Goal: Task Accomplishment & Management: Complete application form

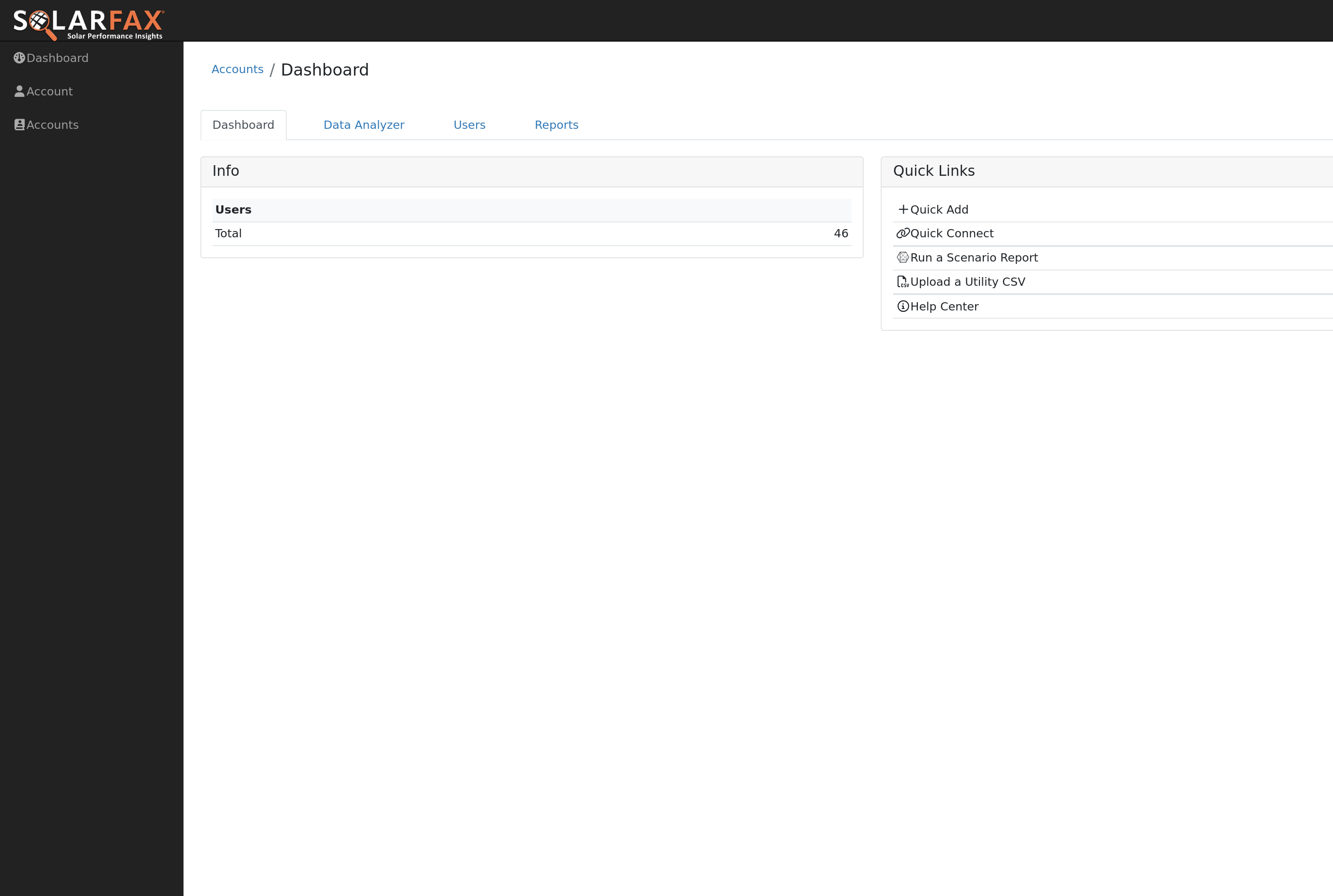
click at [289, 78] on link "Users" at bounding box center [279, 74] width 34 height 18
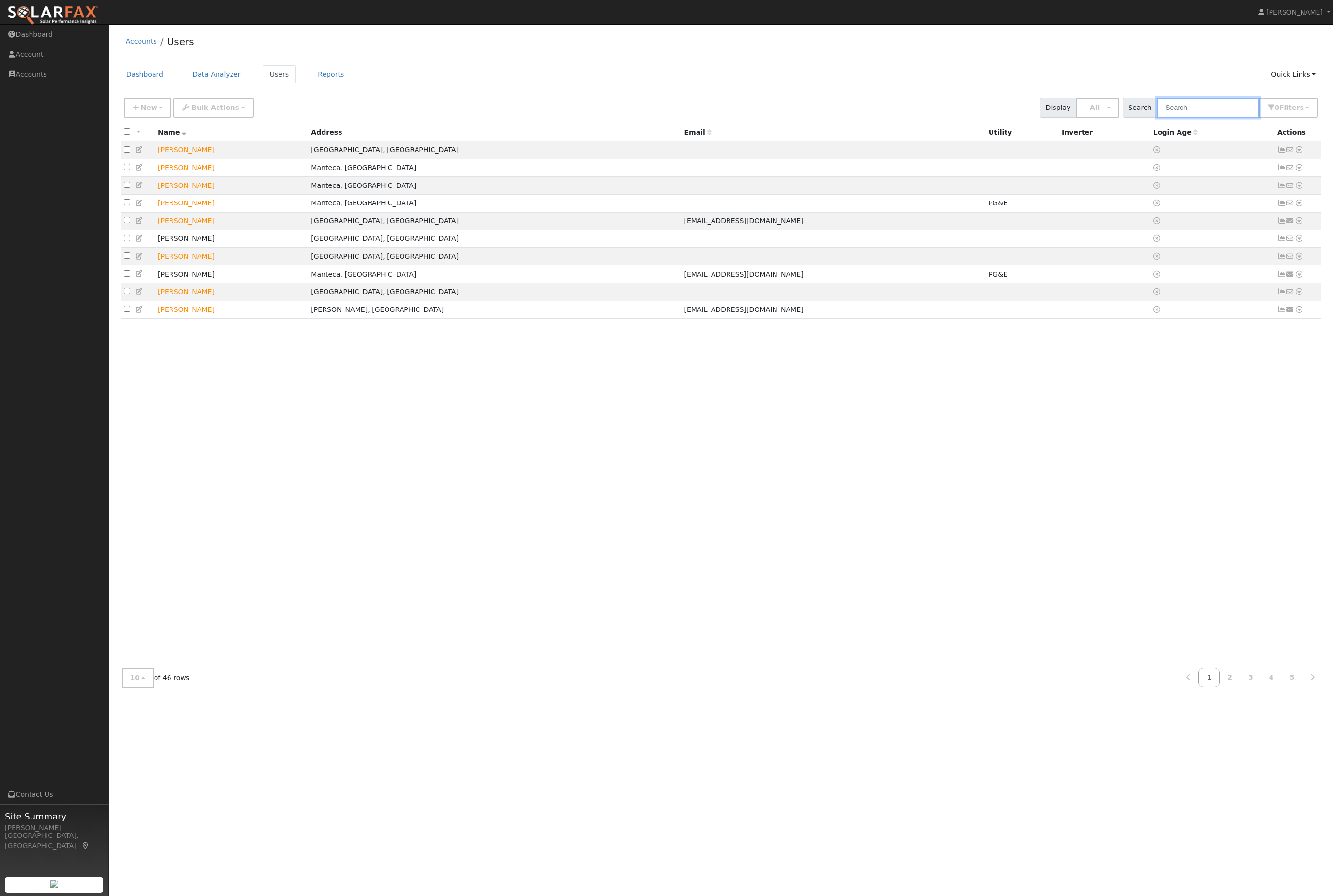
click at [1214, 118] on input "text" at bounding box center [1208, 108] width 103 height 20
type input "s"
click at [1290, 75] on link "Quick Links" at bounding box center [1293, 74] width 59 height 18
click at [1271, 104] on link "Quick Add" at bounding box center [1274, 97] width 99 height 13
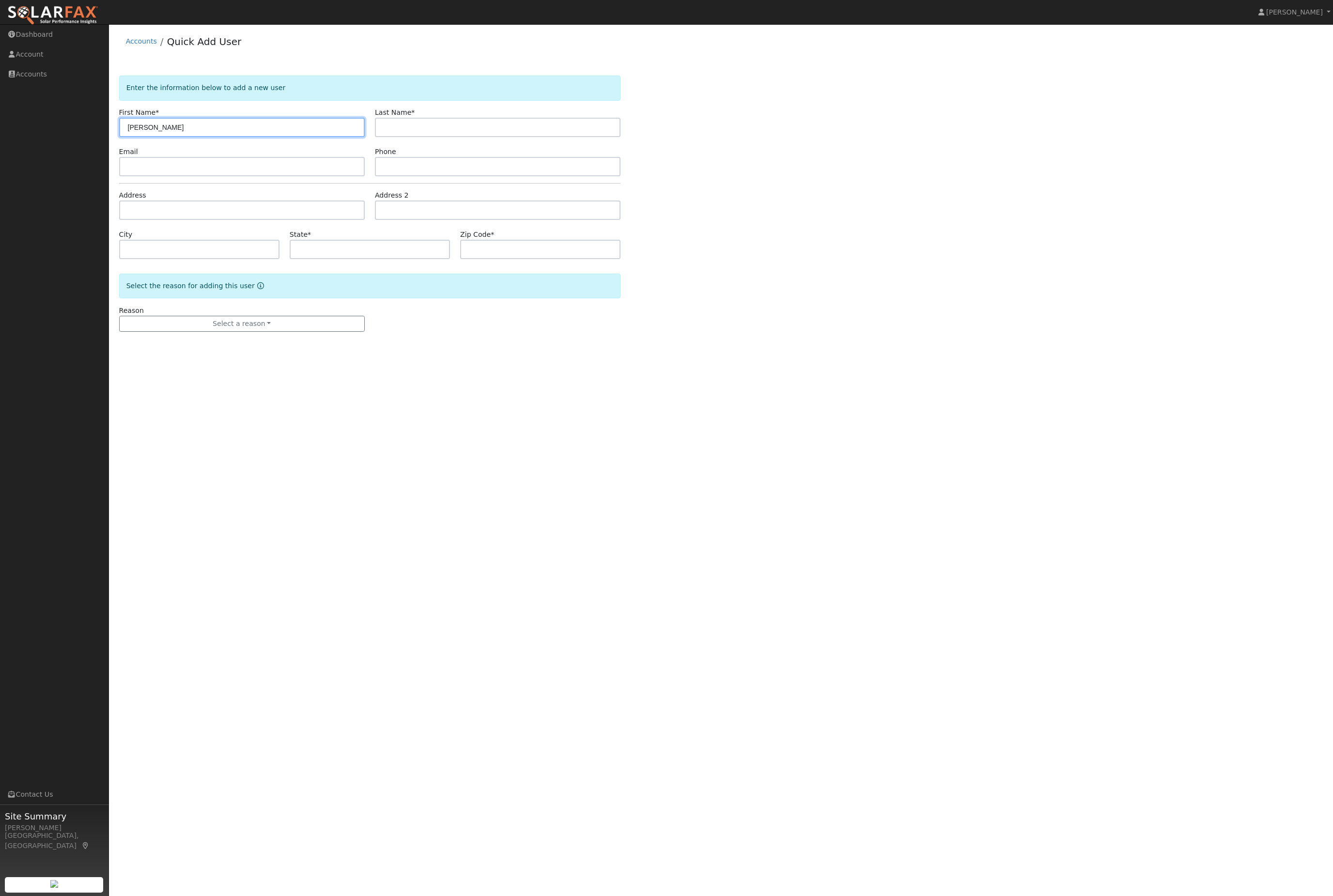
click at [263, 134] on input "[PERSON_NAME]" at bounding box center [242, 127] width 246 height 19
type input "Dotti"
click at [481, 137] on input "text" at bounding box center [497, 127] width 246 height 19
paste input "Nygard"
type input "Nygard"
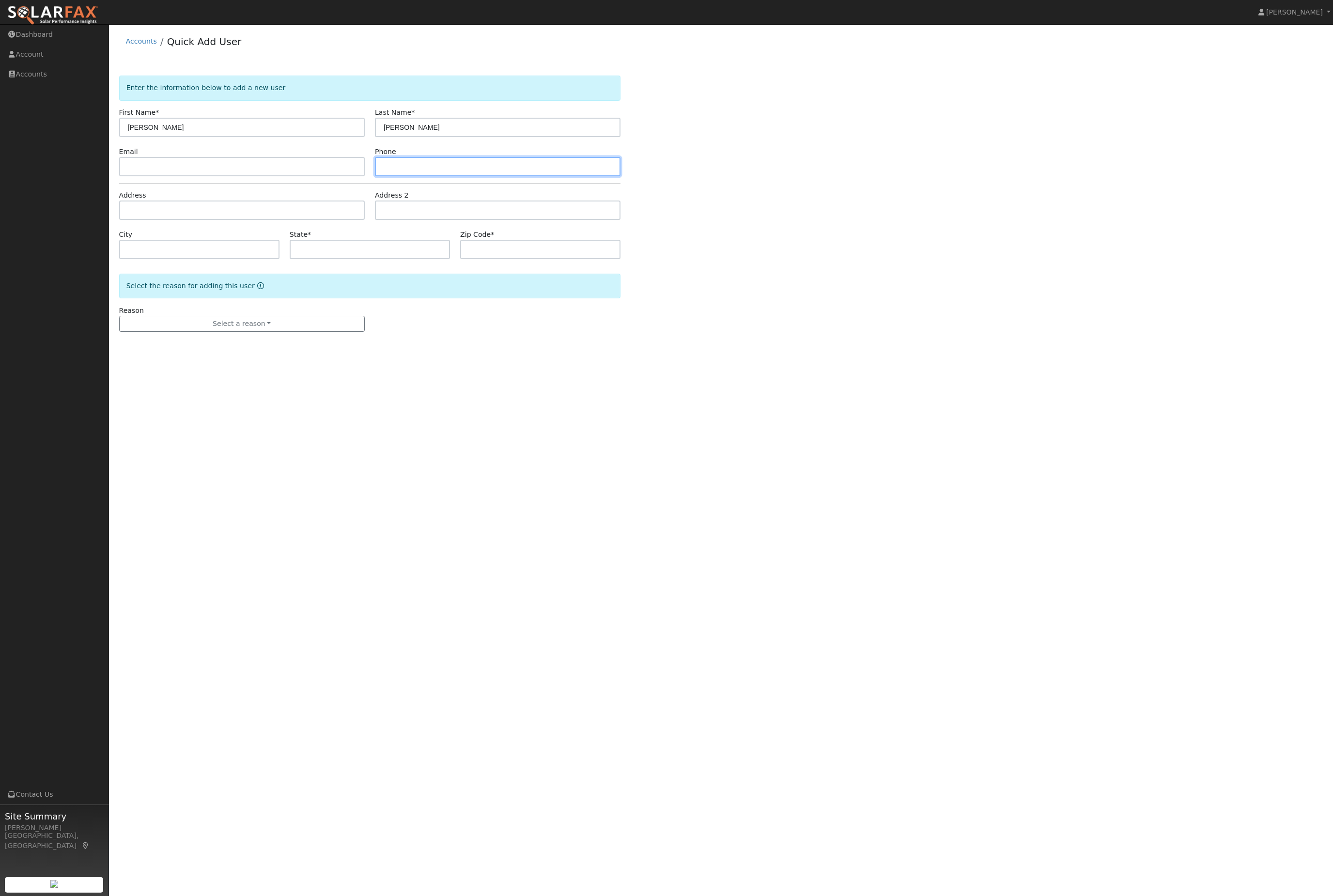
click at [460, 170] on input "text" at bounding box center [497, 166] width 246 height 19
paste input "(209) 968-7989"
type input "(209) 968-7989"
click at [219, 219] on input "text" at bounding box center [242, 210] width 246 height 19
click at [228, 176] on input "text" at bounding box center [242, 166] width 246 height 19
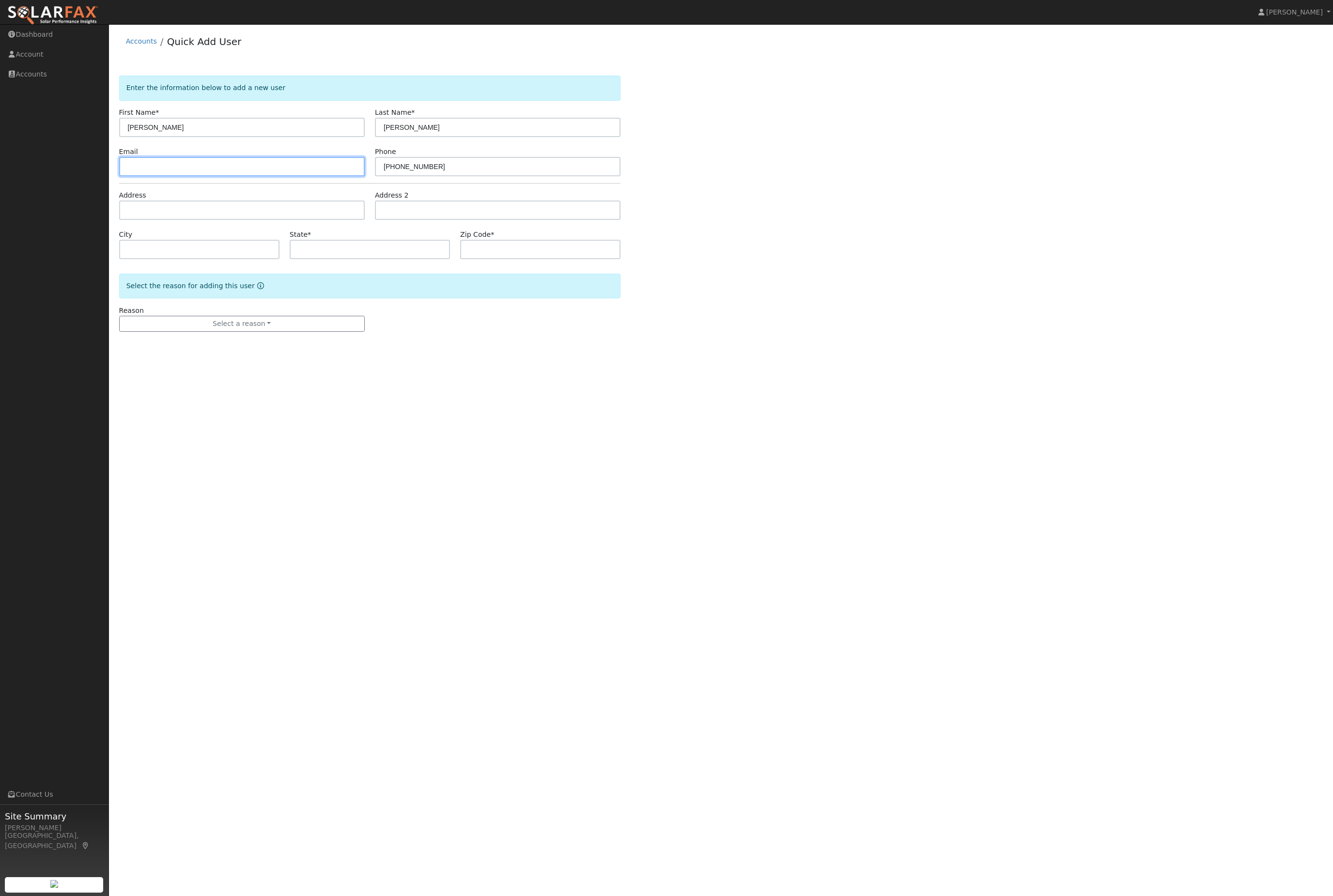
paste input "< dottynygard@gmail.com >"
type input "dottynygard@gmail.com"
click at [247, 212] on div "Address" at bounding box center [242, 205] width 256 height 30
click at [232, 220] on input "text" at bounding box center [242, 210] width 246 height 19
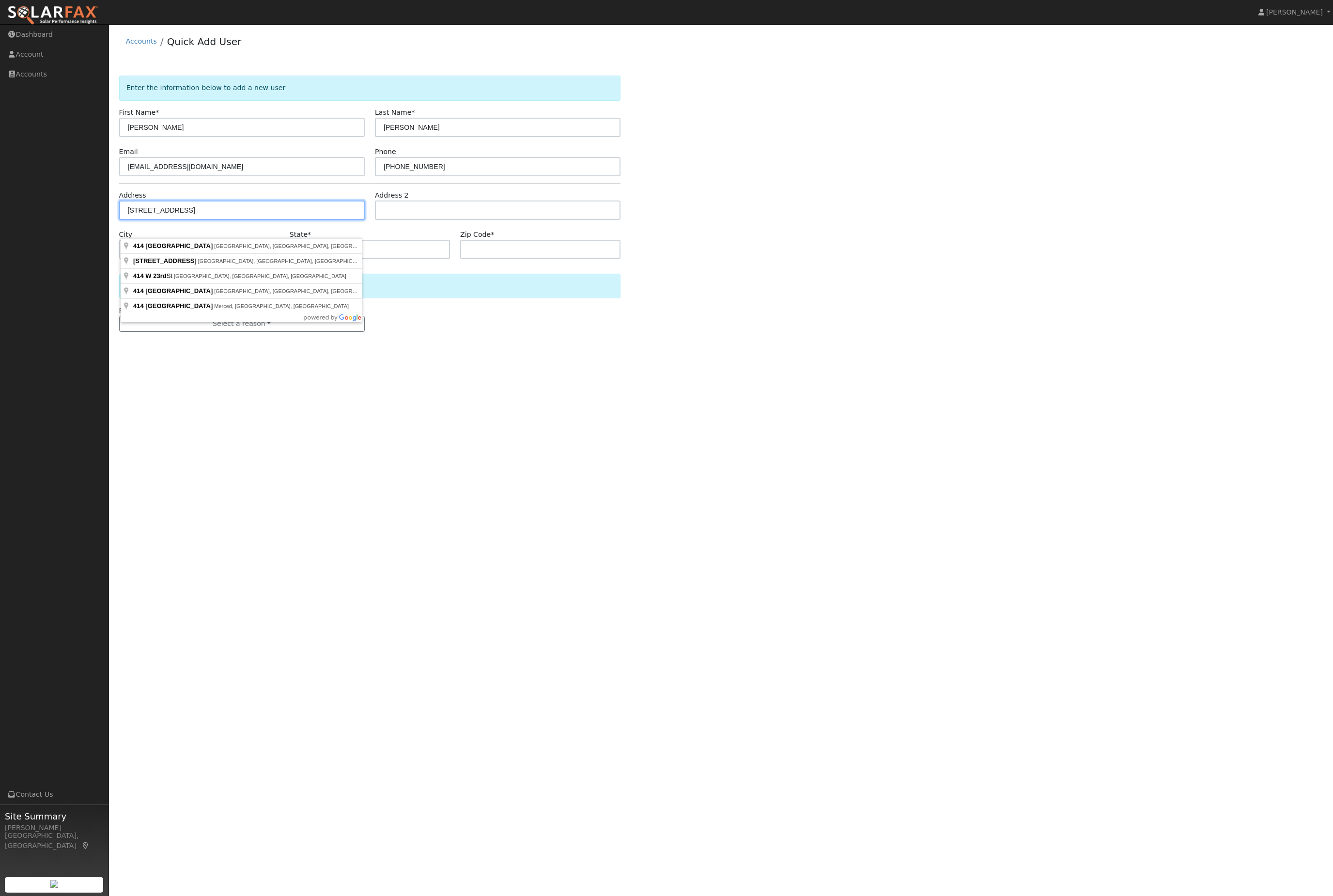
type input "[STREET_ADDRESS]"
type input "Tracy"
type input "CA"
type input "95376"
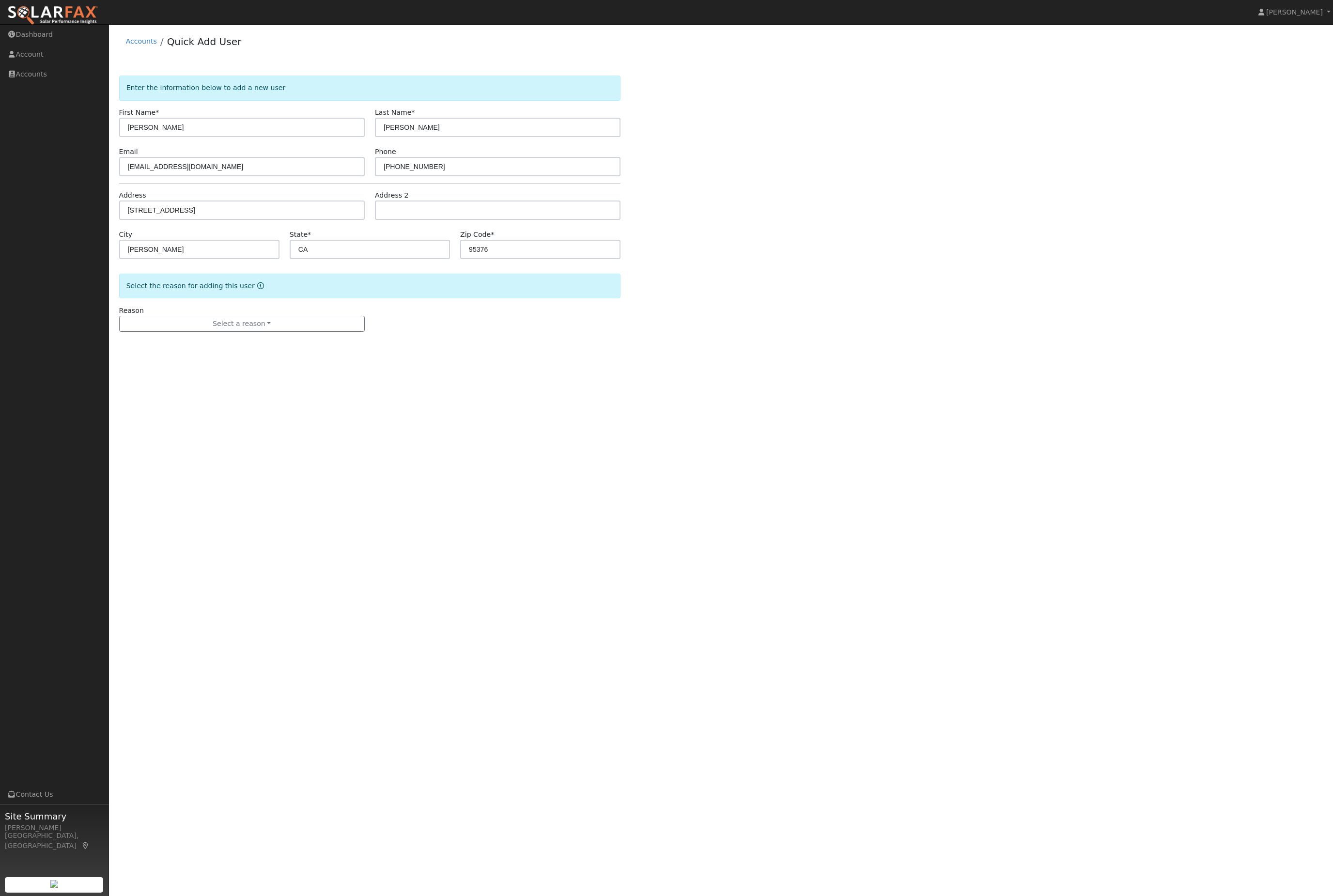
click at [301, 332] on button "Select a reason" at bounding box center [242, 324] width 246 height 17
click at [199, 353] on link "New lead" at bounding box center [173, 346] width 107 height 13
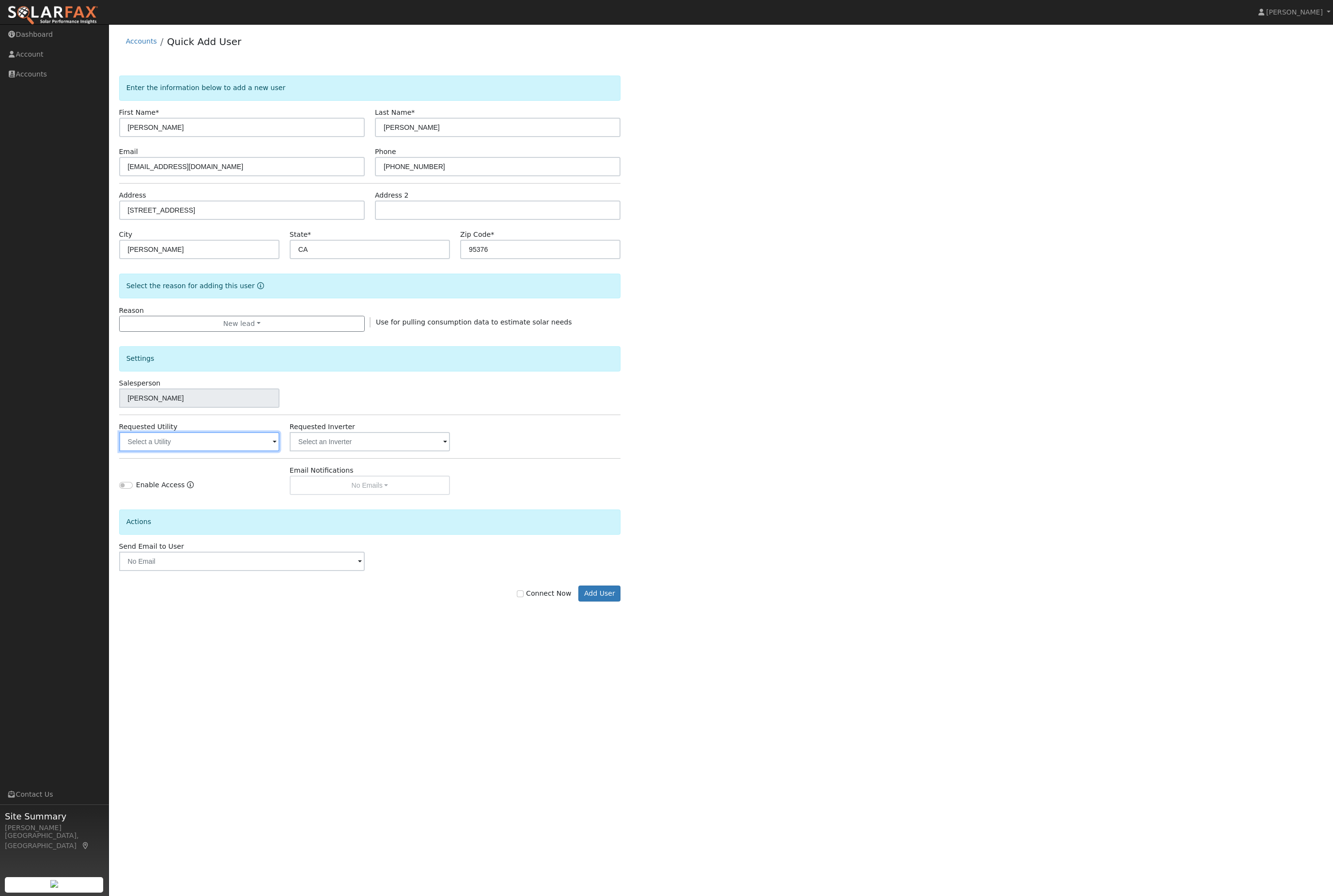
click at [221, 452] on input "text" at bounding box center [199, 442] width 160 height 19
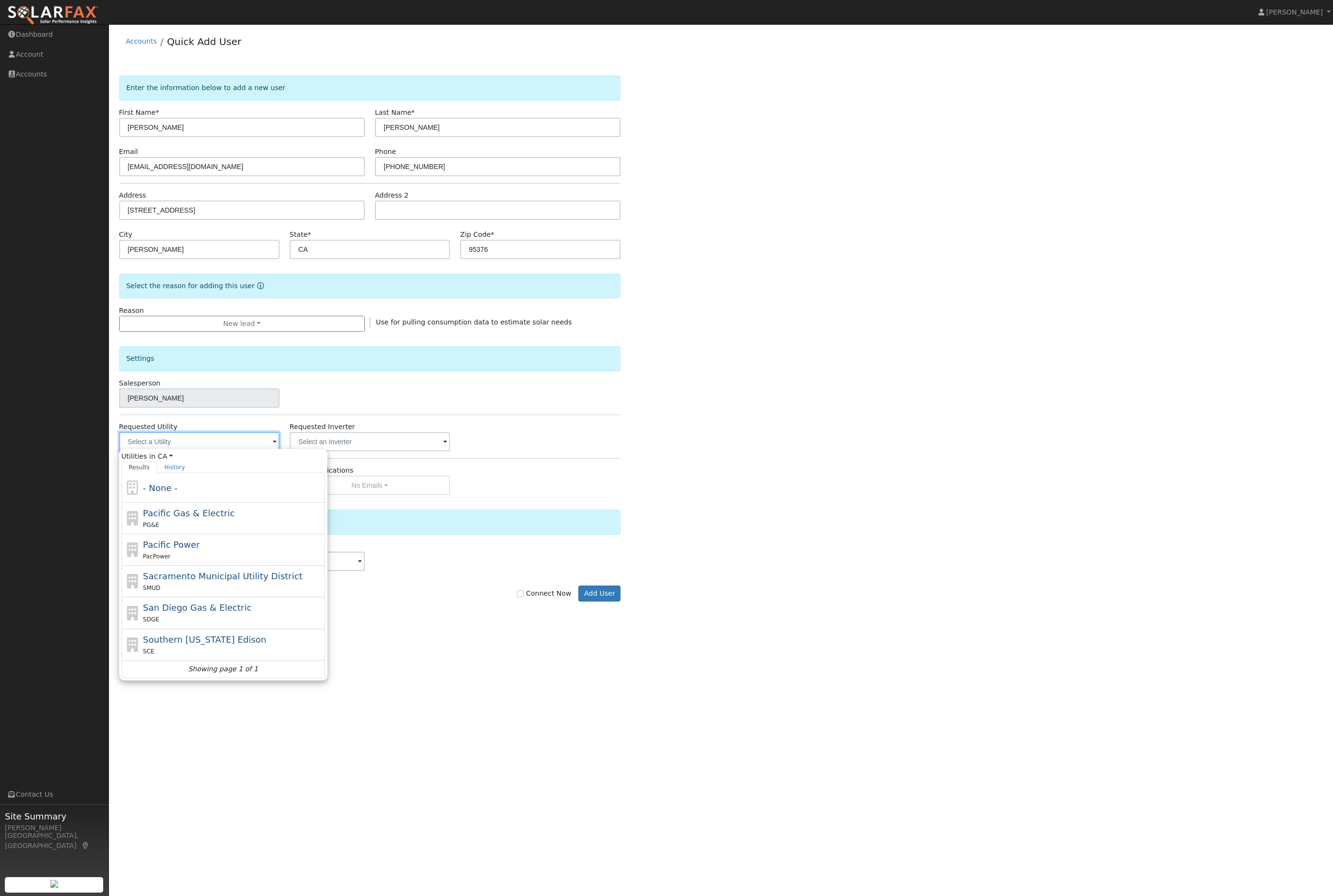
click at [216, 452] on input "text" at bounding box center [199, 442] width 160 height 19
click at [226, 519] on span "Pacific Gas & Electric" at bounding box center [189, 513] width 91 height 10
type input "Pacific Gas & Electric"
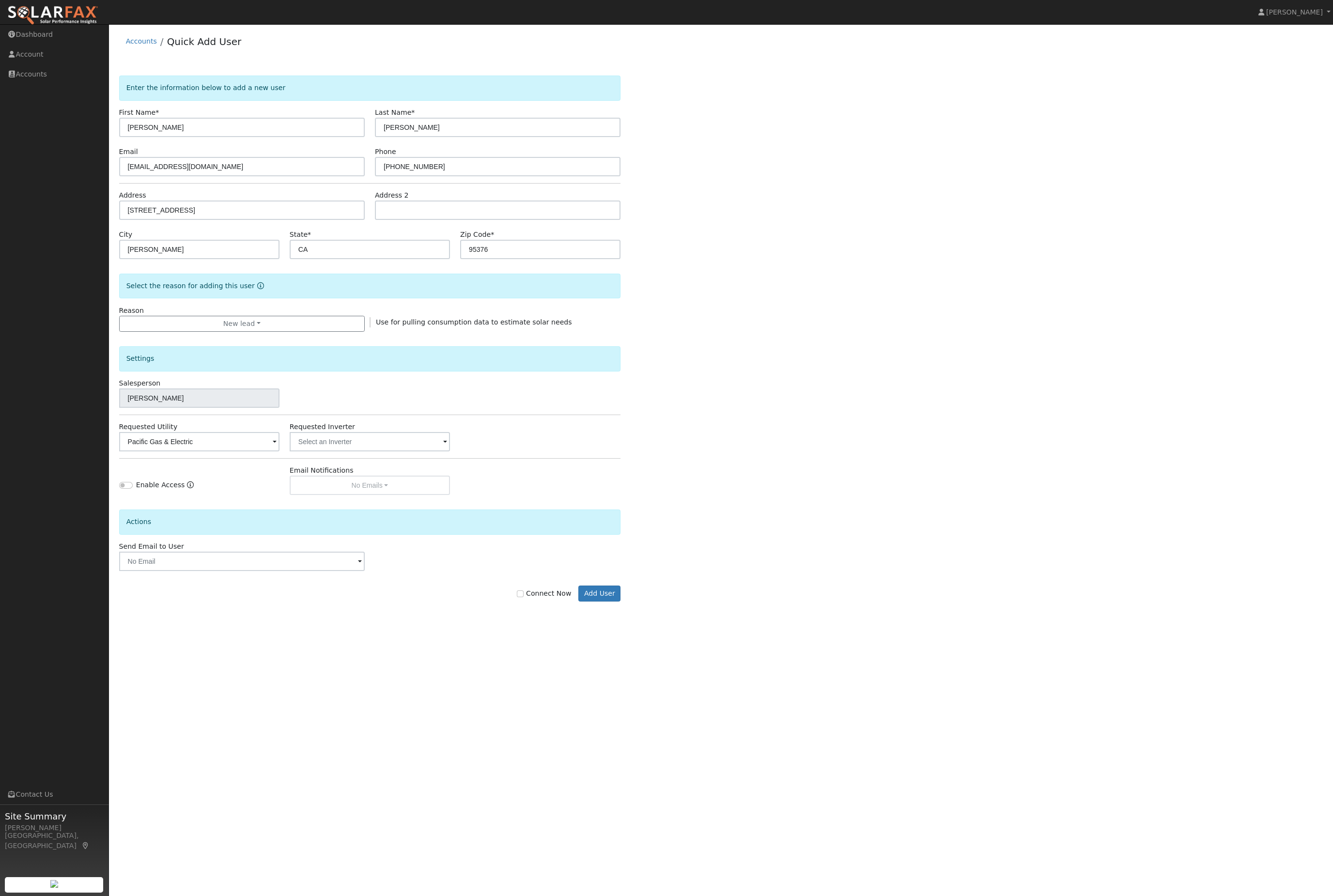
click at [532, 602] on div "Connect Now Add User" at bounding box center [370, 586] width 512 height 31
click at [530, 599] on label "Connect Now" at bounding box center [544, 593] width 54 height 10
click at [524, 597] on input "Connect Now" at bounding box center [520, 594] width 7 height 7
checkbox input "true"
click at [605, 602] on button "Add User" at bounding box center [599, 593] width 42 height 17
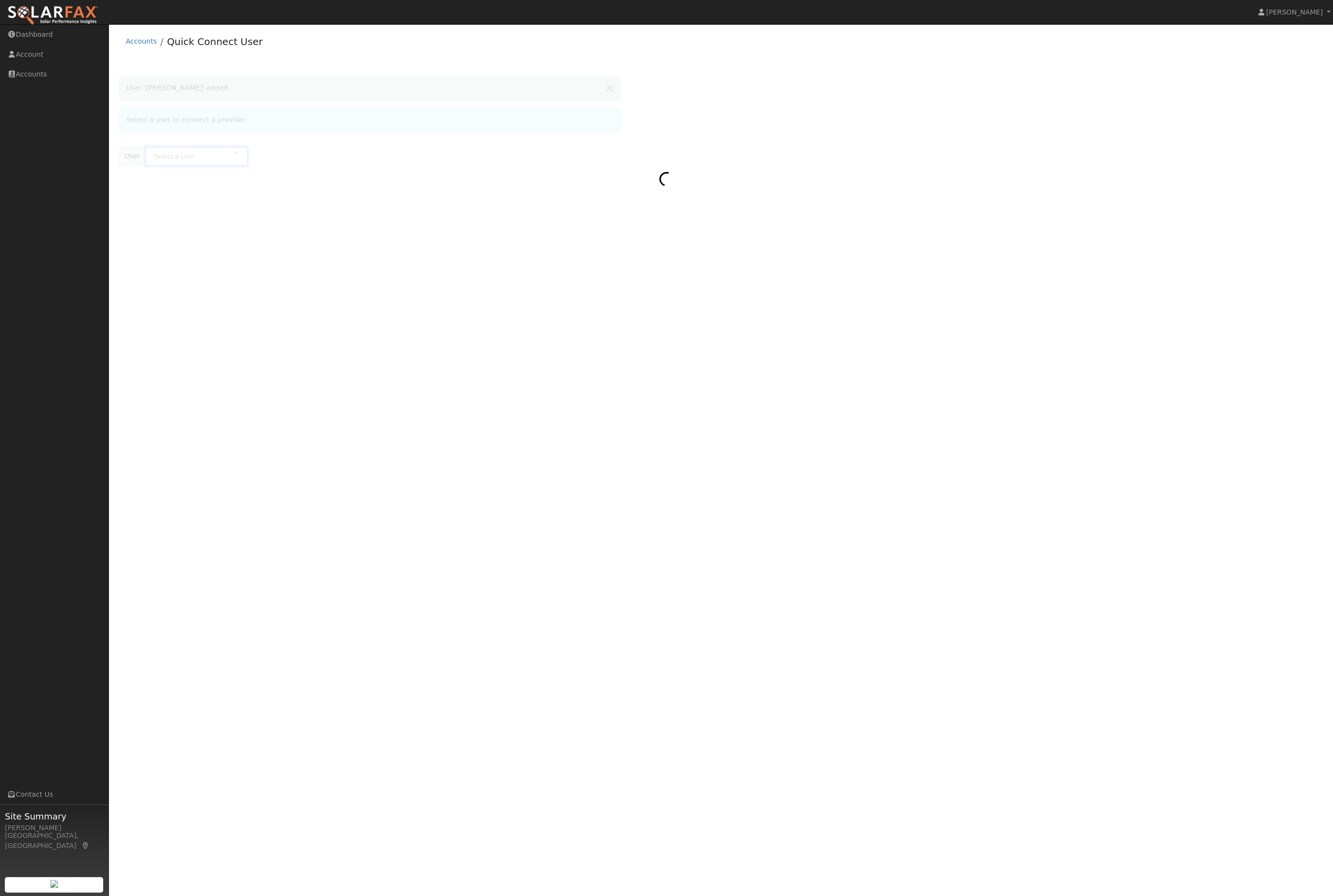
type input "[PERSON_NAME]"
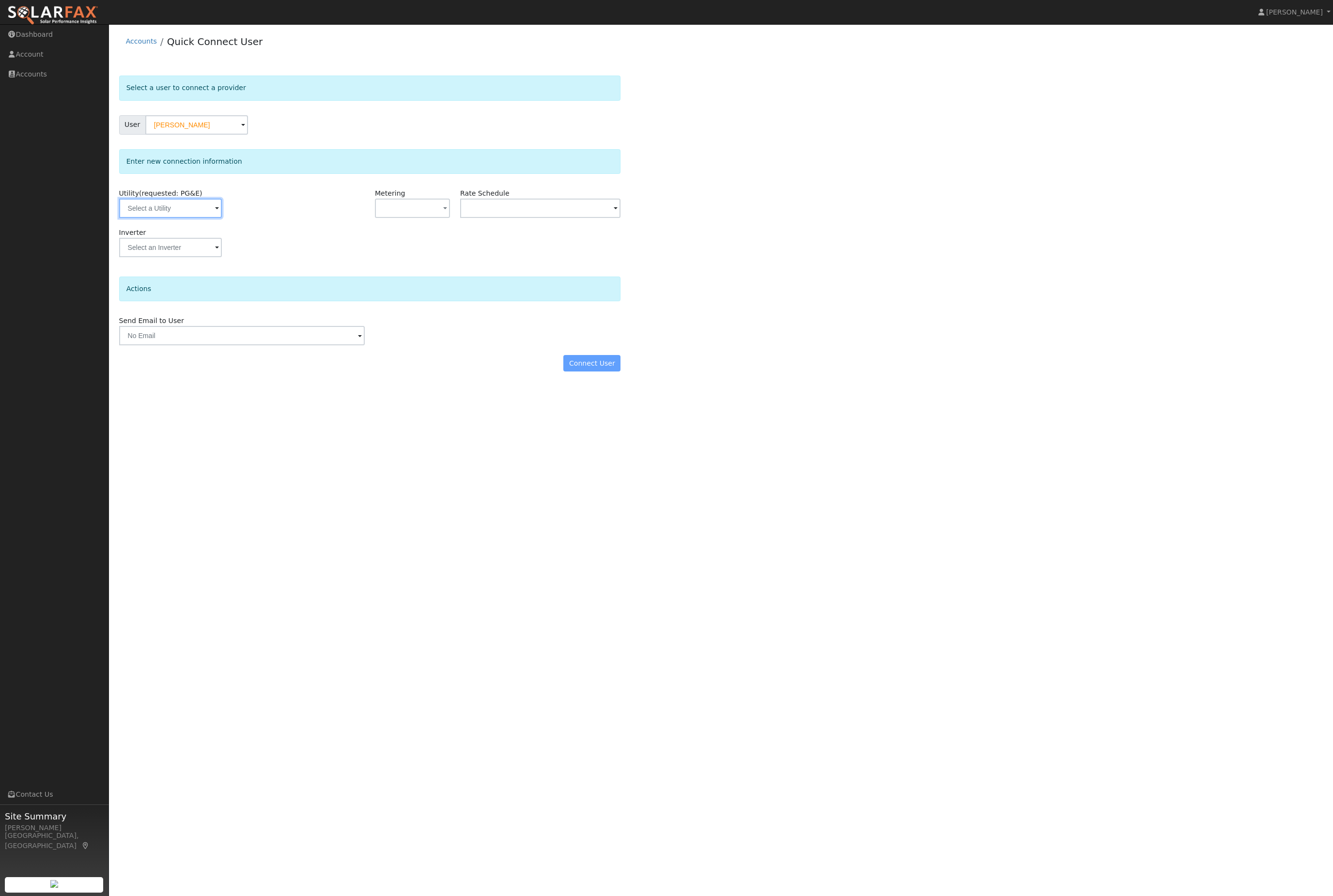
click at [167, 218] on input "text" at bounding box center [170, 208] width 103 height 19
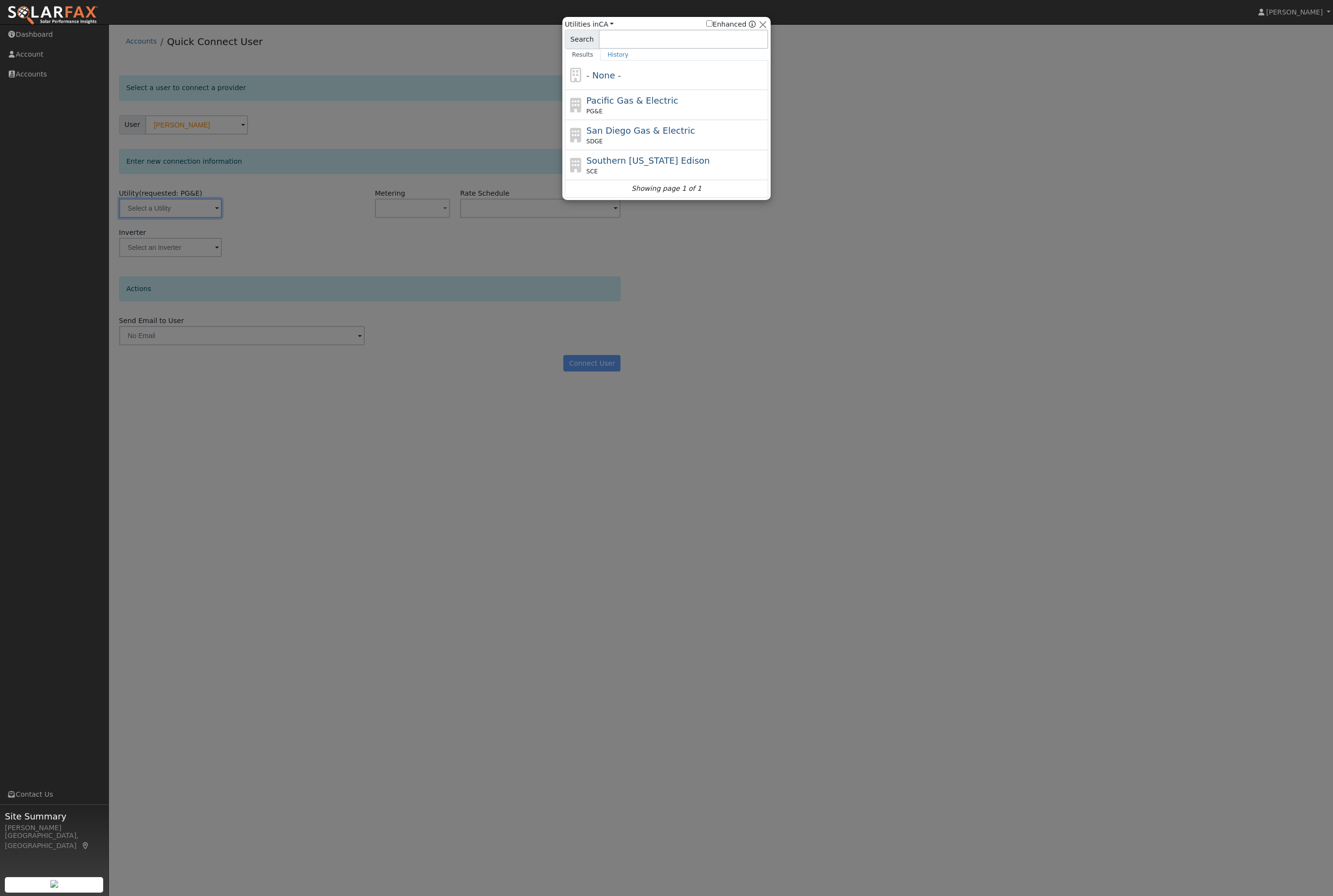
click at [685, 120] on div "Pacific Gas & Electric PG&E" at bounding box center [666, 134] width 203 height 30
type input "PG&E"
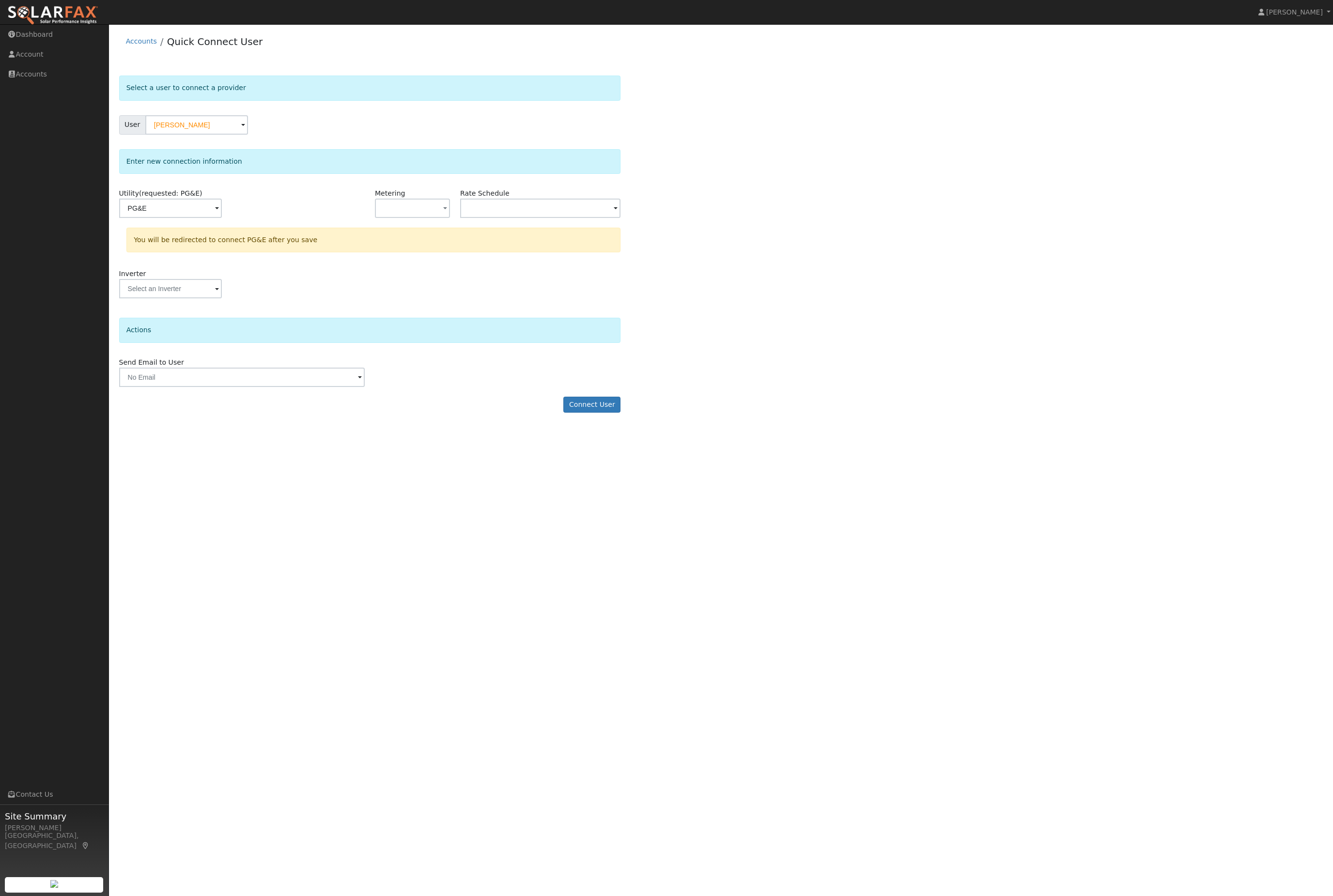
click at [290, 383] on div "Actions Send Email to User Delete Email Template Are you sure you want to delet…" at bounding box center [370, 352] width 502 height 69
click at [321, 387] on input "text" at bounding box center [242, 377] width 246 height 19
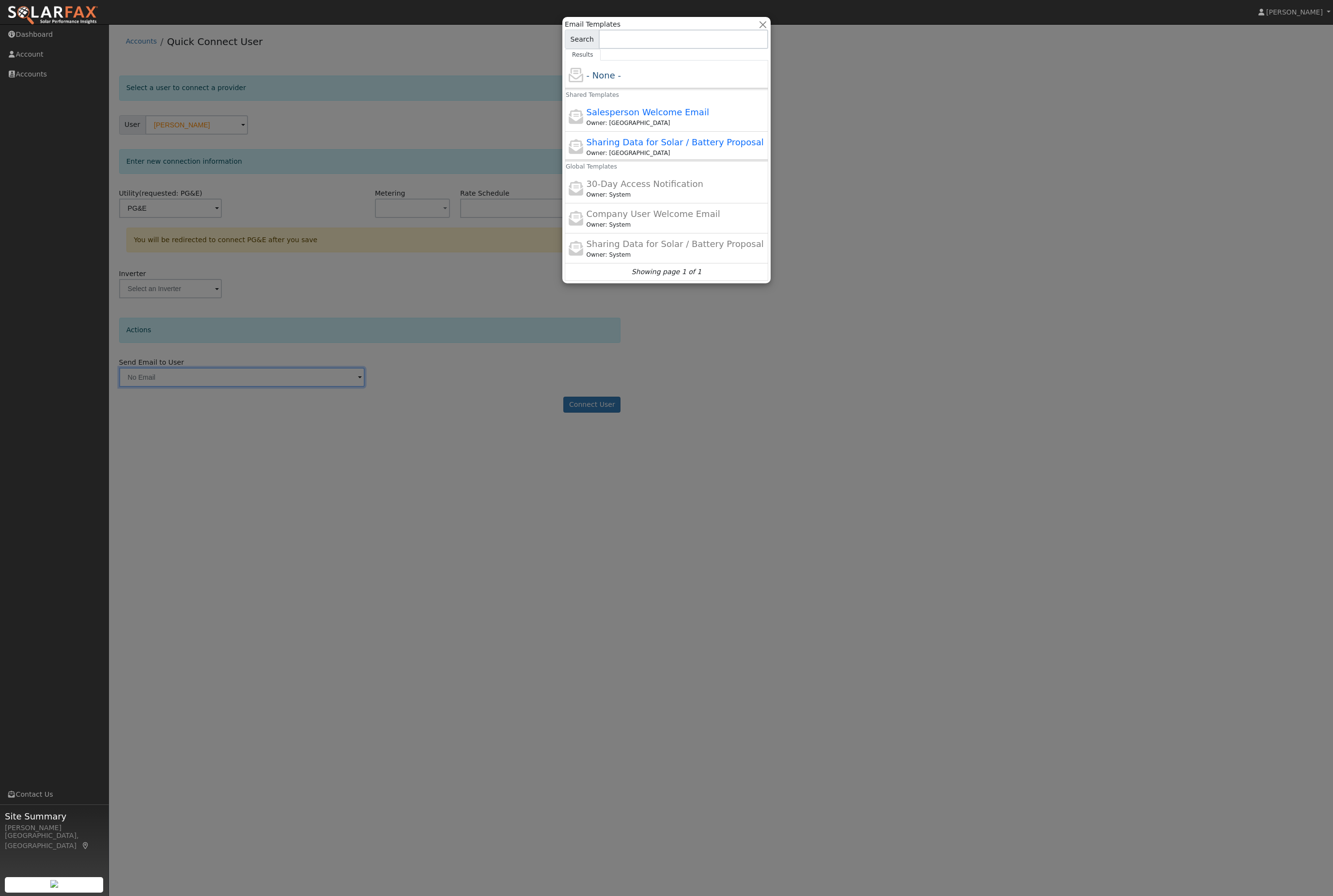
click at [466, 395] on div at bounding box center [666, 448] width 1333 height 896
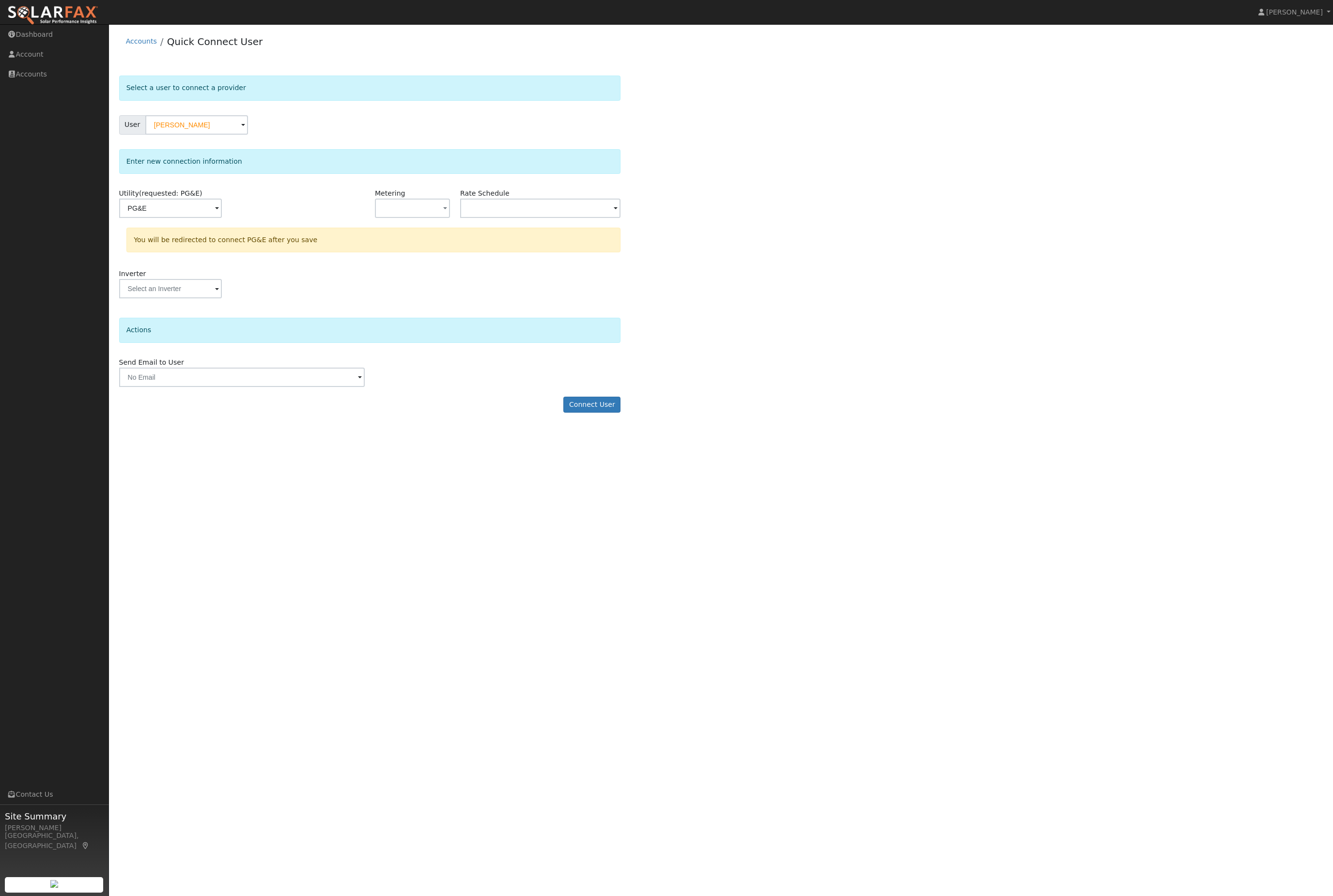
click at [599, 413] on button "Connect User" at bounding box center [592, 405] width 57 height 17
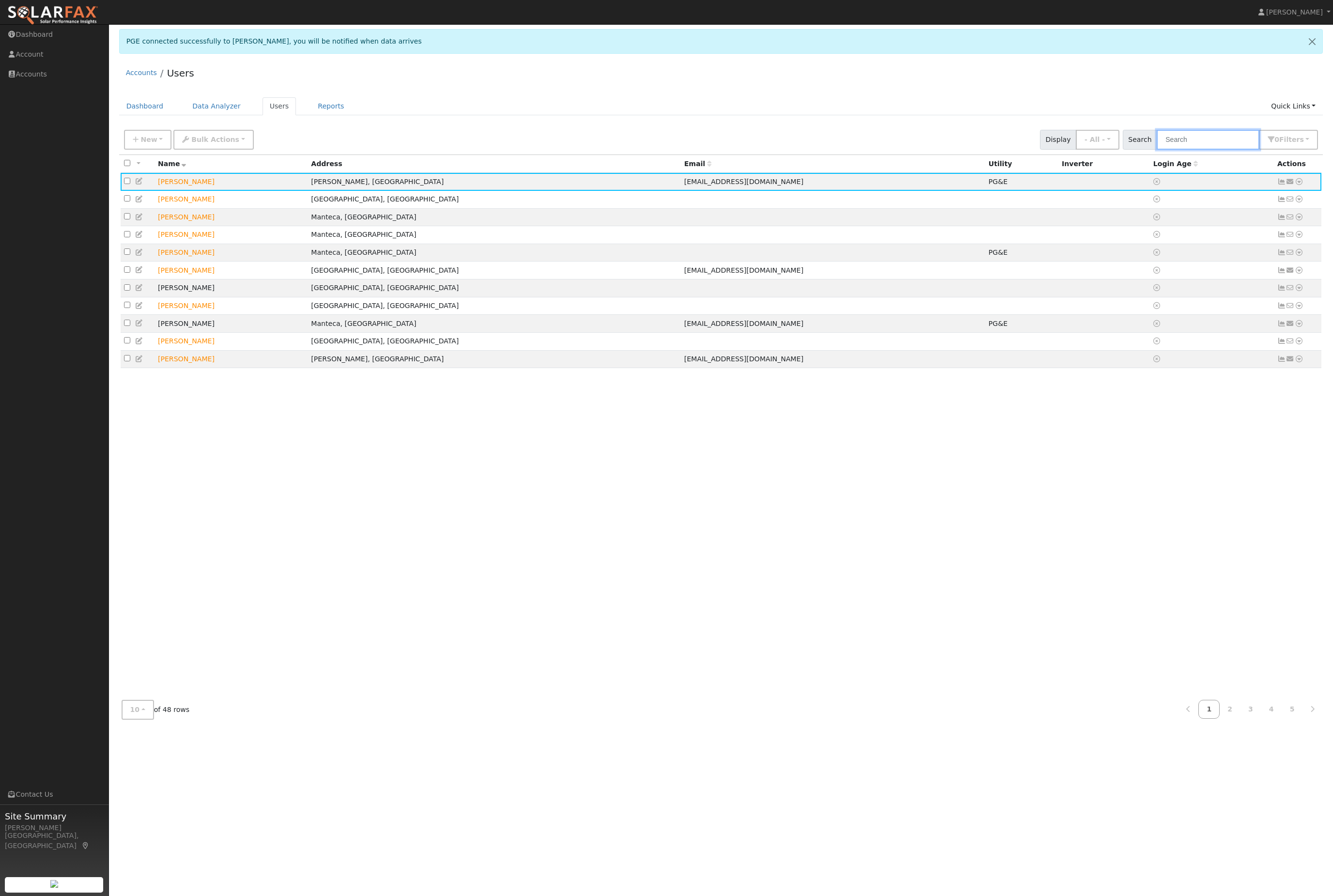
click at [1210, 150] on input "text" at bounding box center [1208, 140] width 103 height 20
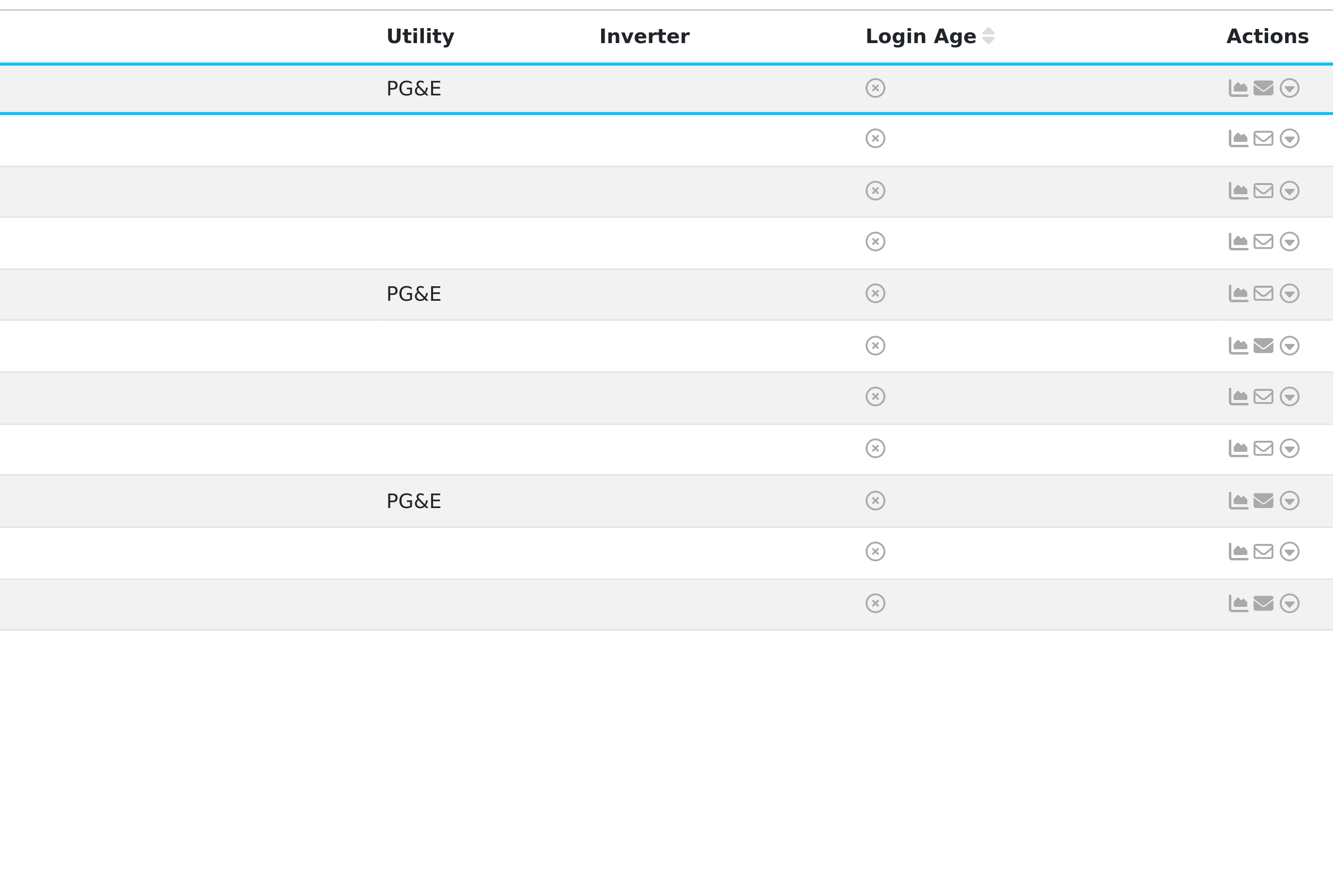
click at [1295, 178] on icon at bounding box center [1299, 181] width 9 height 7
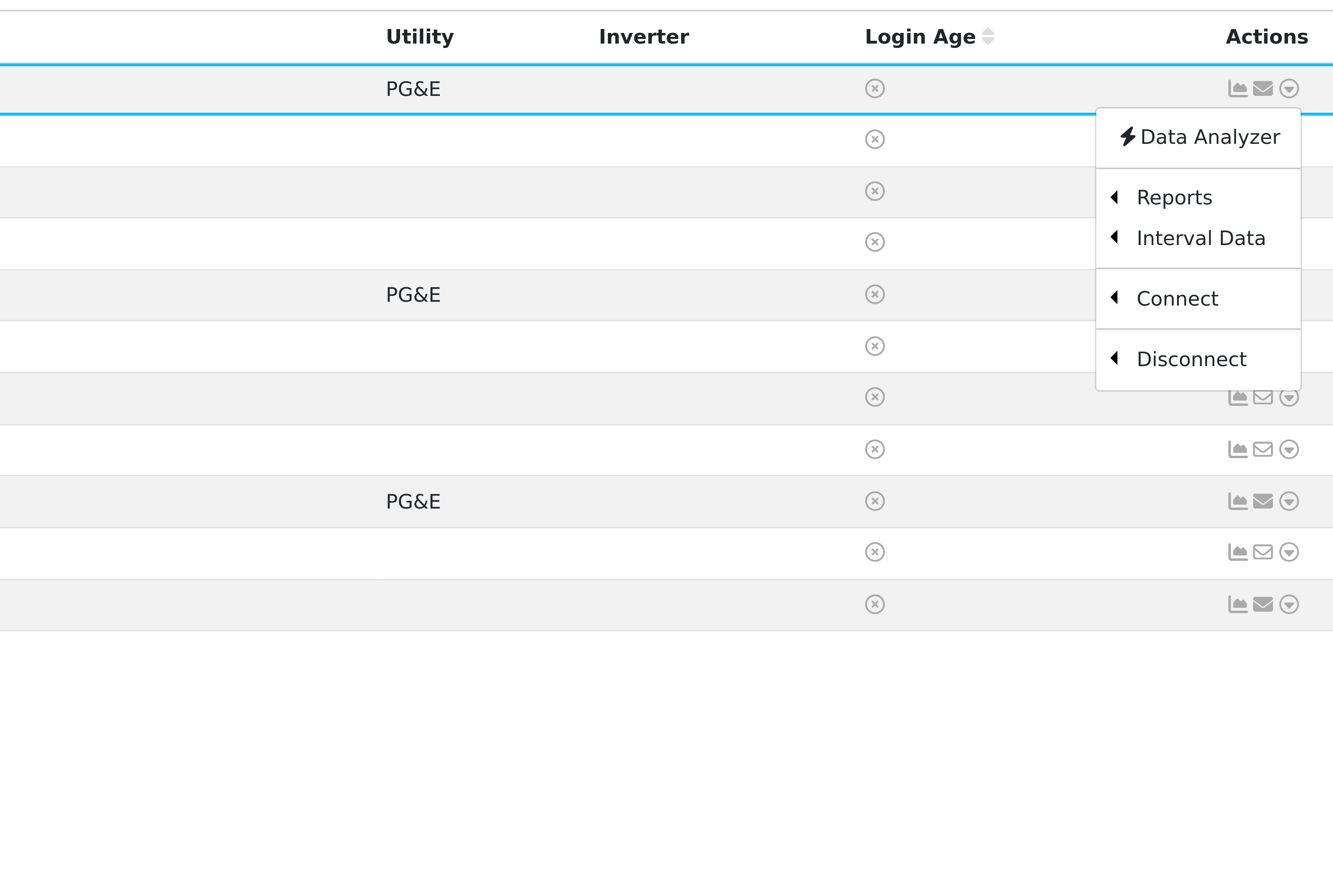
click at [0, 0] on link "Scenario" at bounding box center [0, 0] width 0 height 0
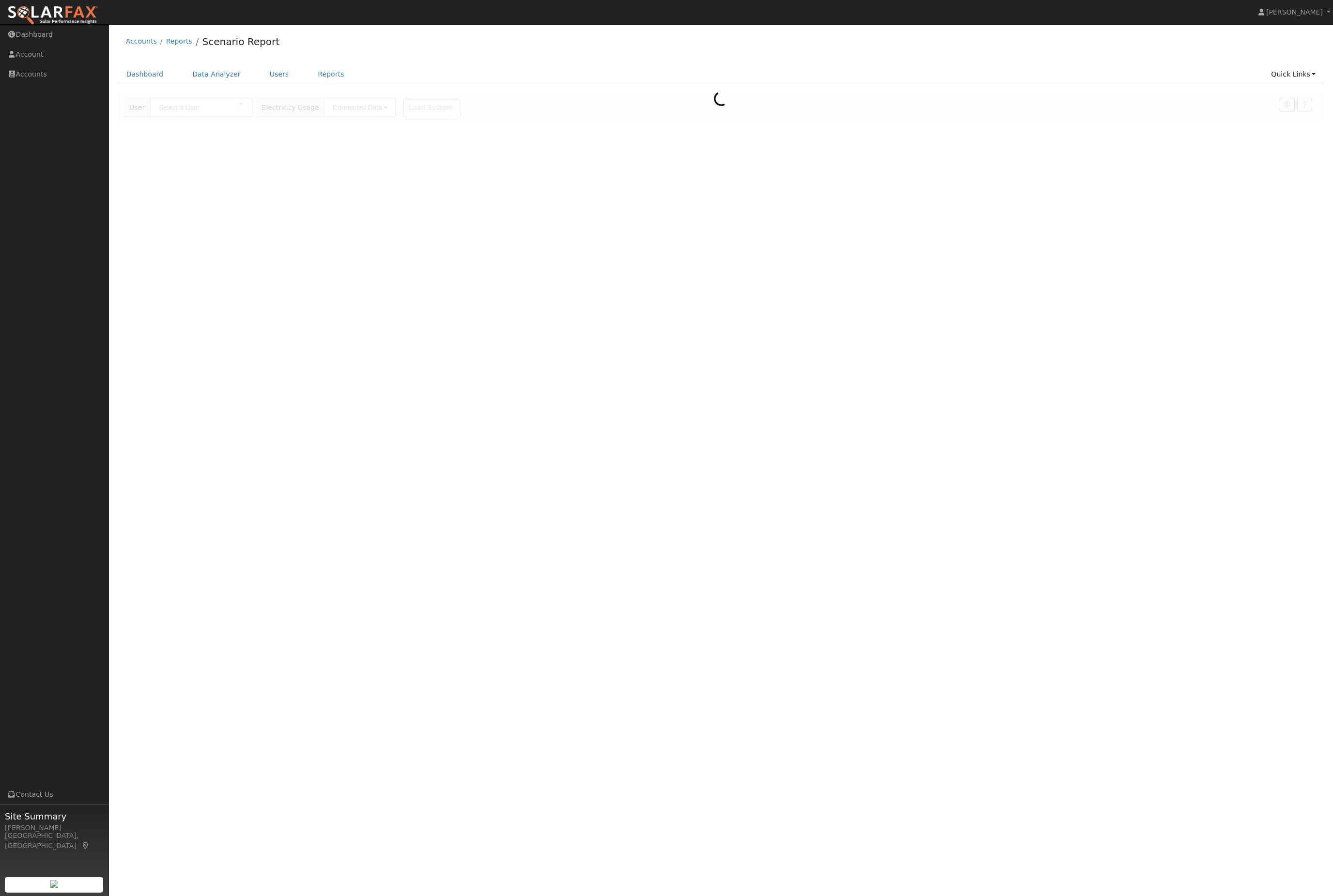
type input "[PERSON_NAME]"
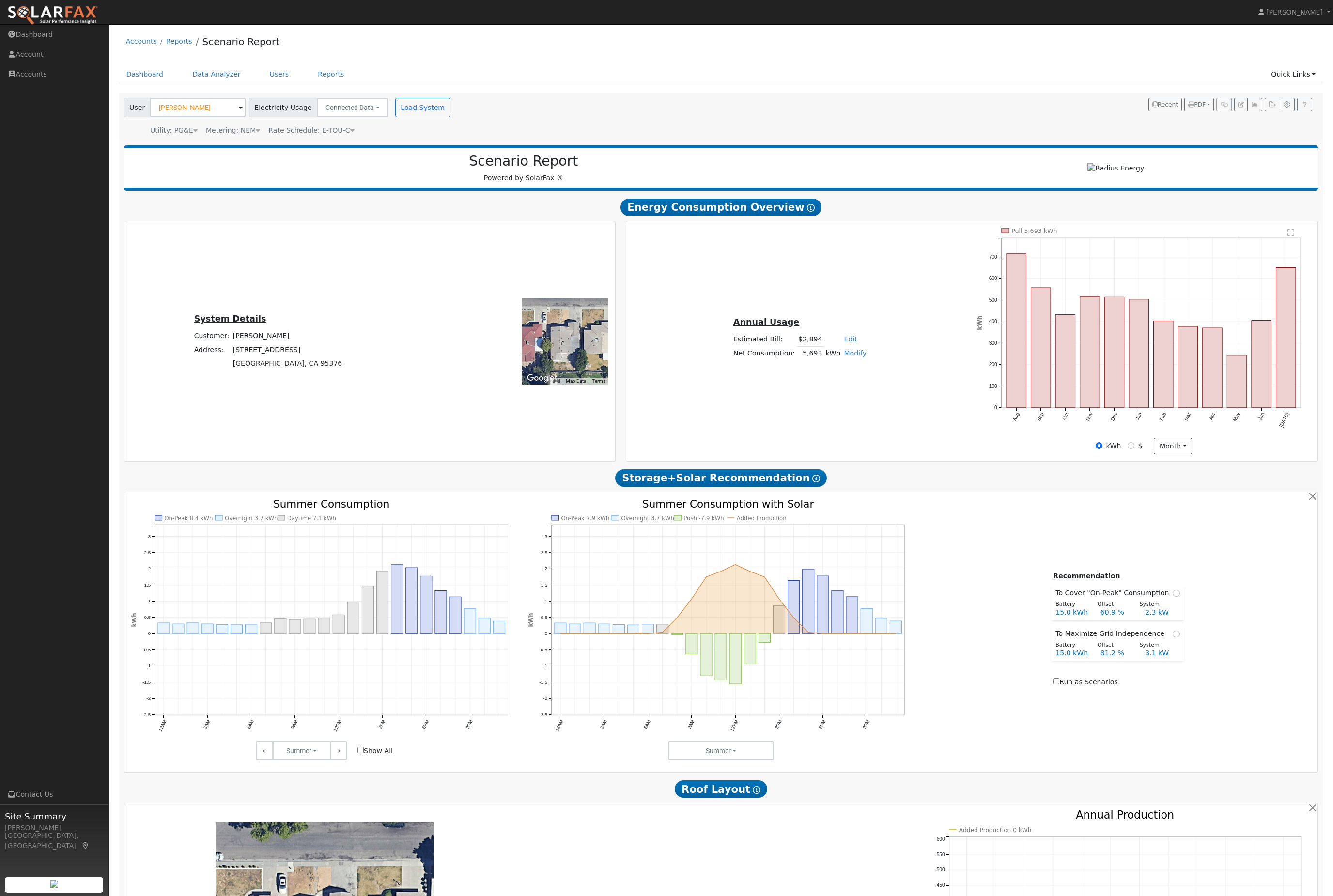
click at [450, 117] on button "Load System" at bounding box center [422, 107] width 55 height 19
click at [1248, 111] on button "button" at bounding box center [1255, 105] width 15 height 13
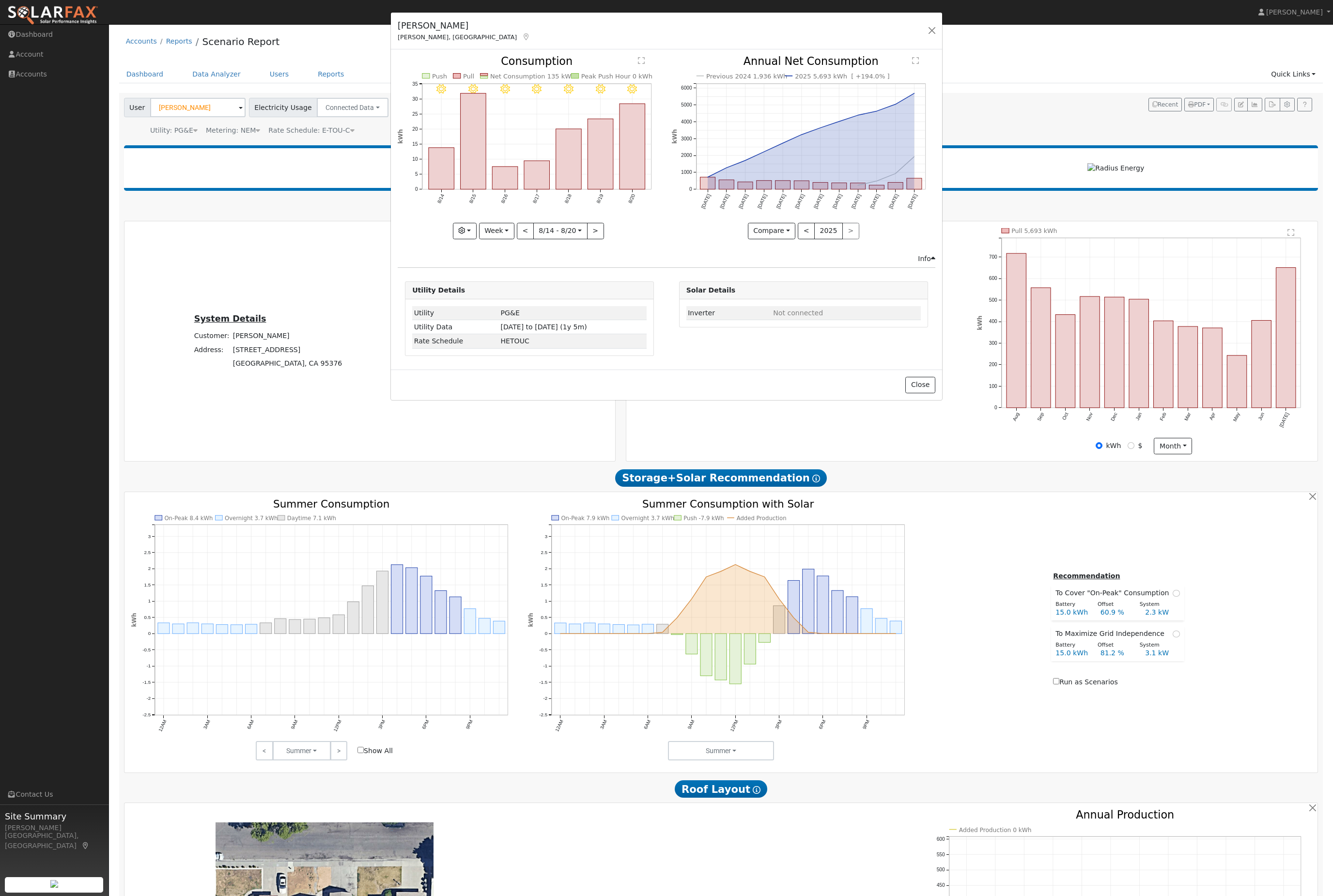
click at [508, 239] on button "Week" at bounding box center [496, 231] width 35 height 17
click at [504, 301] on link "Year" at bounding box center [513, 293] width 68 height 13
type input "[DATE]"
click at [461, 239] on button "button" at bounding box center [458, 231] width 24 height 17
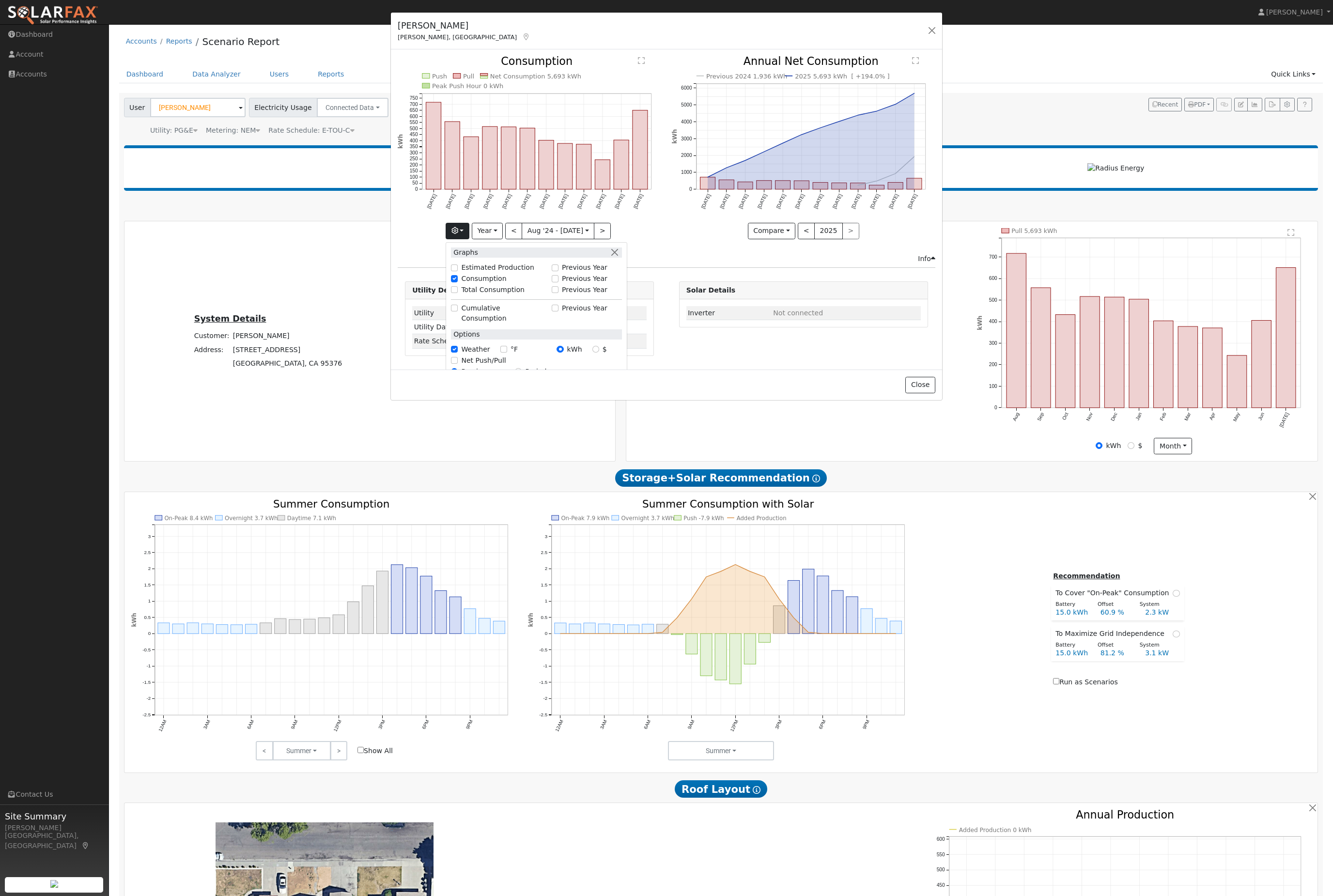
click at [552, 282] on input "Previous Year" at bounding box center [555, 279] width 7 height 7
checkbox input "true"
click at [1154, 191] on div "[PERSON_NAME] Tracy, [GEOGRAPHIC_DATA] Default Account Default Account [STREET_…" at bounding box center [666, 448] width 1333 height 896
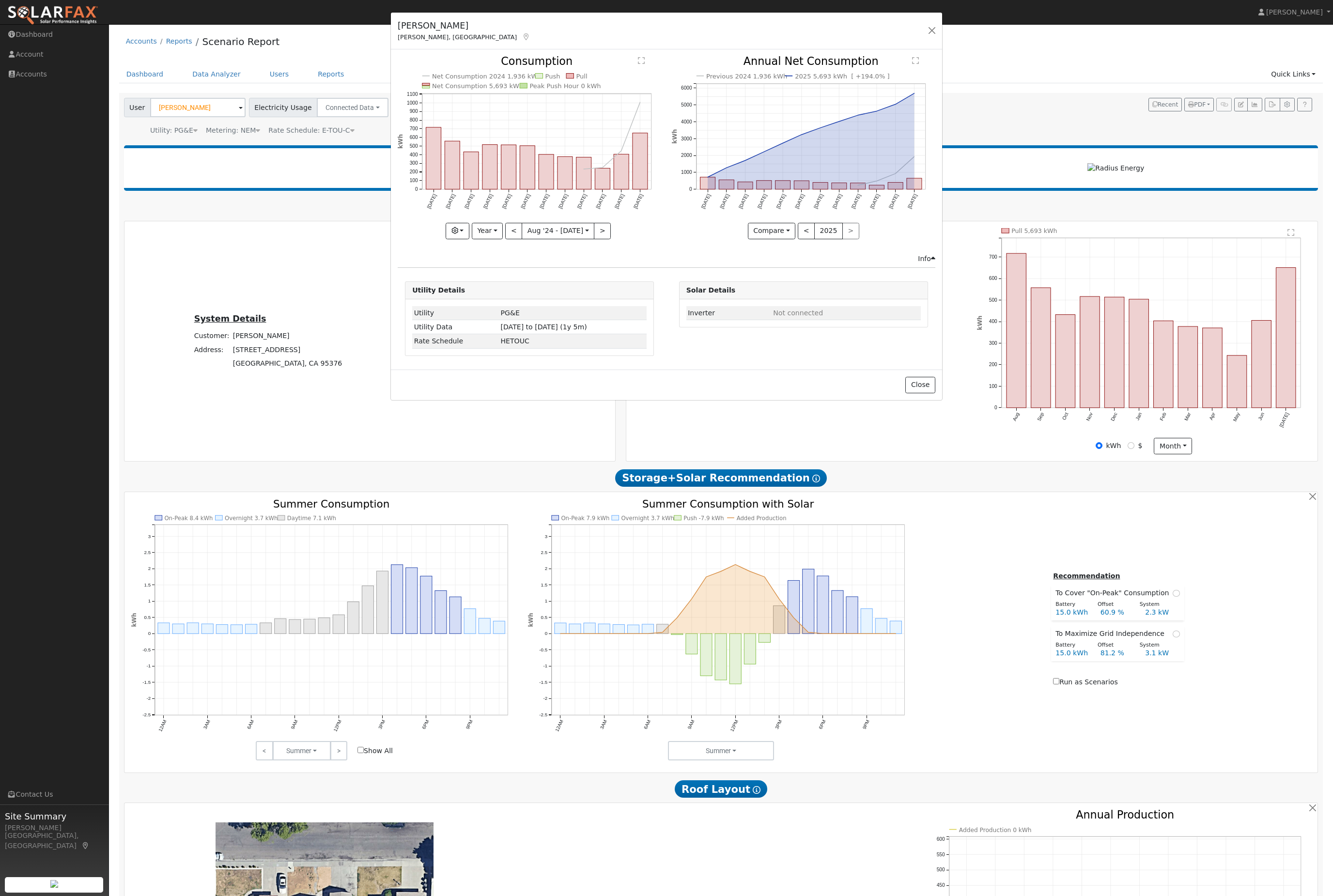
click at [224, 85] on div "Dotti Nygard Tracy, CA Default Account Default Account 414 West 23rd Street, Tr…" at bounding box center [666, 448] width 1333 height 896
click at [226, 67] on div "Dotti Nygard Tracy, CA Default Account Default Account 414 West 23rd Street, Tr…" at bounding box center [666, 448] width 1333 height 896
click at [930, 32] on button "button" at bounding box center [932, 30] width 13 height 13
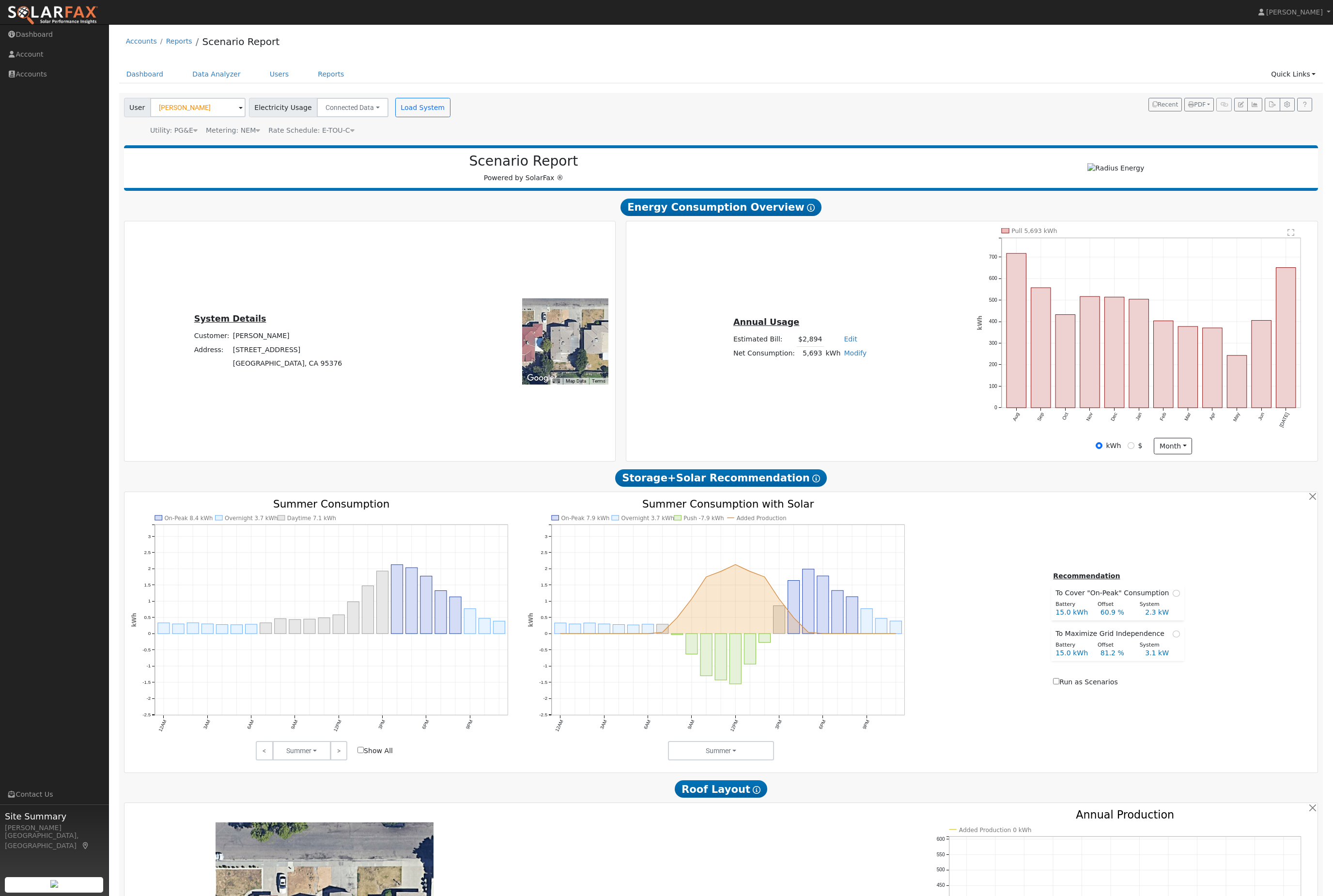
click at [243, 83] on link "Data Analyzer" at bounding box center [216, 74] width 63 height 18
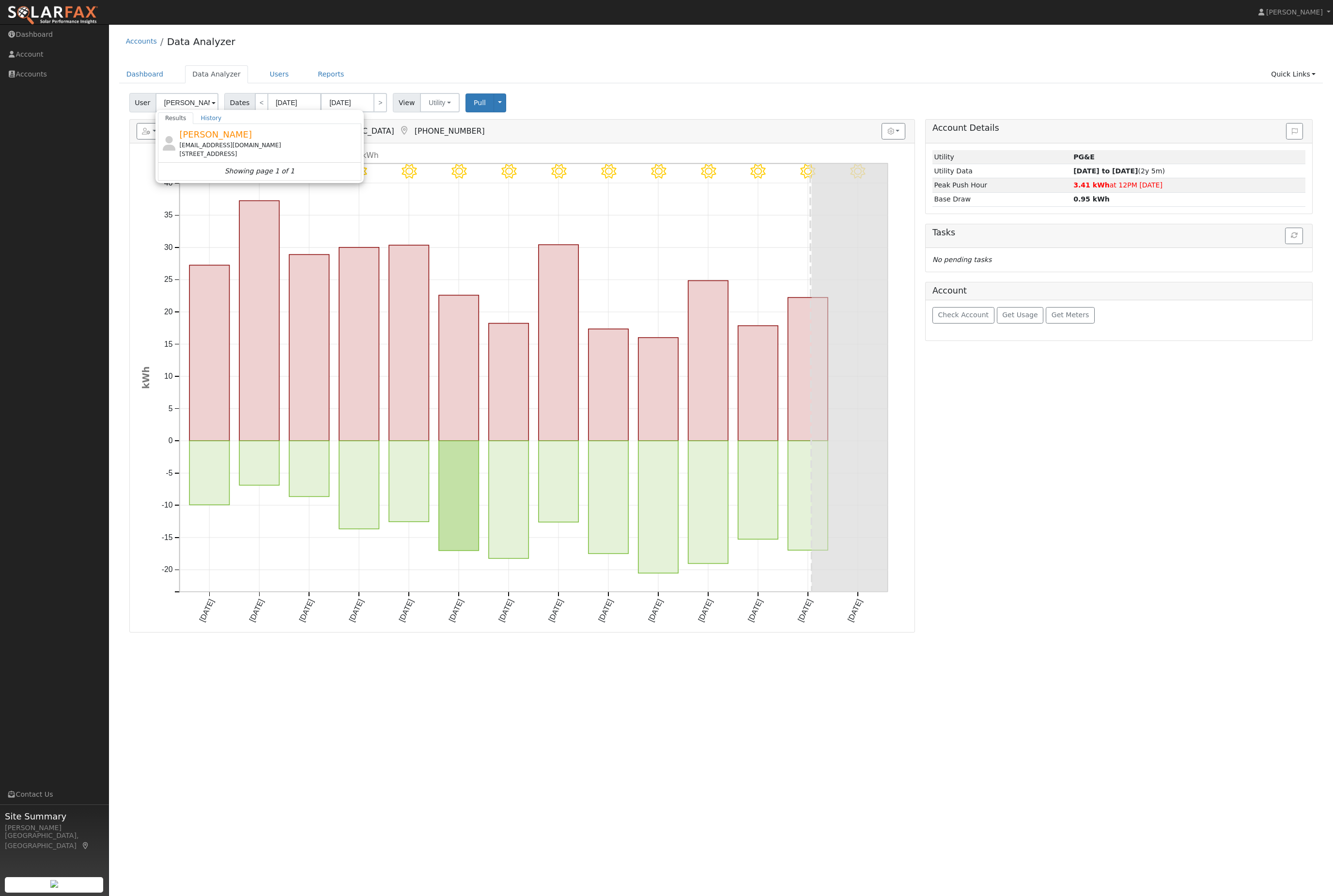
click at [272, 149] on div "[PERSON_NAME] [EMAIL_ADDRESS][DOMAIN_NAME] [STREET_ADDRESS]" at bounding box center [269, 143] width 179 height 30
type input "[PERSON_NAME]"
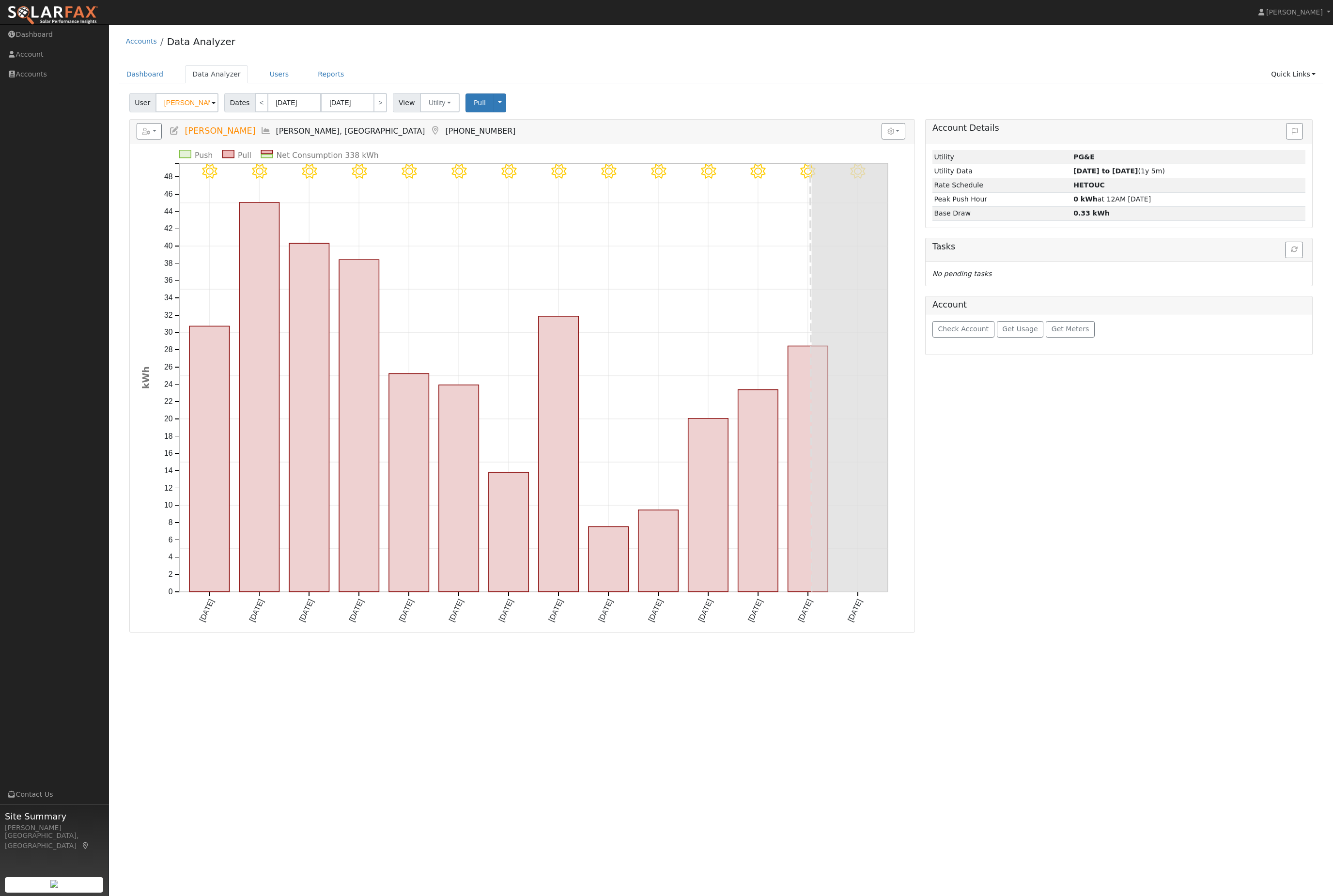
click at [1030, 333] on span "Get Usage" at bounding box center [1020, 329] width 35 height 8
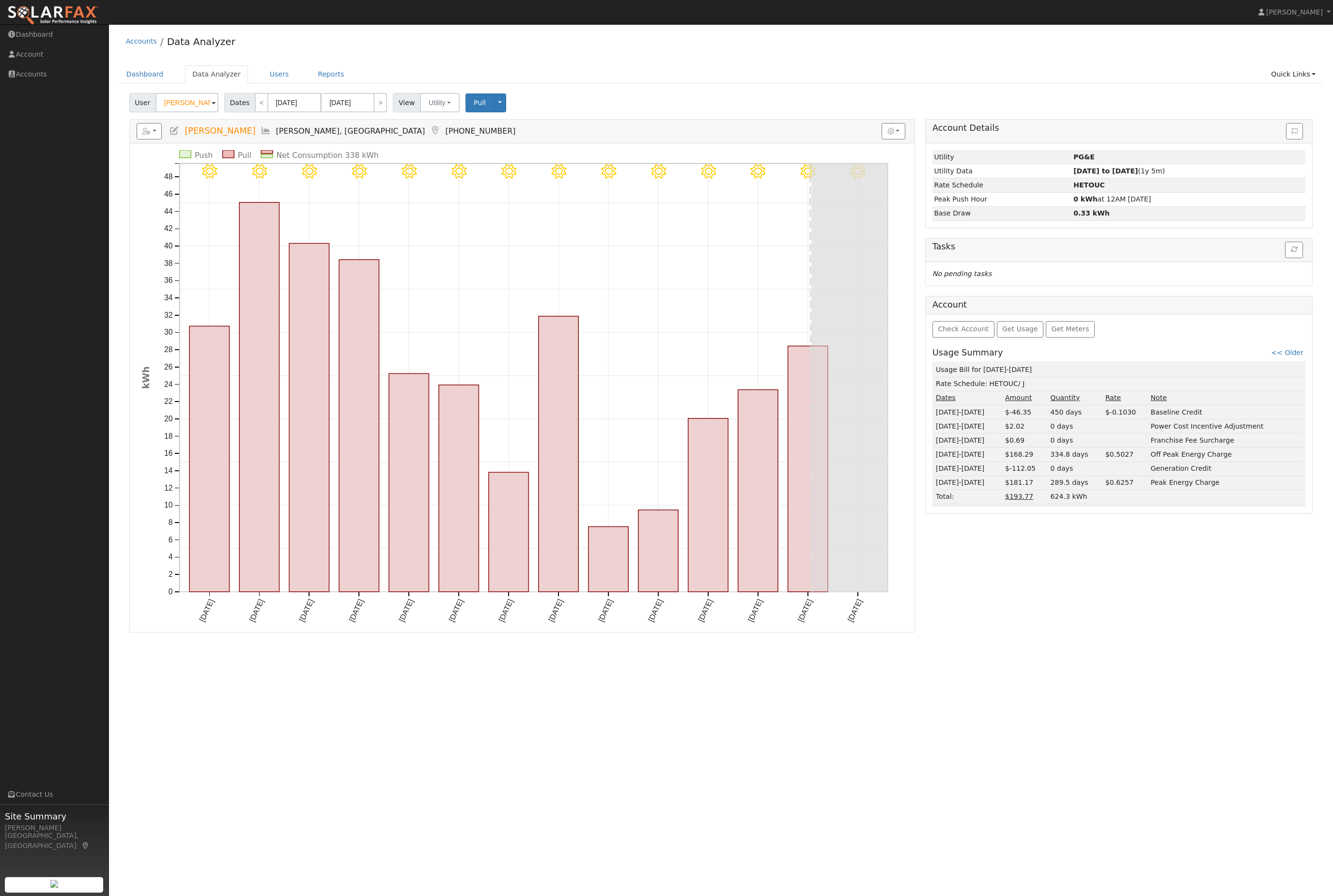
click at [972, 333] on span "Check Account" at bounding box center [963, 329] width 51 height 8
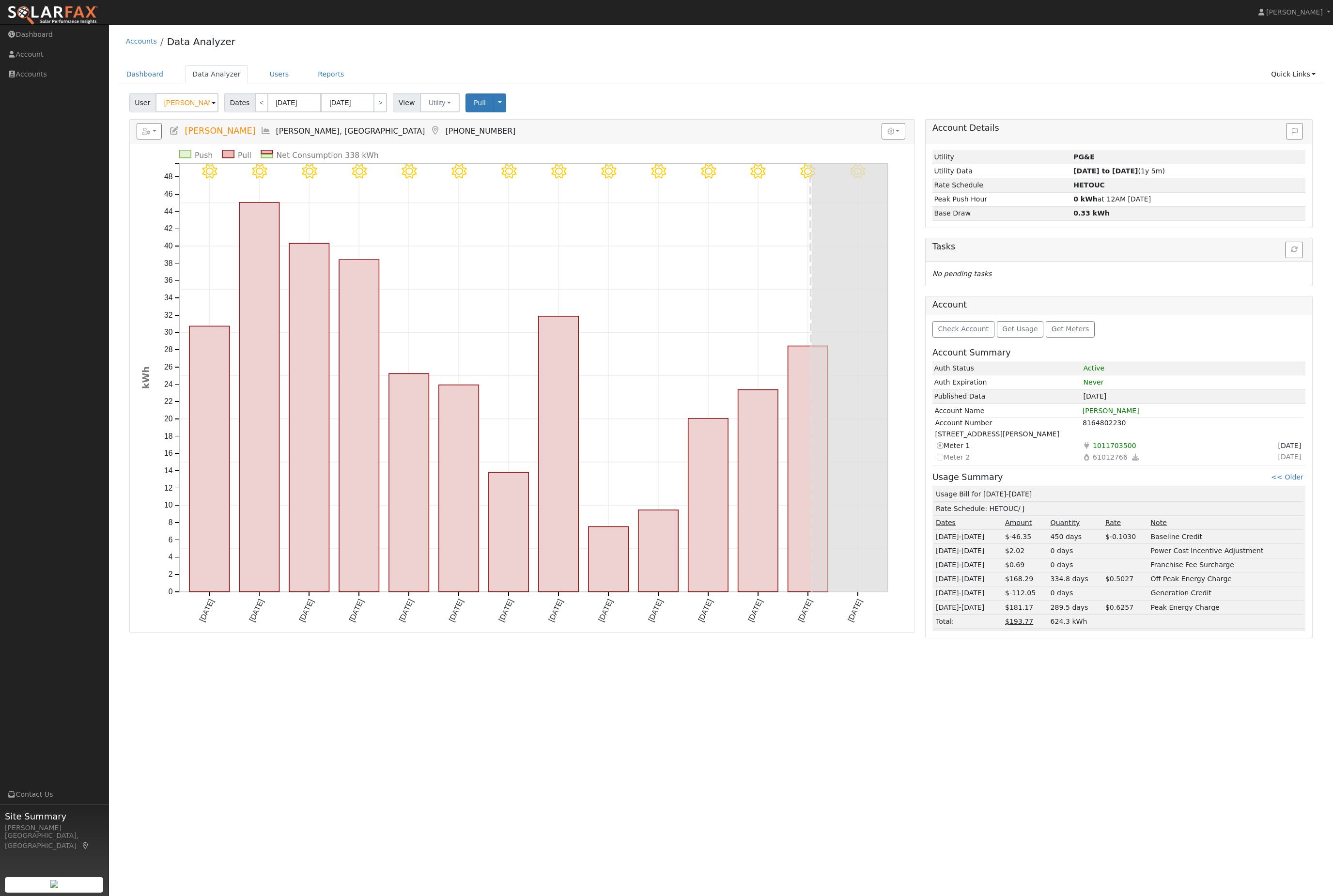
click at [1022, 333] on span "Get Usage" at bounding box center [1020, 329] width 35 height 8
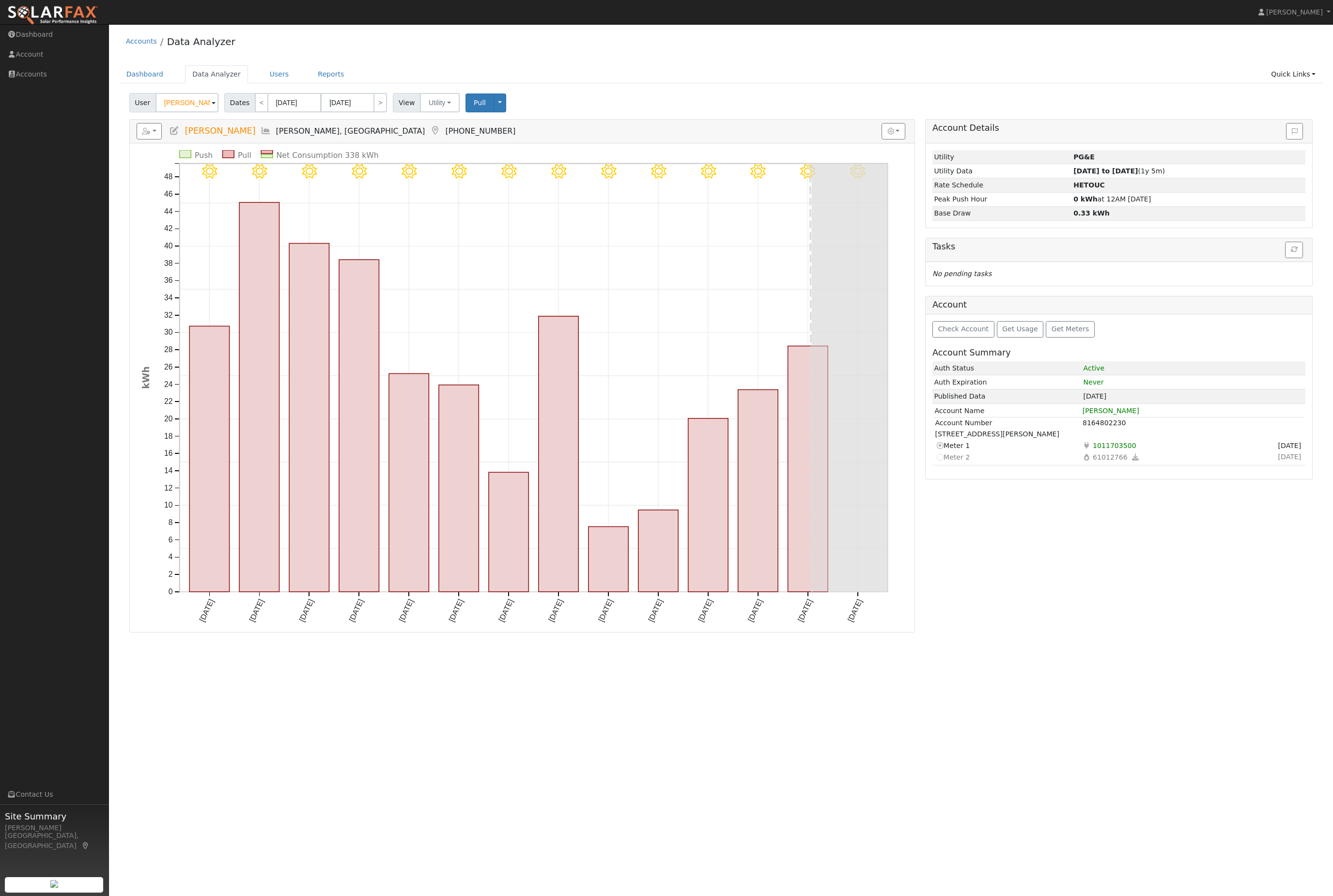
click at [881, 140] on button "button" at bounding box center [893, 131] width 24 height 17
click at [903, 327] on div "8/21 - MostlyClear 8/20 - Clear 8/19 - Clear 8/18 - Clear 8/17 - Clear 8/16 - C…" at bounding box center [522, 388] width 785 height 489
click at [505, 136] on h5 "Reports Scenario Health Check Energy Audit Account Timeline User Audit Trail In…" at bounding box center [522, 131] width 771 height 17
click at [494, 113] on button "Pull" at bounding box center [479, 103] width 28 height 19
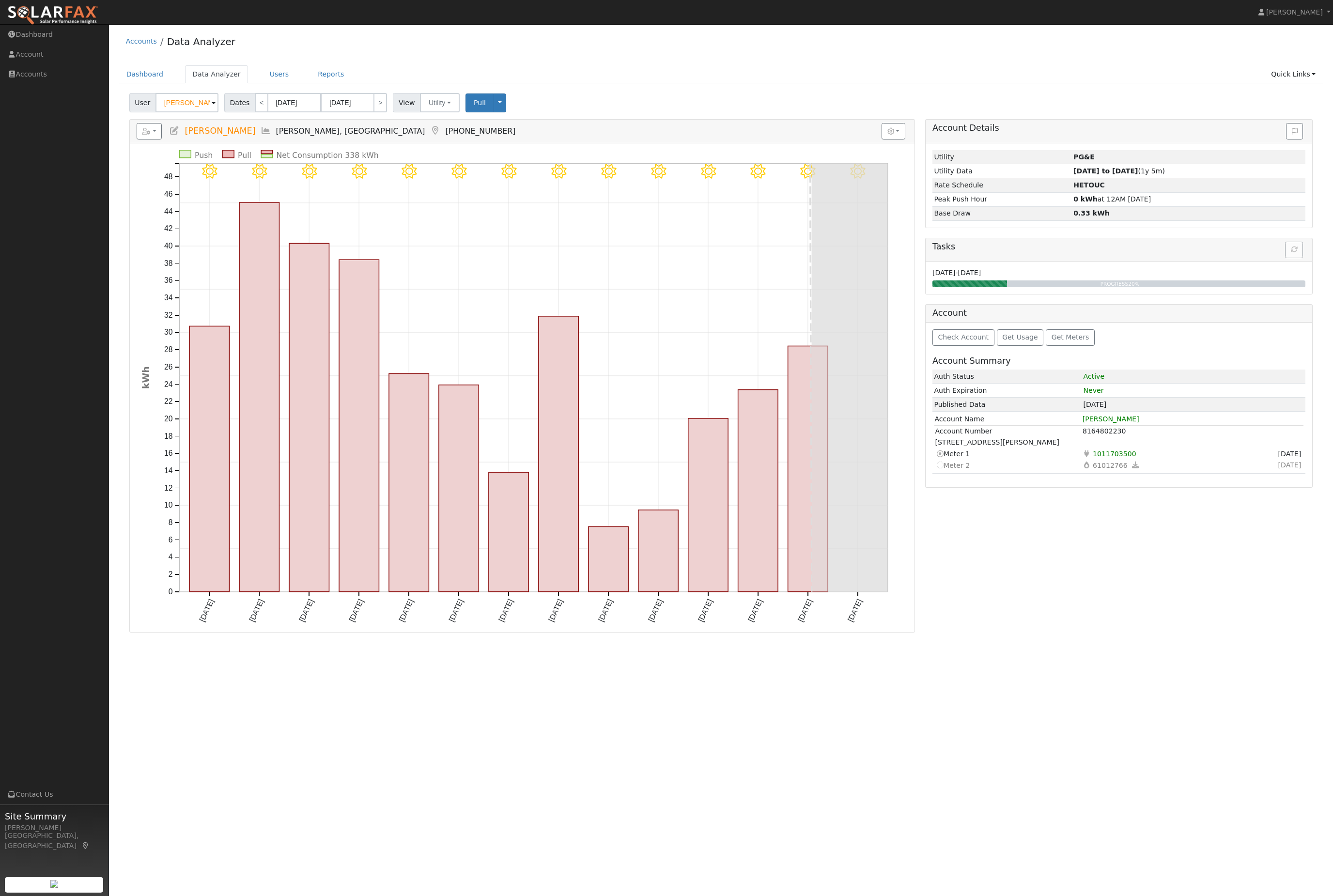
click at [854, 489] on rect at bounding box center [849, 377] width 76 height 428
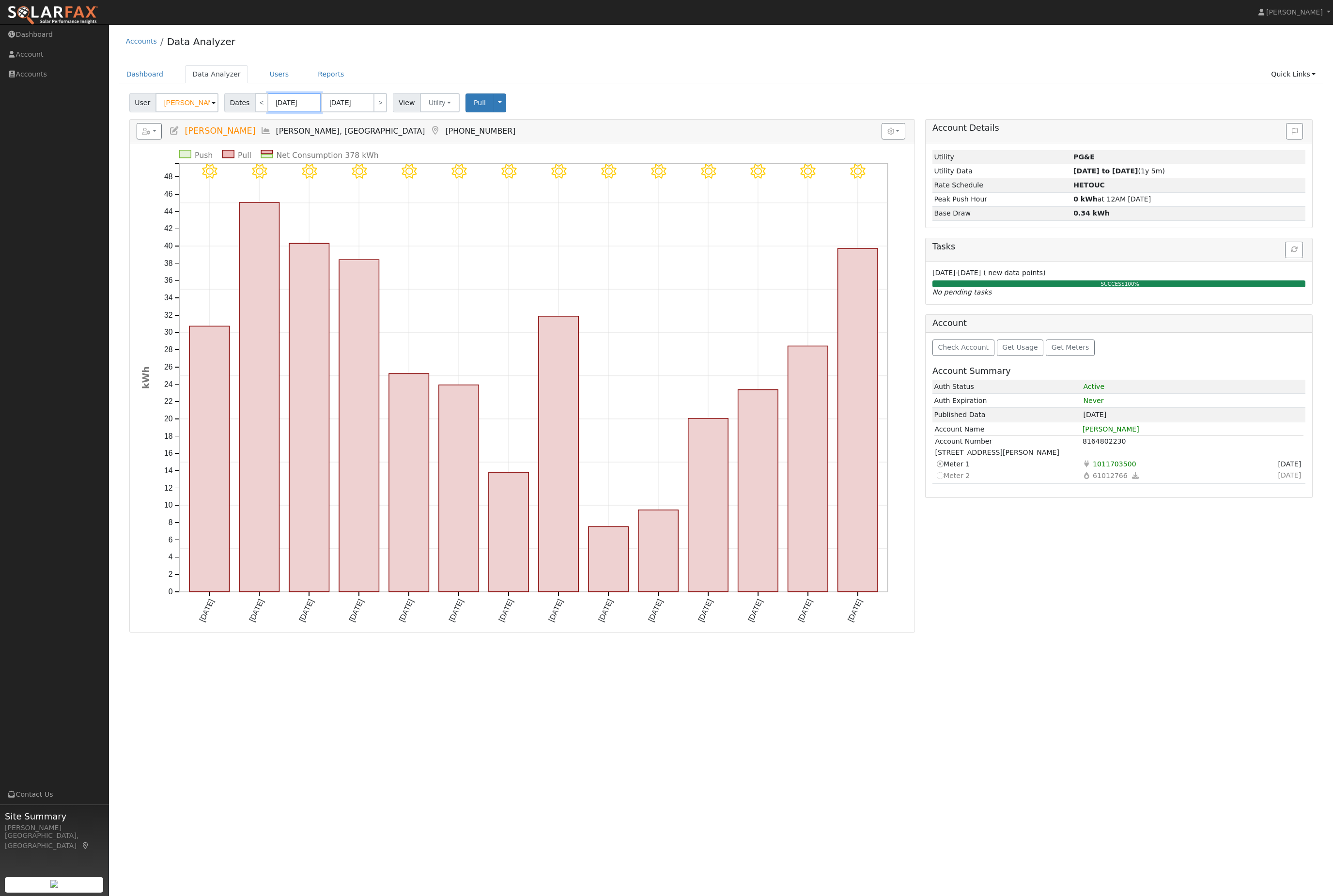
click at [309, 113] on body "[PERSON_NAME] [PERSON_NAME] Profile Help Center Terms Of Service See What's New…" at bounding box center [666, 460] width 1333 height 872
click at [293, 130] on span at bounding box center [289, 130] width 17 height 17
select select "6"
click at [305, 136] on div "January February March April May June July August September October November De…" at bounding box center [355, 130] width 112 height 17
click at [321, 113] on input "08/08/2025" at bounding box center [295, 102] width 53 height 19
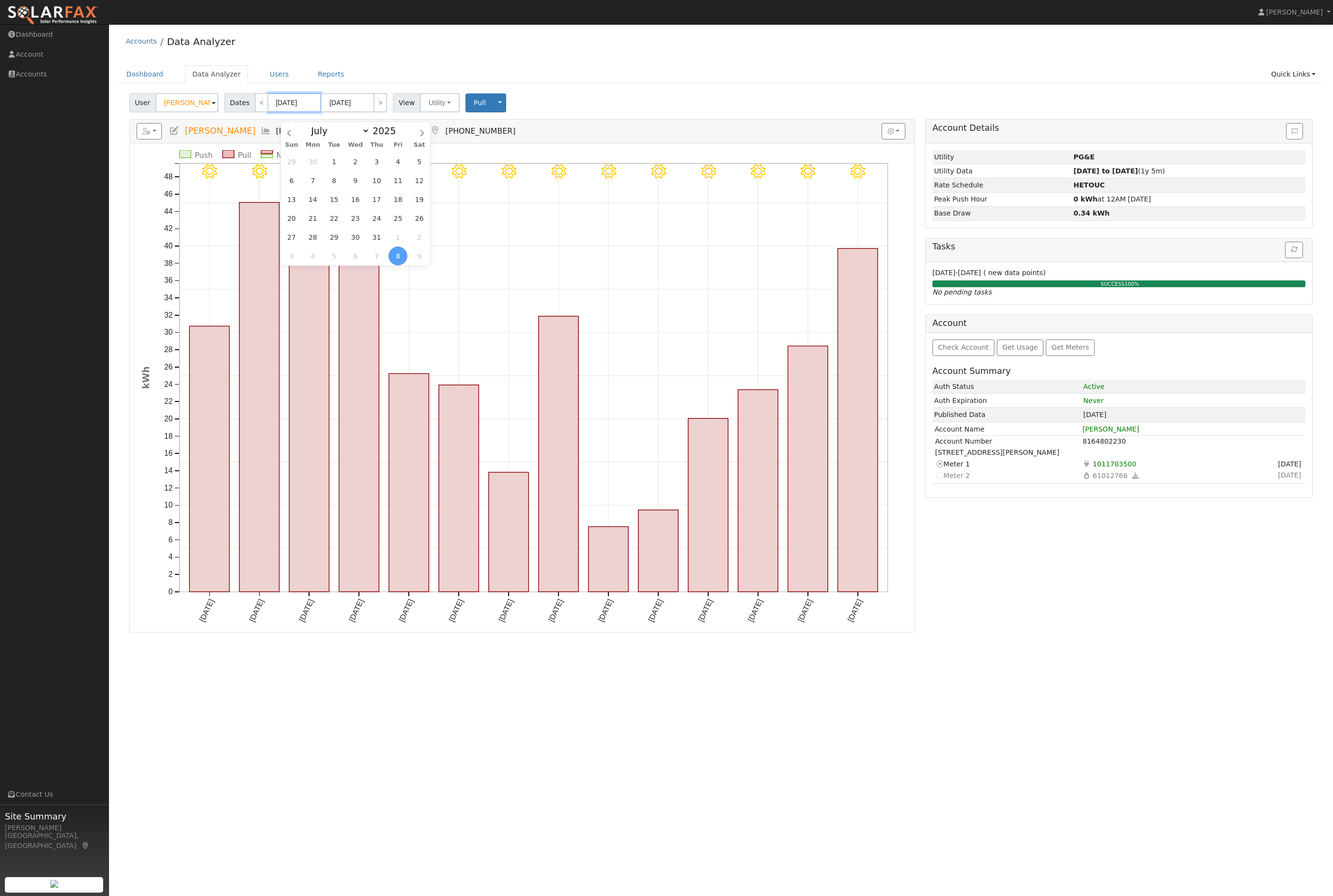
type input "08/21/0202"
type input "08/08/202"
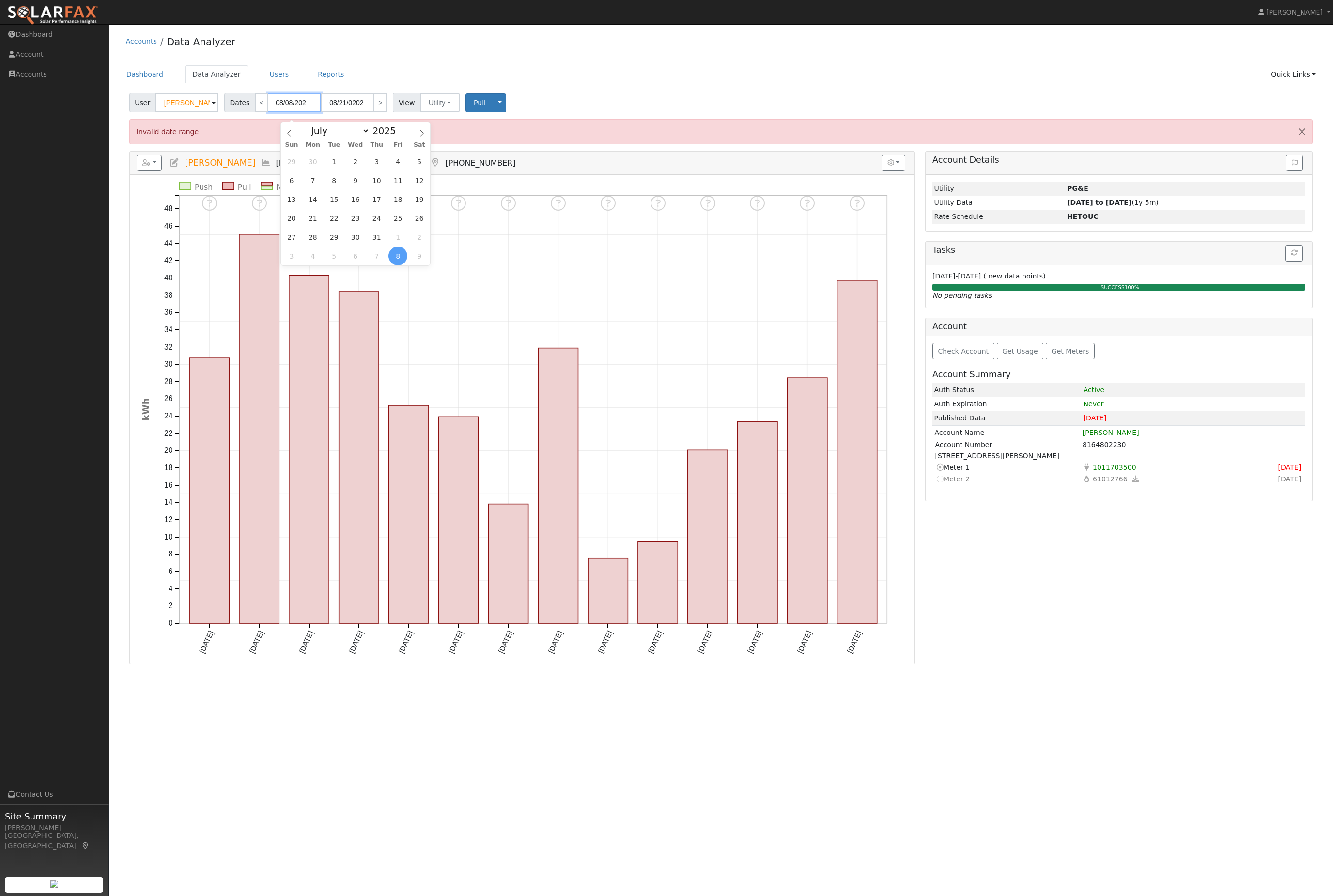
type input "08/21/2023"
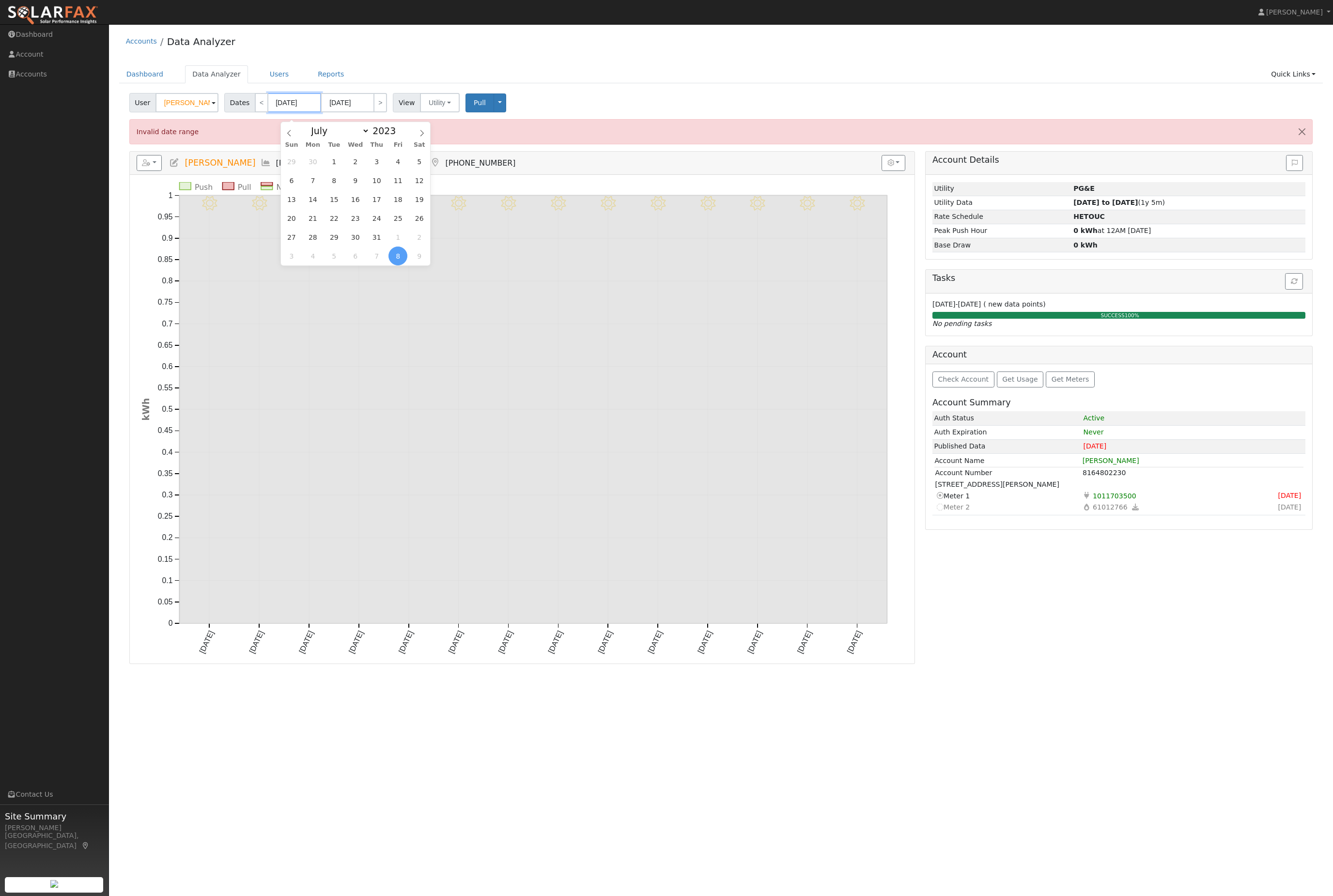
type input "08/08/2023"
click at [374, 106] on input "08/21/2023" at bounding box center [347, 102] width 53 height 19
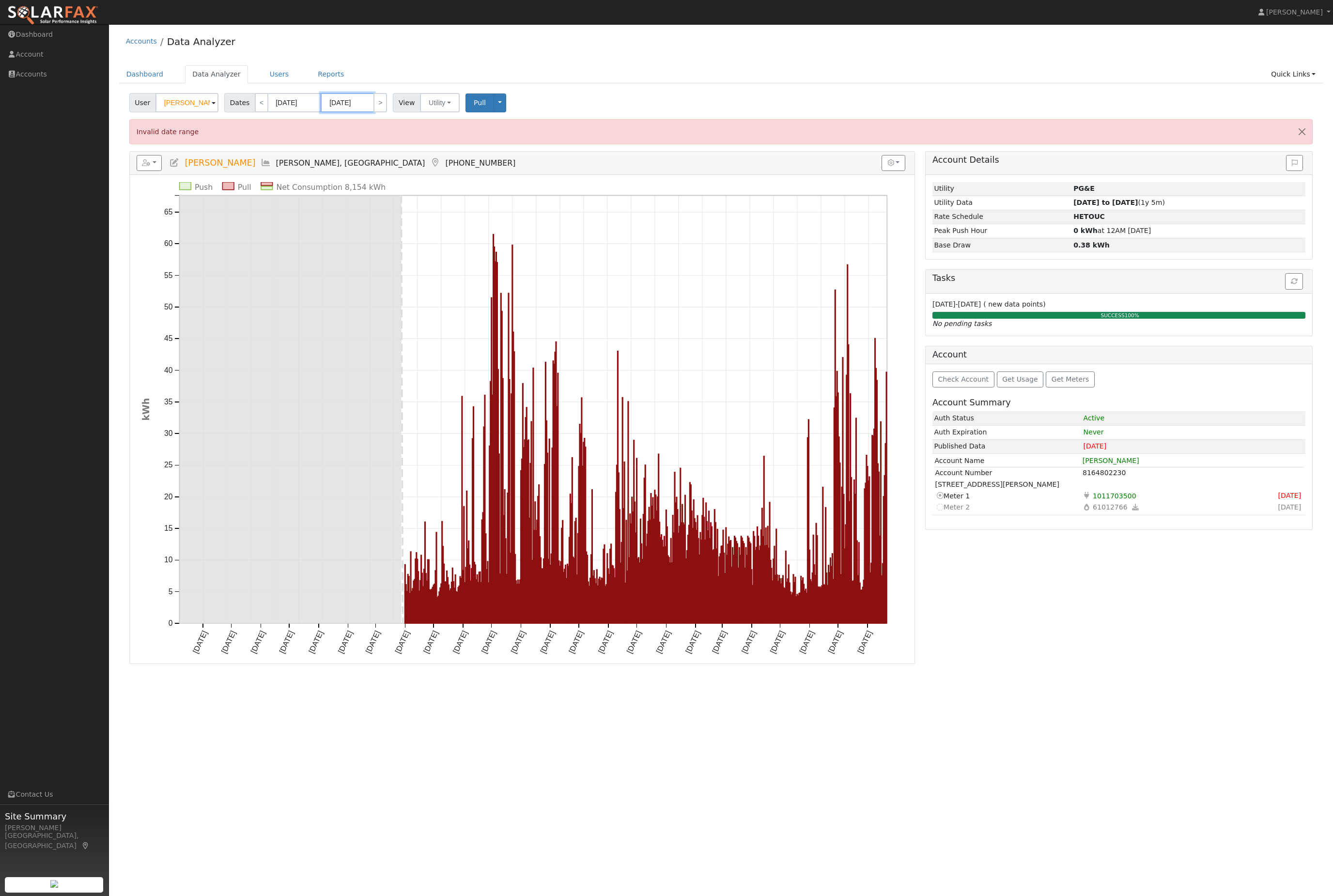
type input "[DATE]"
click at [287, 83] on link "Users" at bounding box center [279, 74] width 34 height 18
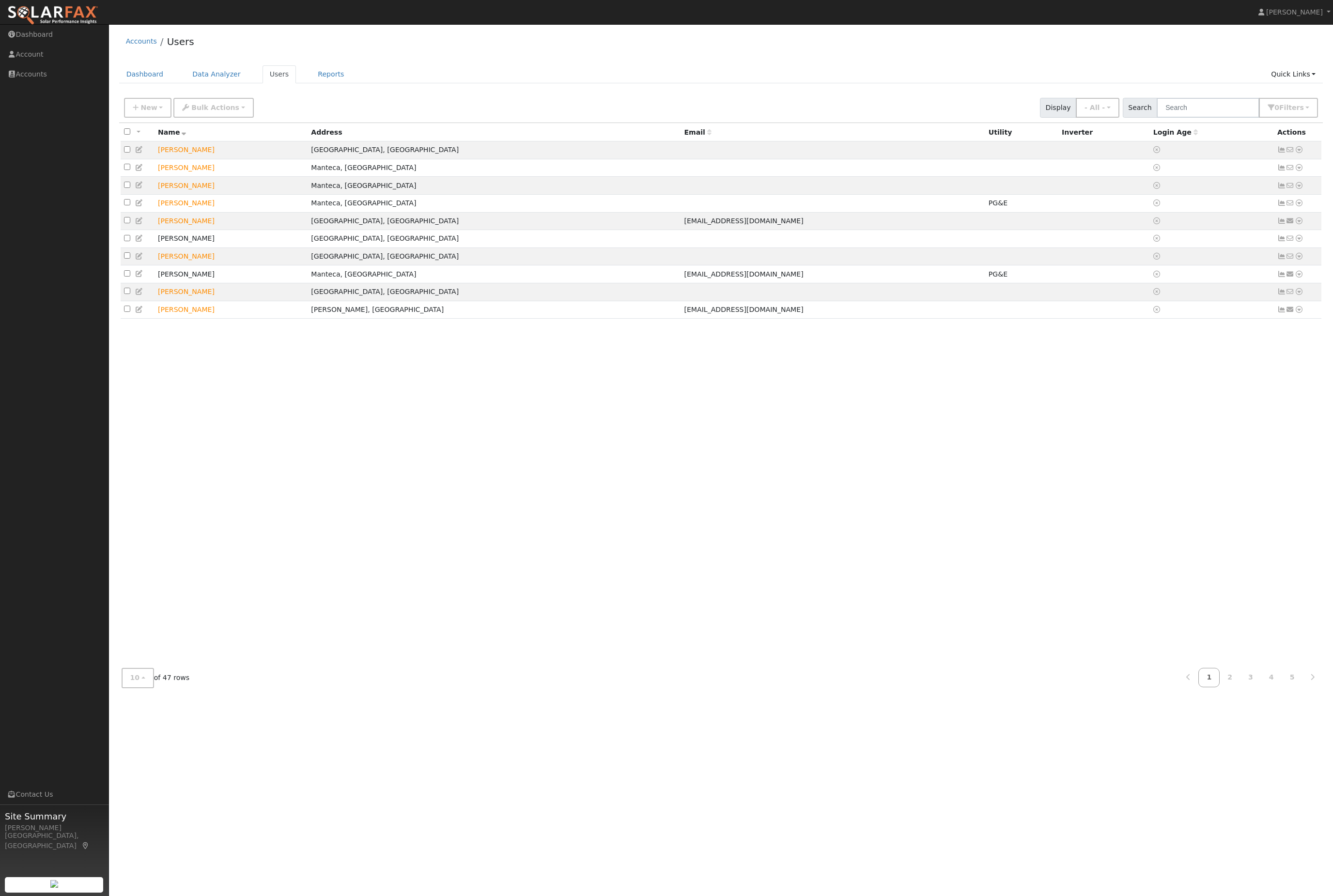
click at [222, 78] on link "Data Analyzer" at bounding box center [216, 74] width 63 height 18
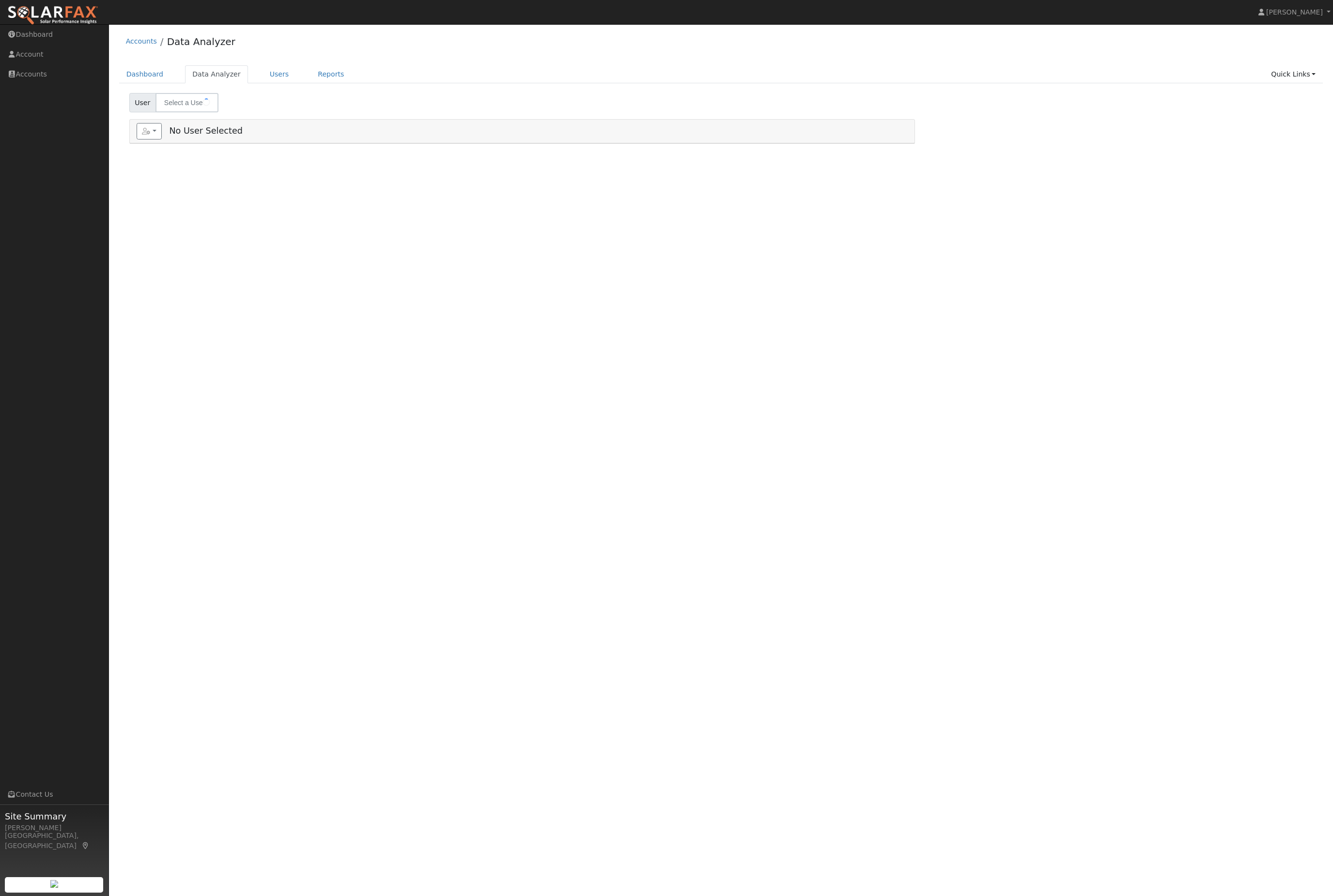
select select "7"
type input "[PERSON_NAME]"
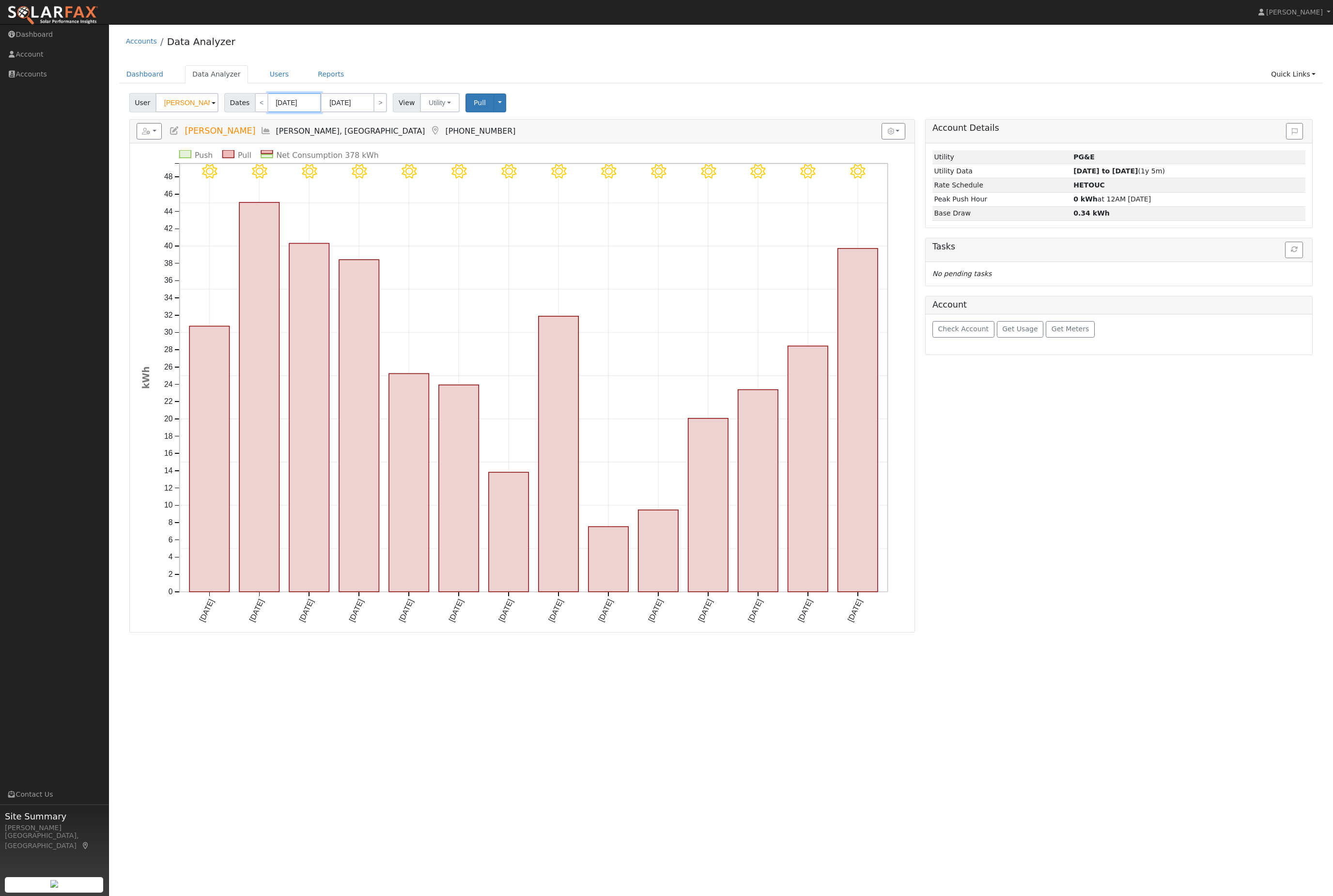
click at [296, 117] on body "[PERSON_NAME] [PERSON_NAME] Profile Help Center Terms Of Service See What's New…" at bounding box center [666, 460] width 1333 height 872
type input "[DATE]"
type input "/08/2025"
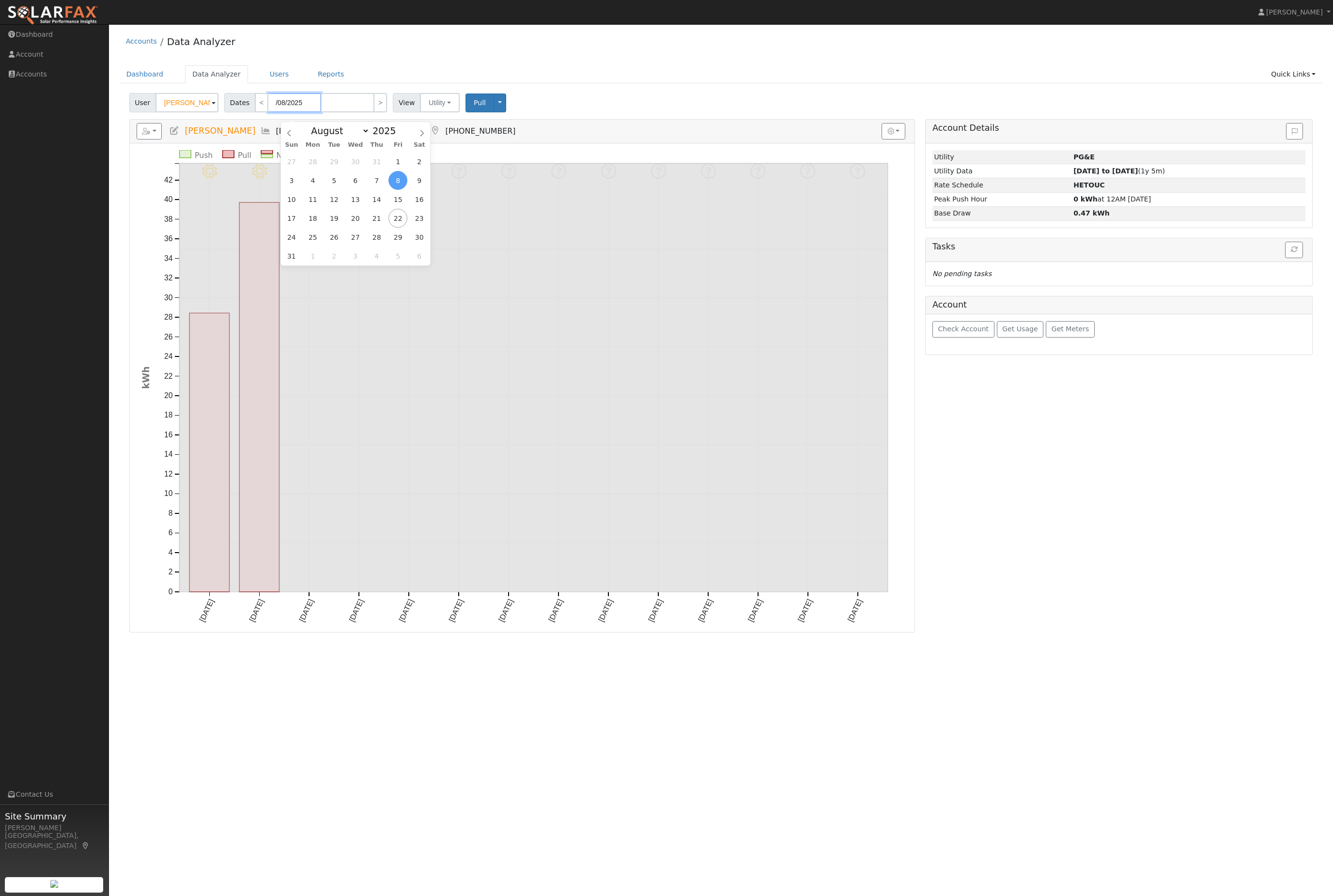
type input "0/08/2025"
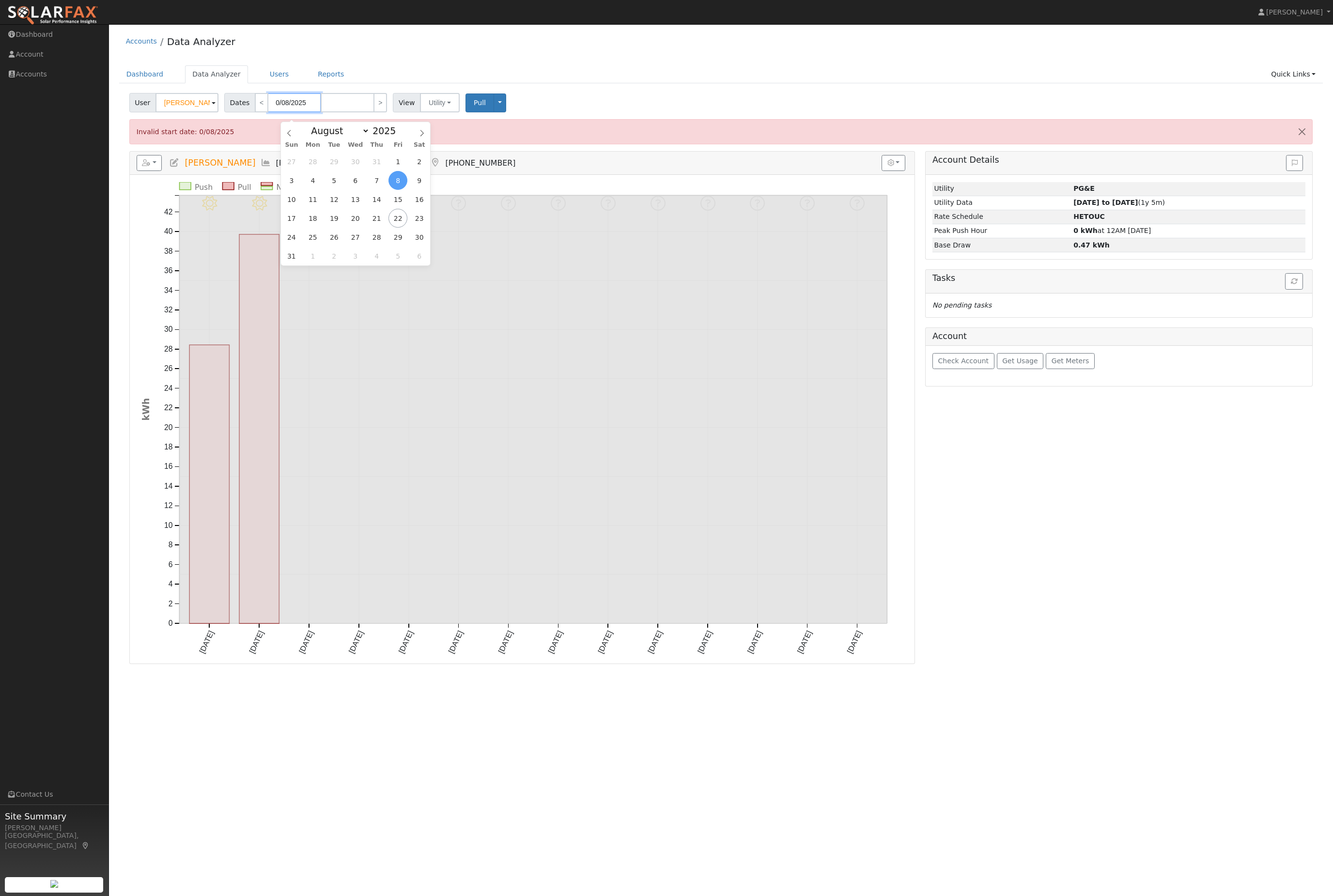
type input "[DATE]"
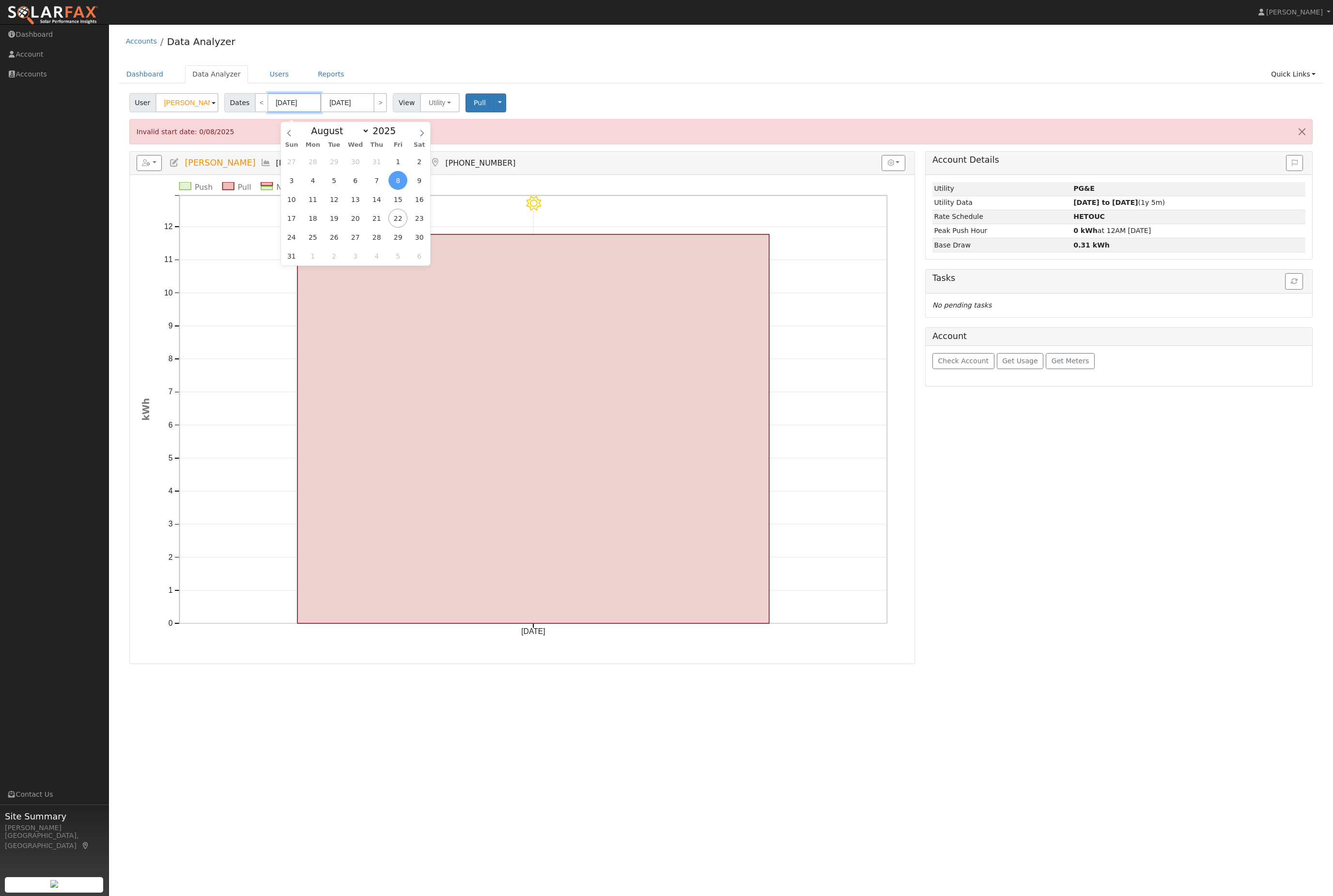
type input "07/08/0202"
type input "07/08/202"
type input "202"
type input "[DATE]"
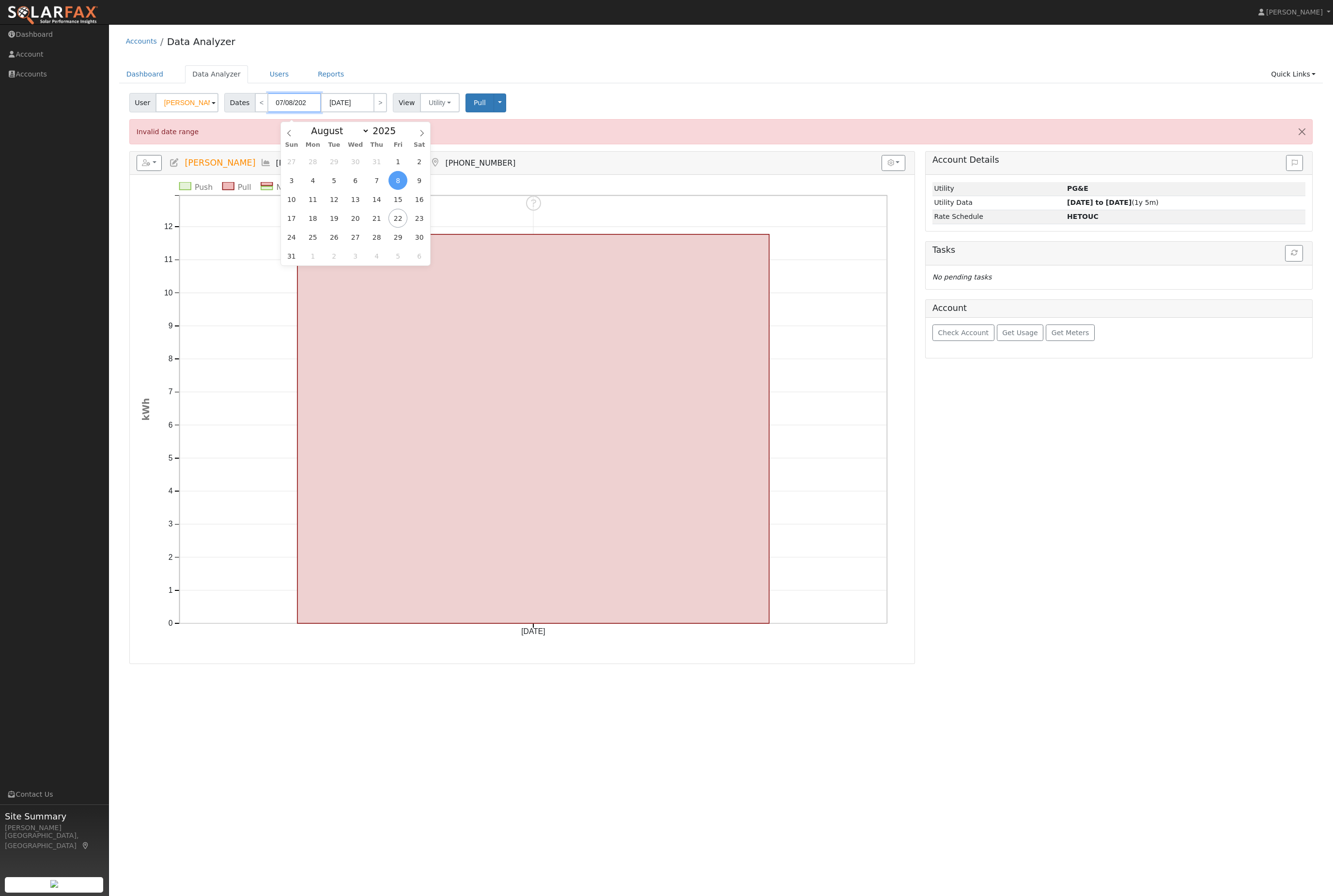
type input "2023"
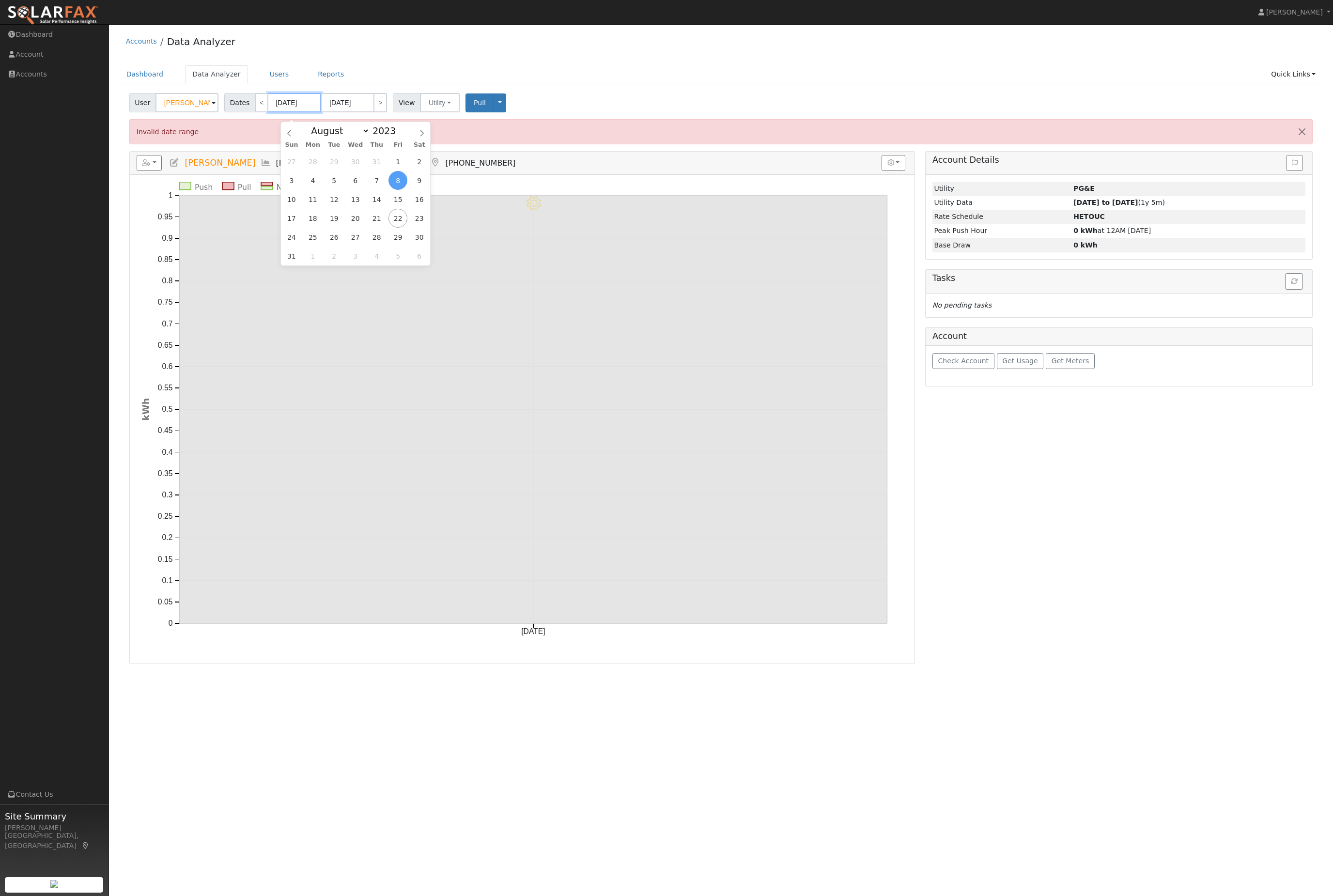
type input "[DATE]"
click at [373, 102] on input "[DATE]" at bounding box center [347, 102] width 53 height 19
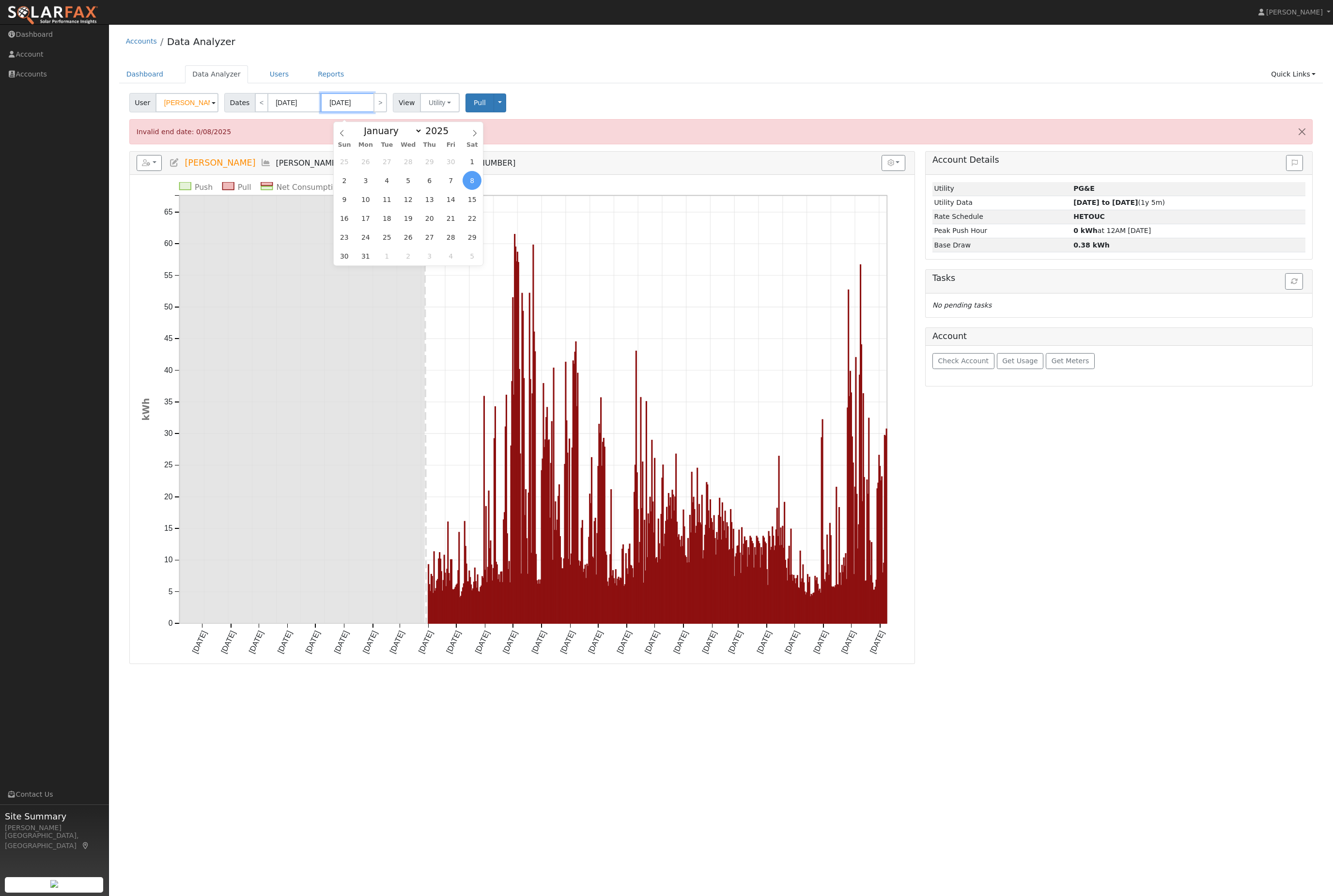
type input "[DATE]"
click at [486, 107] on span "Pull" at bounding box center [479, 103] width 12 height 8
click at [892, 172] on button "button" at bounding box center [893, 163] width 24 height 17
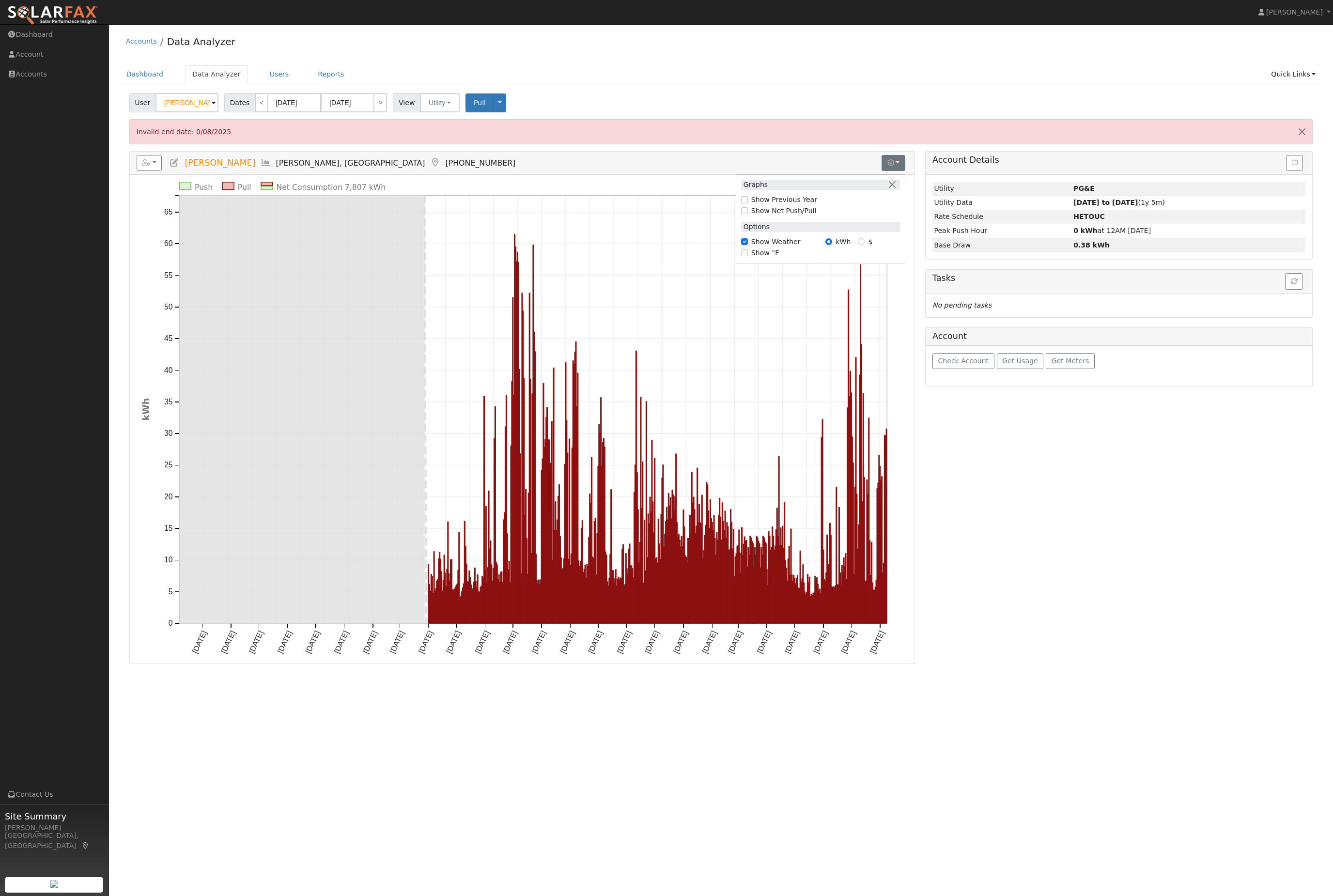
click at [162, 172] on button "button" at bounding box center [149, 163] width 26 height 17
click at [0, 0] on link "Scenario" at bounding box center [0, 0] width 0 height 0
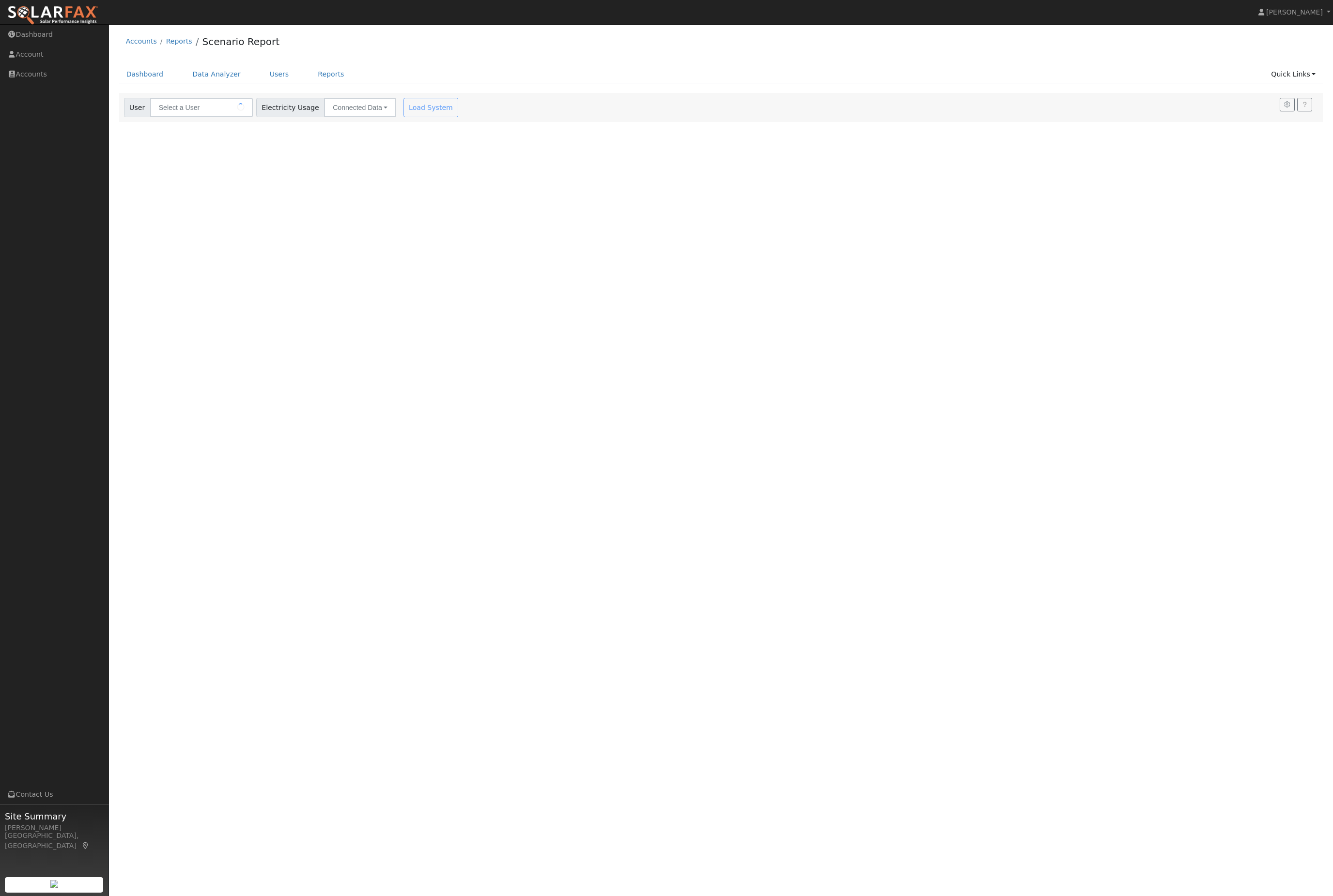
type input "[PERSON_NAME]"
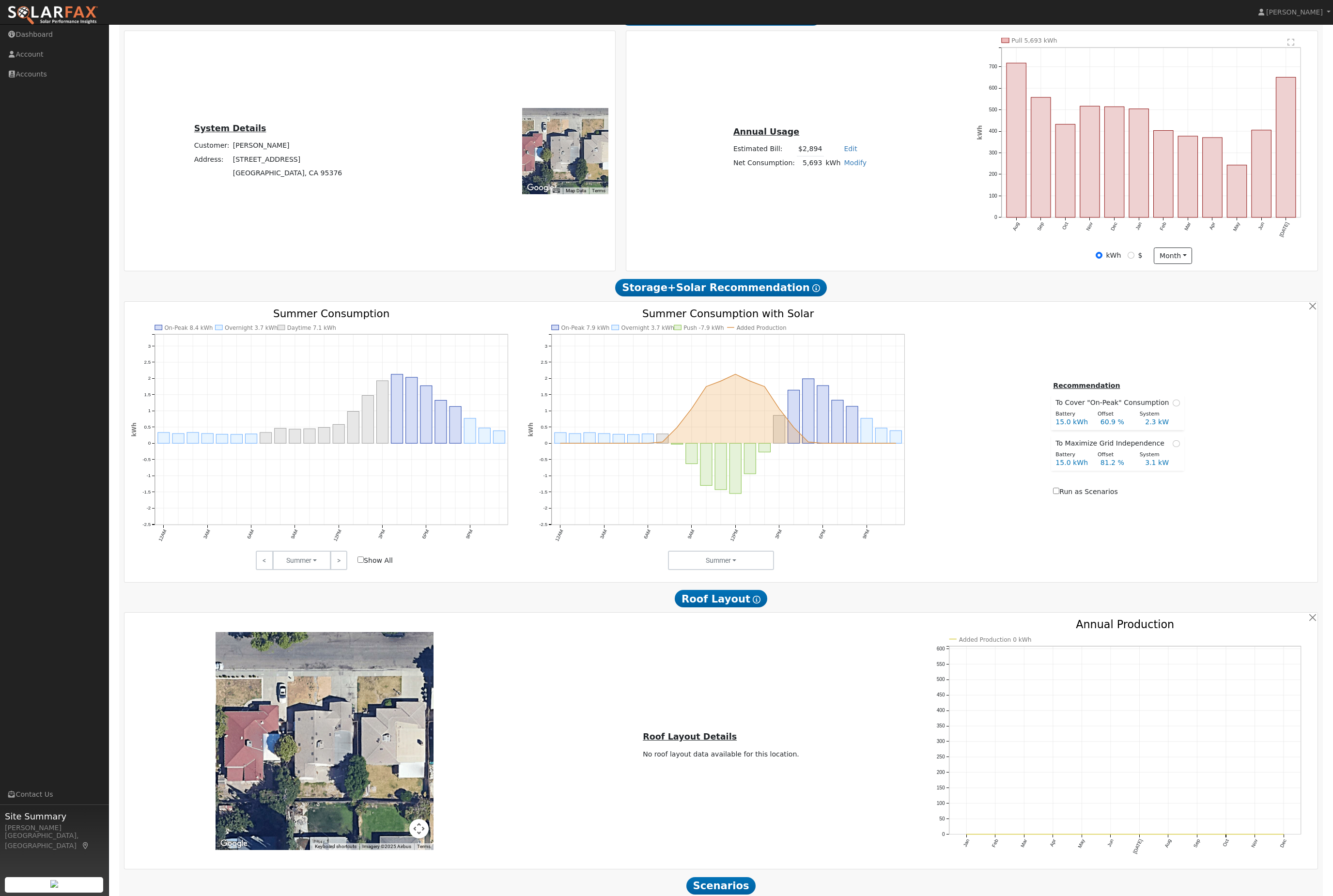
scroll to position [246, 0]
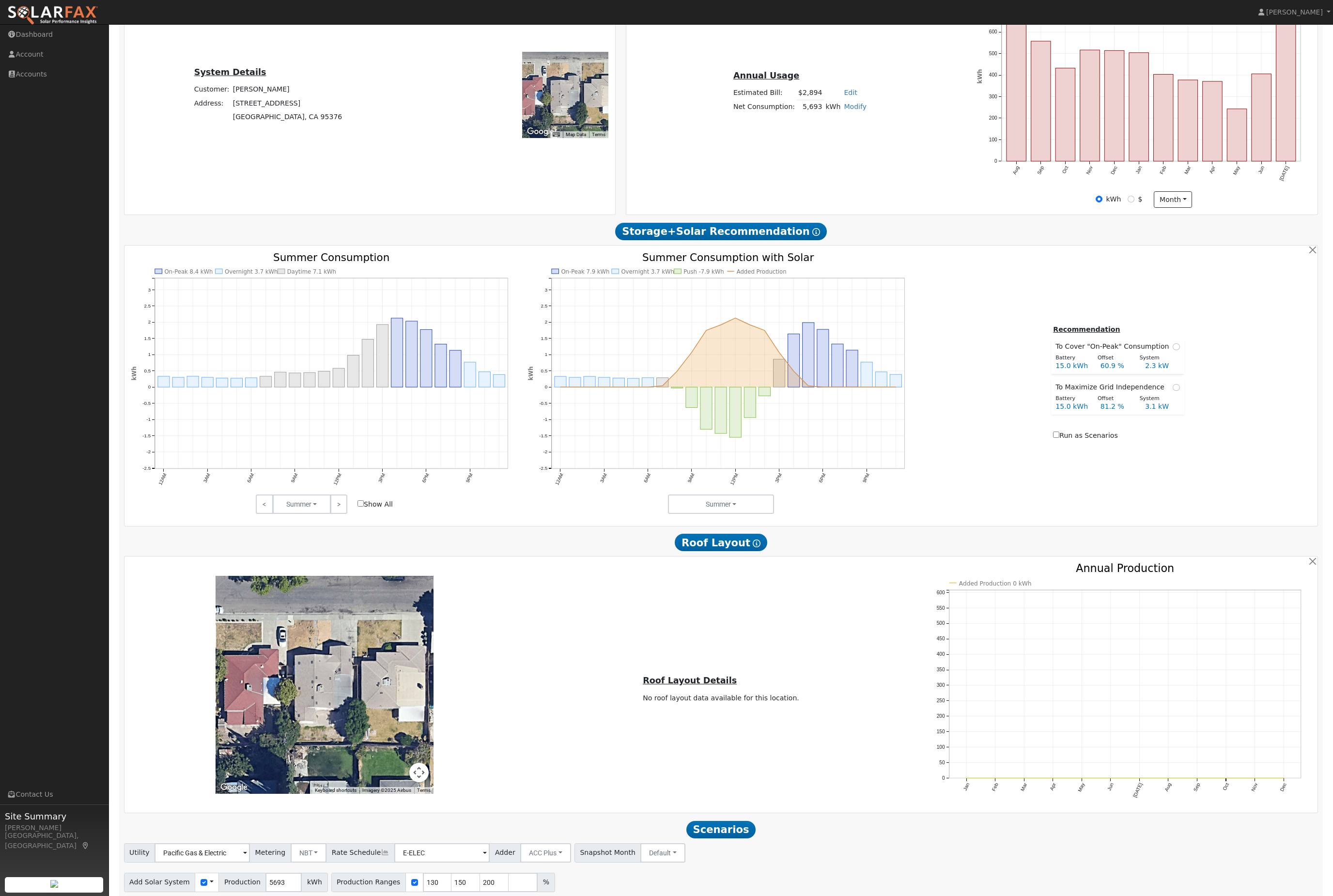
click at [532, 896] on input "30" at bounding box center [518, 912] width 29 height 19
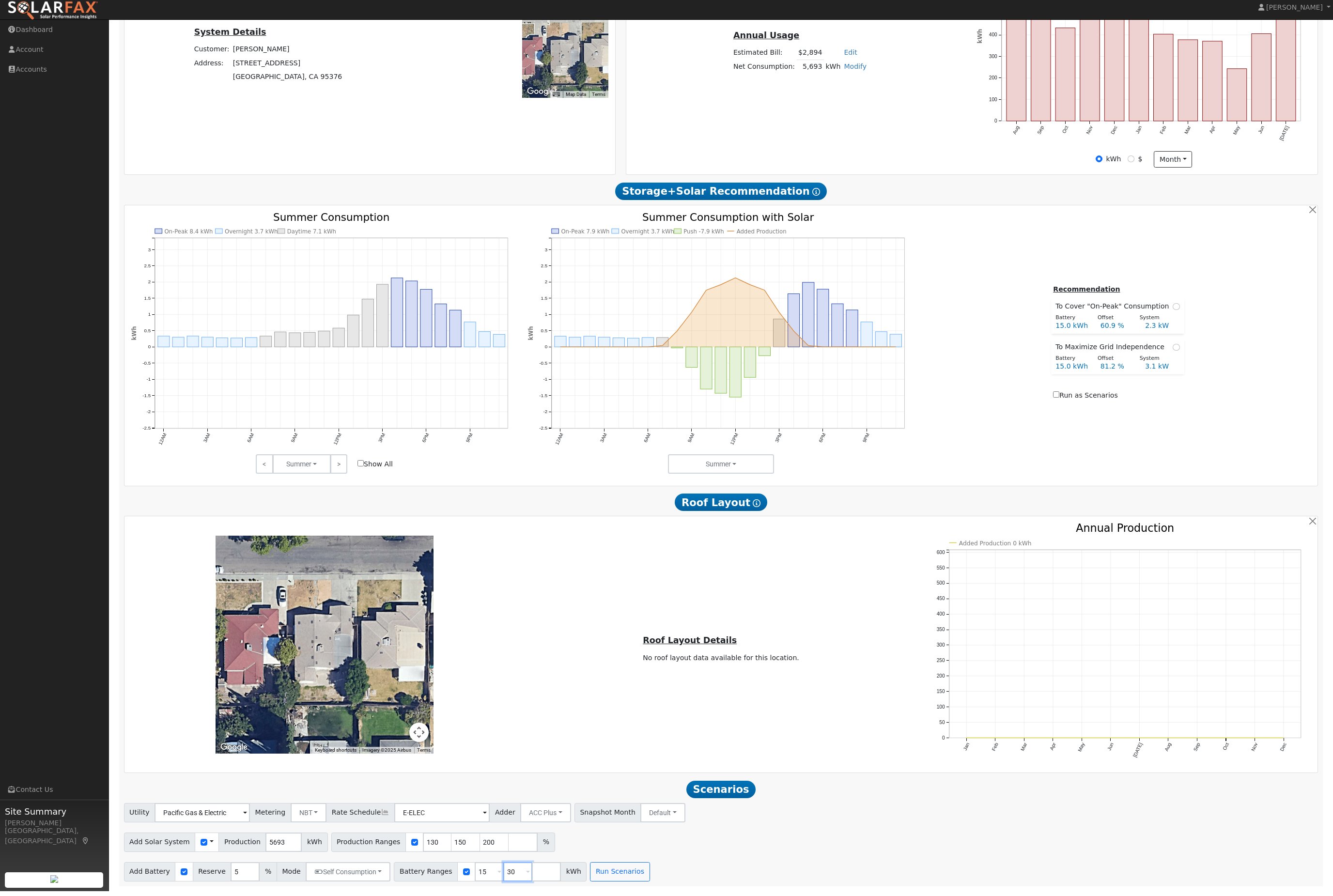
type input "3"
type input "9.9"
click at [650, 876] on button "Run Scenarios" at bounding box center [620, 876] width 60 height 19
type input "9.9"
type input "15"
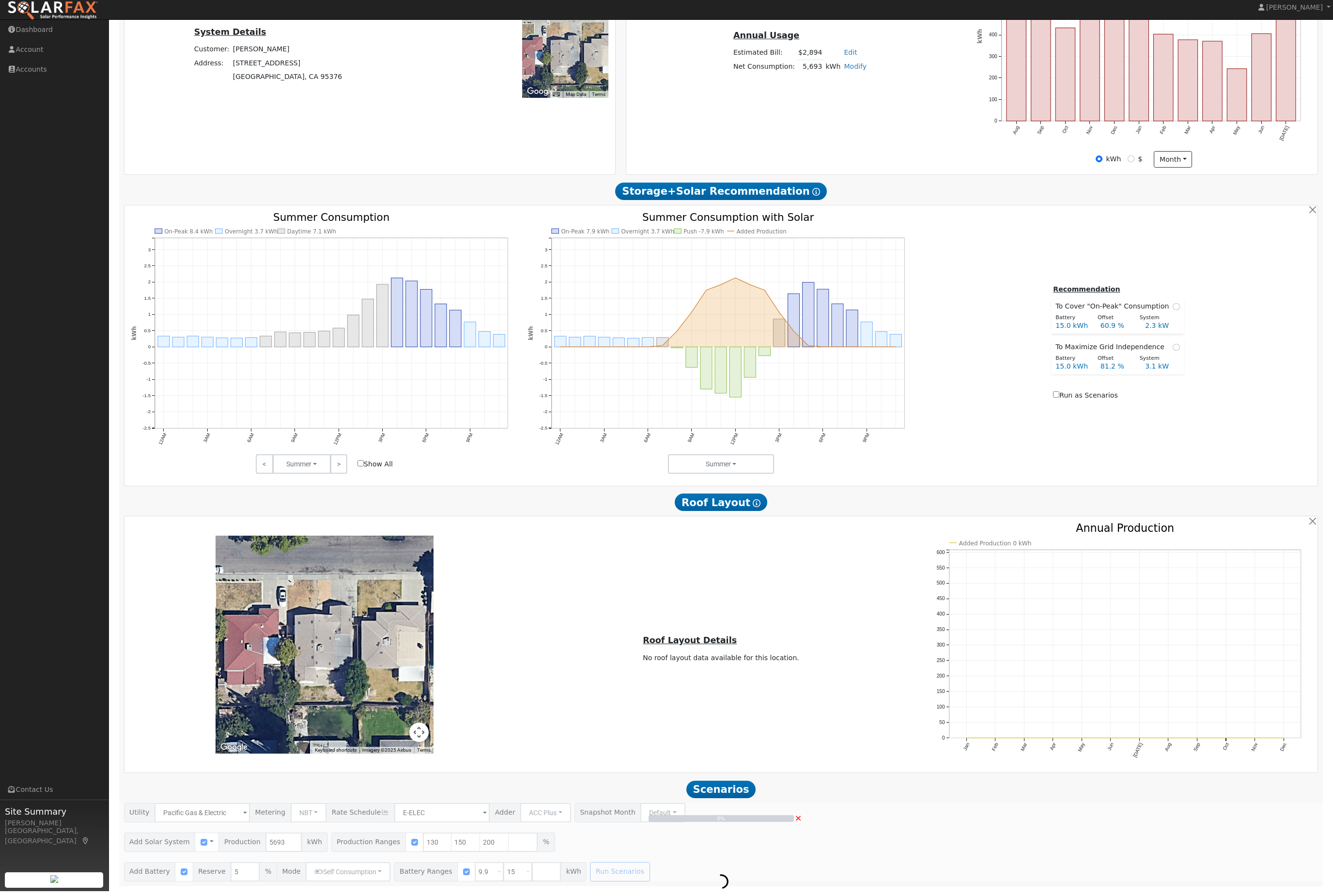
scroll to position [246, 0]
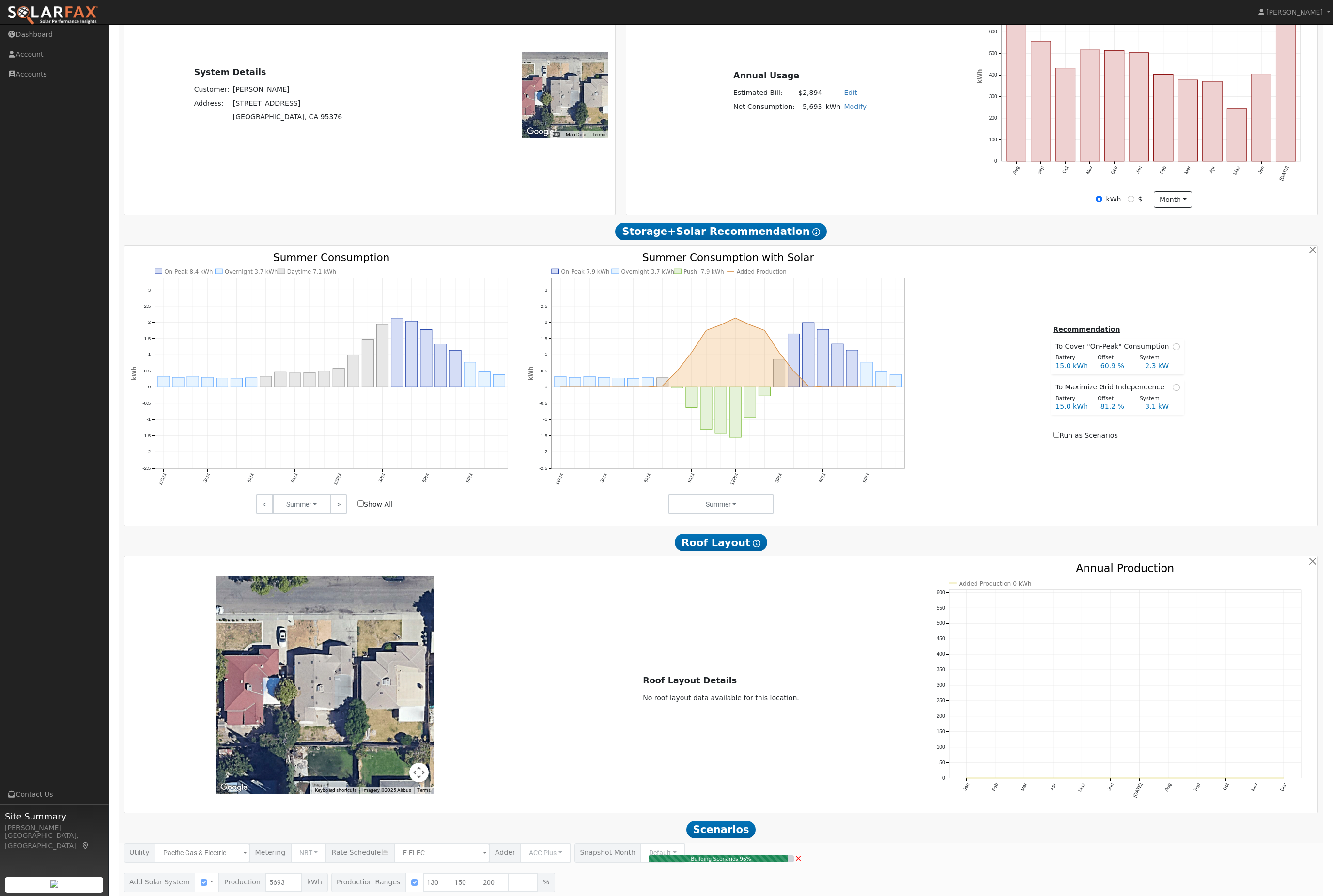
type input "5.7"
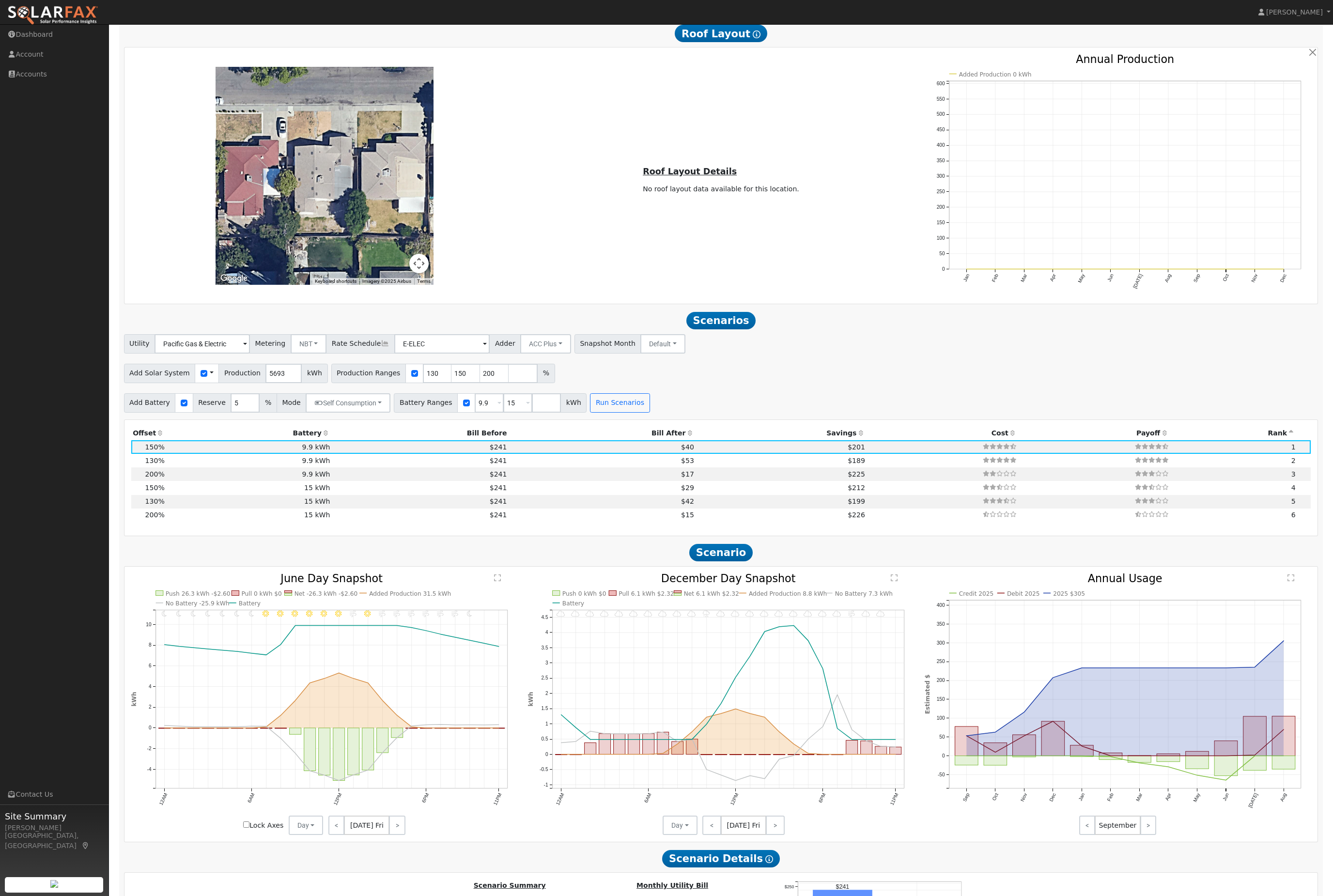
scroll to position [681, 0]
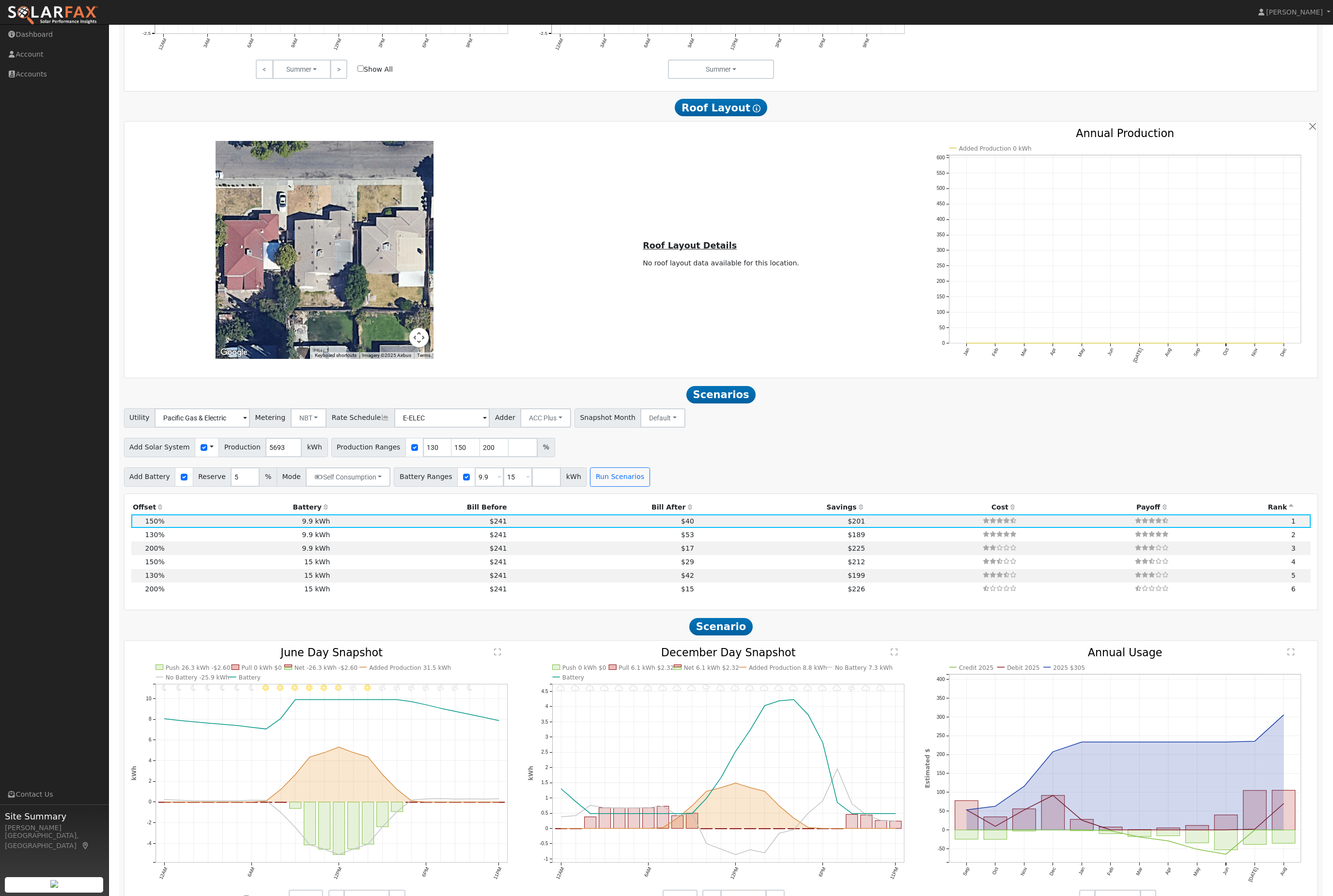
click at [685, 511] on icon at bounding box center [689, 507] width 9 height 7
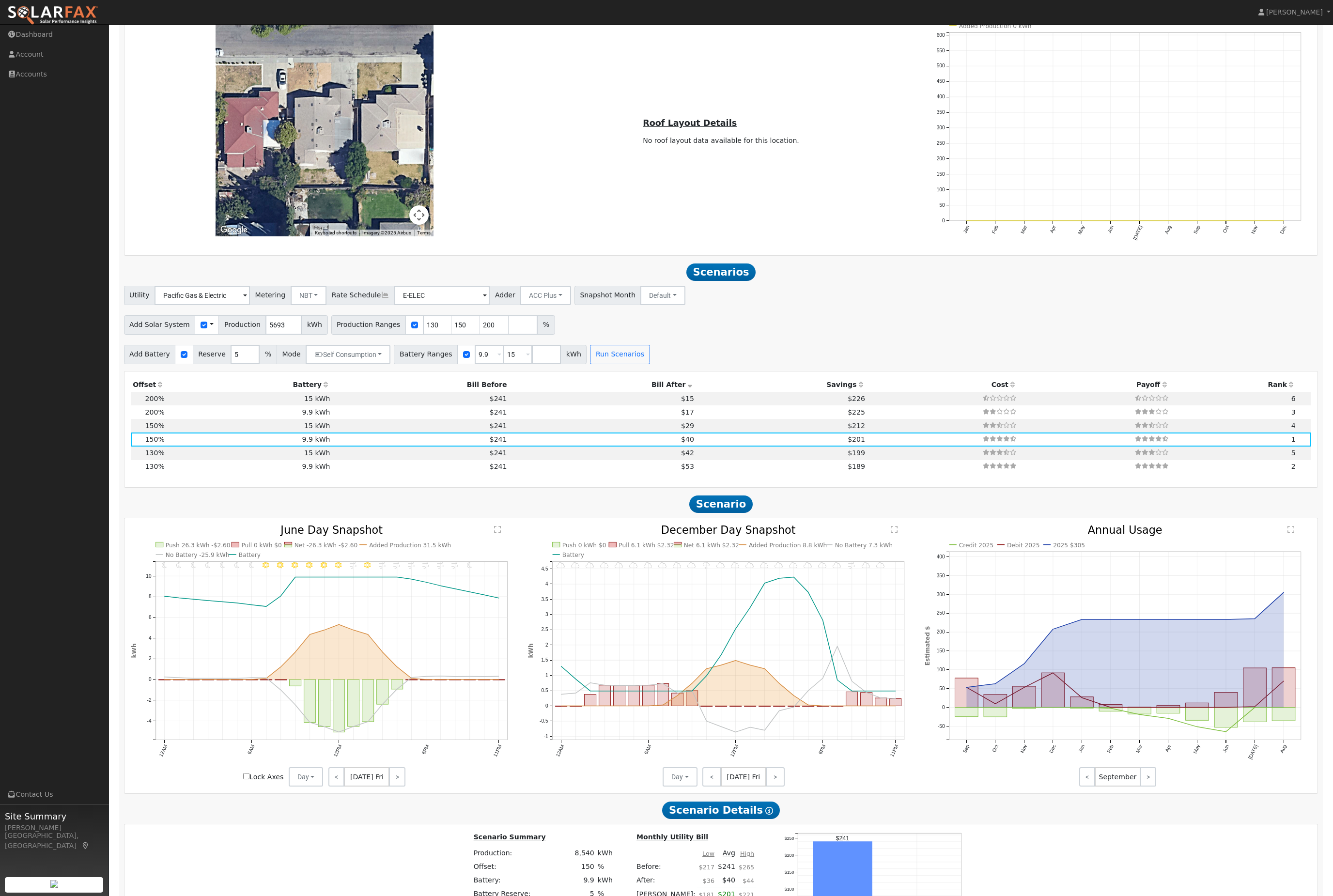
scroll to position [804, 0]
click at [391, 365] on button "Self Consumption" at bounding box center [348, 355] width 85 height 19
click at [520, 582] on div "Production Offset Battery Reserve Mode ACC Push Incentive Bill Before Bill Afte…" at bounding box center [721, 773] width 1195 height 805
click at [391, 365] on button "Self Consumption" at bounding box center [348, 355] width 85 height 19
click at [342, 435] on input "Backup" at bounding box center [339, 432] width 7 height 7
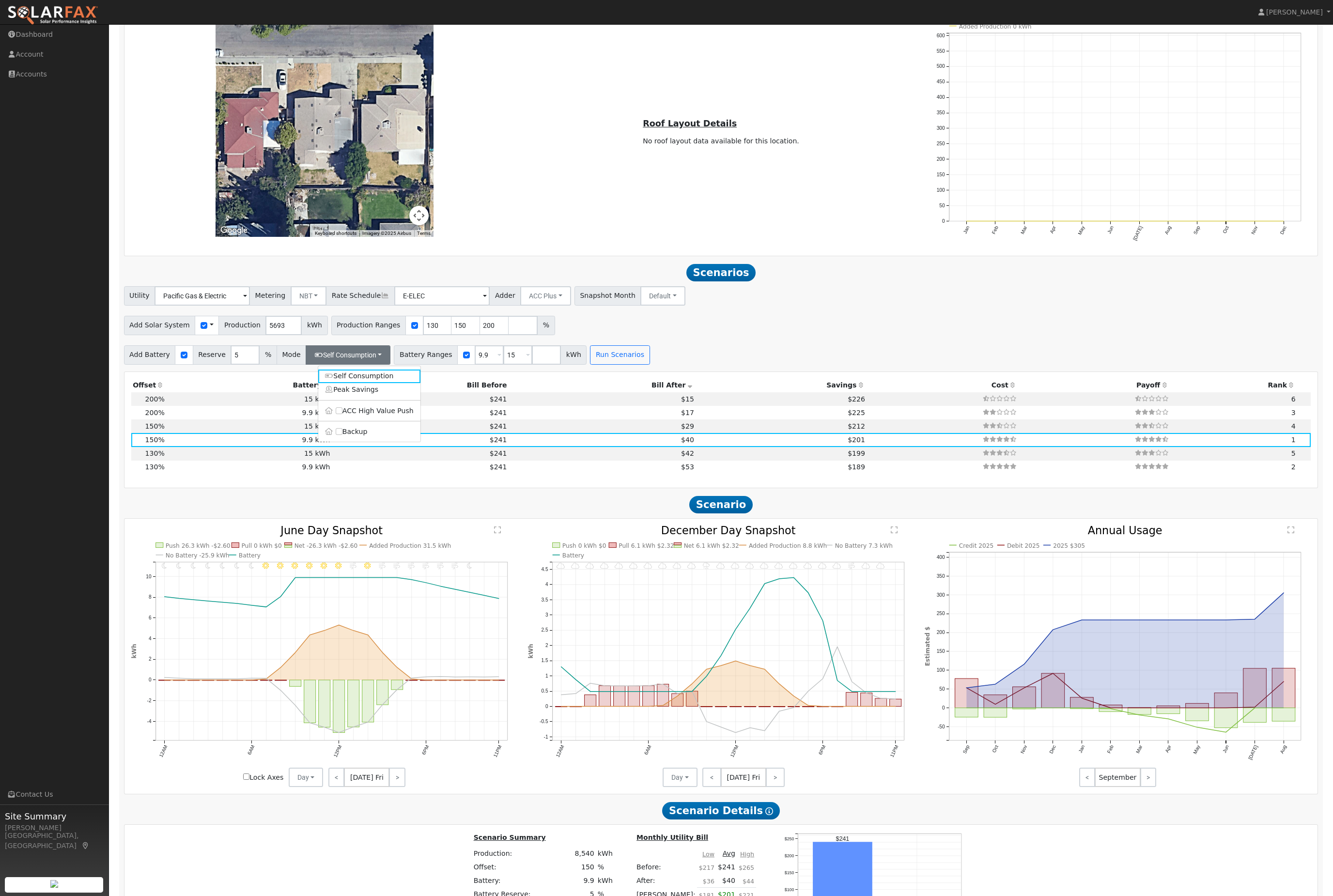
checkbox input "true"
type input "20"
click at [662, 365] on button "Run Scenarios" at bounding box center [632, 355] width 60 height 19
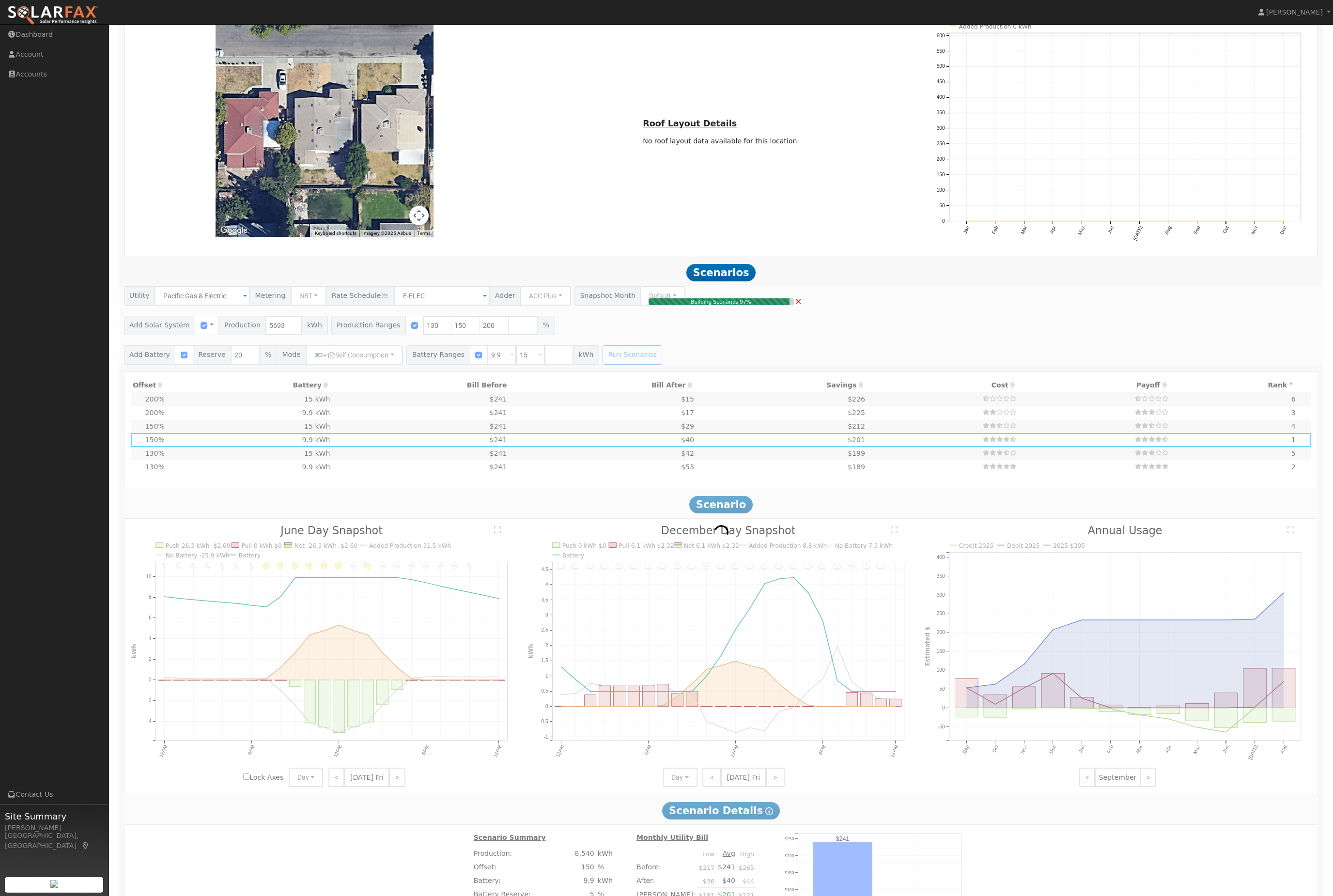
type input "4.9"
type input "$16,973"
type input "$8,161"
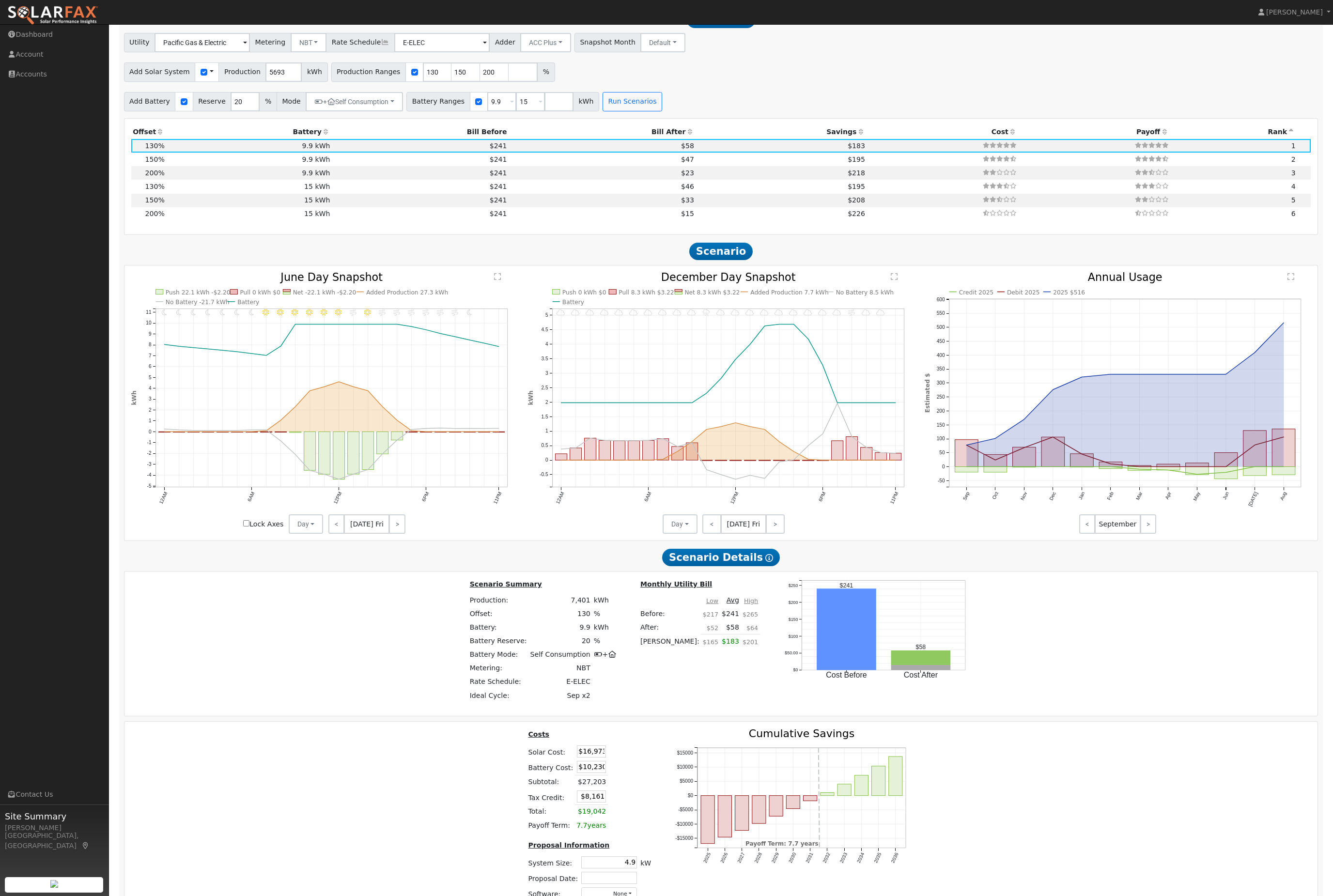
scroll to position [1058, 0]
click at [696, 138] on th "Savings" at bounding box center [781, 132] width 171 height 13
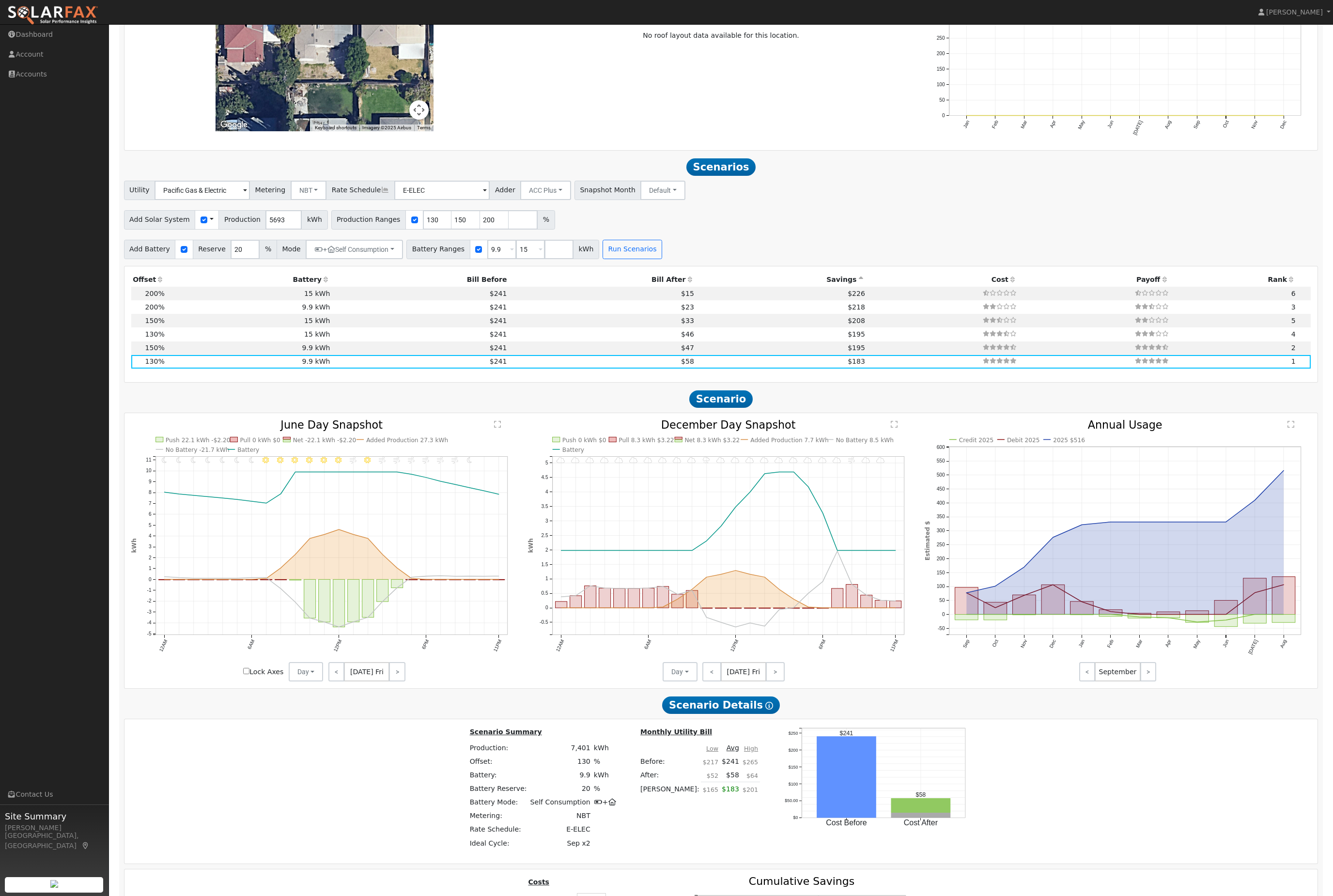
scroll to position [909, 0]
click at [403, 260] on button "+ Self Consumption" at bounding box center [354, 250] width 97 height 19
click at [841, 230] on div "Add Solar System Use CSV Data Production 5693 kWh Production Ranges 130 150 200…" at bounding box center [720, 219] width 1198 height 23
click at [252, 260] on input "20" at bounding box center [245, 250] width 29 height 19
type input "2"
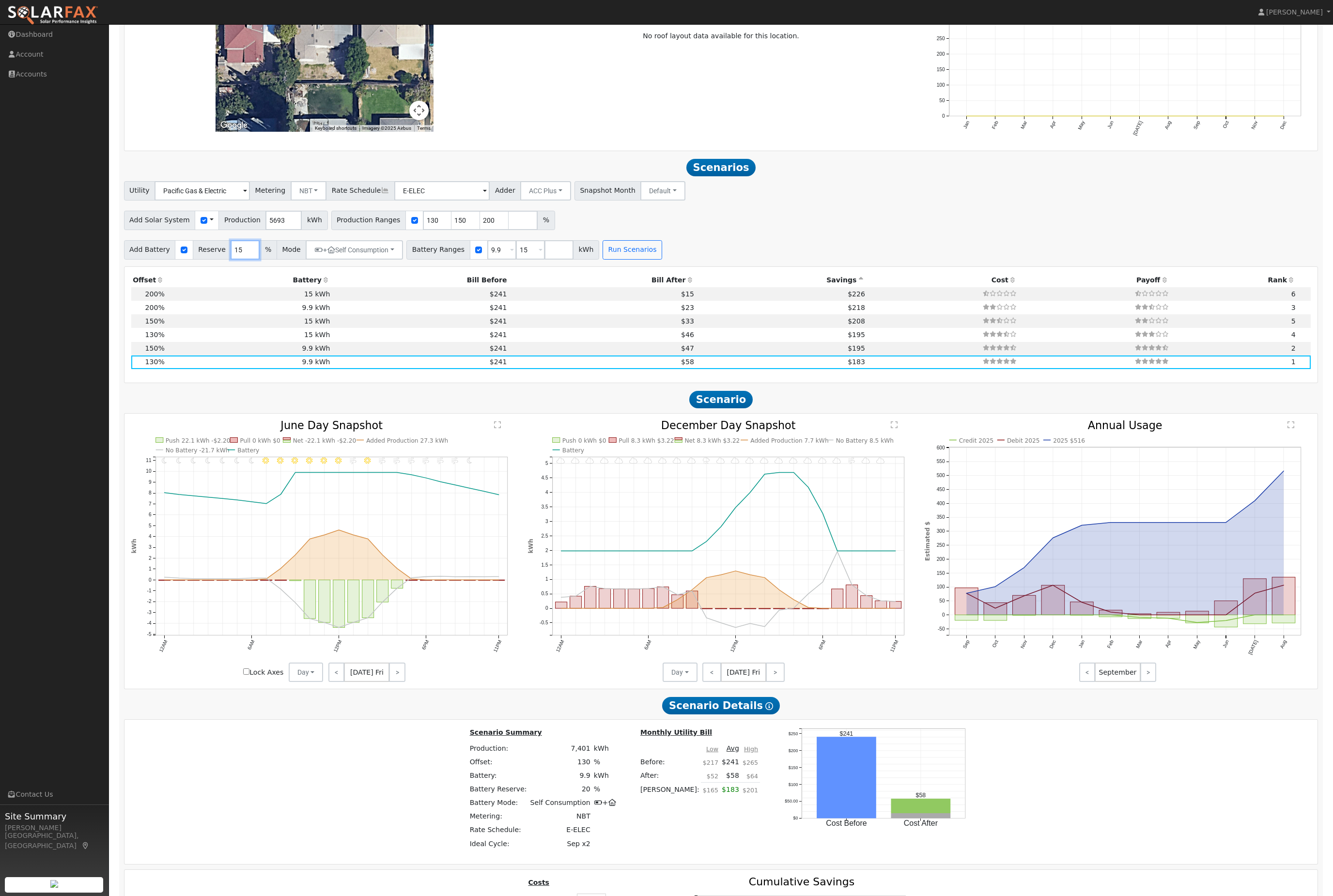
type input "15"
click at [662, 260] on button "Run Scenarios" at bounding box center [632, 250] width 60 height 19
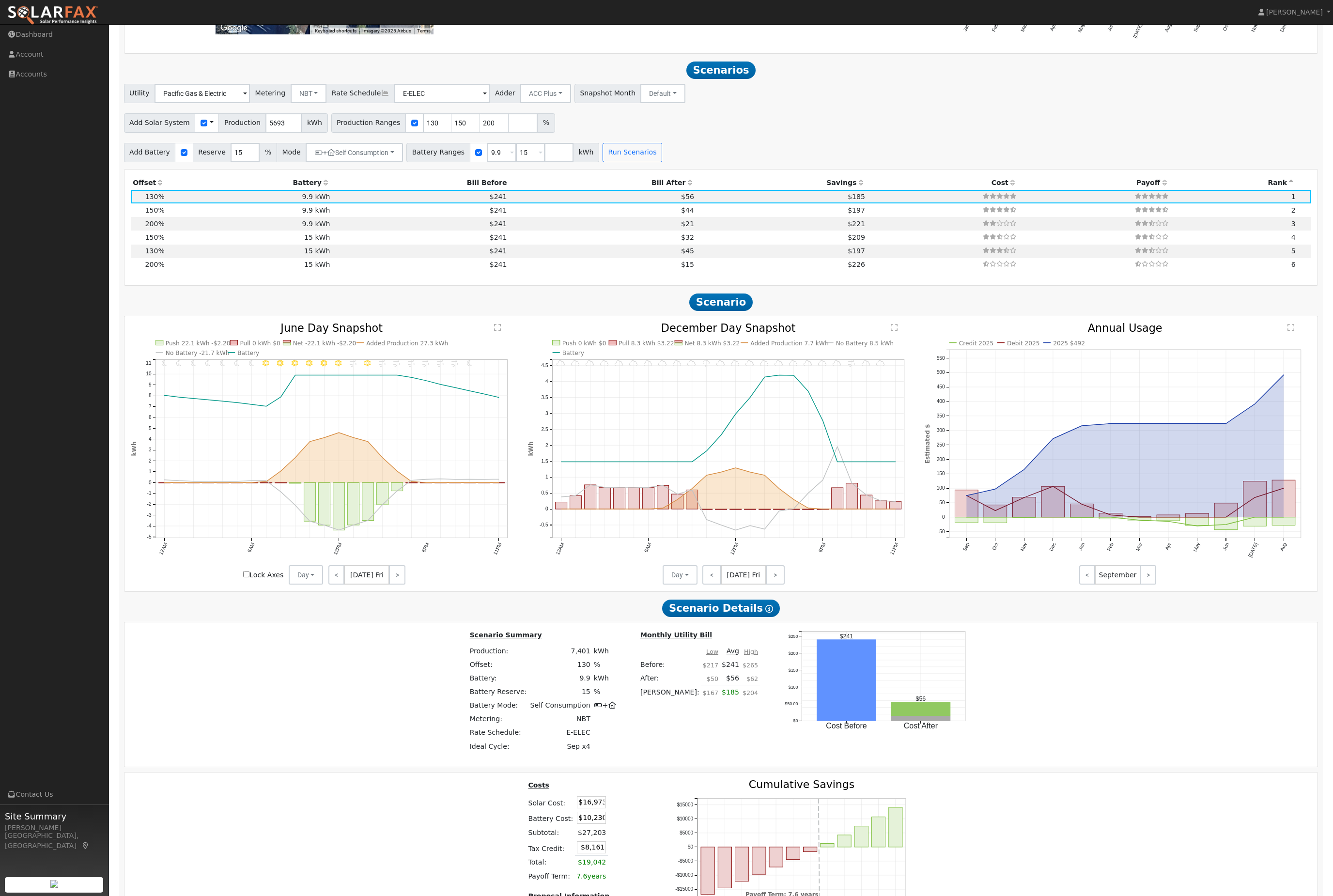
scroll to position [983, 0]
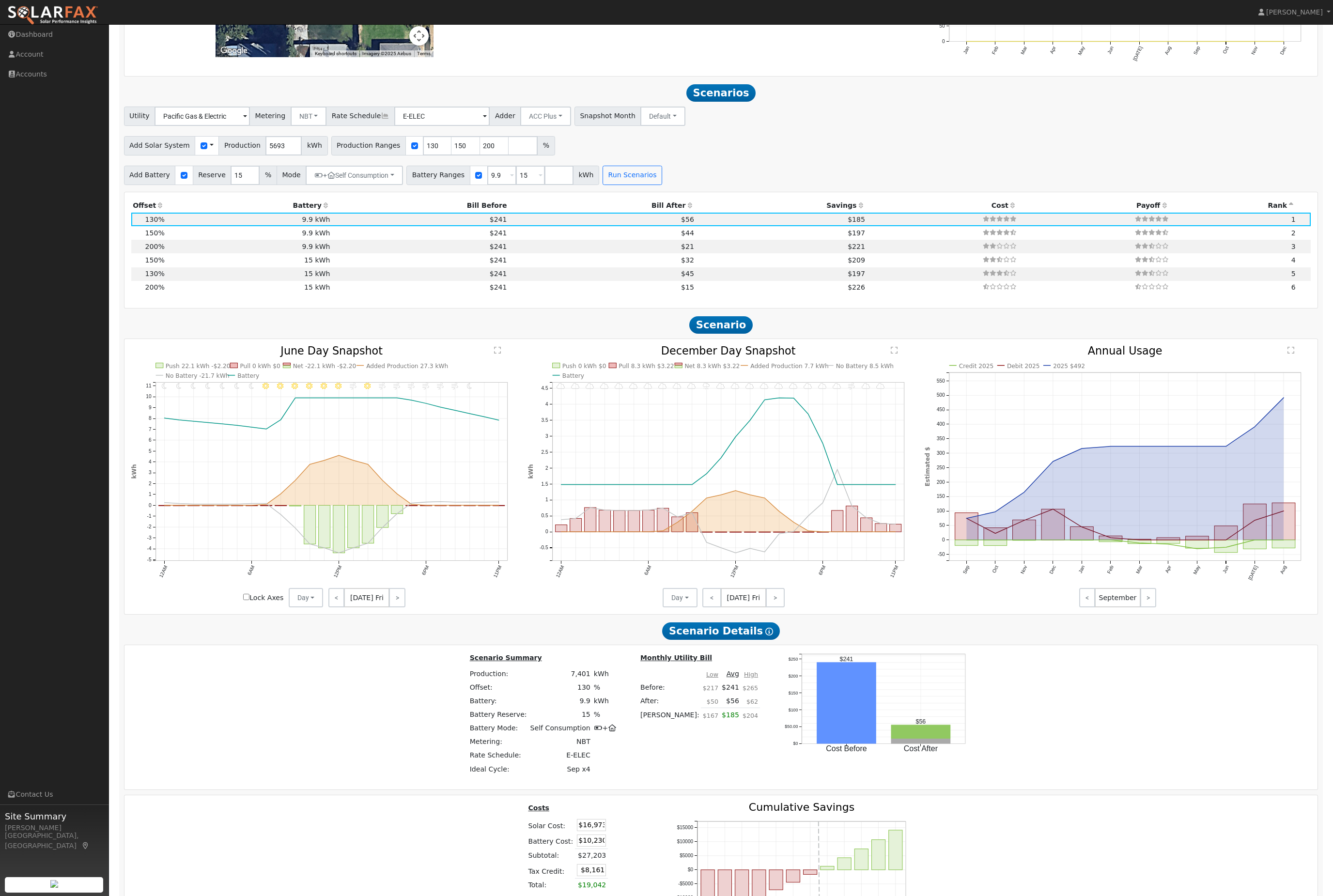
click at [656, 213] on th "Bill After" at bounding box center [602, 206] width 187 height 13
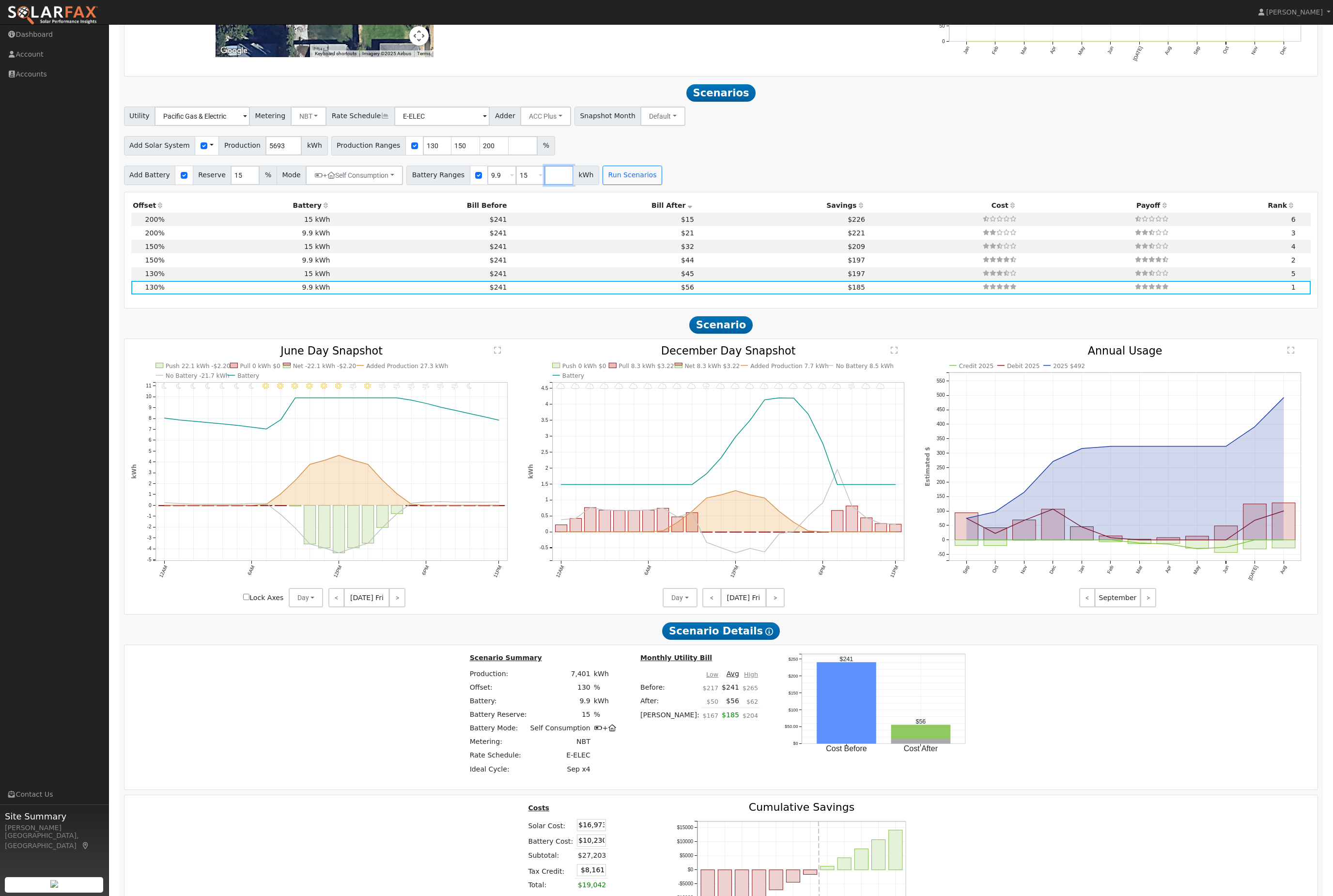
click at [573, 185] on input "number" at bounding box center [559, 175] width 29 height 19
type input "19.8"
click at [602, 185] on input "number" at bounding box center [587, 175] width 29 height 19
type input "30"
click at [719, 185] on button "Run Scenarios" at bounding box center [689, 175] width 60 height 19
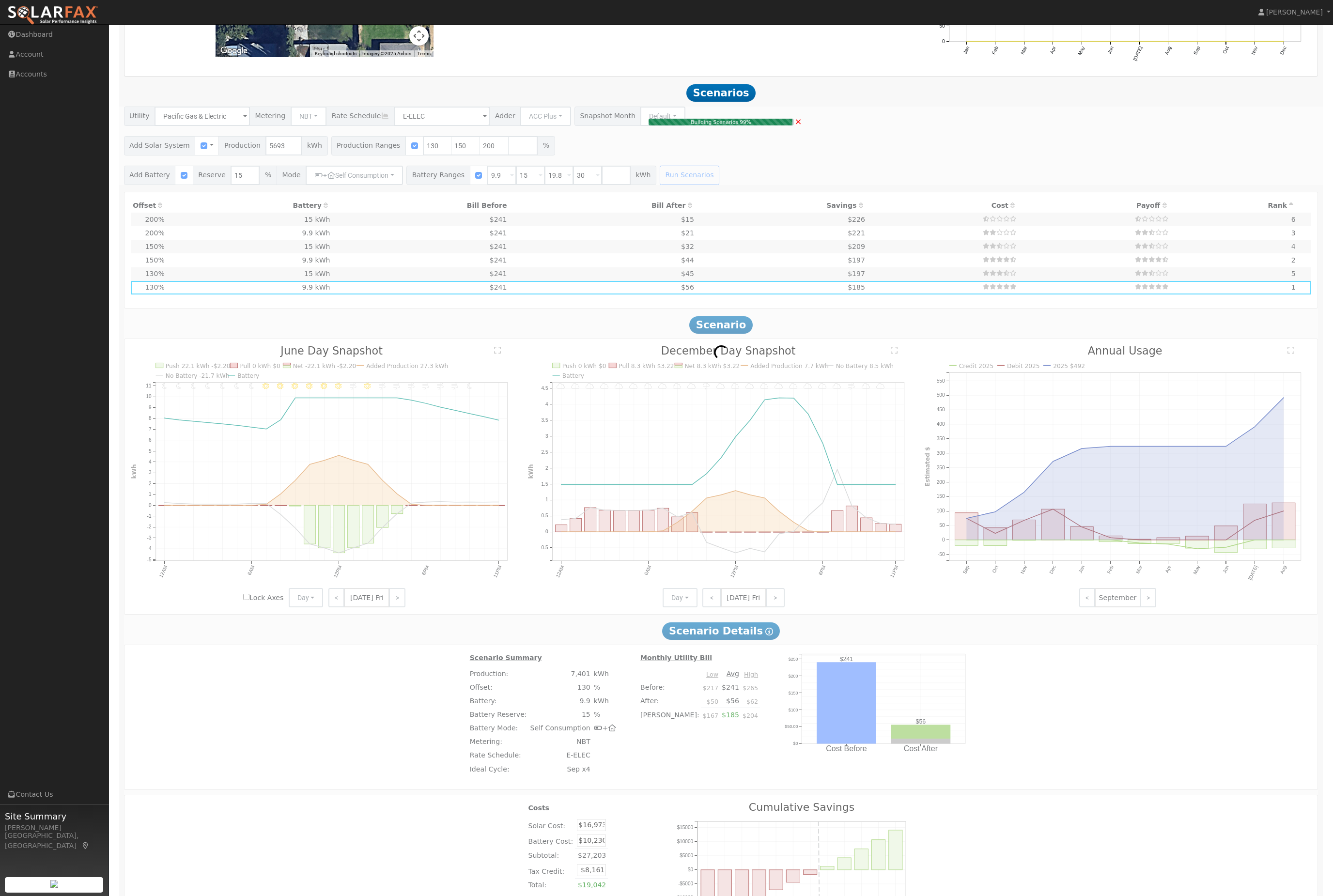
type input "7.6"
type input "$26,112"
type input "$10,903"
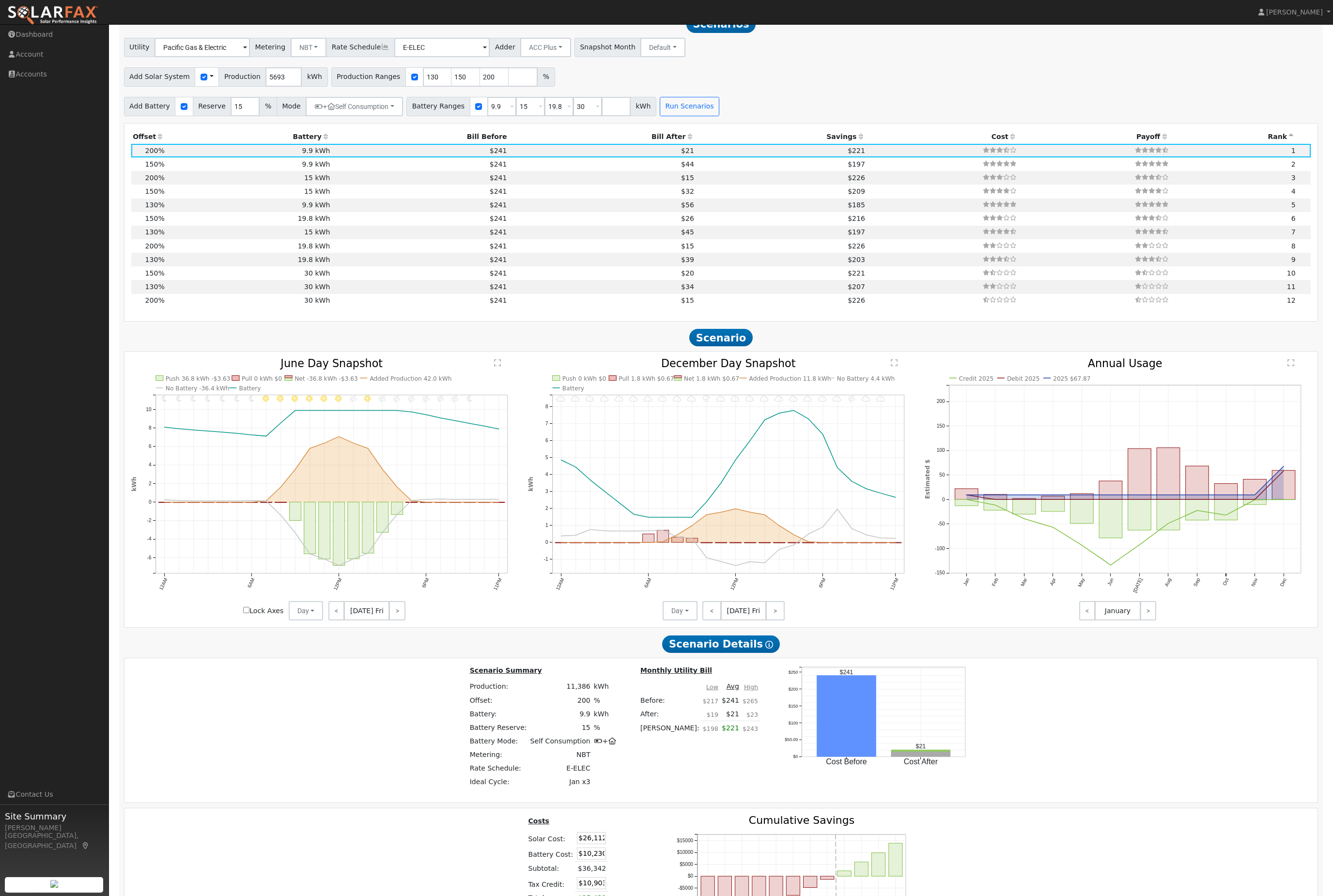
scroll to position [1058, 0]
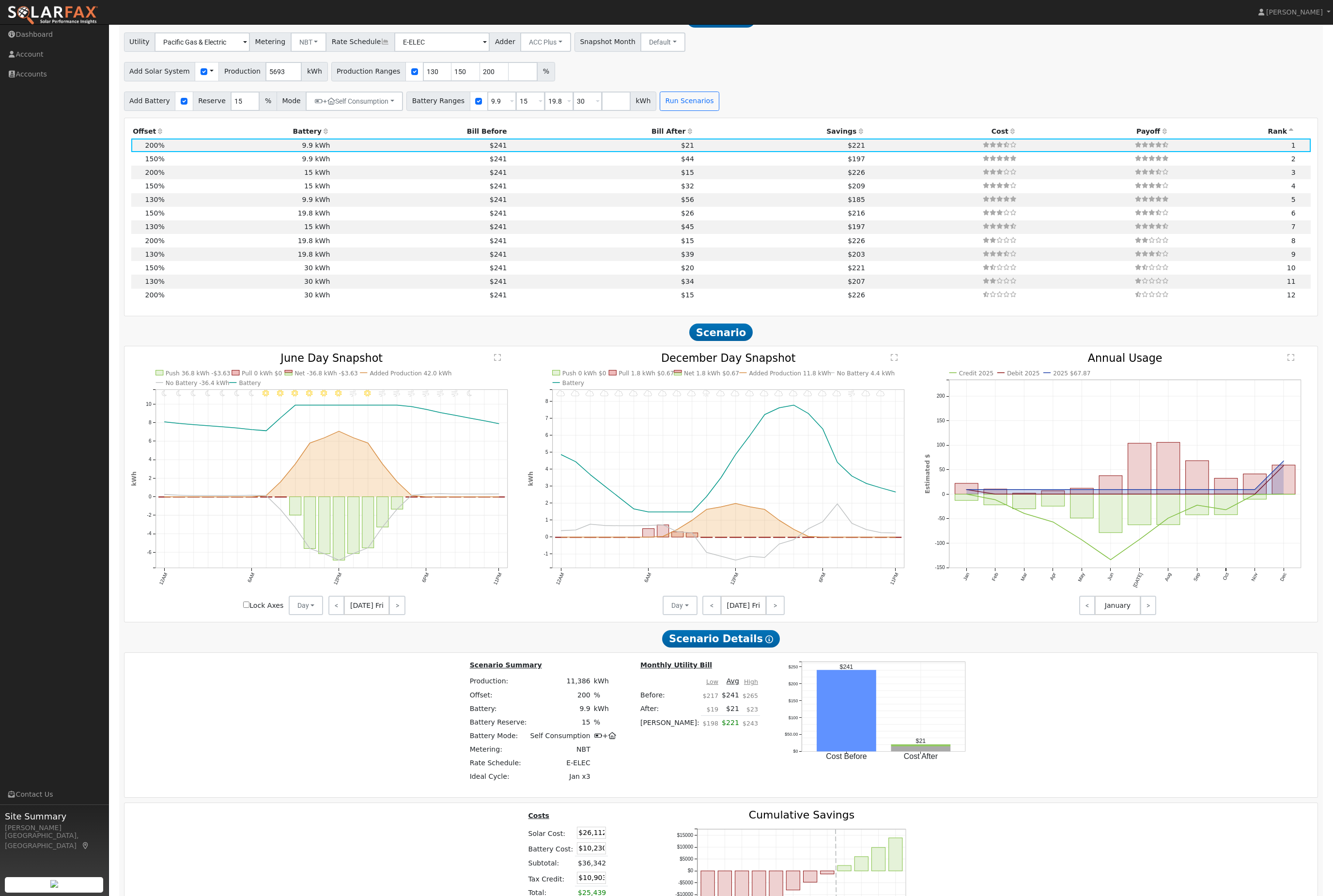
click at [670, 138] on th "Bill After" at bounding box center [602, 132] width 187 height 13
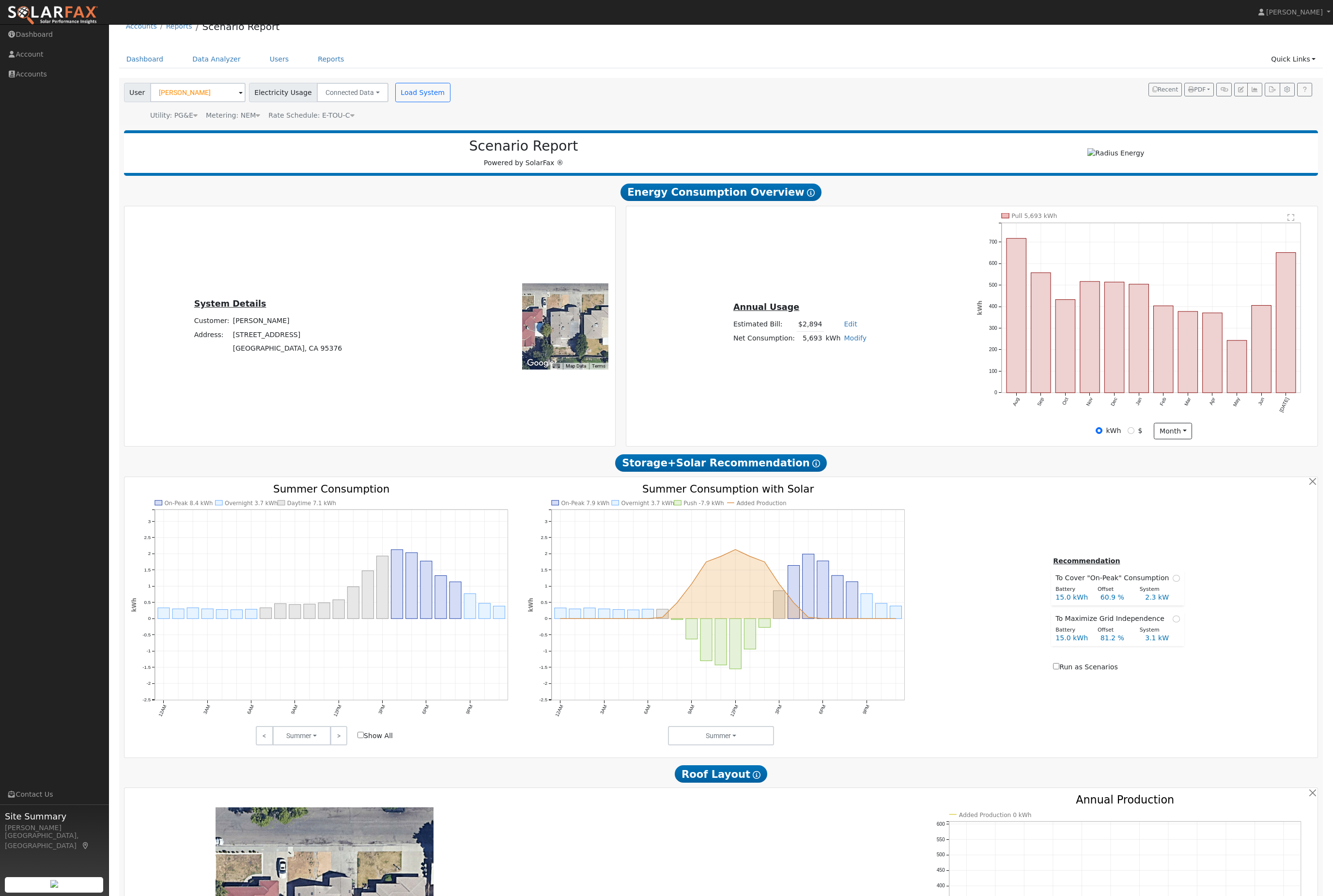
scroll to position [262, 0]
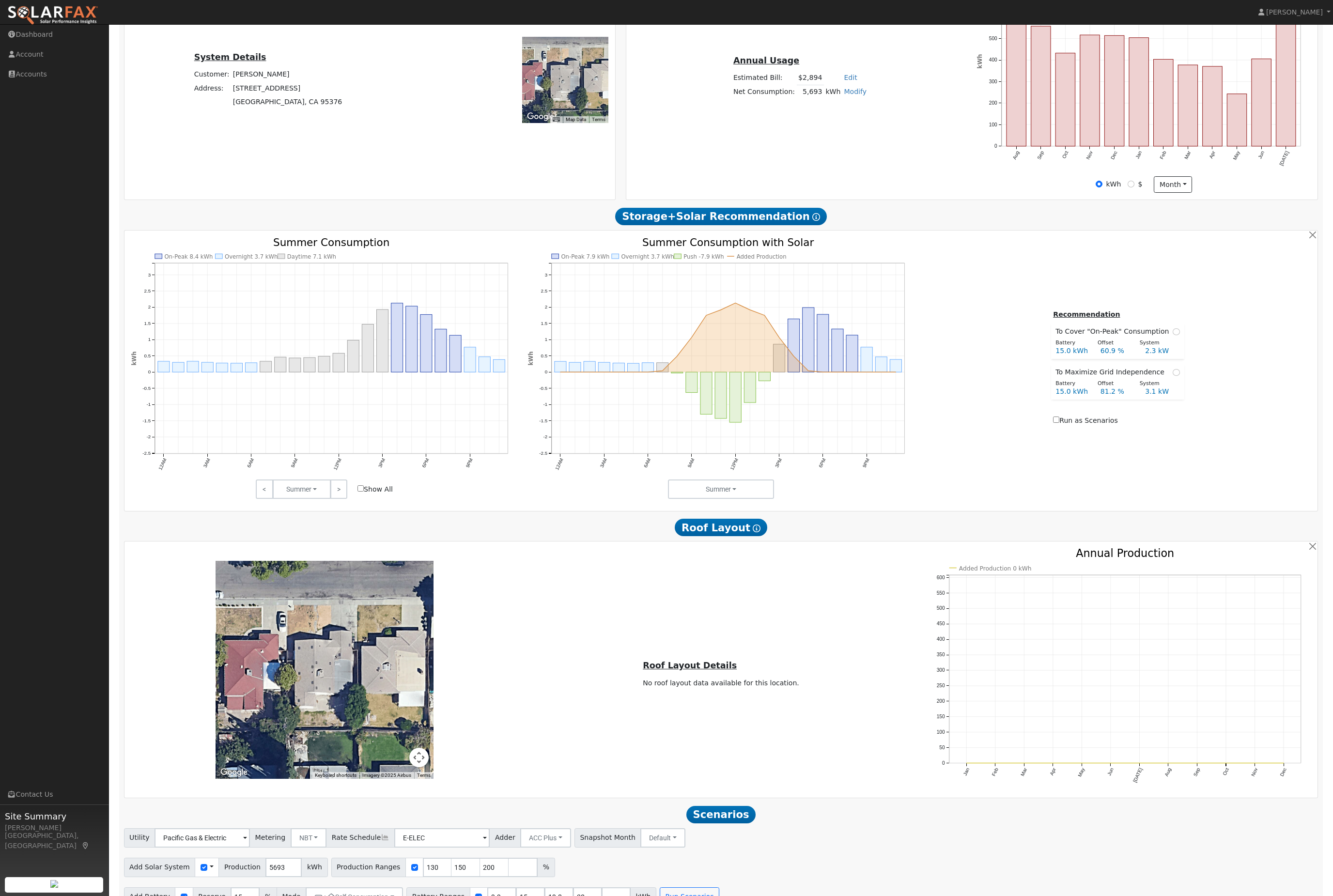
click at [363, 492] on input "Show All" at bounding box center [361, 489] width 7 height 7
checkbox input "true"
click at [306, 499] on button "Summer" at bounding box center [302, 489] width 58 height 19
click at [319, 532] on link "Fall" at bounding box center [307, 524] width 68 height 13
click at [315, 499] on button "Fall" at bounding box center [302, 489] width 58 height 19
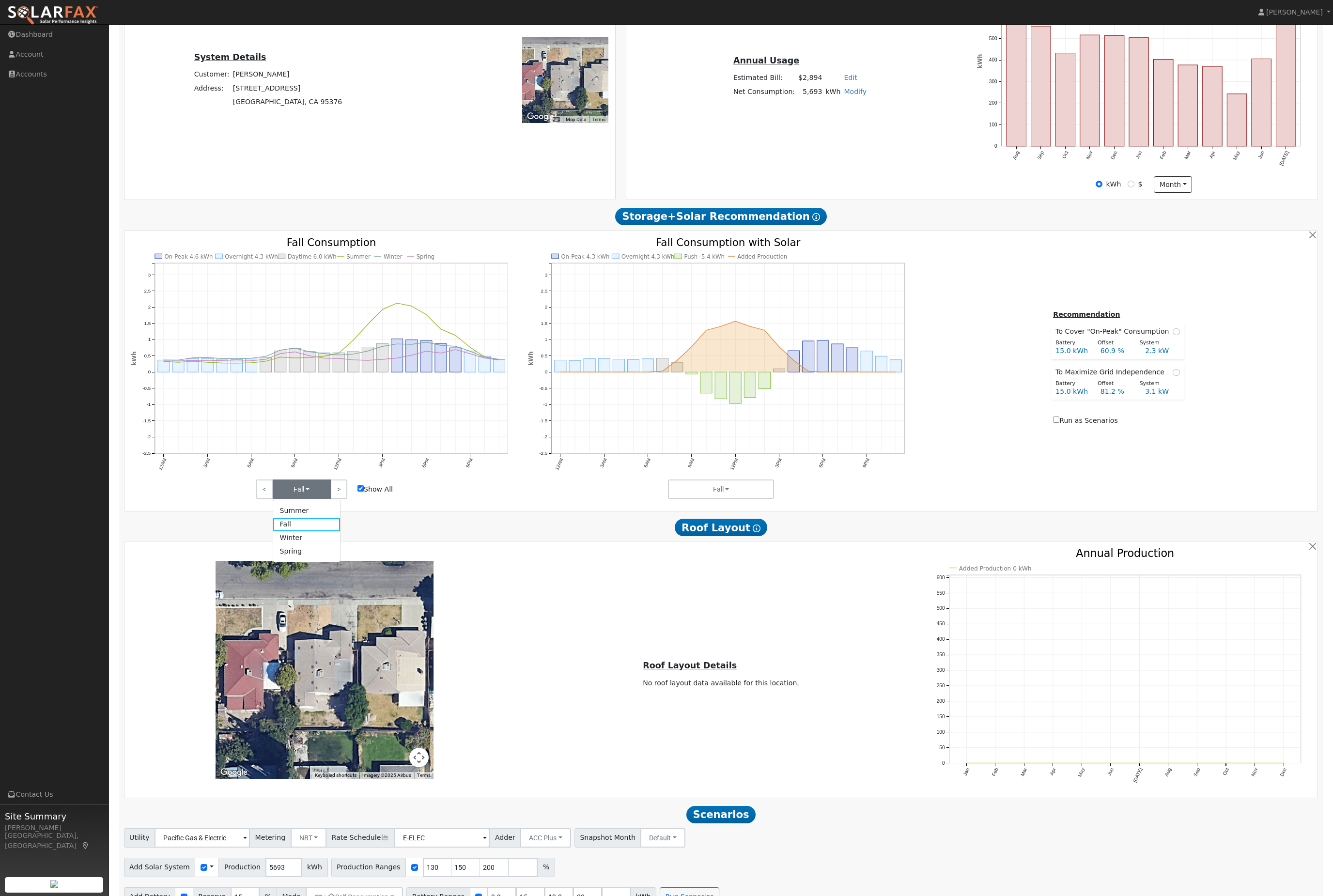
click at [326, 545] on link "Winter" at bounding box center [307, 538] width 68 height 13
click at [311, 499] on button "Winter" at bounding box center [302, 489] width 58 height 19
click at [317, 558] on link "Spring" at bounding box center [307, 552] width 68 height 13
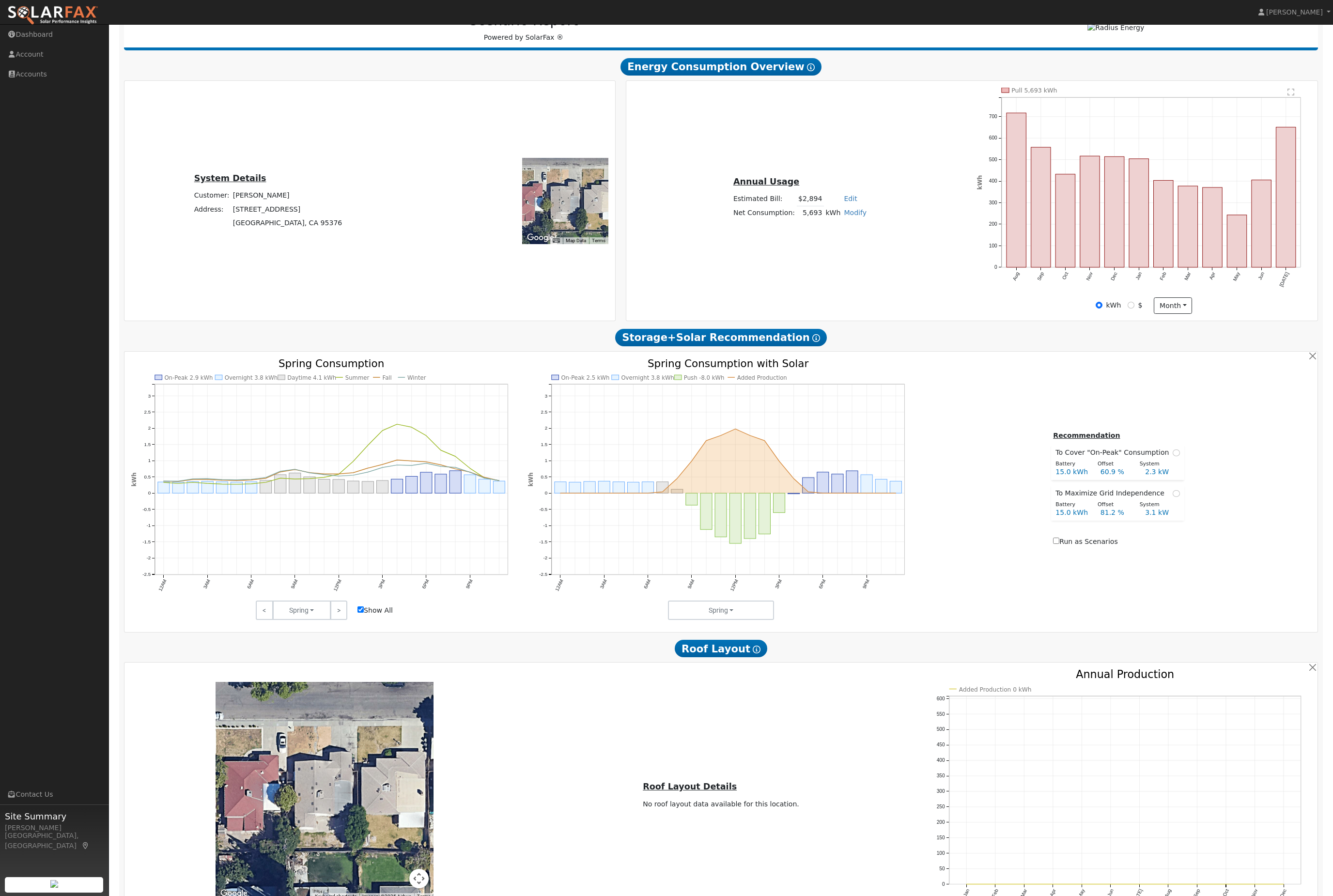
scroll to position [0, 0]
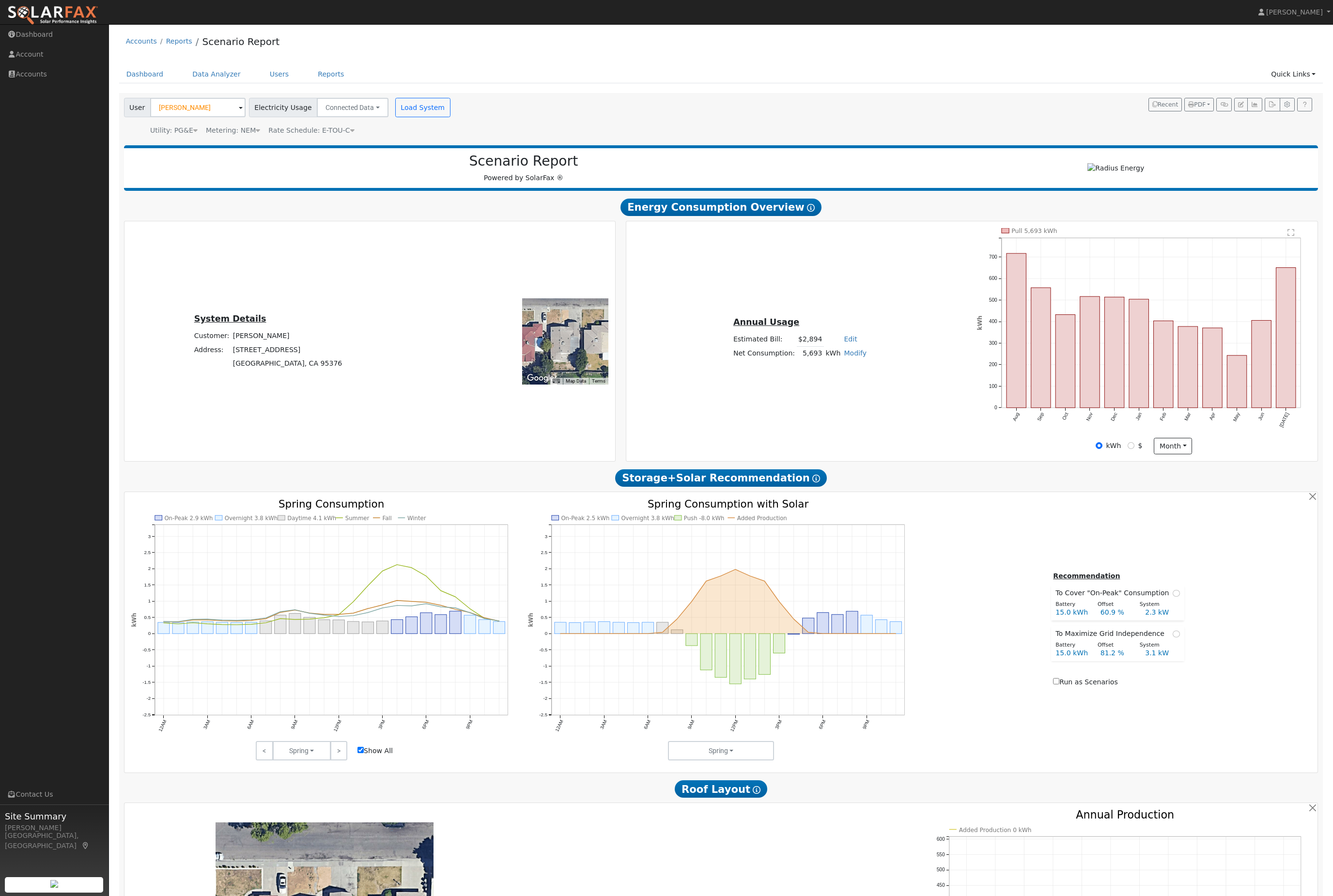
click at [250, 136] on div "Metering: NEM" at bounding box center [233, 130] width 54 height 10
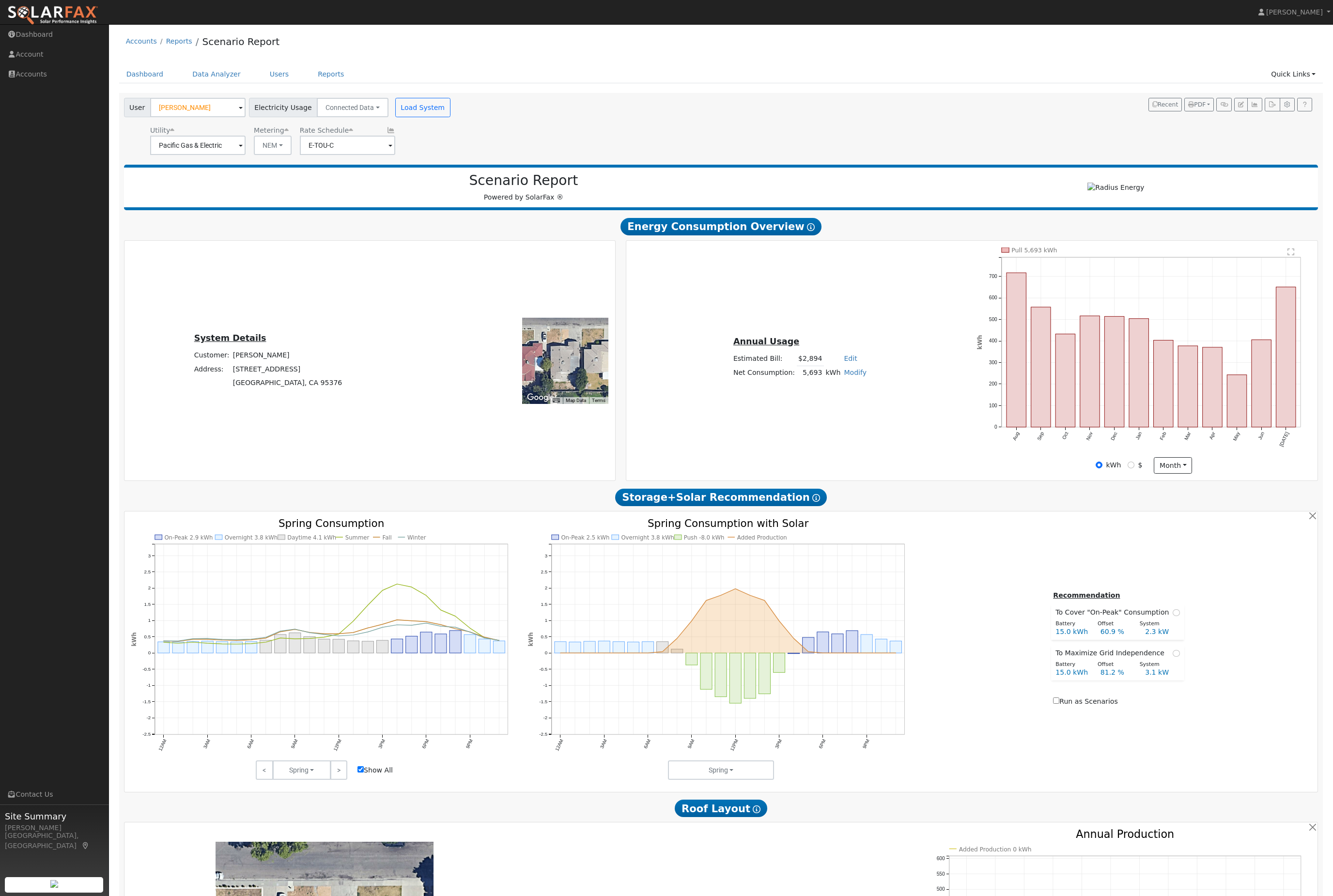
click at [282, 155] on button "NEM" at bounding box center [272, 145] width 38 height 19
click at [289, 189] on link "NBT" at bounding box center [280, 182] width 68 height 13
type input "E-ELEC"
click at [246, 155] on input "E-ELEC" at bounding box center [198, 145] width 95 height 19
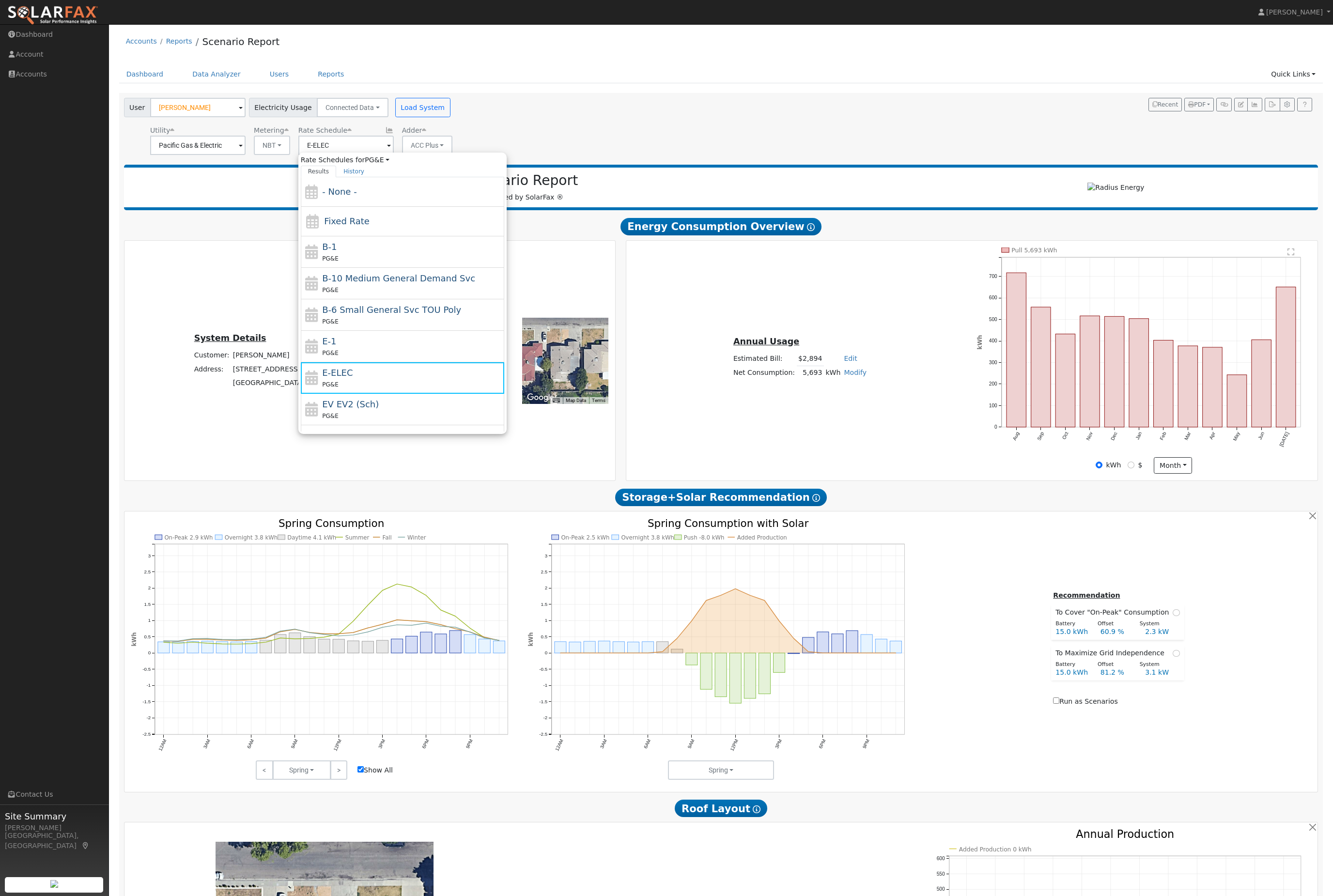
click at [597, 114] on div "User Dotti Nygard Account Default Account Default Account 414 West 23rd Street,…" at bounding box center [719, 124] width 1195 height 60
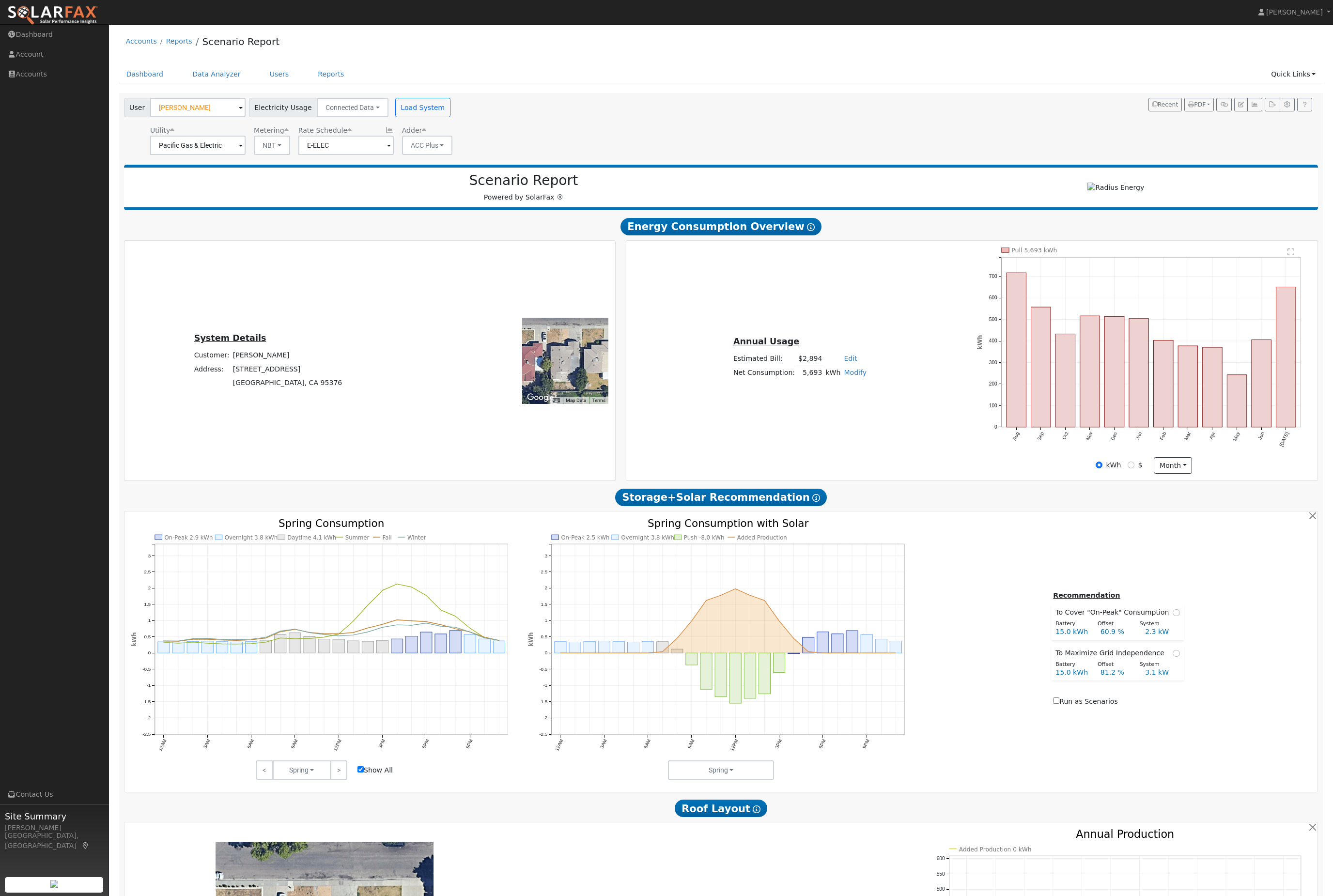
click at [450, 117] on button "Load System" at bounding box center [422, 107] width 55 height 19
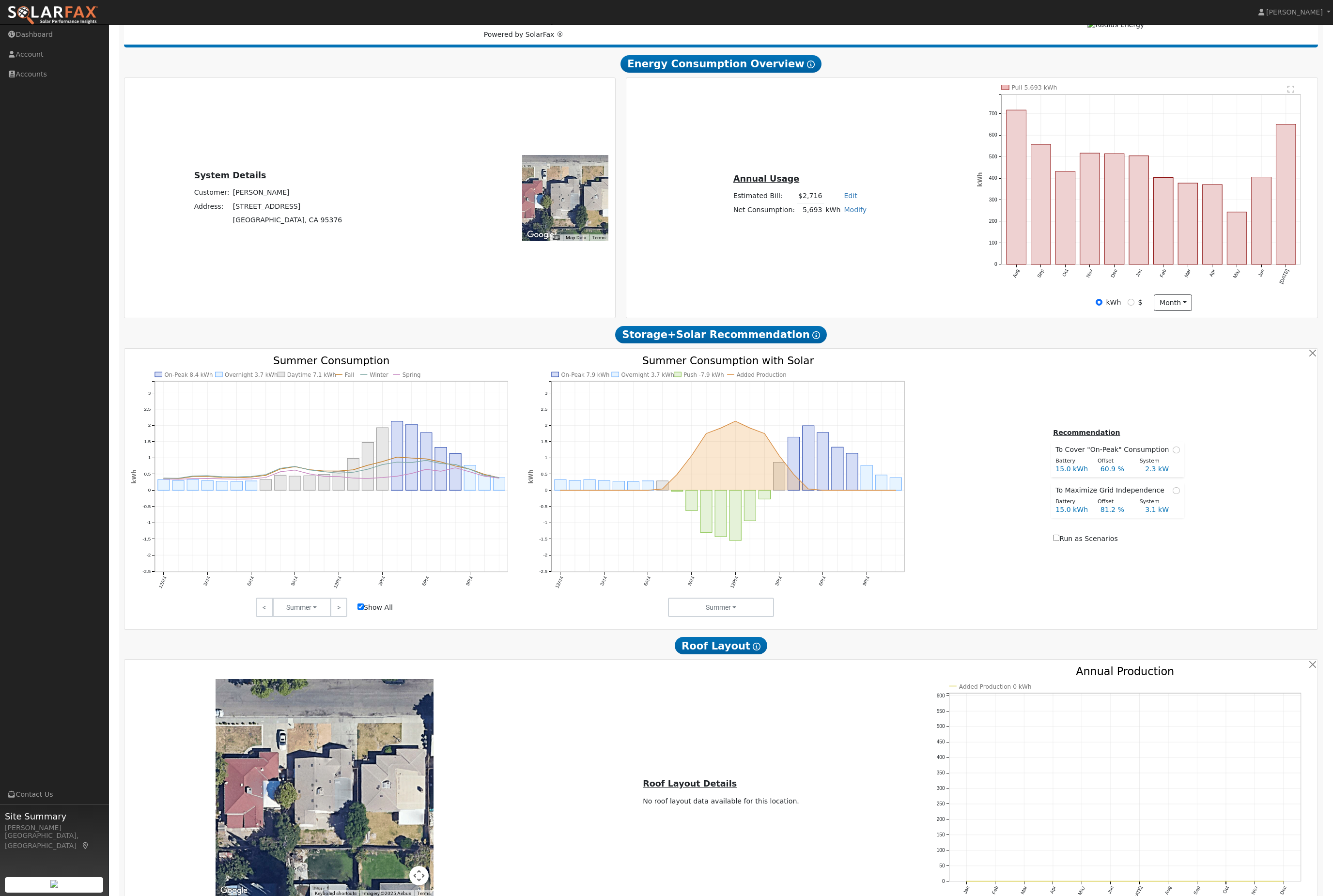
scroll to position [246, 0]
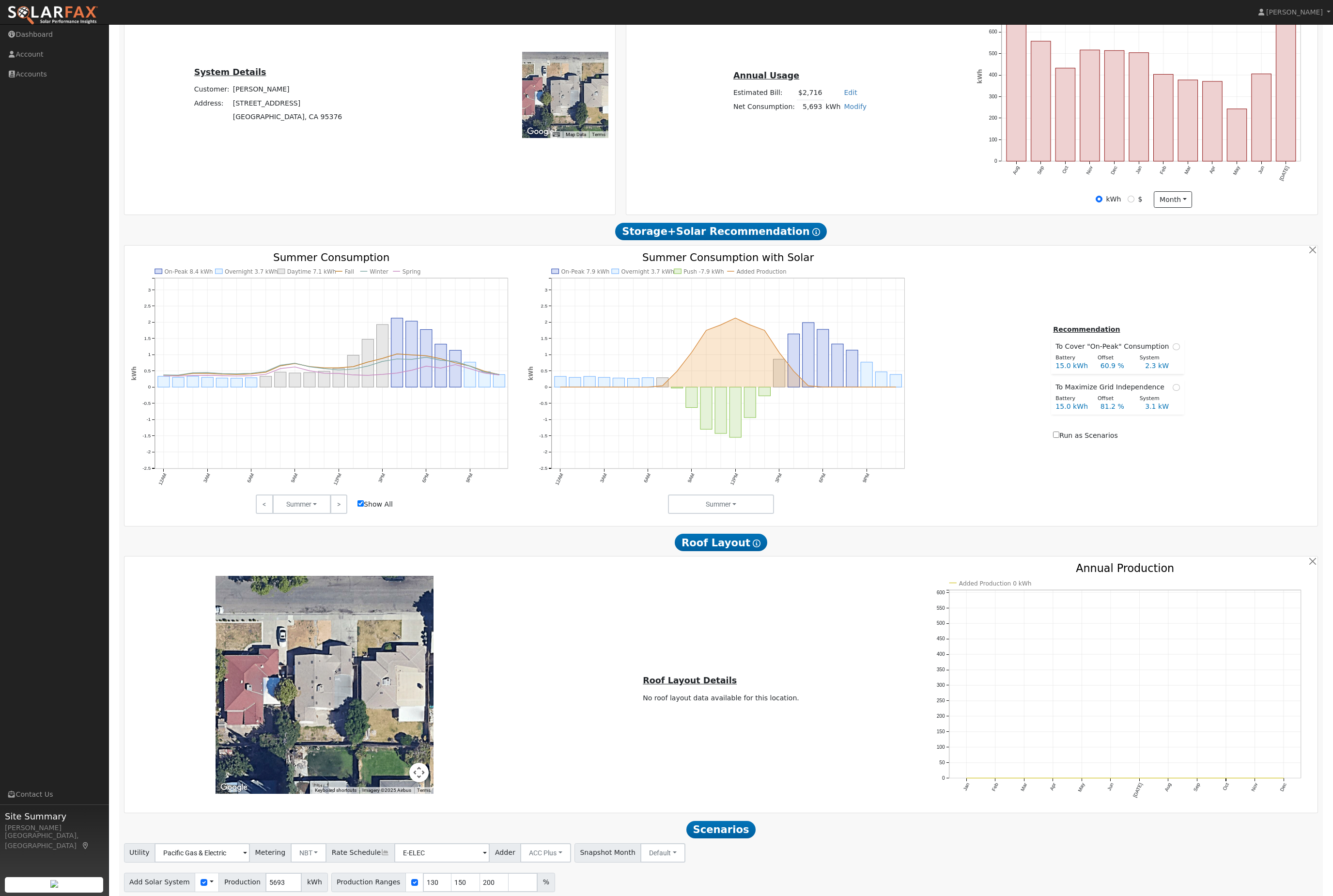
click at [719, 896] on button "Run Scenarios" at bounding box center [689, 912] width 60 height 19
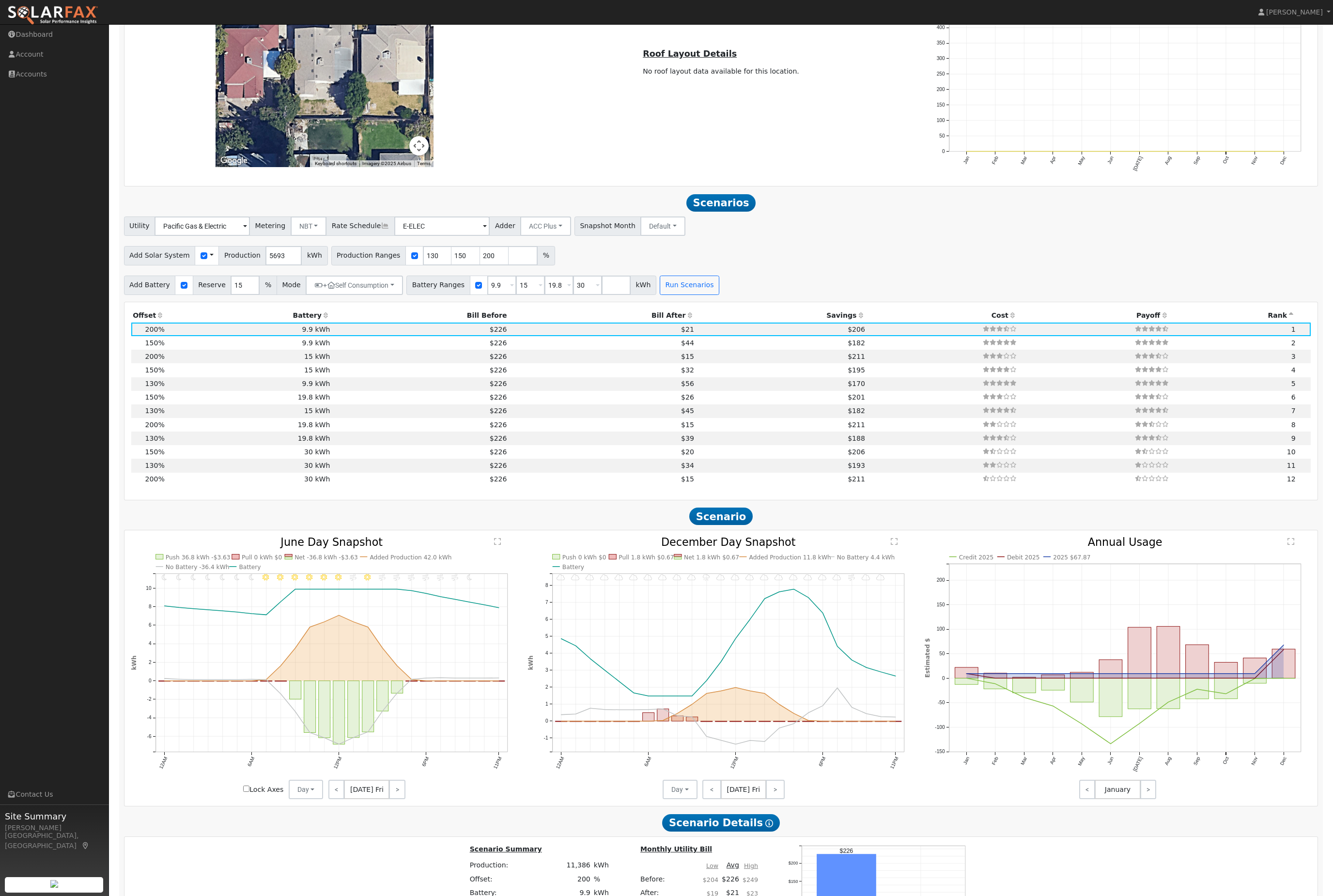
scroll to position [872, 0]
click at [661, 324] on th "Bill After" at bounding box center [602, 317] width 187 height 13
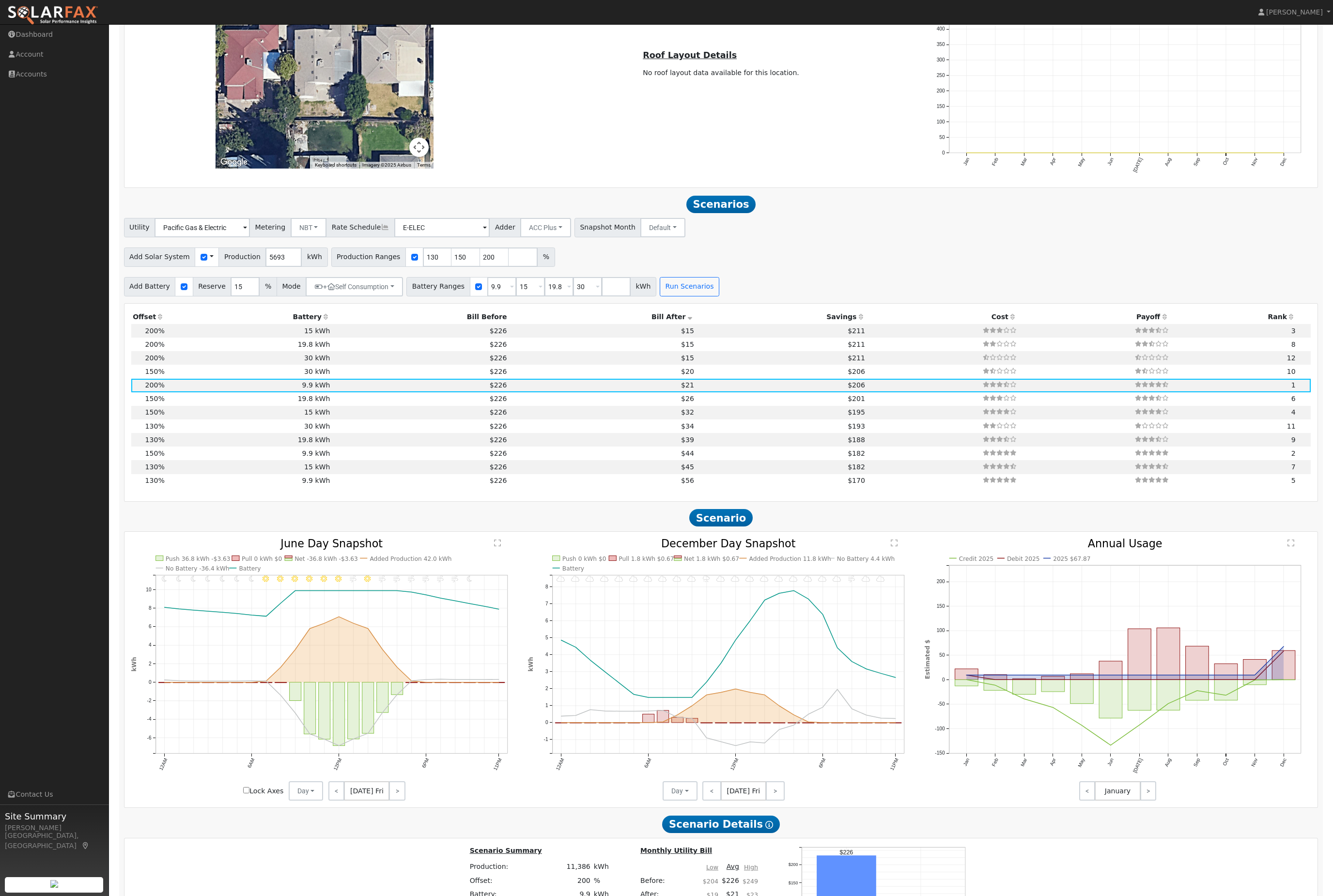
click at [733, 338] on td "$211" at bounding box center [781, 330] width 171 height 13
type input "$15,500"
type input "$12,484"
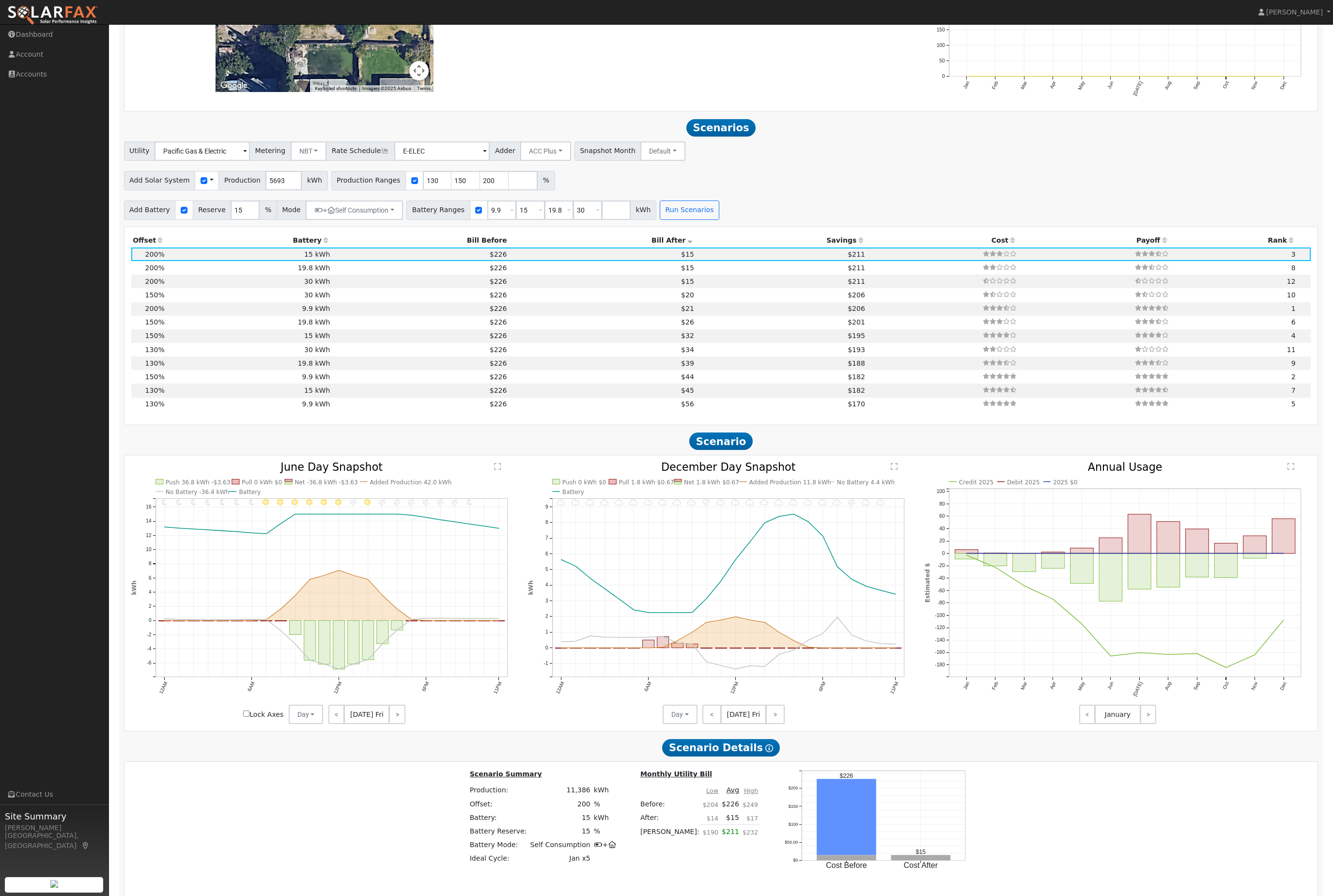
scroll to position [948, 0]
click at [284, 317] on td "9.9 kWh" at bounding box center [249, 309] width 166 height 13
type input "$10,230"
type input "$10,903"
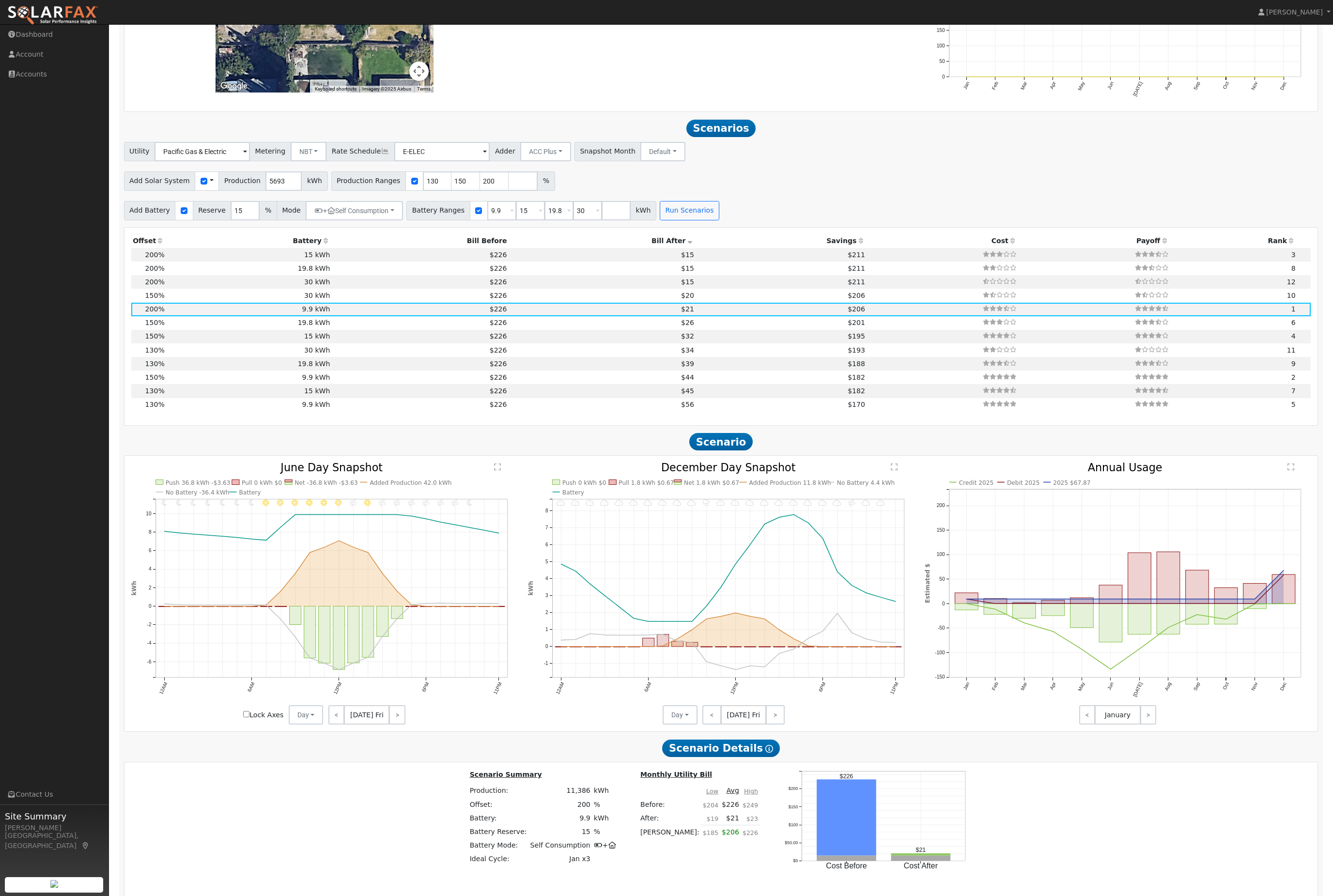
click at [264, 317] on td "9.9 kWh" at bounding box center [249, 309] width 166 height 13
click at [155, 248] on th "Offset" at bounding box center [148, 241] width 35 height 13
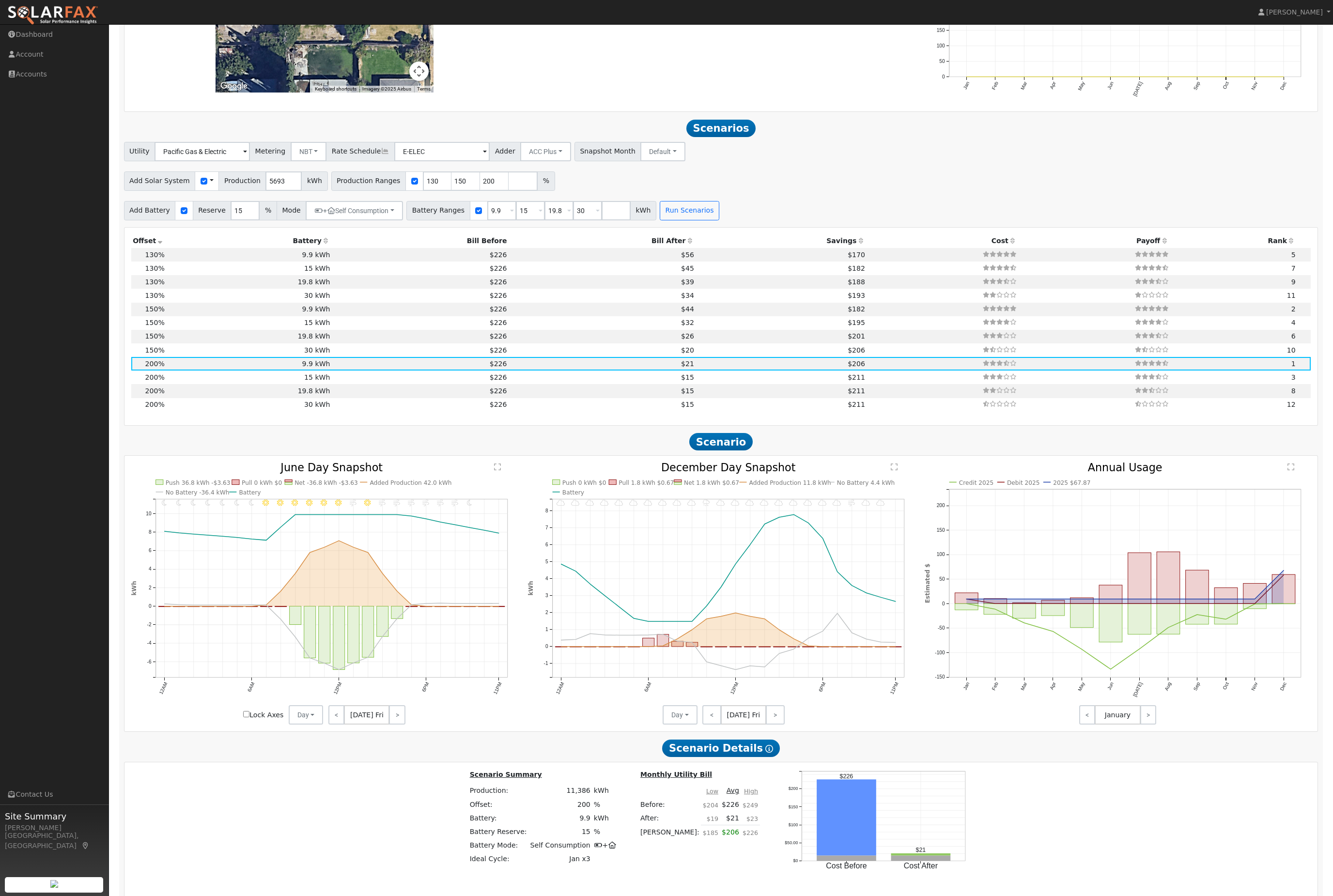
click at [247, 317] on td "9.9 kWh" at bounding box center [249, 309] width 166 height 13
type input "5.7"
type input "$19,585"
type input "$8,945"
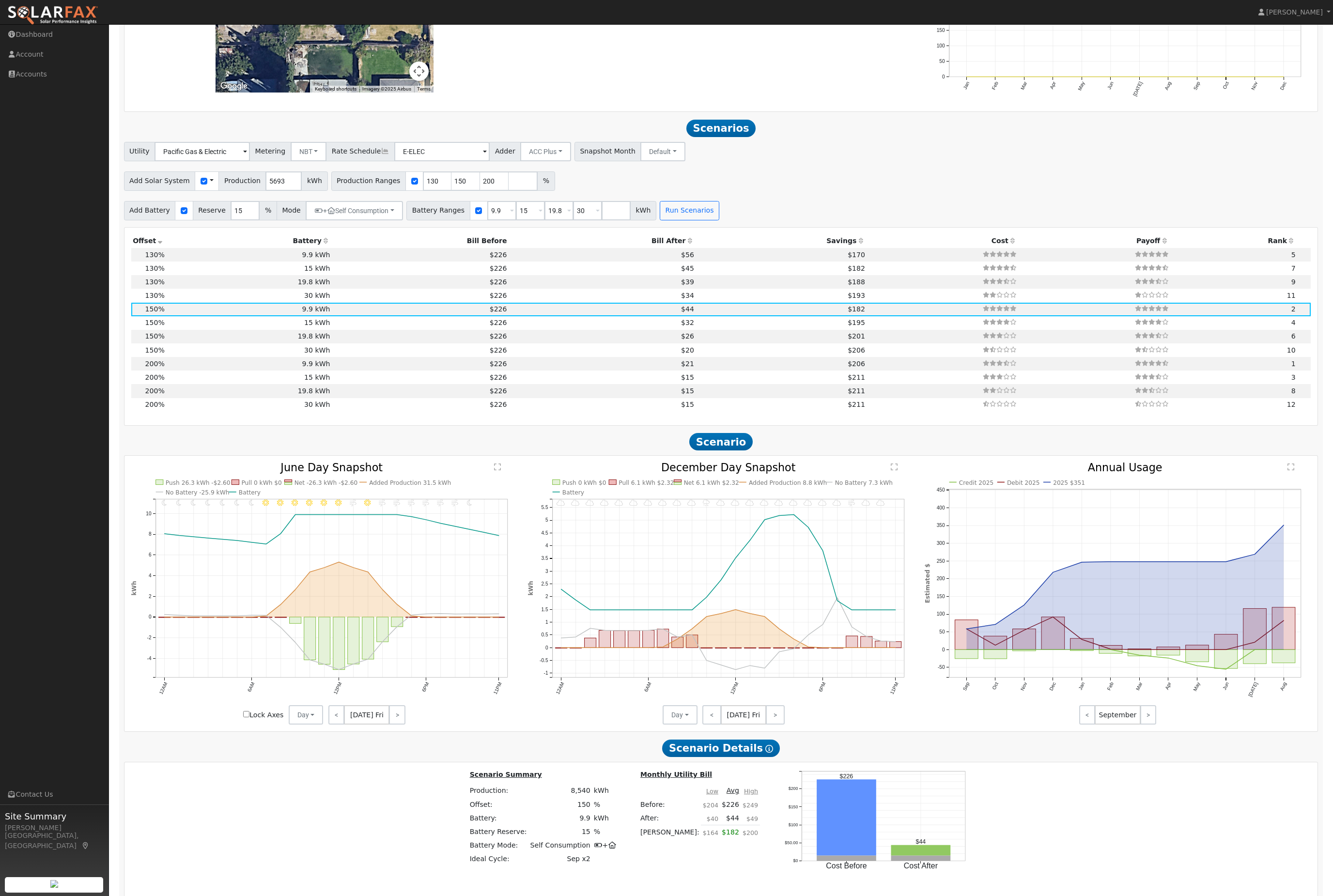
click at [239, 317] on td "9.9 kWh" at bounding box center [249, 309] width 166 height 13
click at [241, 330] on td "15 kWh" at bounding box center [249, 323] width 166 height 13
type input "$15,500"
type input "$10,526"
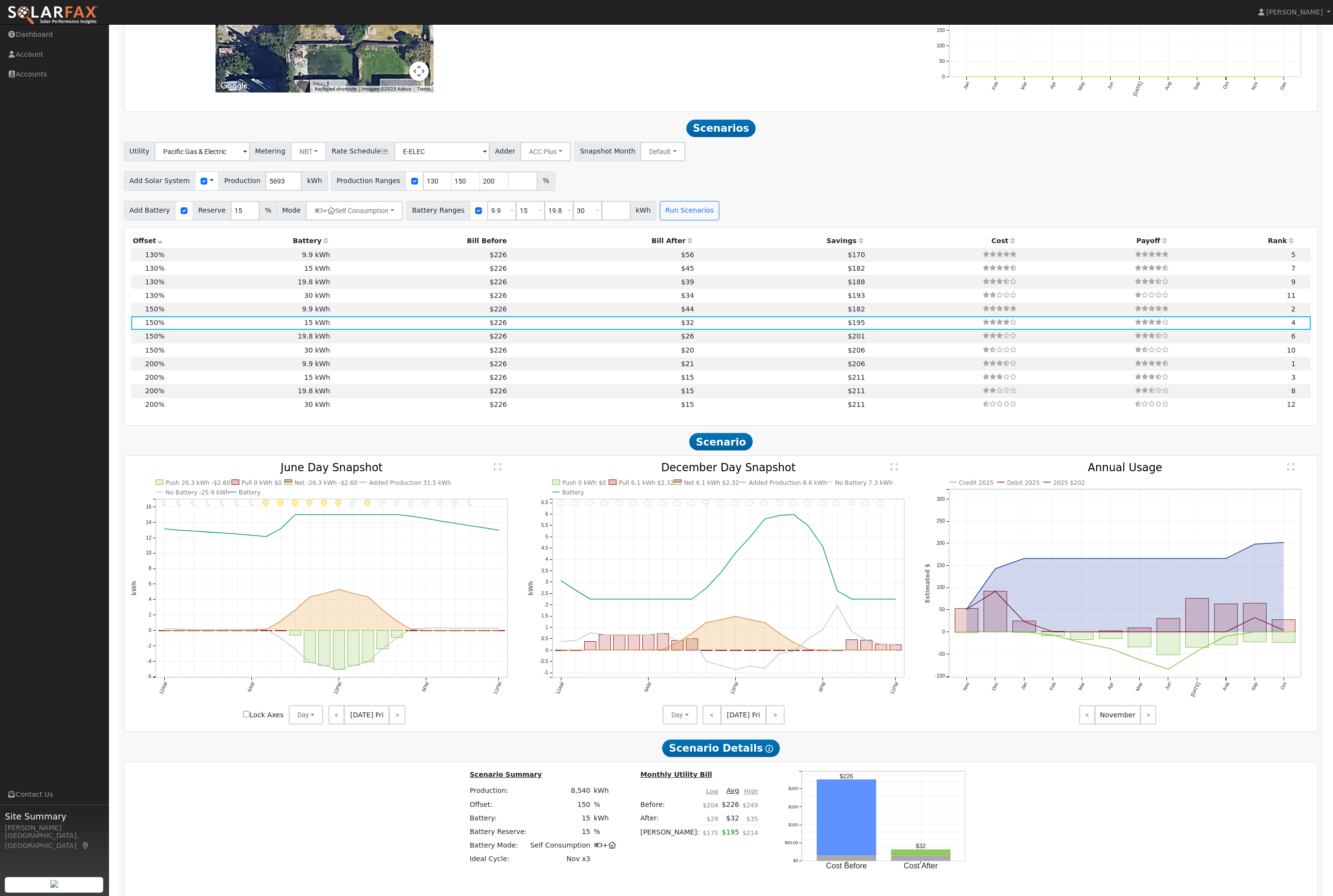
click at [183, 412] on td "30 kWh" at bounding box center [249, 405] width 166 height 13
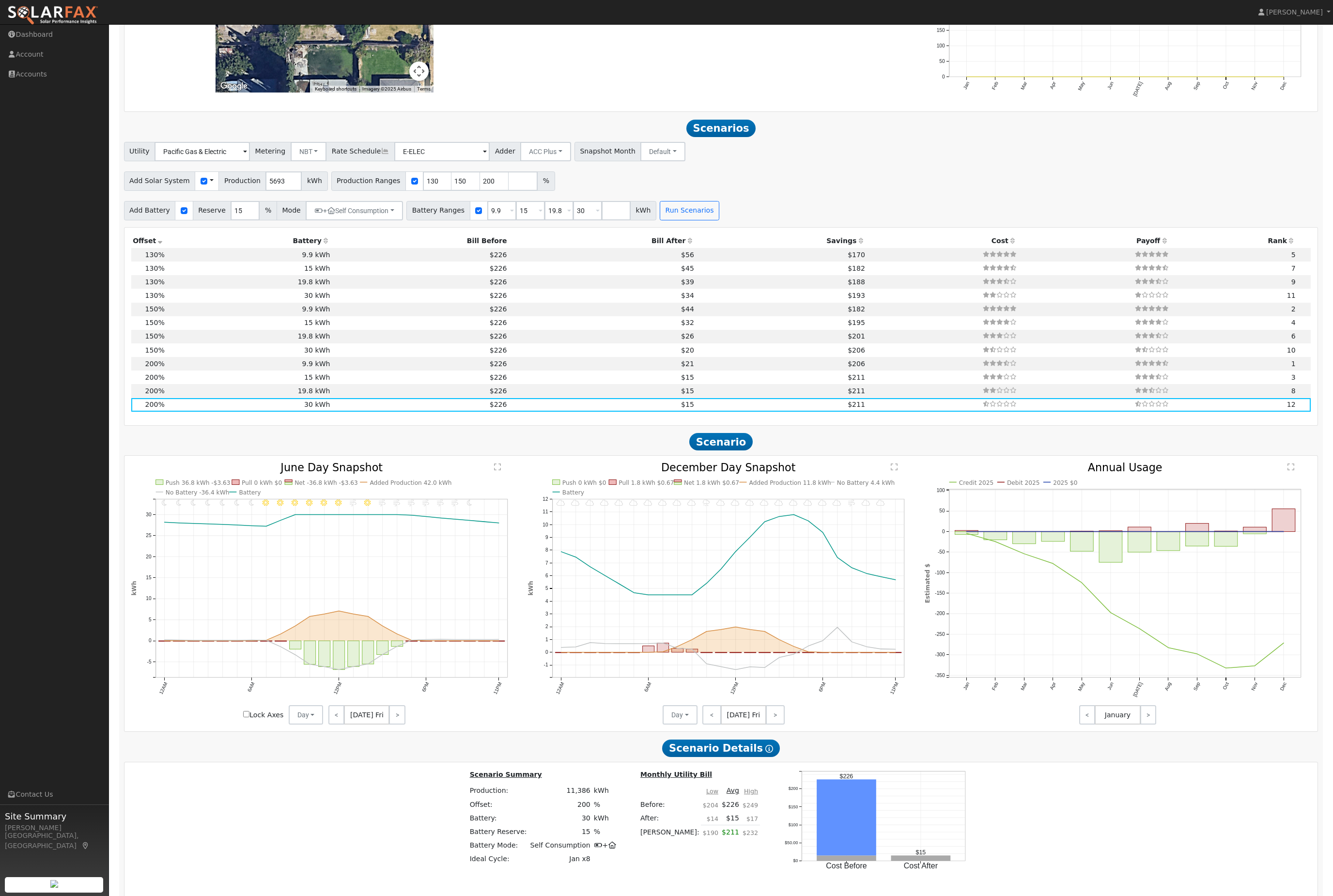
type input "7.6"
type input "$26,112"
type input "$31,000"
type input "$17,134"
click at [228, 560] on icon "11PM - undefined 10PM - undefined 9PM - Clear 8PM - Windy 7PM - Windy 6PM - Win…" at bounding box center [324, 594] width 387 height 263
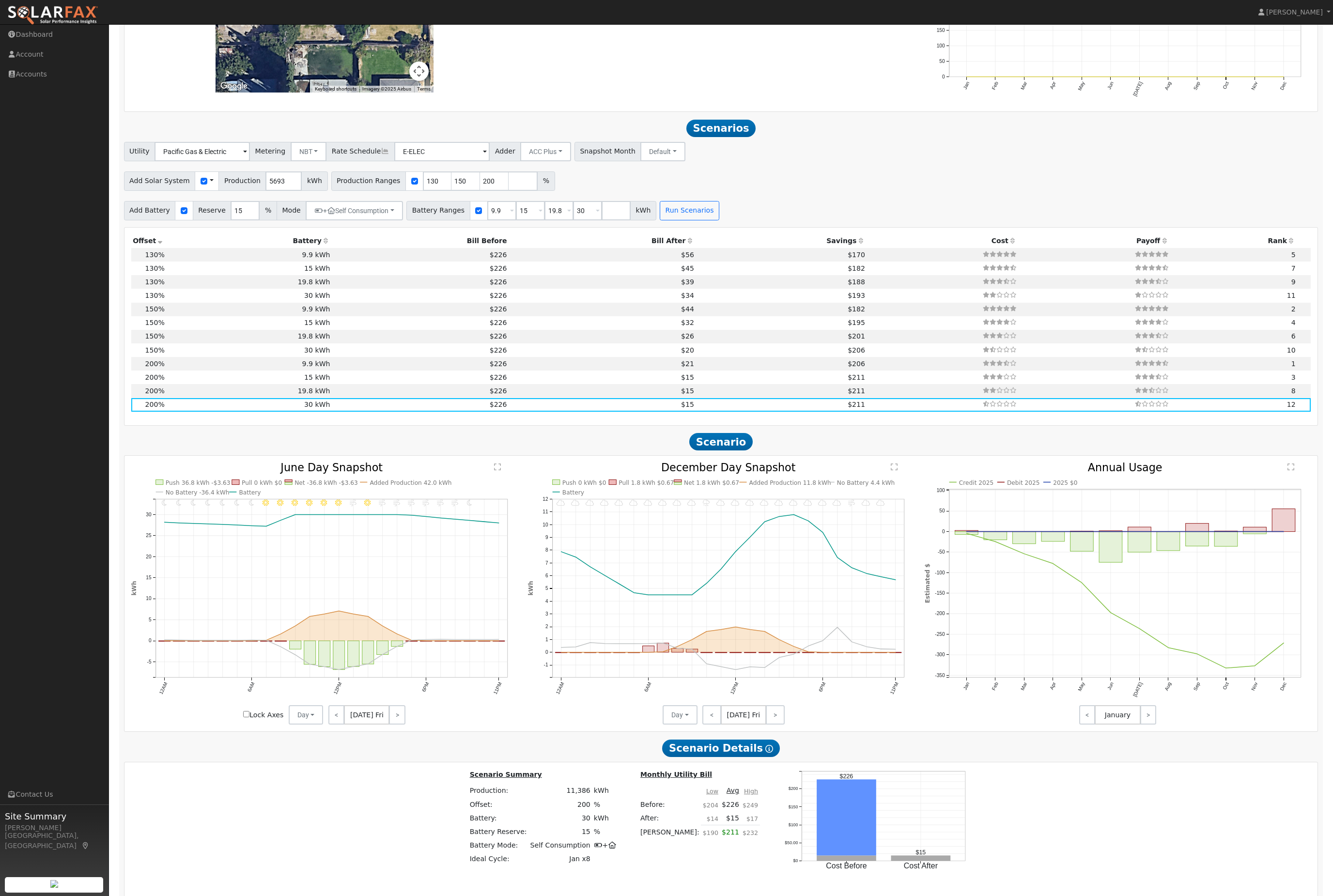
click at [264, 384] on td "15 kWh" at bounding box center [249, 377] width 166 height 13
type input "$15,500"
type input "$12,484"
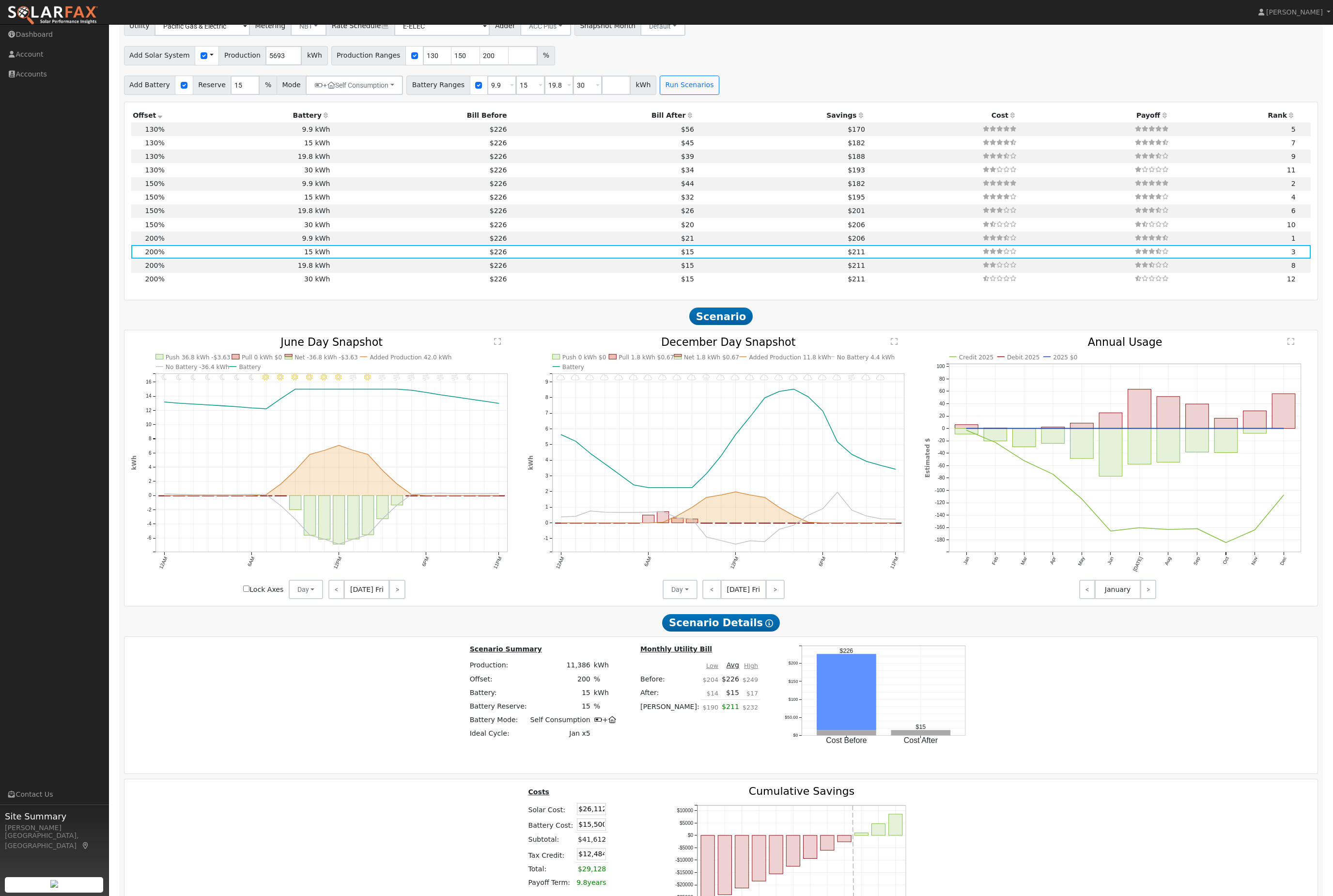
scroll to position [897, 0]
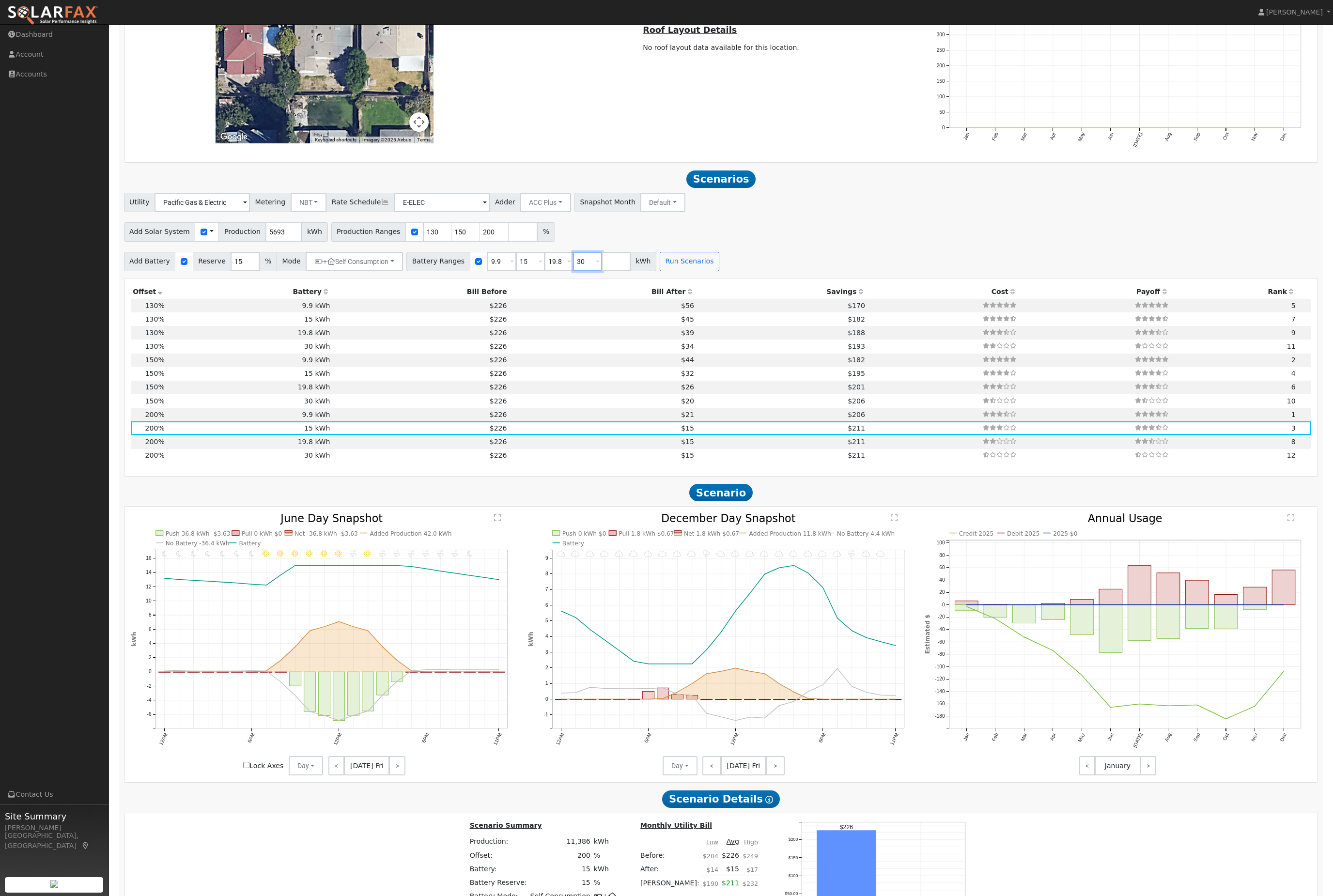
click at [602, 272] on input "30" at bounding box center [587, 261] width 29 height 19
type input "3"
click at [573, 272] on input "19.8" at bounding box center [559, 261] width 29 height 19
type input "8"
click at [452, 242] on input "130" at bounding box center [438, 232] width 29 height 19
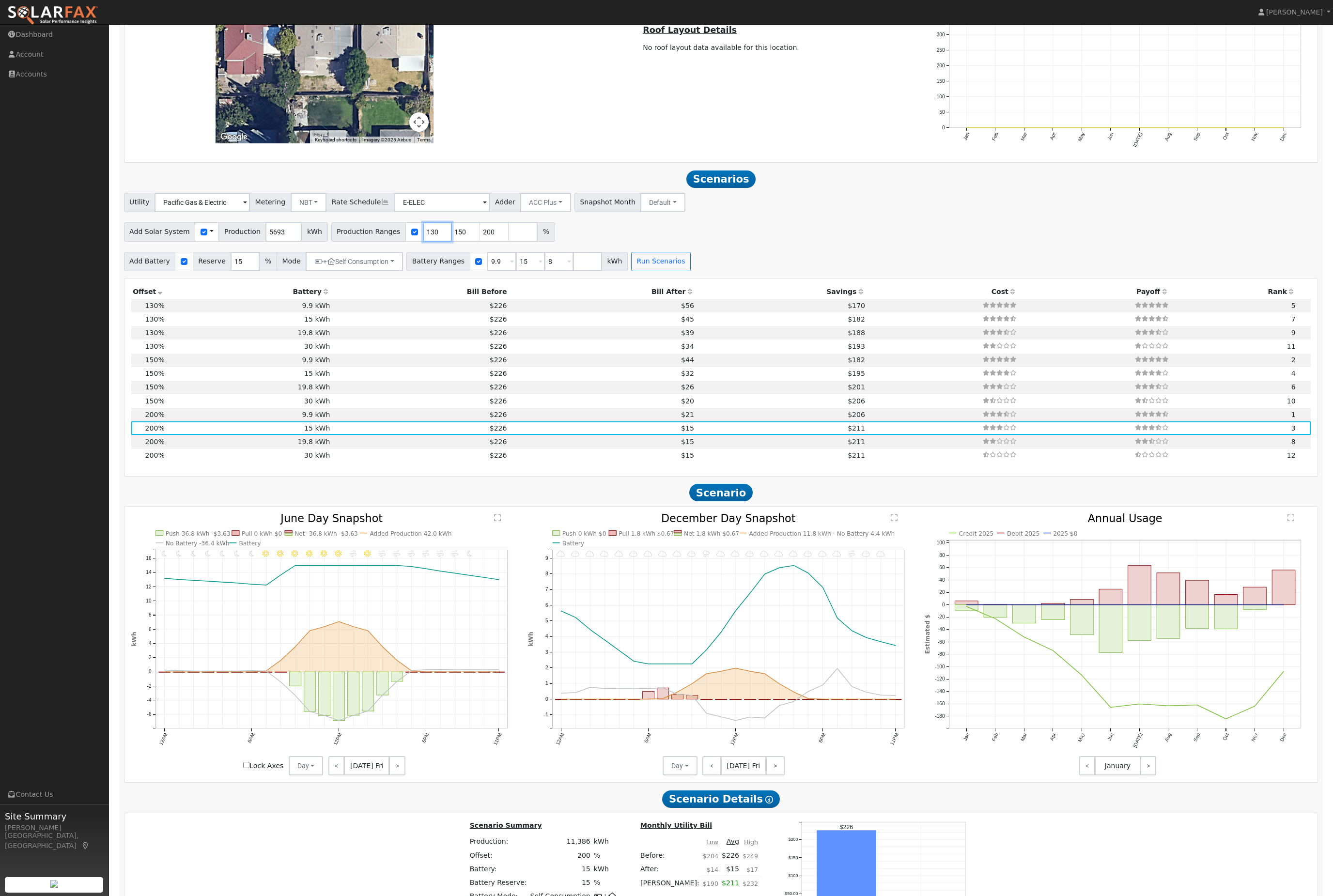
type input "8"
type input "9.9"
type input "15"
click at [506, 242] on input "200" at bounding box center [495, 232] width 29 height 19
click at [475, 242] on input "150" at bounding box center [466, 232] width 29 height 19
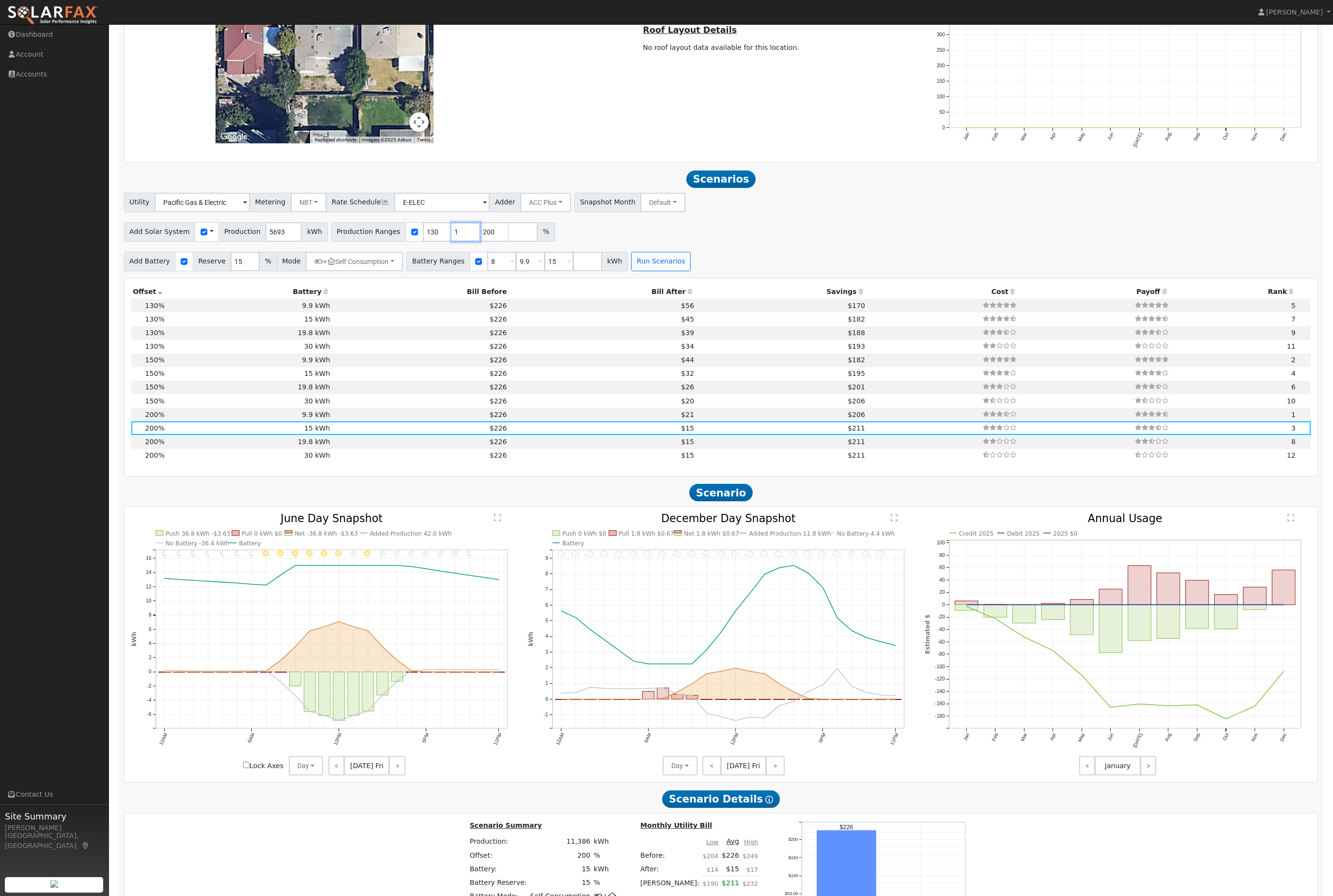
type input "200"
type input "20"
click at [691, 272] on button "Run Scenarios" at bounding box center [661, 261] width 60 height 19
type input "20"
type input "130"
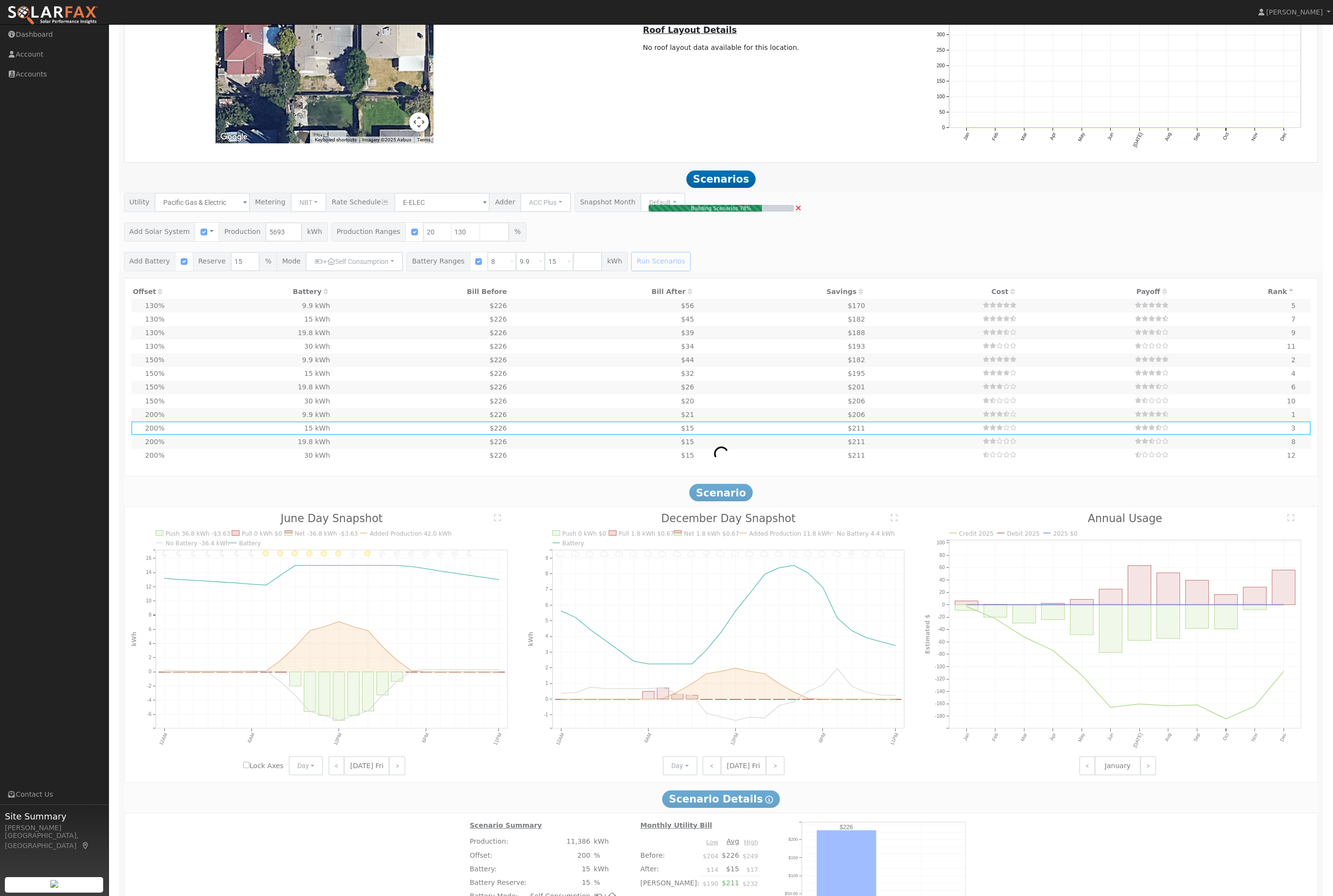
type input "4.9"
type input "$16,973"
type input "$8,267"
type input "$7,572"
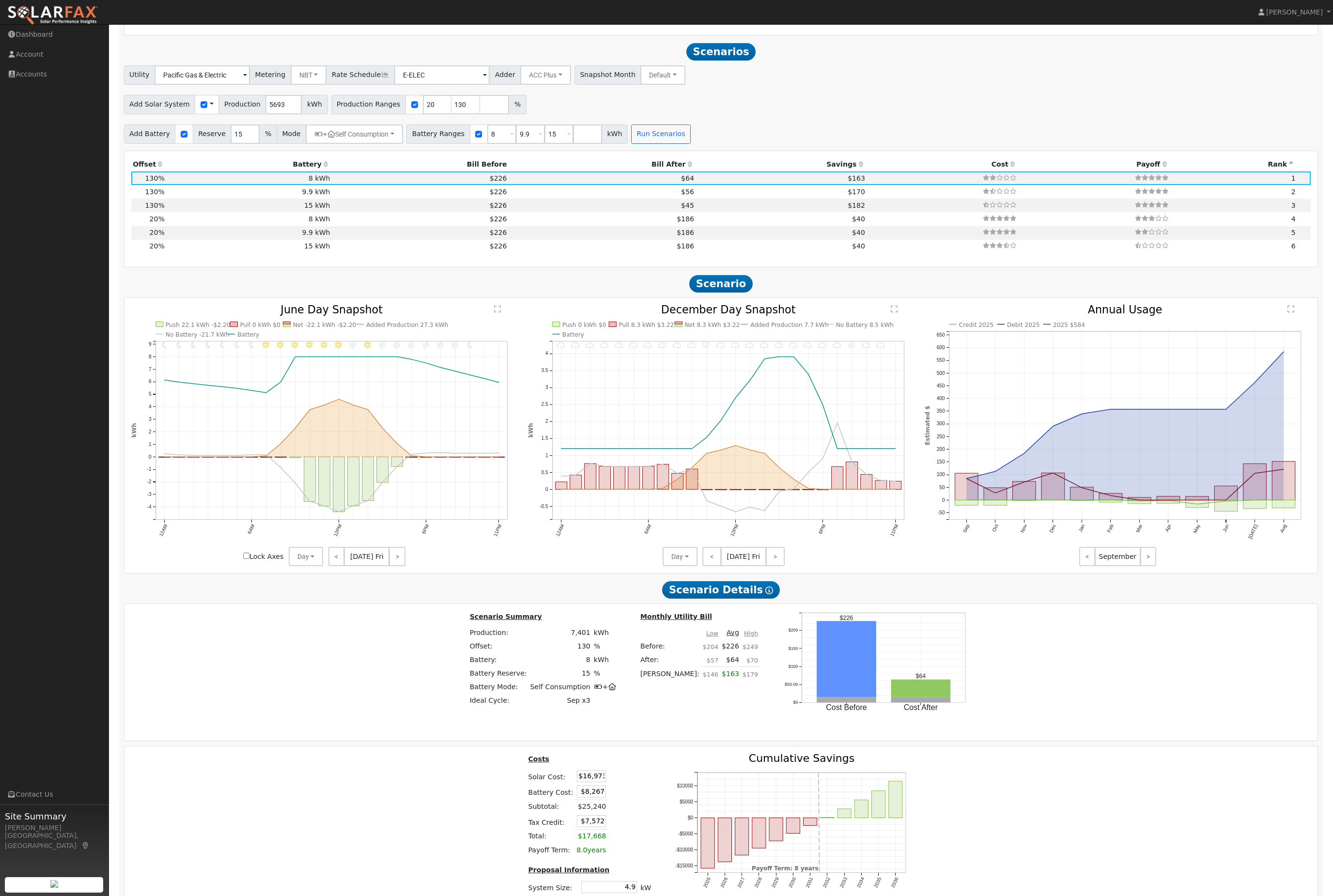
scroll to position [1058, 0]
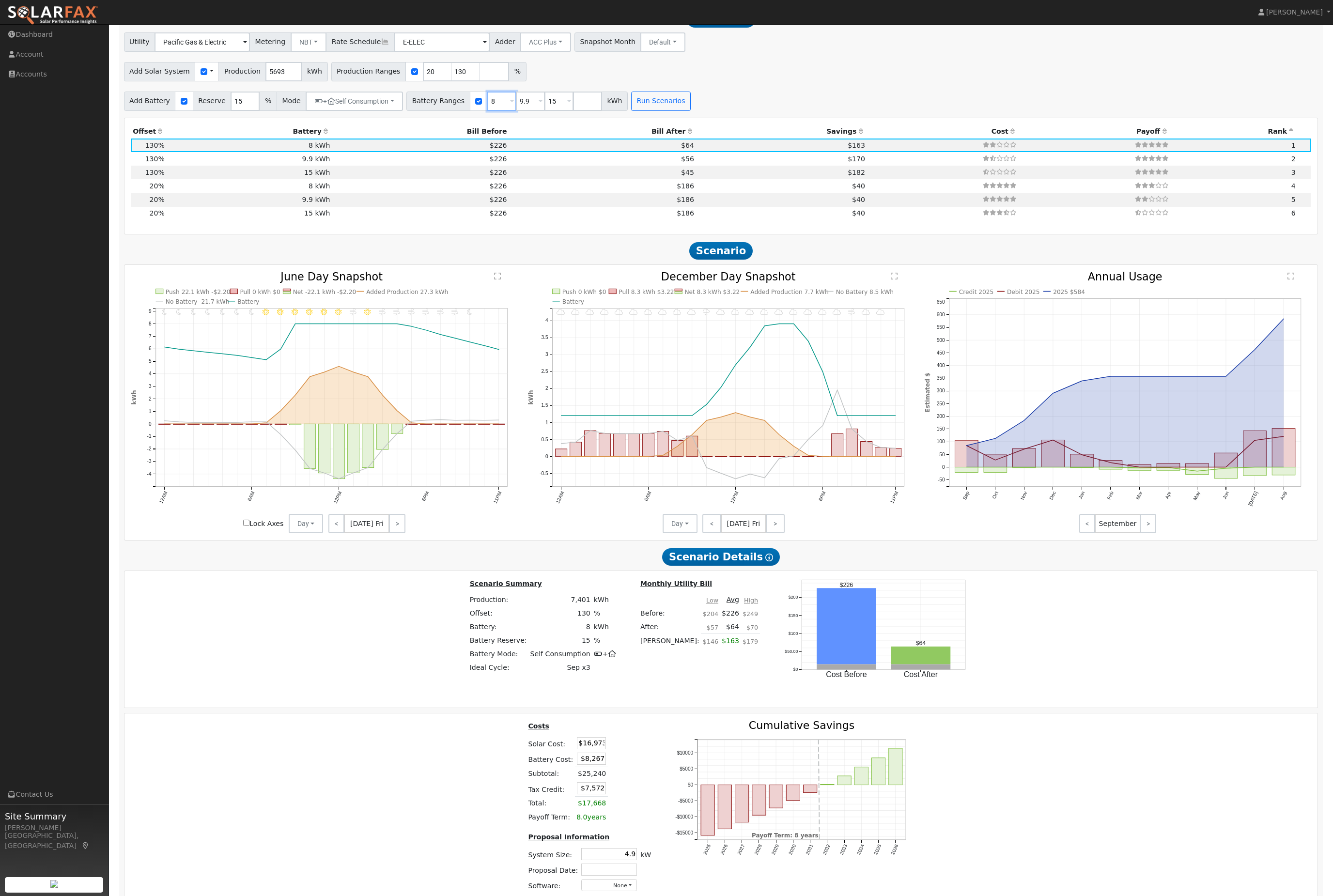
click at [517, 111] on input "8" at bounding box center [502, 101] width 29 height 19
type input "9.9"
type input "15"
type input "9.9"
click at [662, 111] on button "Run Scenarios" at bounding box center [632, 101] width 60 height 19
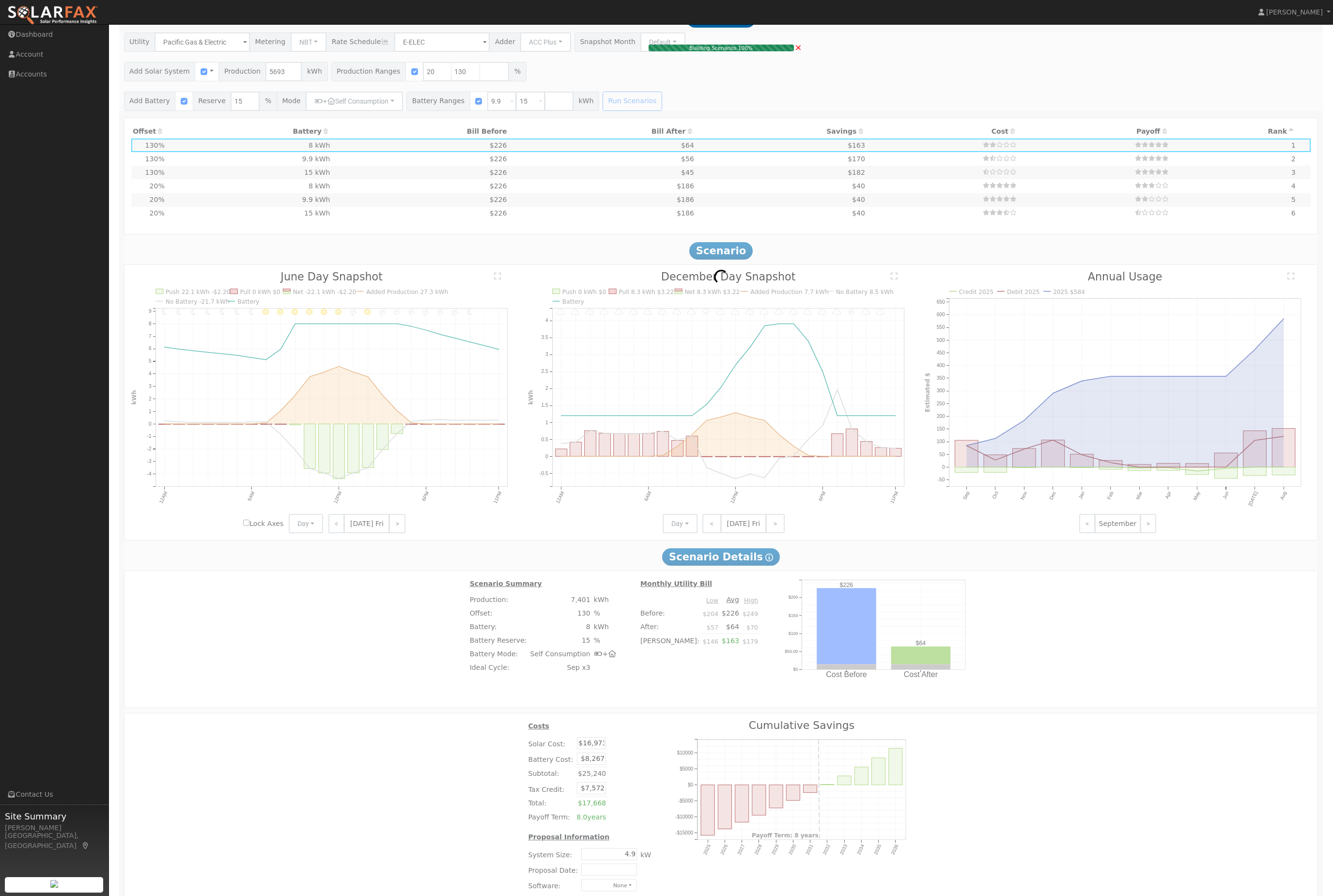
type input "$10,230"
type input "$8,161"
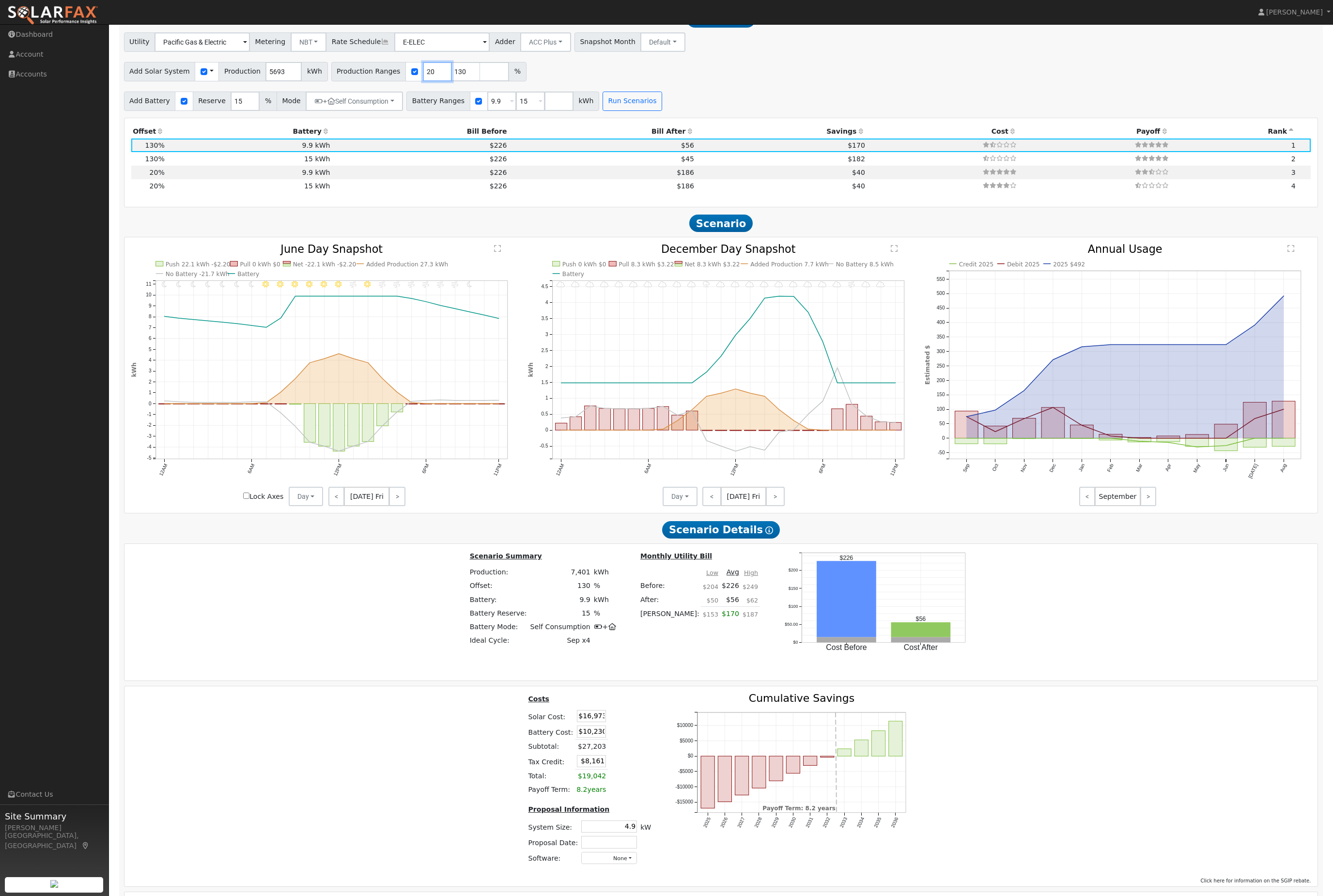
click at [452, 81] on input "20" at bounding box center [438, 72] width 29 height 19
click at [662, 111] on button "Run Scenarios" at bounding box center [632, 101] width 60 height 19
type input "130"
type input "200"
click at [360, 111] on button "+ Self Consumption" at bounding box center [354, 101] width 97 height 19
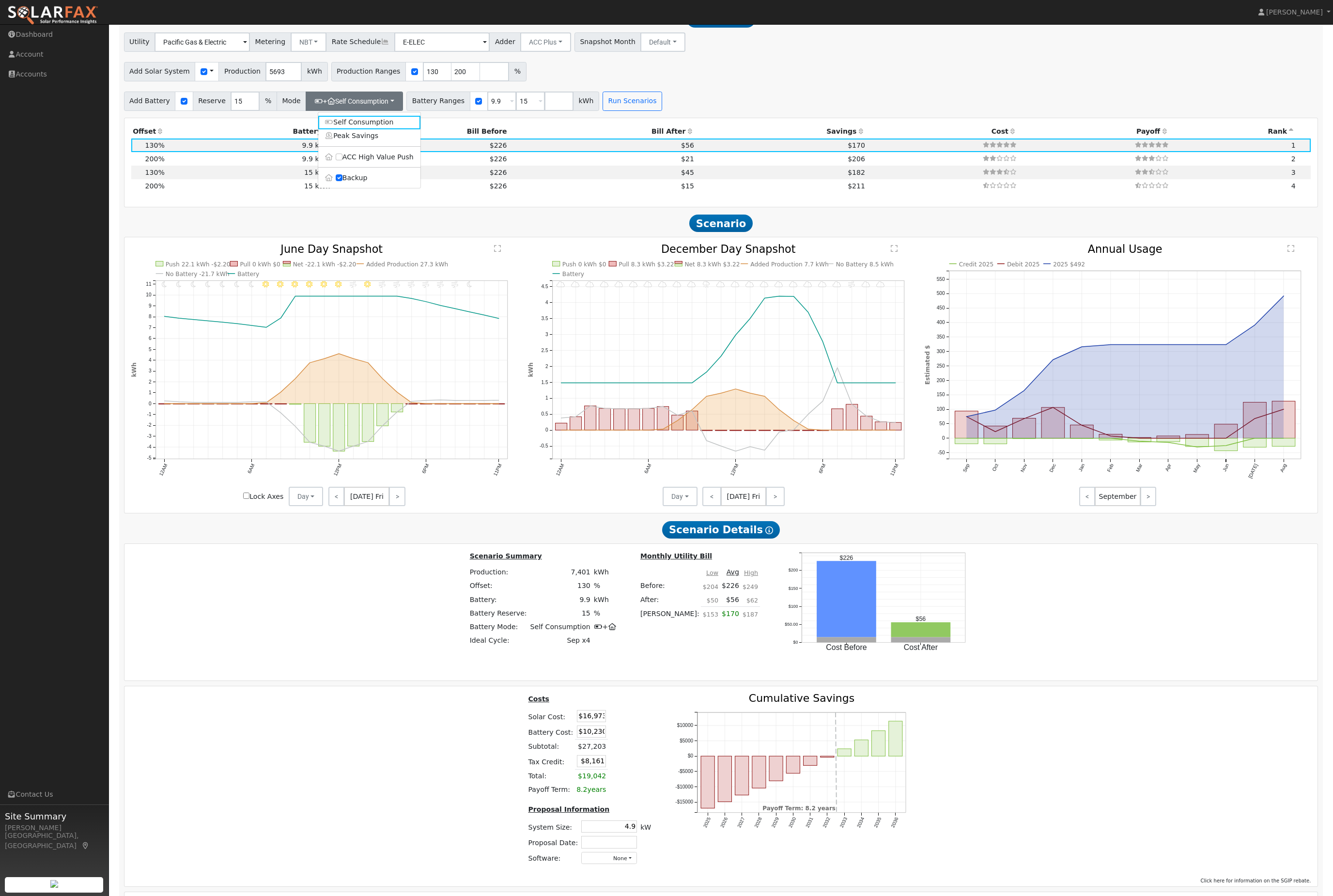
click at [341, 160] on input "ACC High Value Push" at bounding box center [339, 157] width 7 height 7
click at [662, 111] on button "Run Scenarios" at bounding box center [632, 101] width 60 height 19
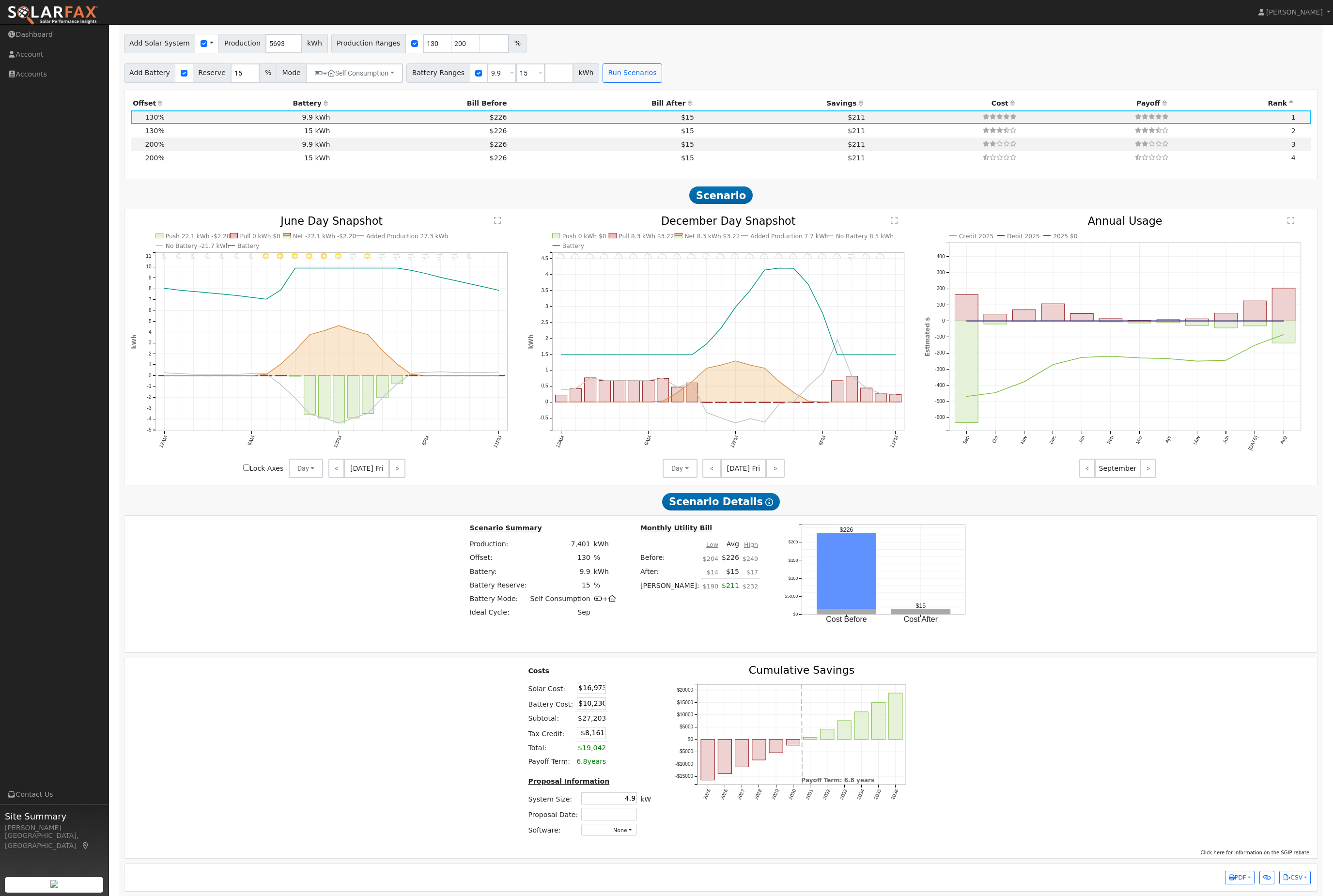
scroll to position [932, 0]
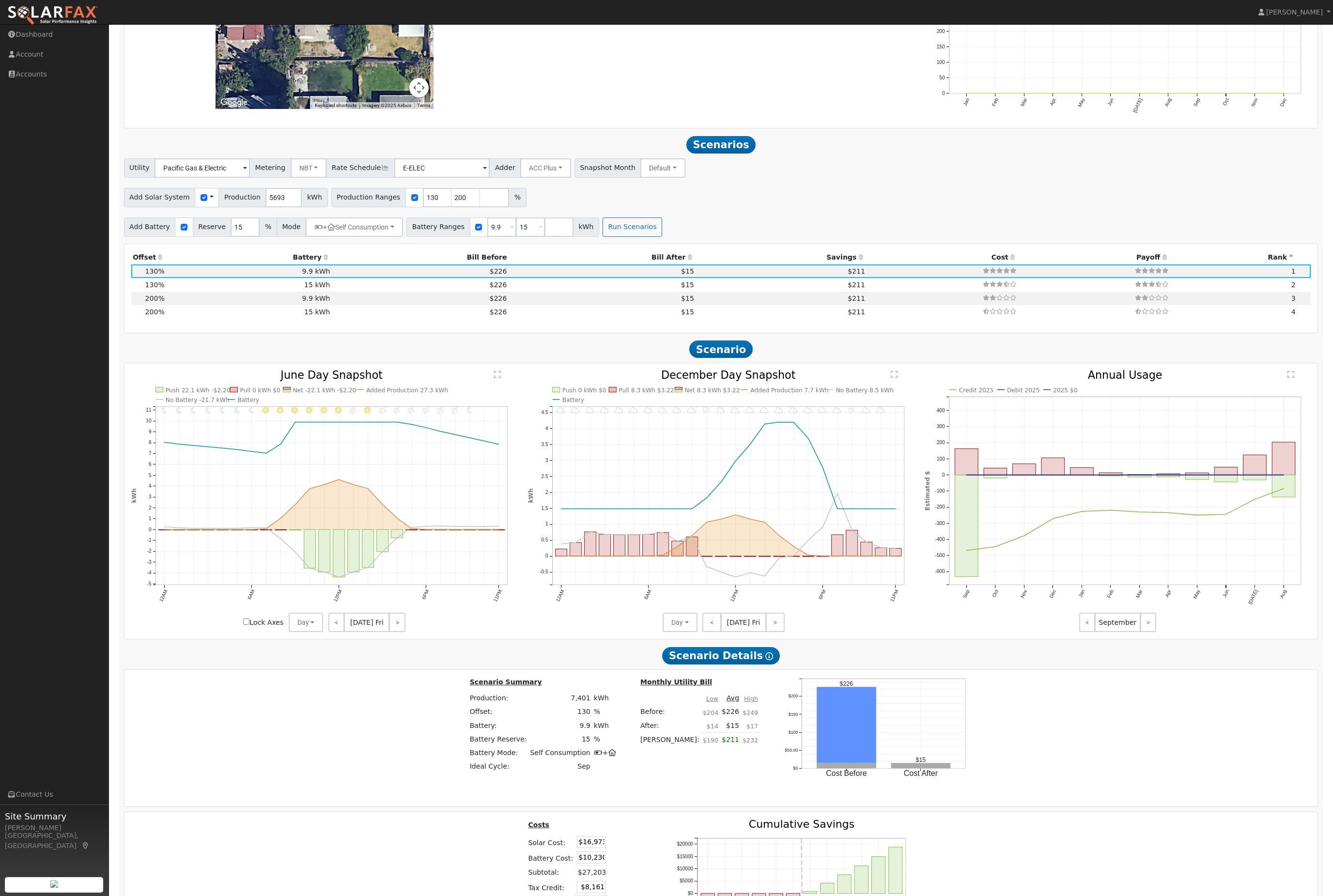
click at [400, 237] on button "+ Self Consumption" at bounding box center [354, 226] width 97 height 19
click at [346, 289] on label "ACC High Value Push" at bounding box center [370, 283] width 102 height 13
click at [342, 286] on input "ACC High Value Push" at bounding box center [339, 283] width 7 height 7
click at [374, 237] on button "+ Self Consumption" at bounding box center [354, 226] width 97 height 19
click at [662, 237] on button "Run Scenarios" at bounding box center [632, 226] width 60 height 19
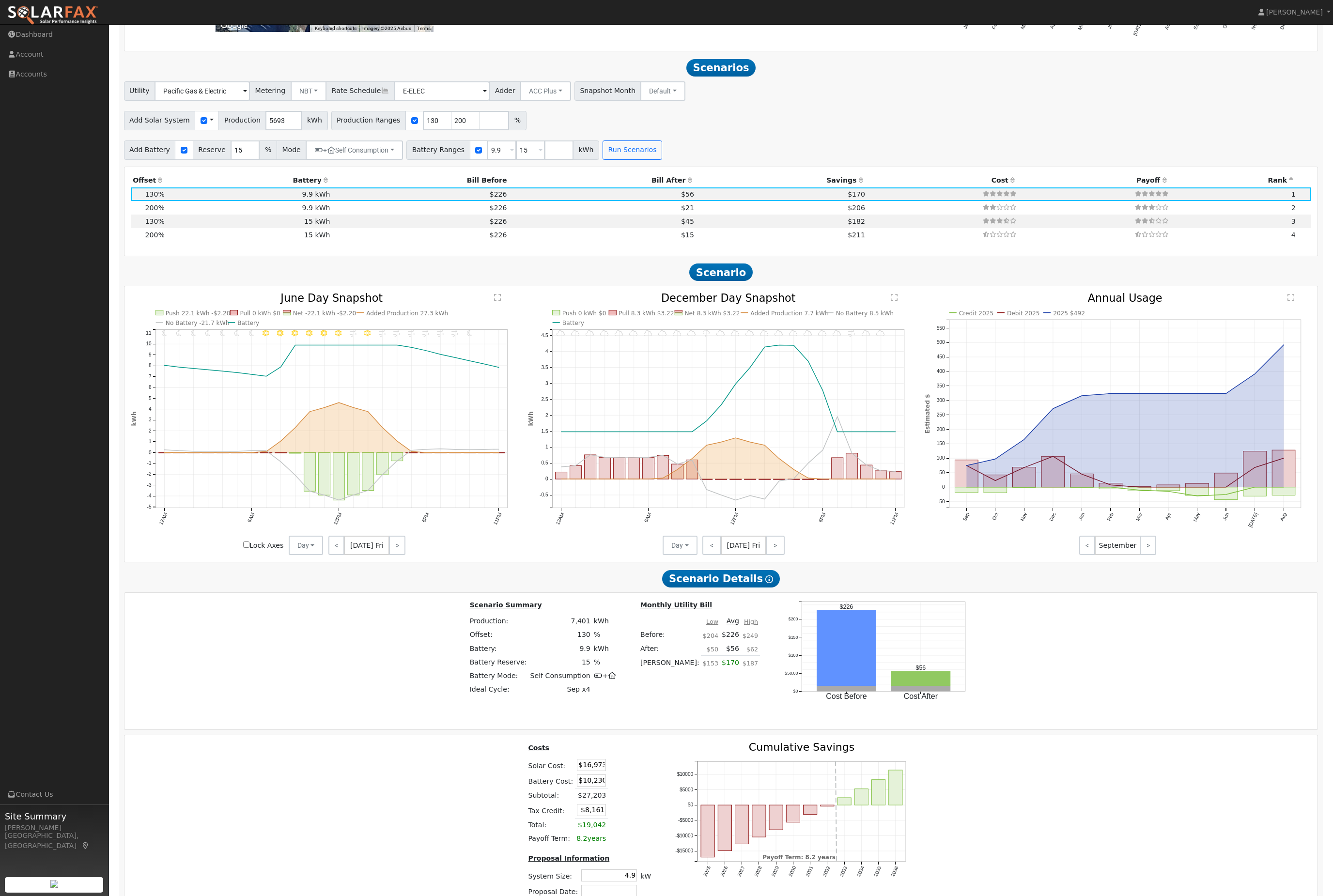
scroll to position [1058, 0]
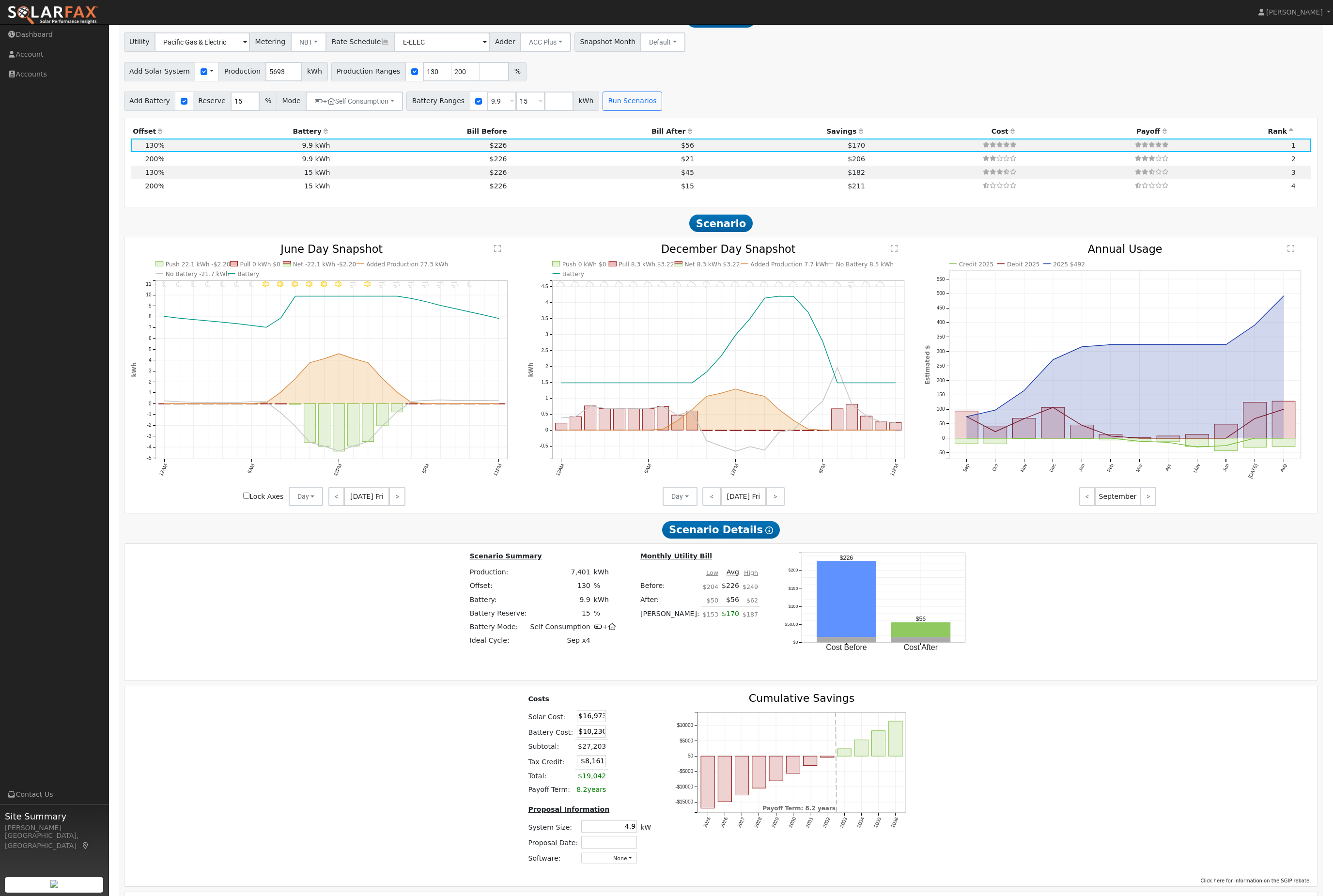
click at [685, 134] on icon at bounding box center [689, 131] width 9 height 7
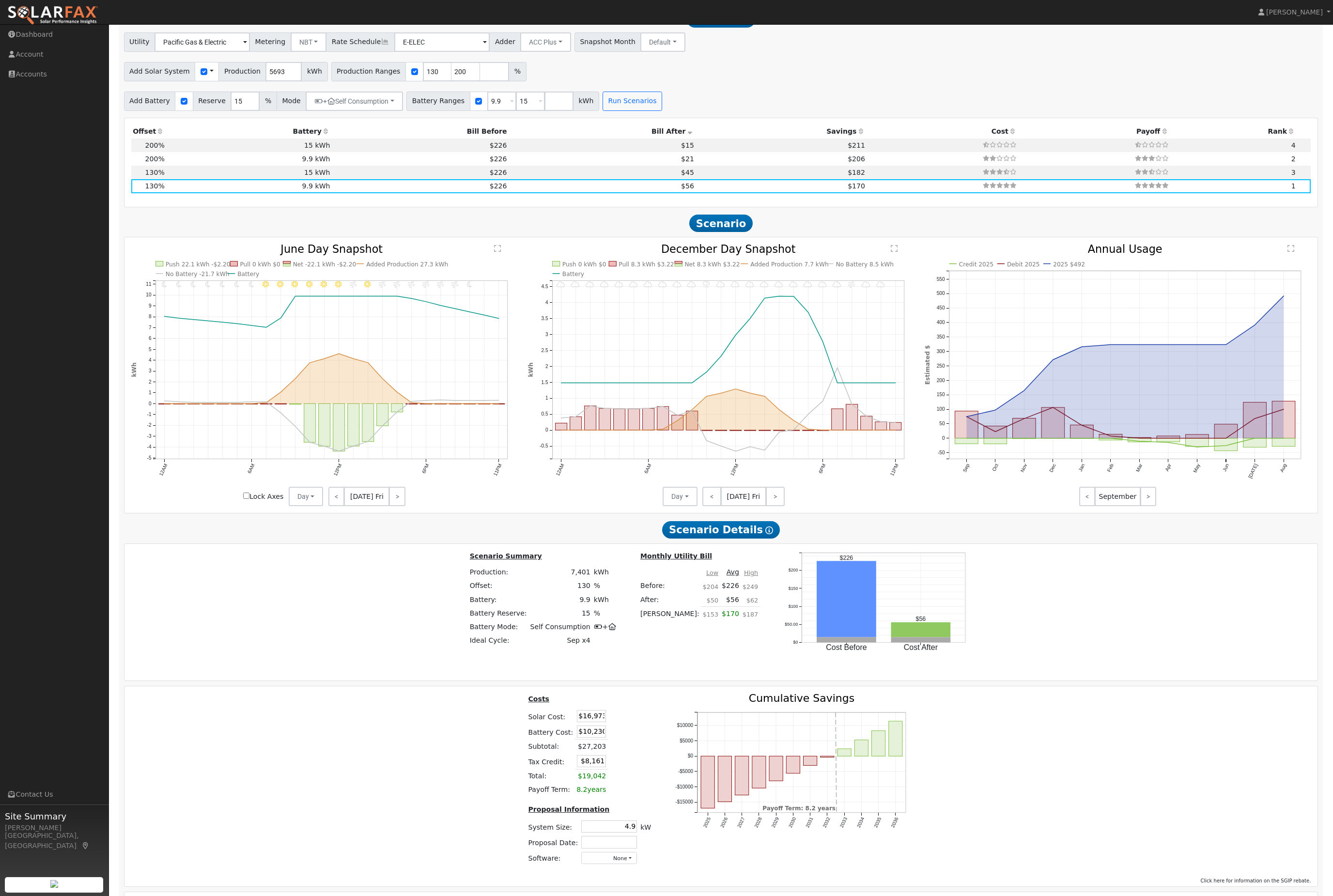
click at [401, 111] on button "+ Self Consumption" at bounding box center [354, 101] width 97 height 19
click at [342, 164] on label "ACC High Value Push" at bounding box center [370, 157] width 102 height 13
click at [342, 160] on input "ACC High Value Push" at bounding box center [339, 157] width 7 height 7
click at [396, 111] on button "+ Self Consumption" at bounding box center [354, 101] width 97 height 19
click at [662, 111] on button "Run Scenarios" at bounding box center [632, 101] width 60 height 19
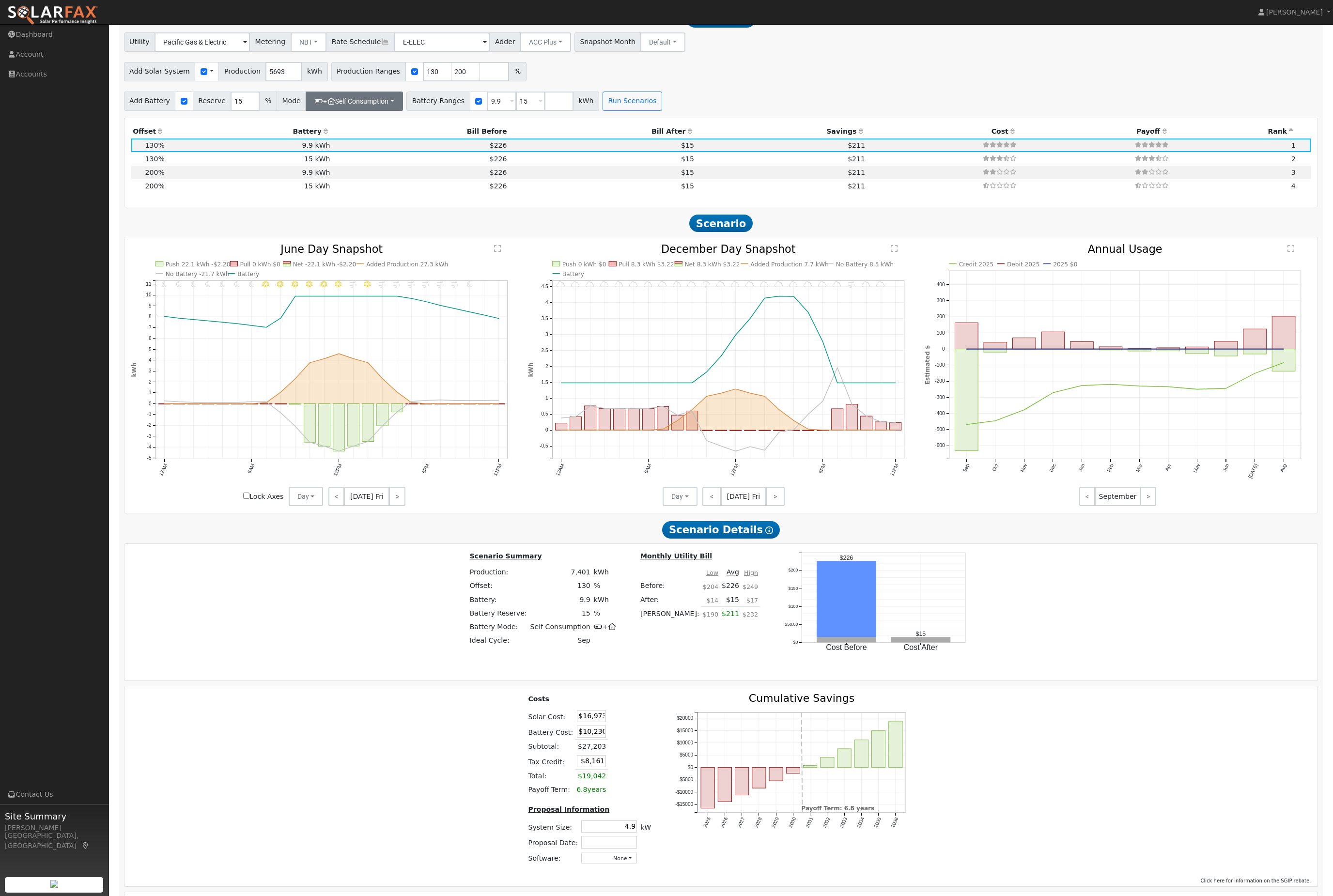
click at [403, 111] on button "+ Self Consumption" at bounding box center [354, 101] width 97 height 19
click at [342, 160] on input "ACC High Value Push" at bounding box center [339, 157] width 7 height 7
checkbox input "false"
click at [662, 111] on button "Run Scenarios" at bounding box center [632, 101] width 60 height 19
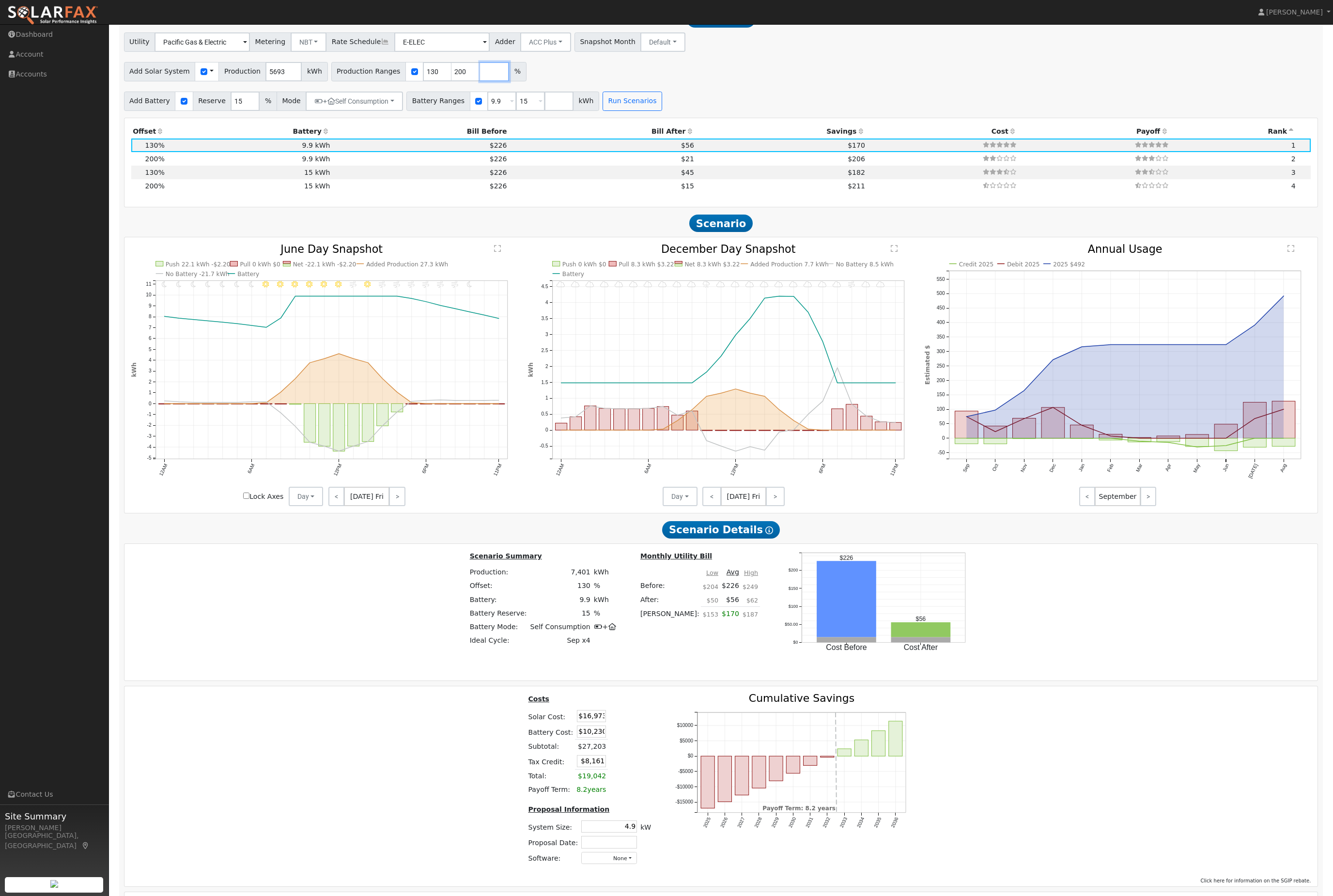
click at [504, 81] on input "number" at bounding box center [495, 72] width 29 height 19
type input "150"
type input "200"
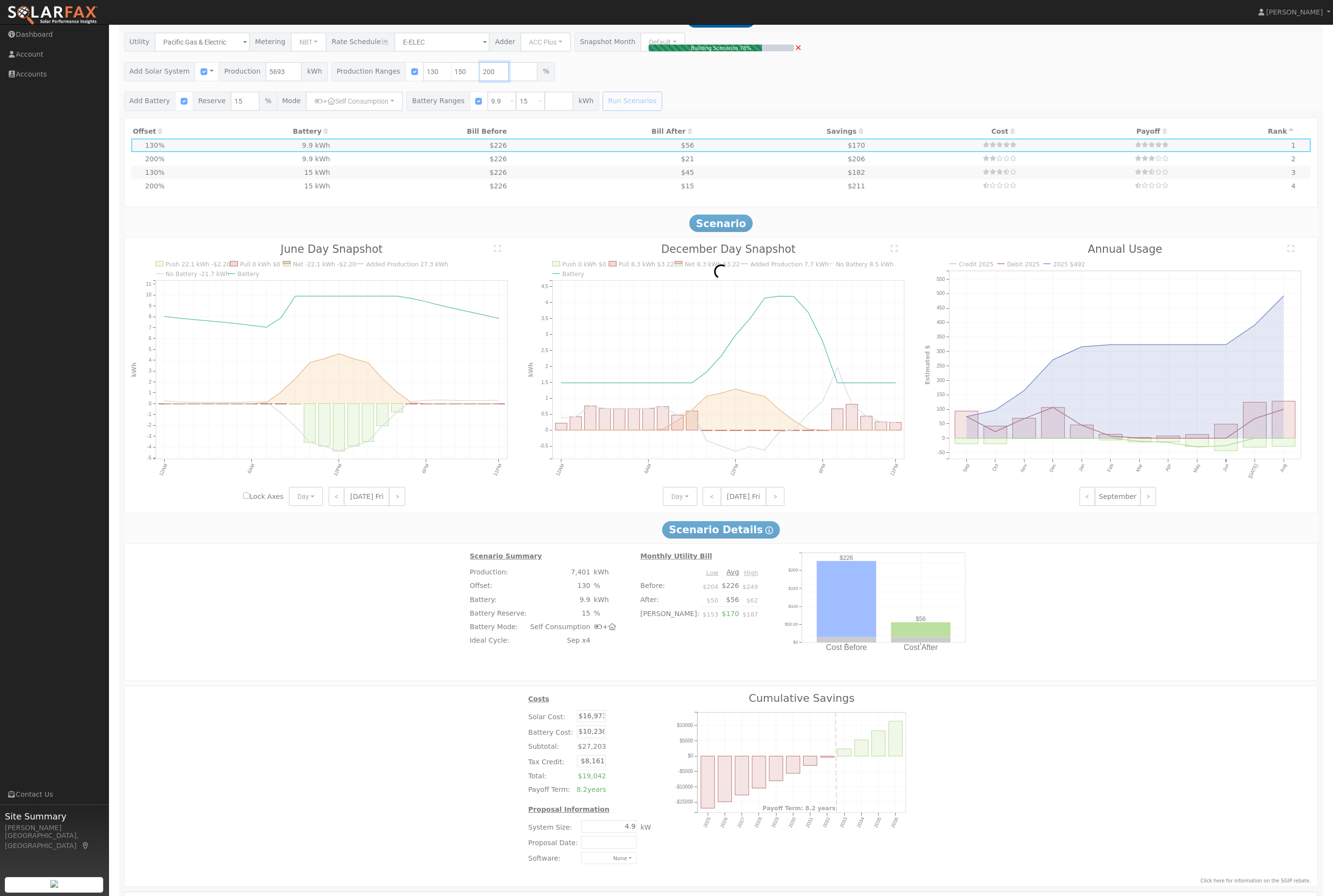
scroll to position [1055, 0]
type input "5.7"
type input "$19,585"
type input "$8,945"
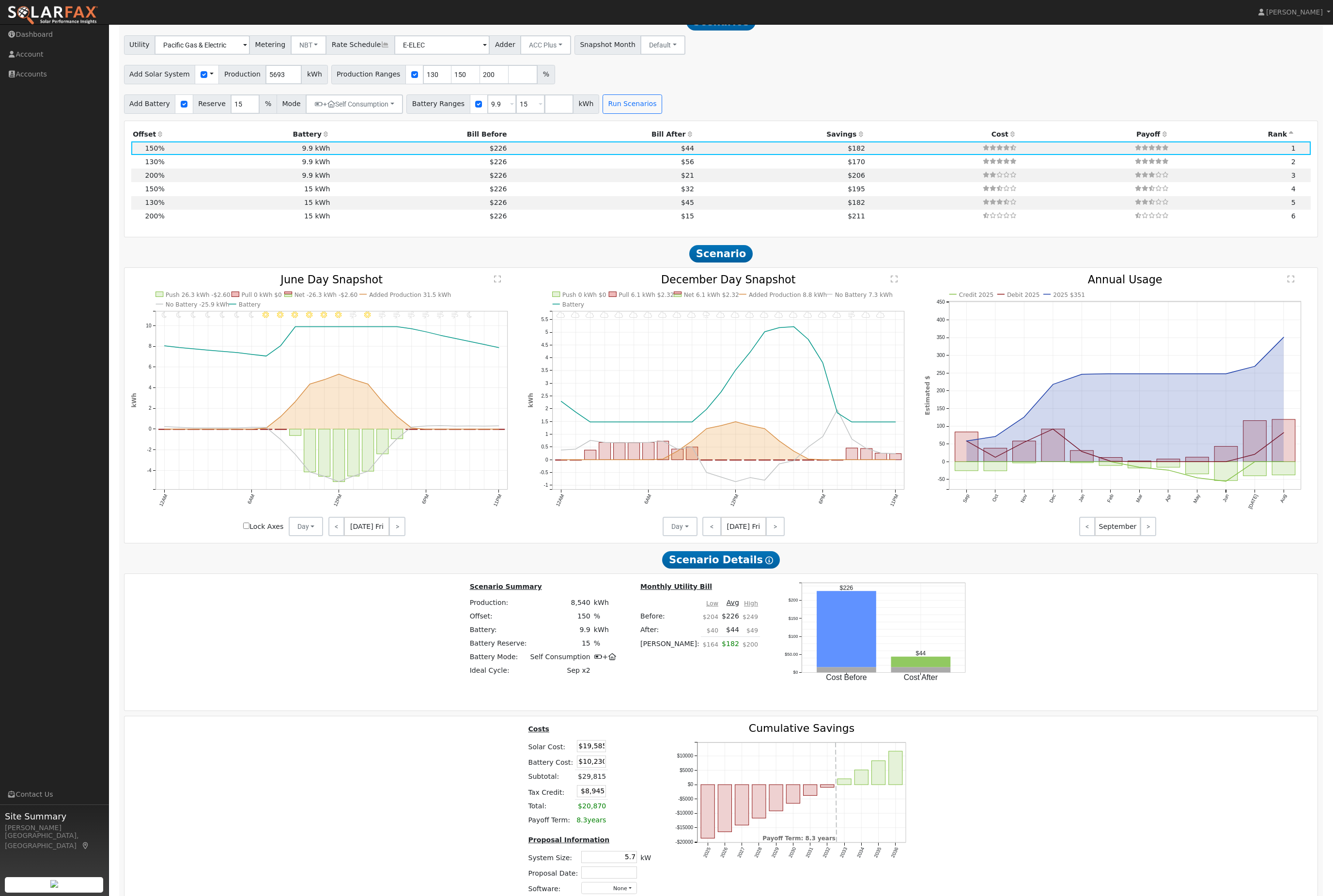
scroll to position [1058, 0]
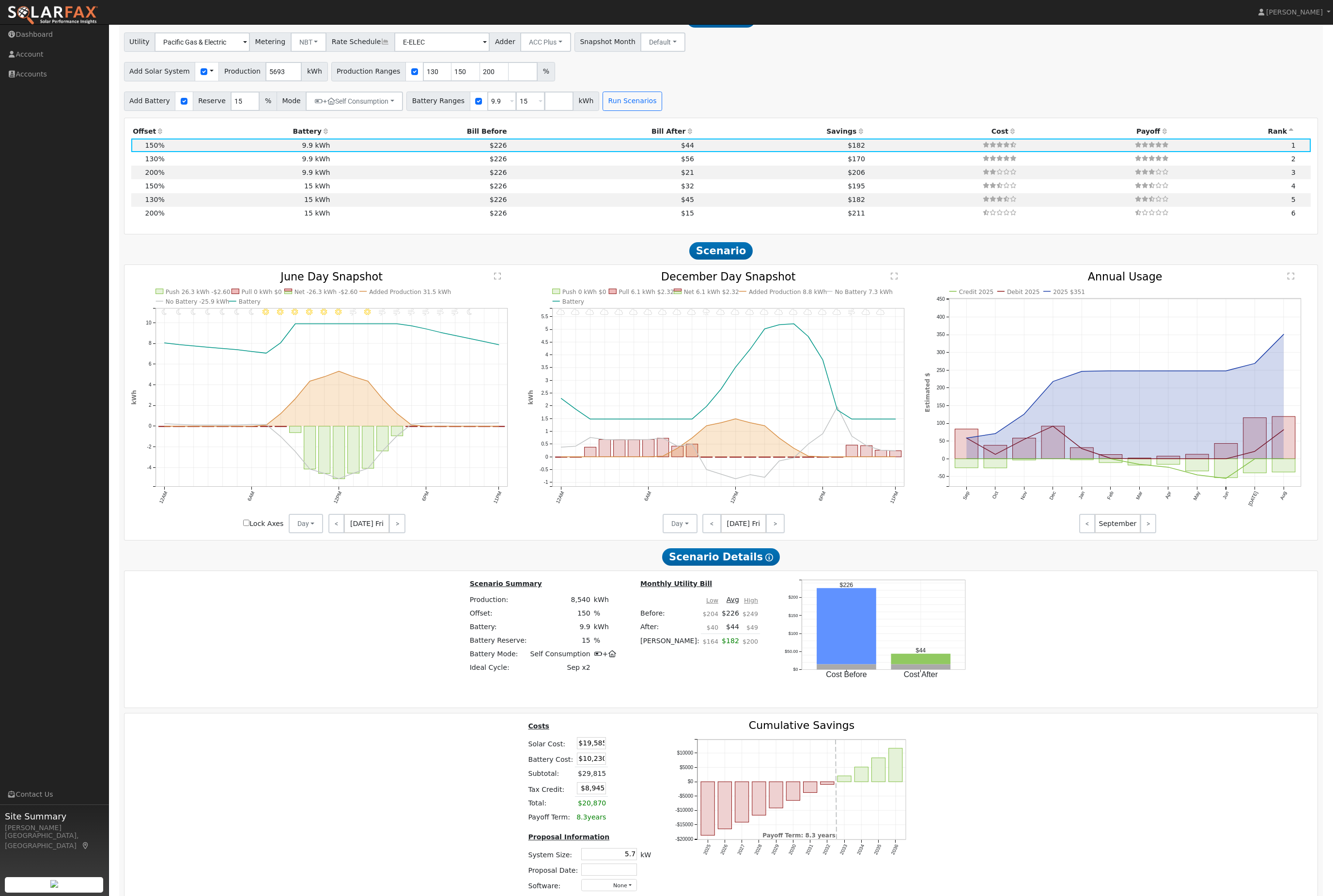
click at [883, 879] on icon "2025 2026 2027 2028 2029 2030 2031 2032 2033 2034 2035 2036 -$20000 -$15000 -$1…" at bounding box center [795, 799] width 242 height 158
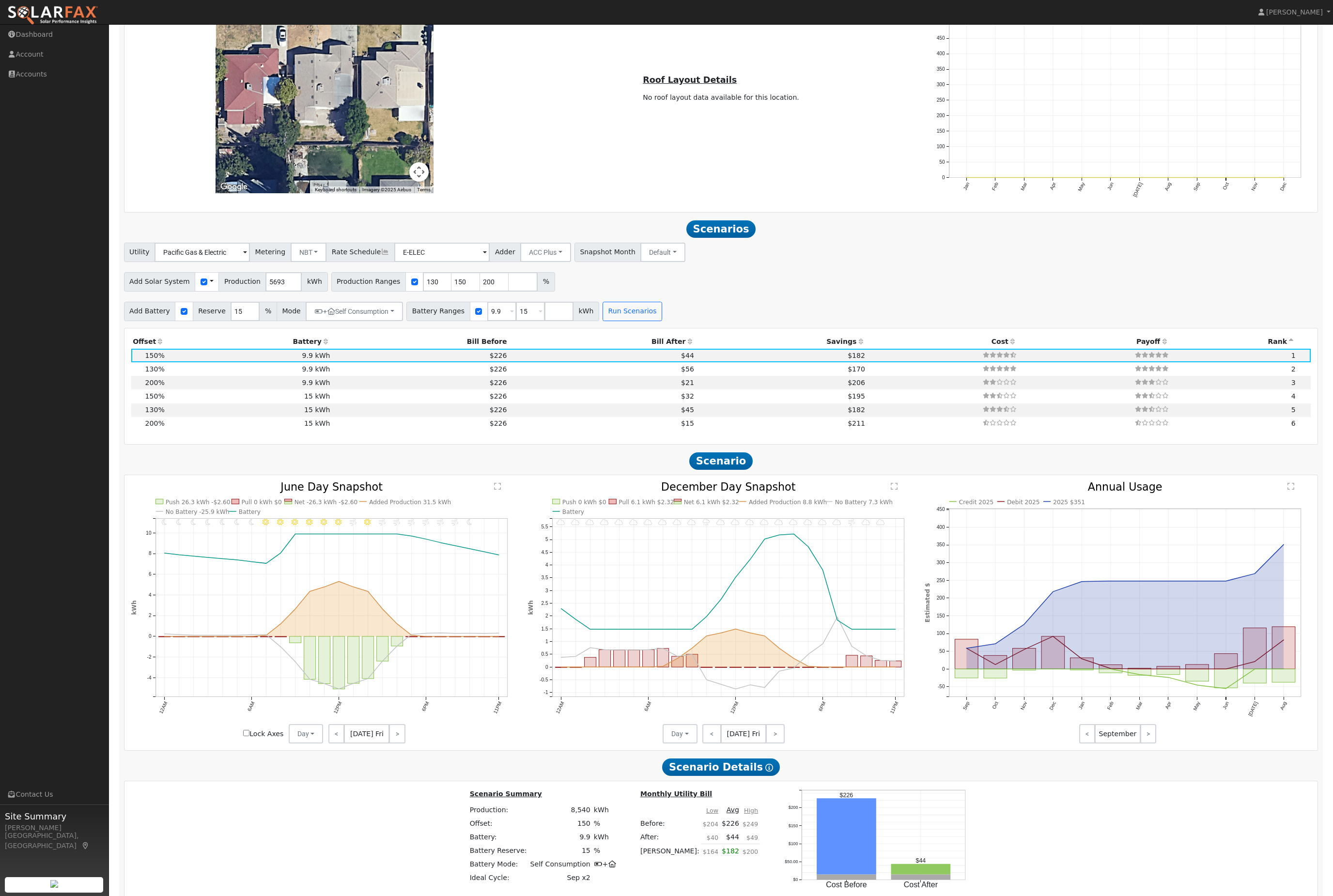
scroll to position [627, 0]
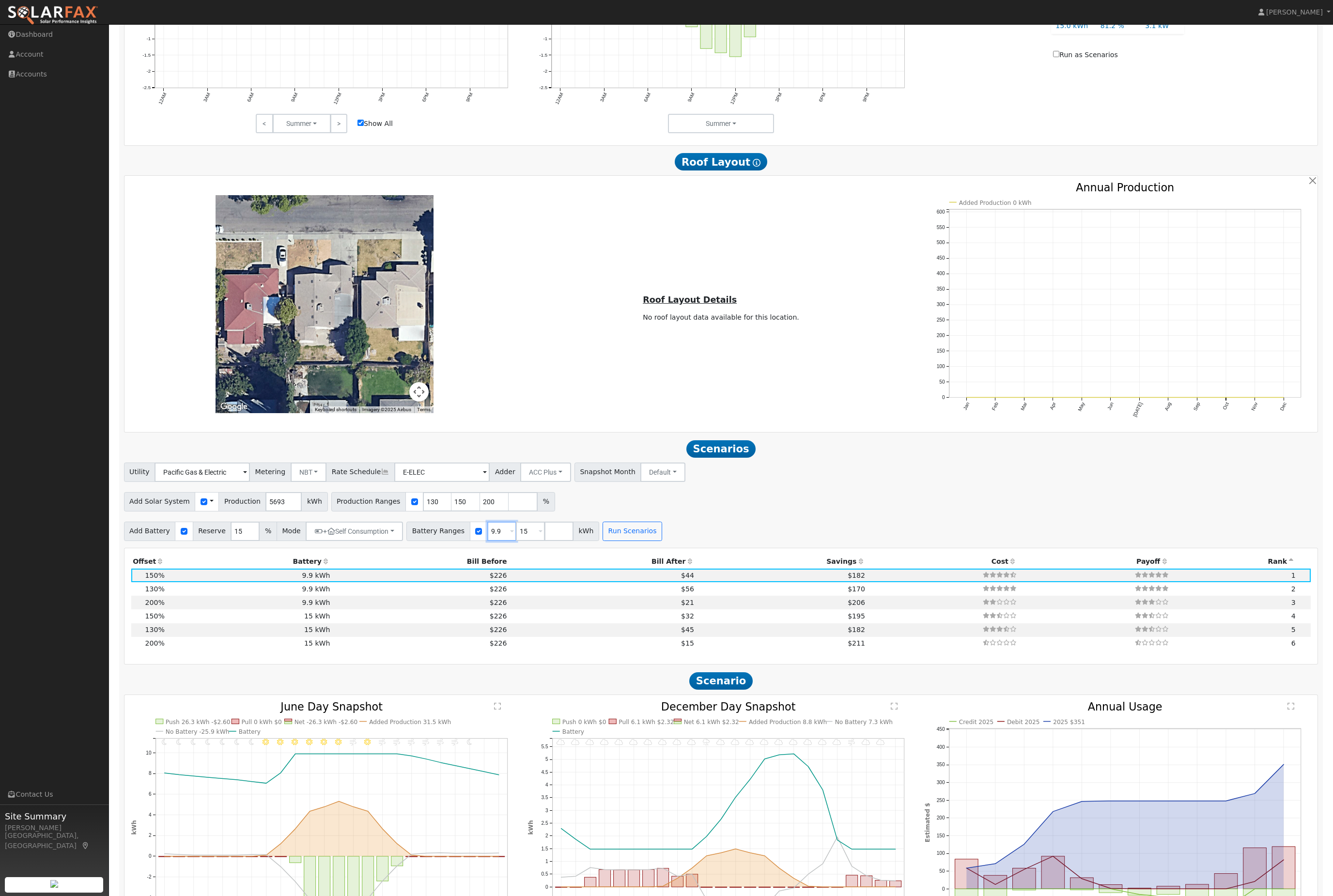
click at [517, 541] on input "9.9" at bounding box center [502, 531] width 29 height 19
click at [545, 541] on input "15" at bounding box center [530, 531] width 29 height 19
type input "1"
click at [517, 541] on input "9.9" at bounding box center [502, 531] width 29 height 19
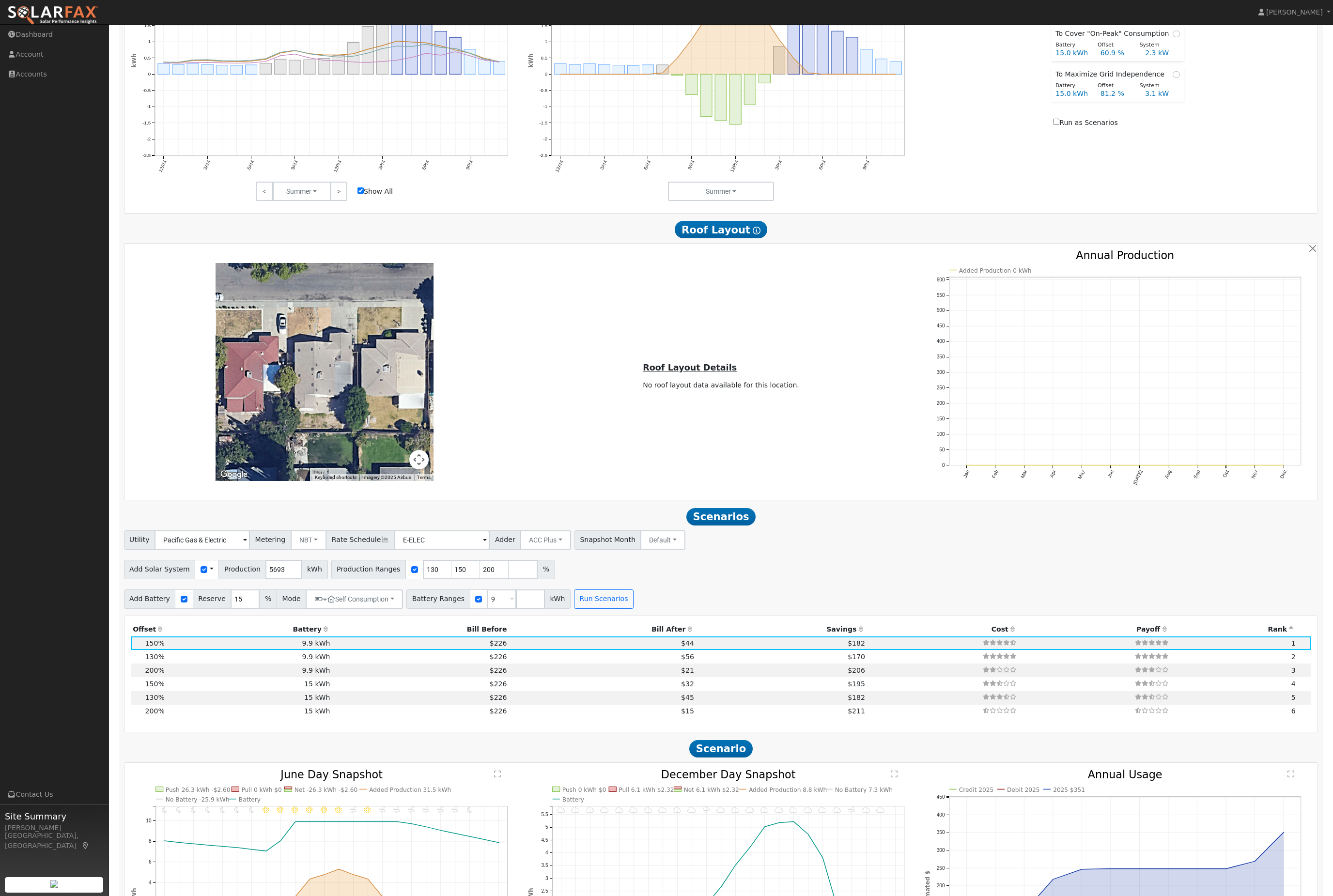
scroll to position [558, 0]
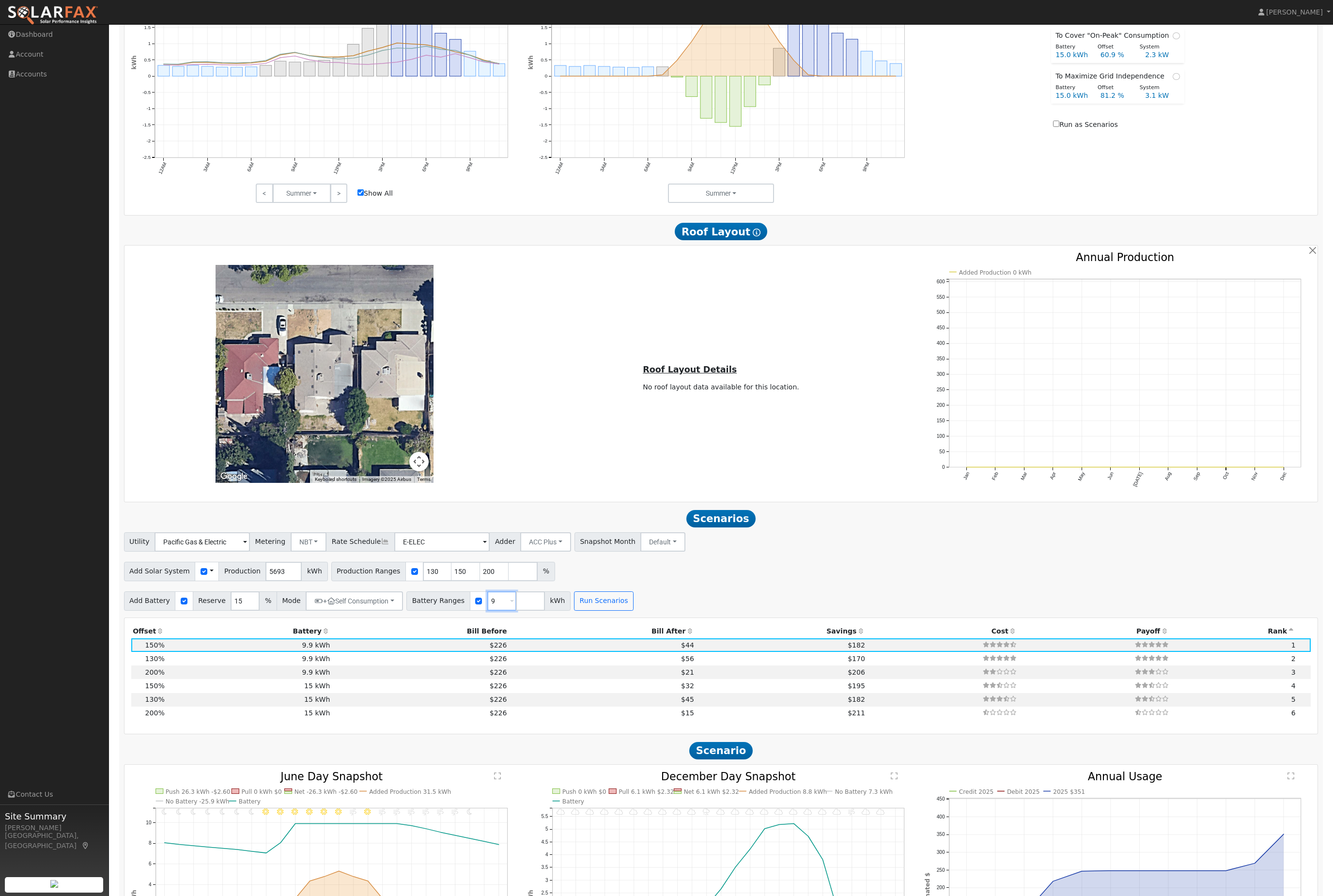
click at [517, 611] on input "9" at bounding box center [502, 601] width 29 height 19
type input "1"
type input "13.5"
click at [634, 611] on button "Run Scenarios" at bounding box center [604, 601] width 60 height 19
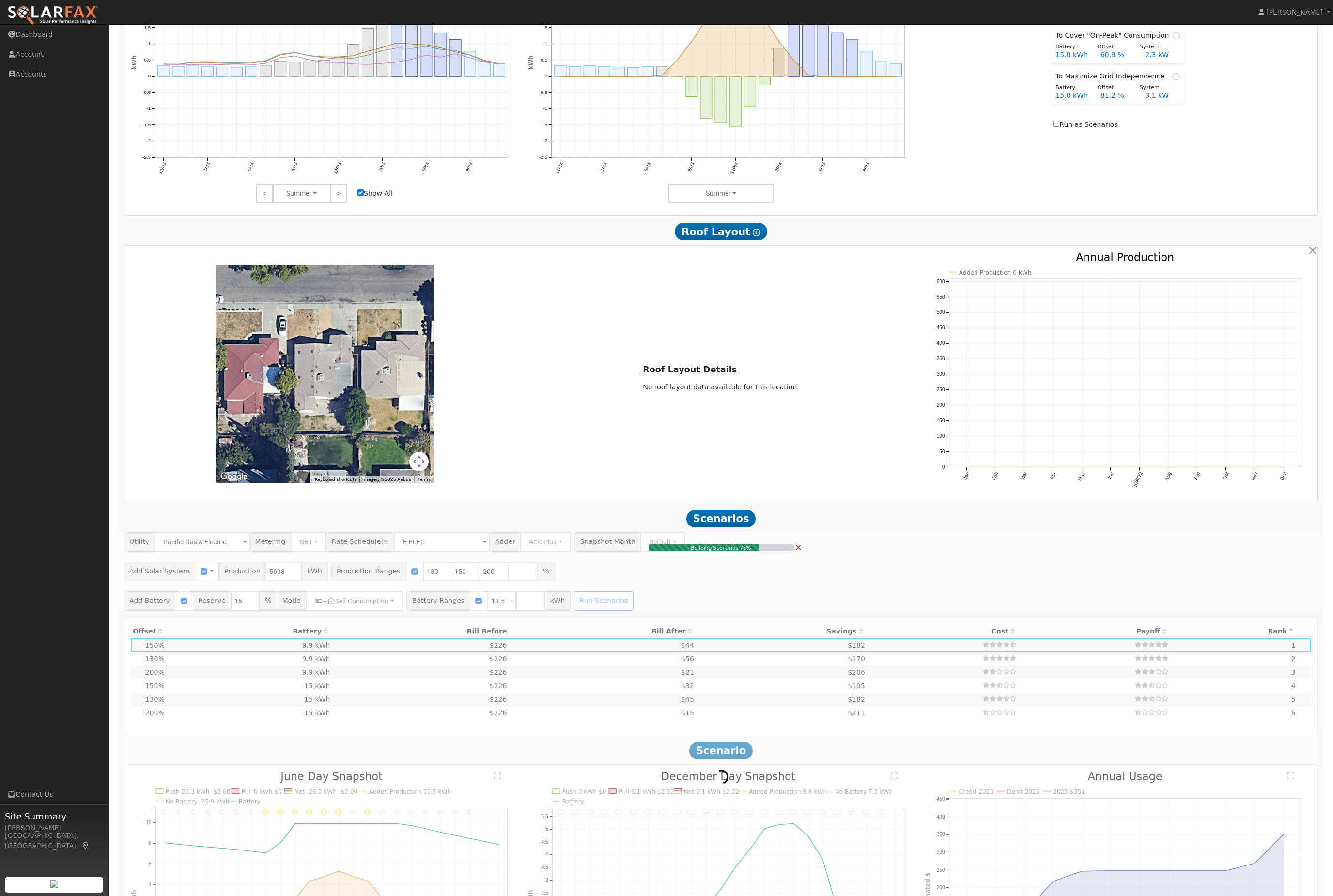
type input "$13,950"
type input "$10,061"
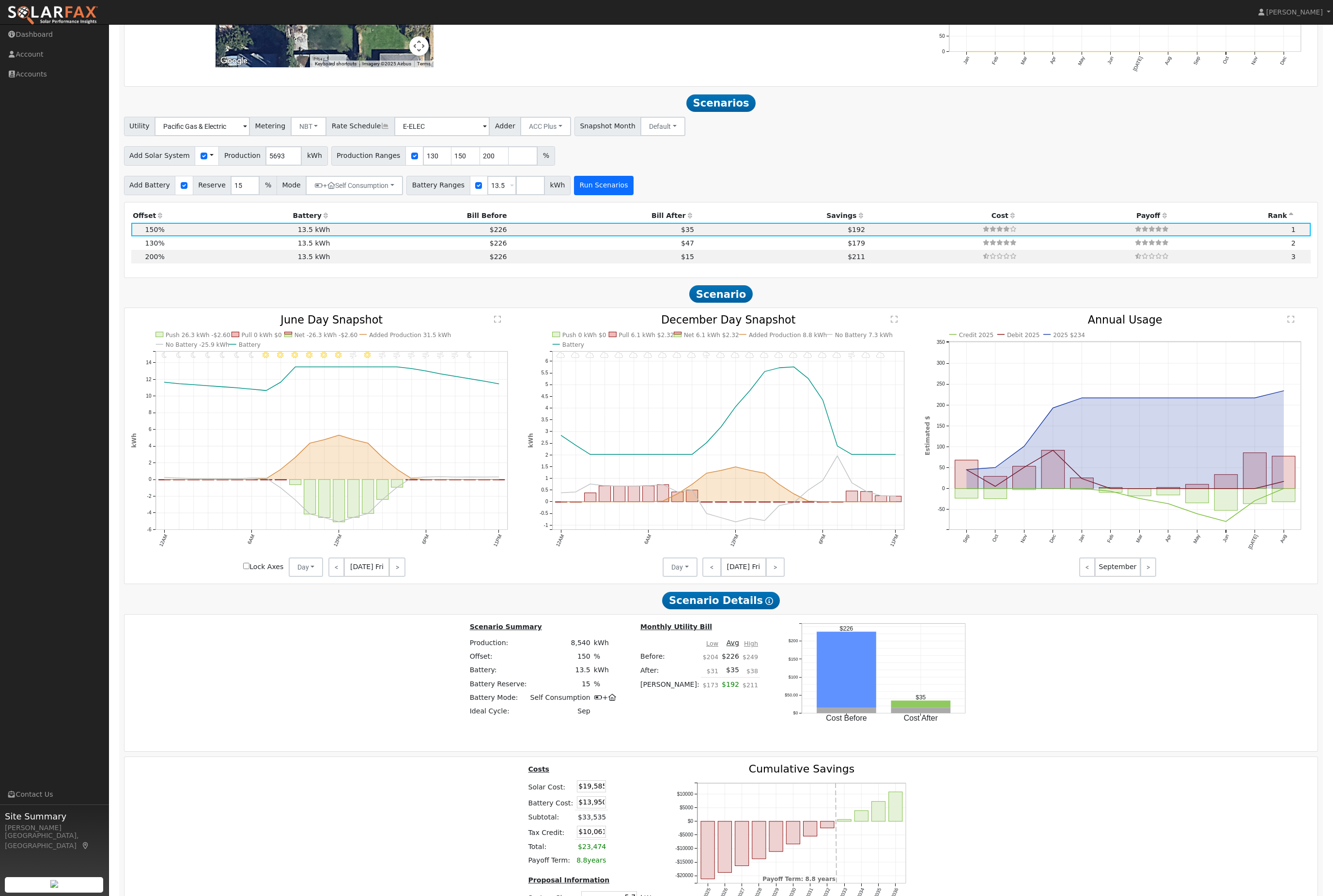
scroll to position [971, 0]
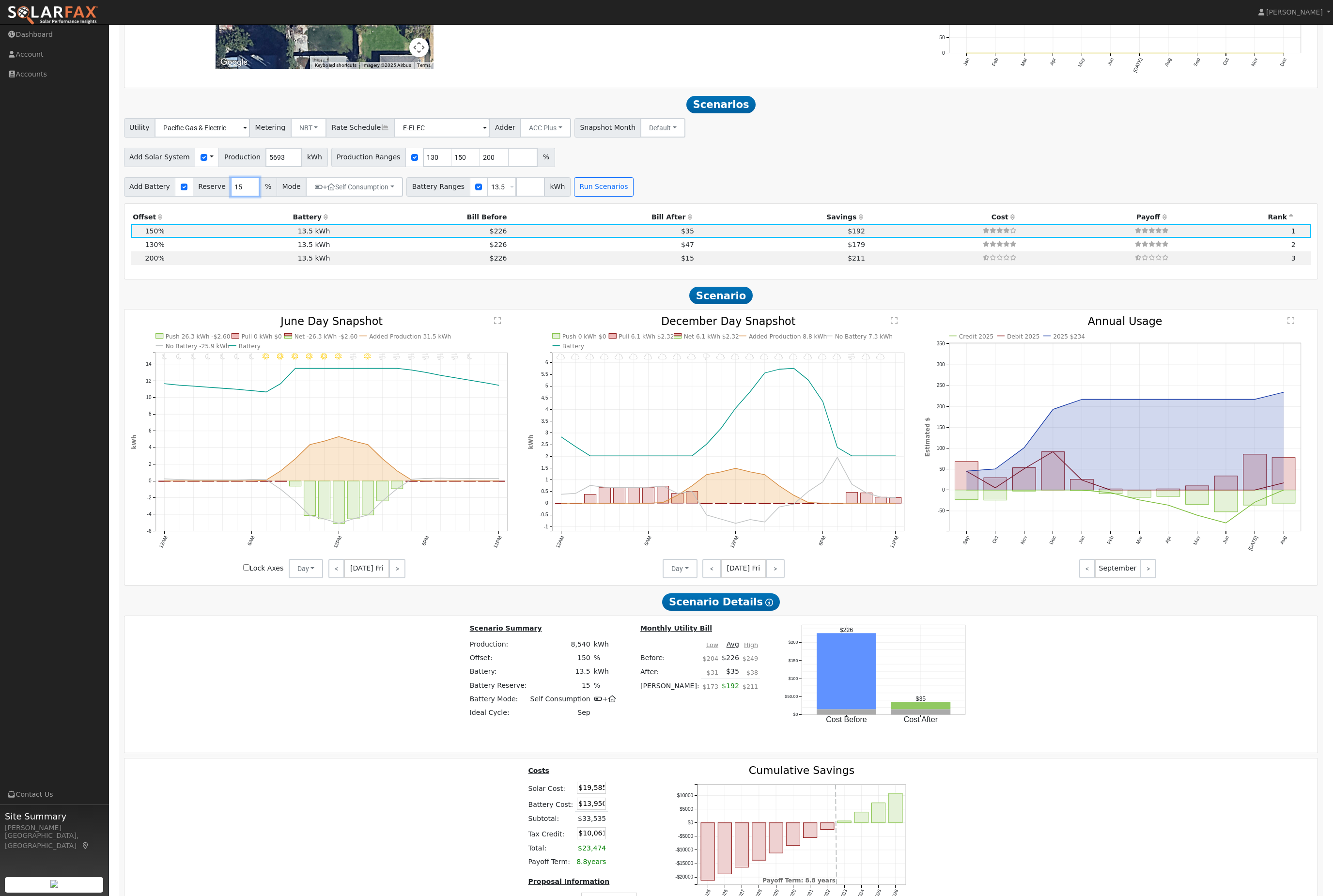
click at [260, 197] on input "15" at bounding box center [245, 187] width 29 height 19
type input "05"
type input "0"
click at [634, 197] on button "Run Scenarios" at bounding box center [604, 187] width 60 height 19
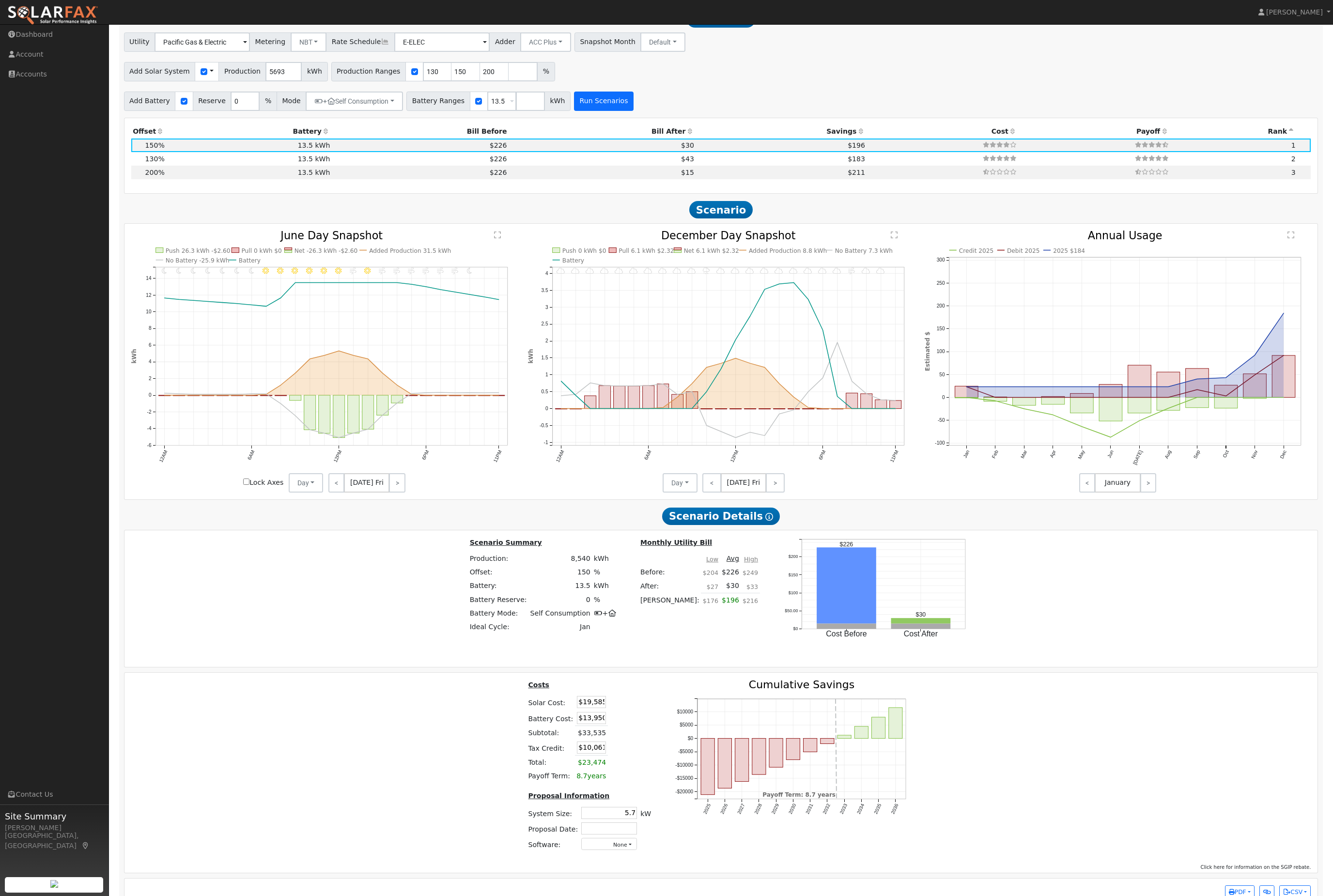
scroll to position [1036, 0]
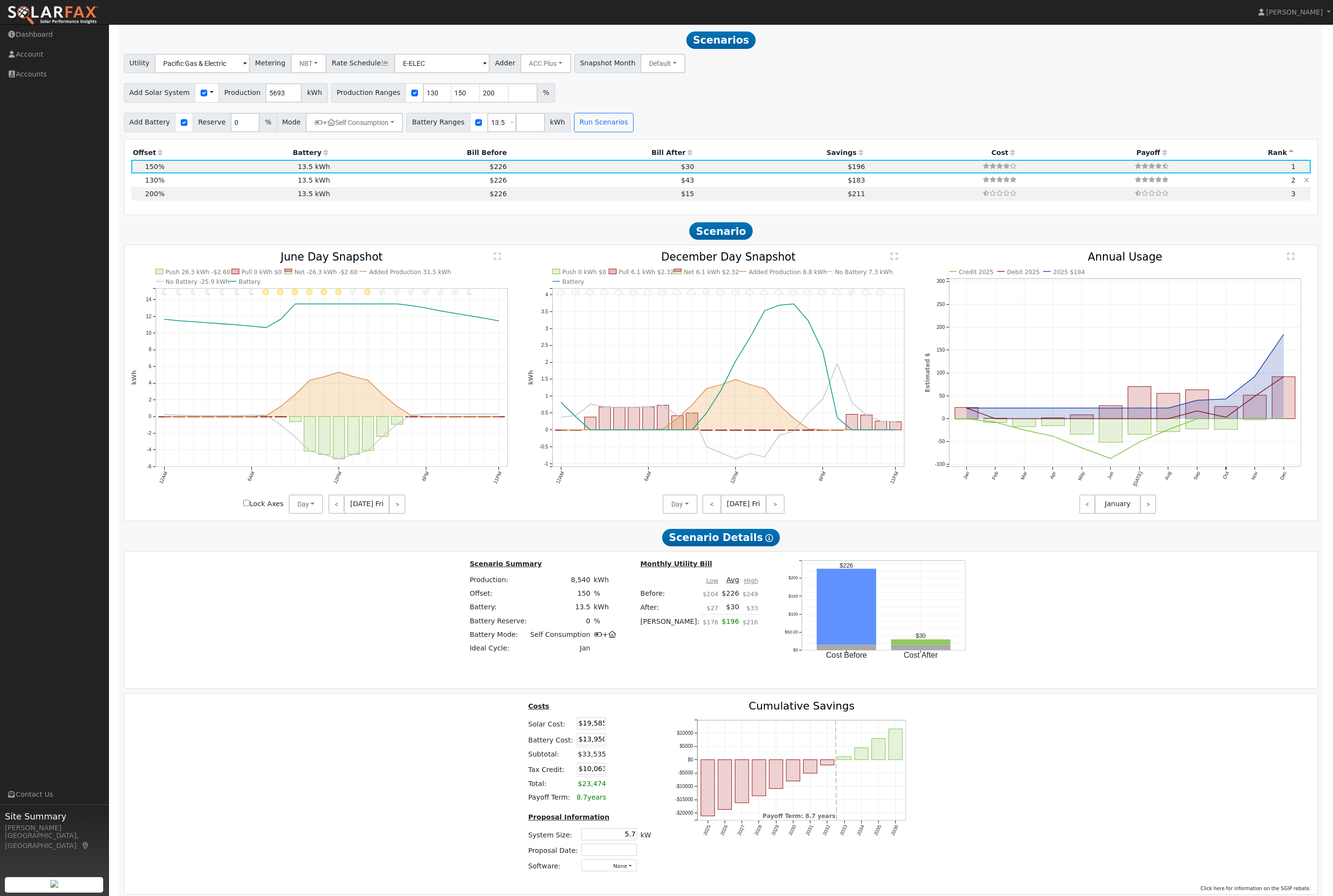
click at [334, 187] on td "$226" at bounding box center [420, 180] width 177 height 13
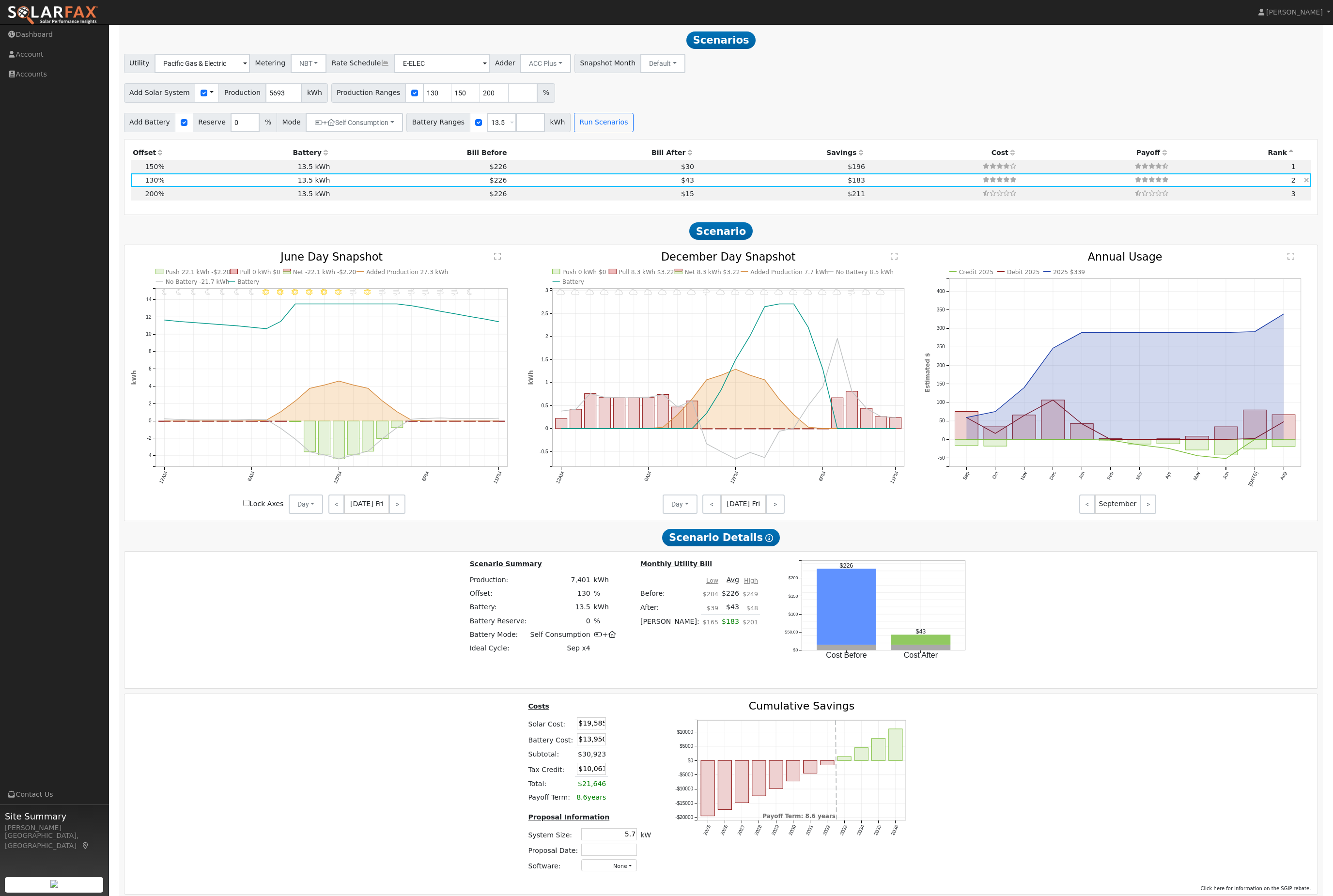
type input "4.9"
type input "$16,973"
type input "$9,277"
click at [238, 509] on span "Lock Axes" at bounding box center [261, 503] width 46 height 10
click at [246, 506] on input "Lock Axes" at bounding box center [246, 503] width 7 height 7
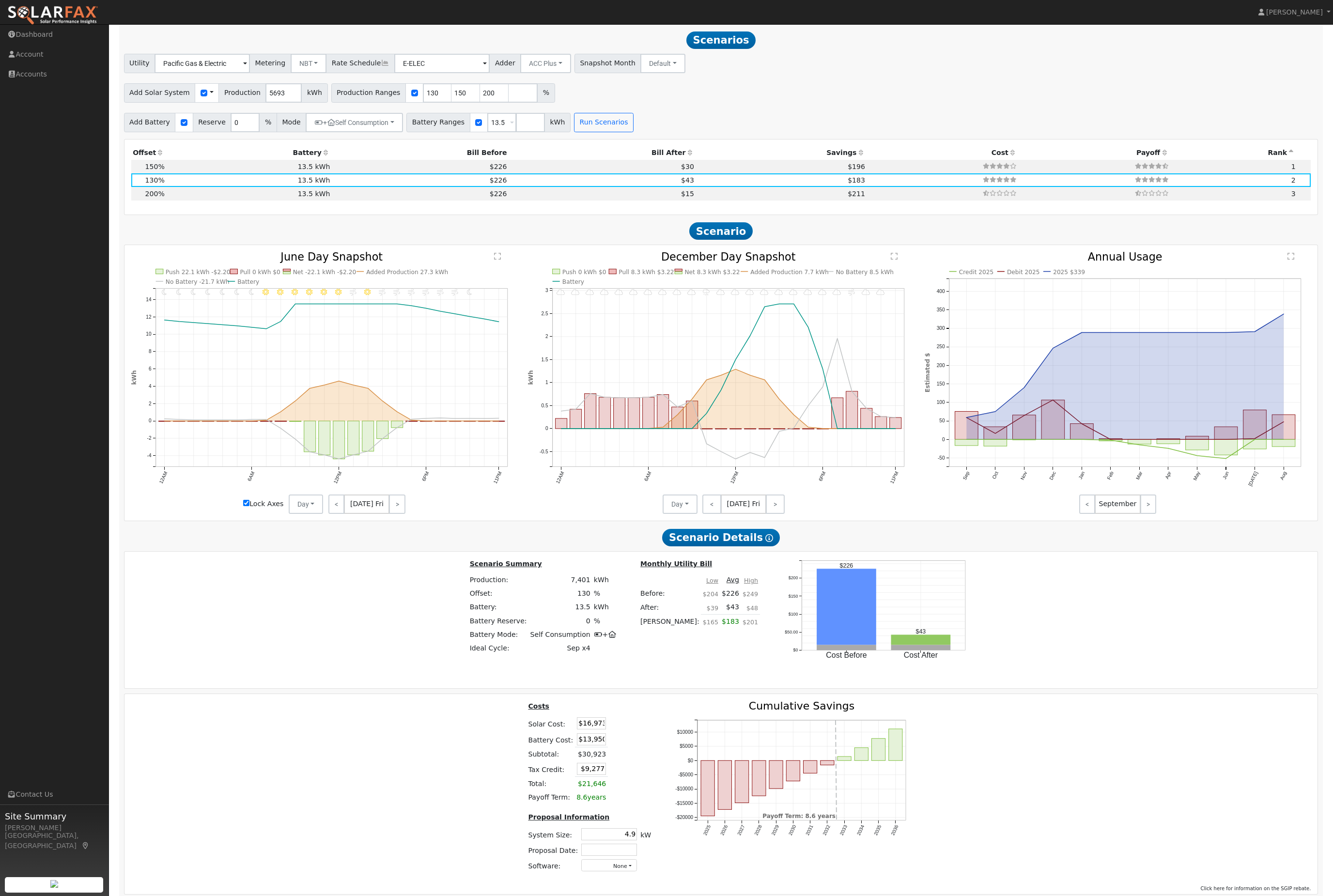
checkbox input "true"
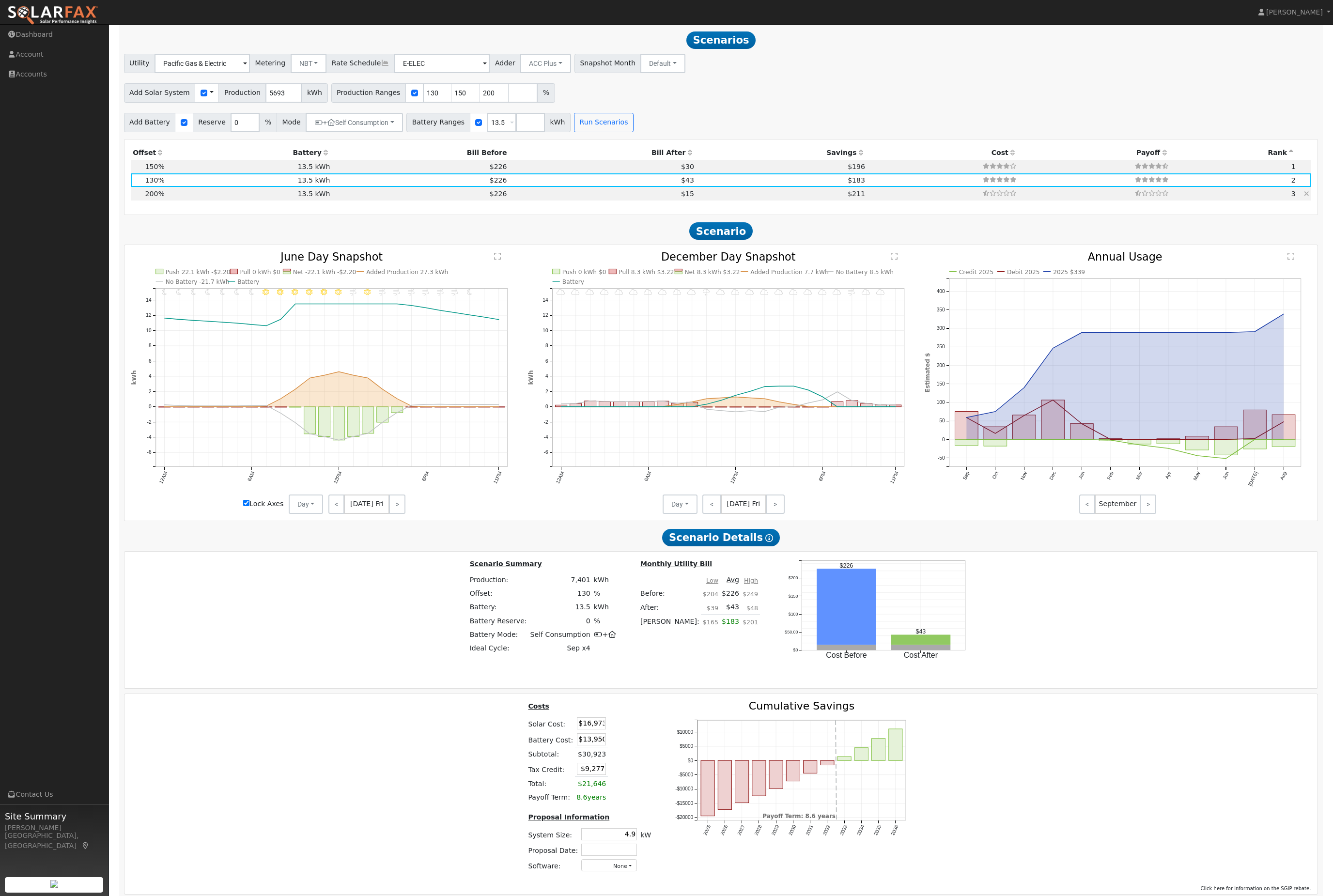
click at [279, 201] on td "13.5 kWh" at bounding box center [249, 193] width 166 height 13
type input "7.6"
type input "$26,112"
type input "$12,019"
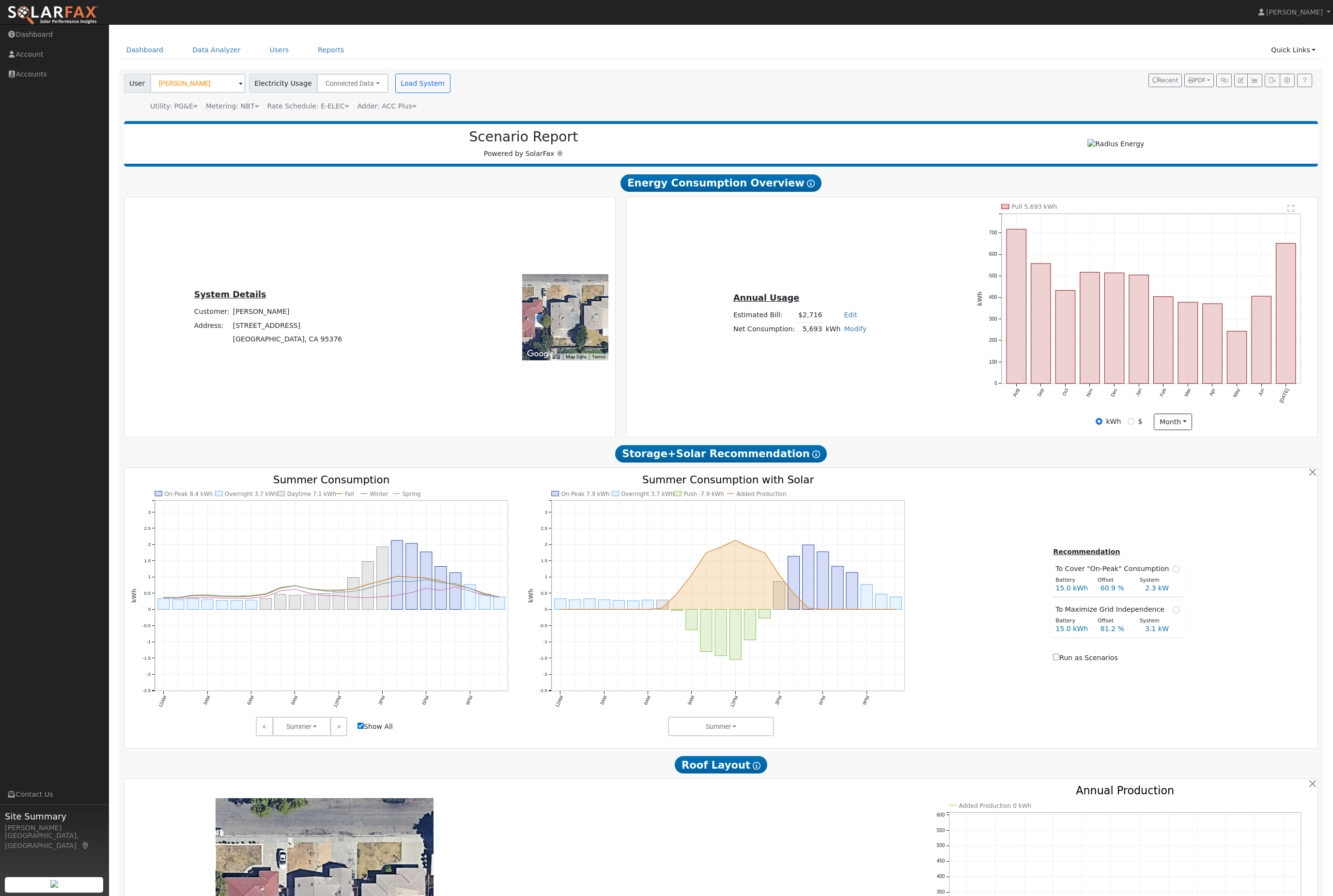
scroll to position [0, 0]
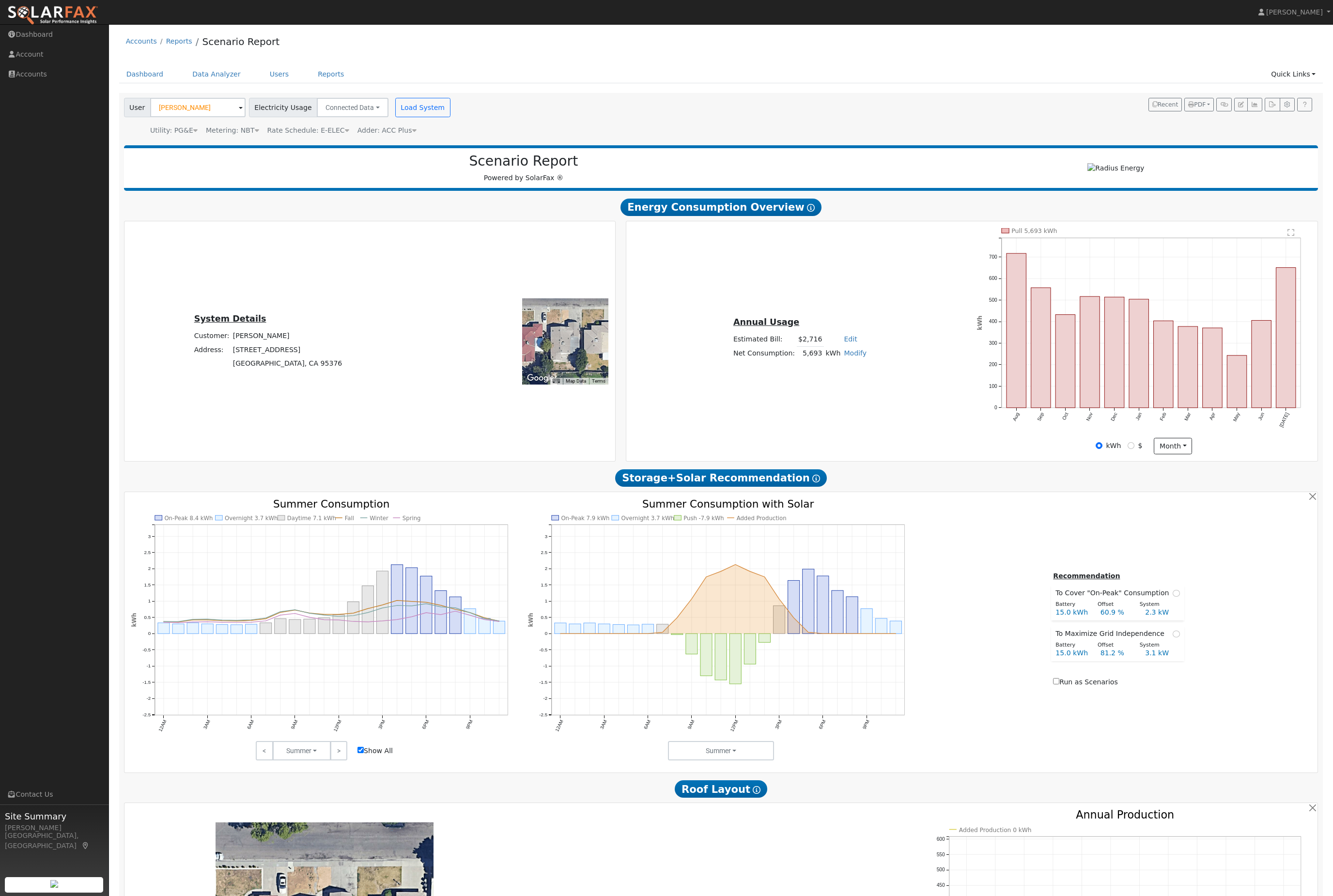
click at [794, 9] on nav "Jon-Michael Brown Jon-Michael Brown Profile Help Center Terms Of Service See Wh…" at bounding box center [666, 12] width 1333 height 25
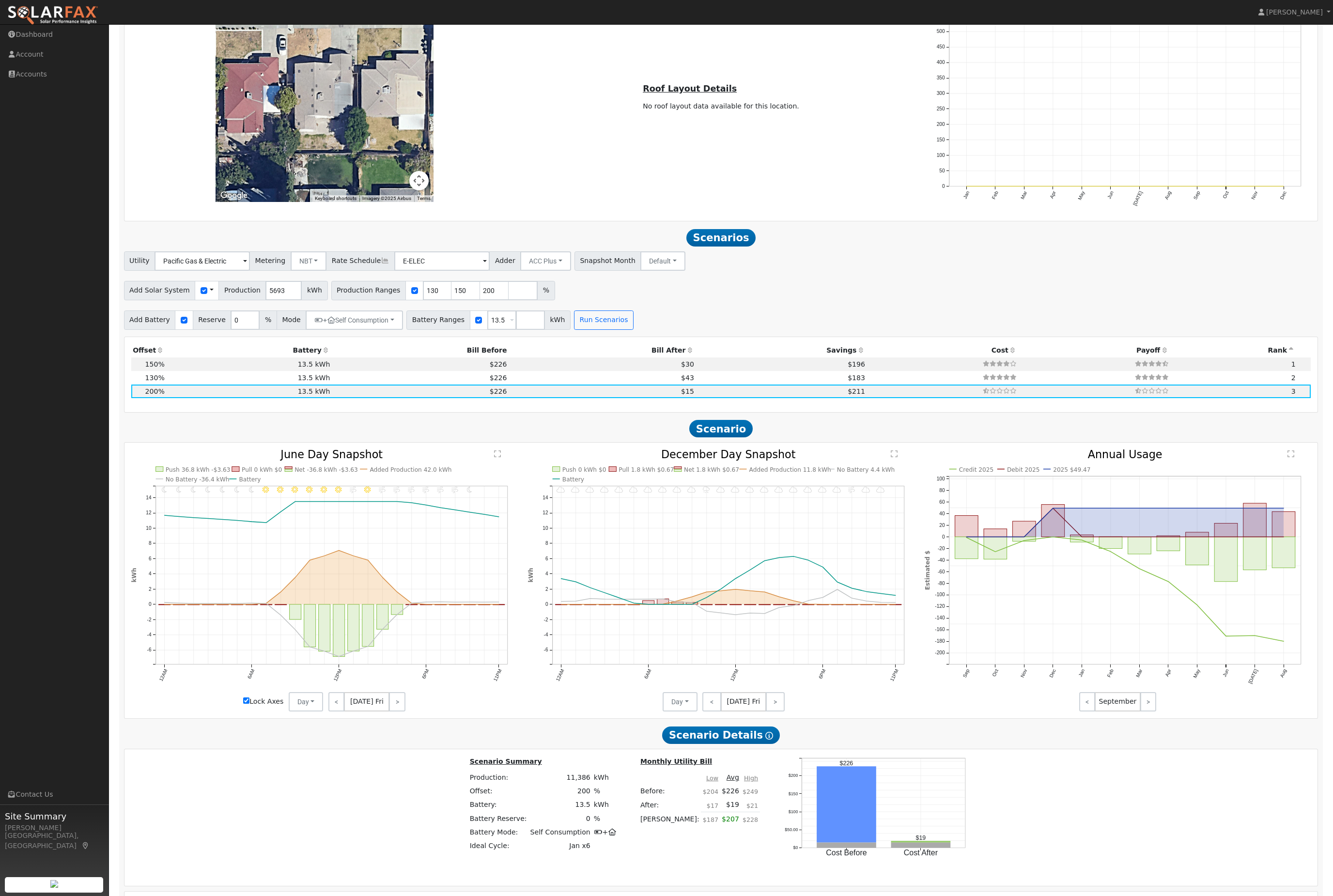
scroll to position [925, 0]
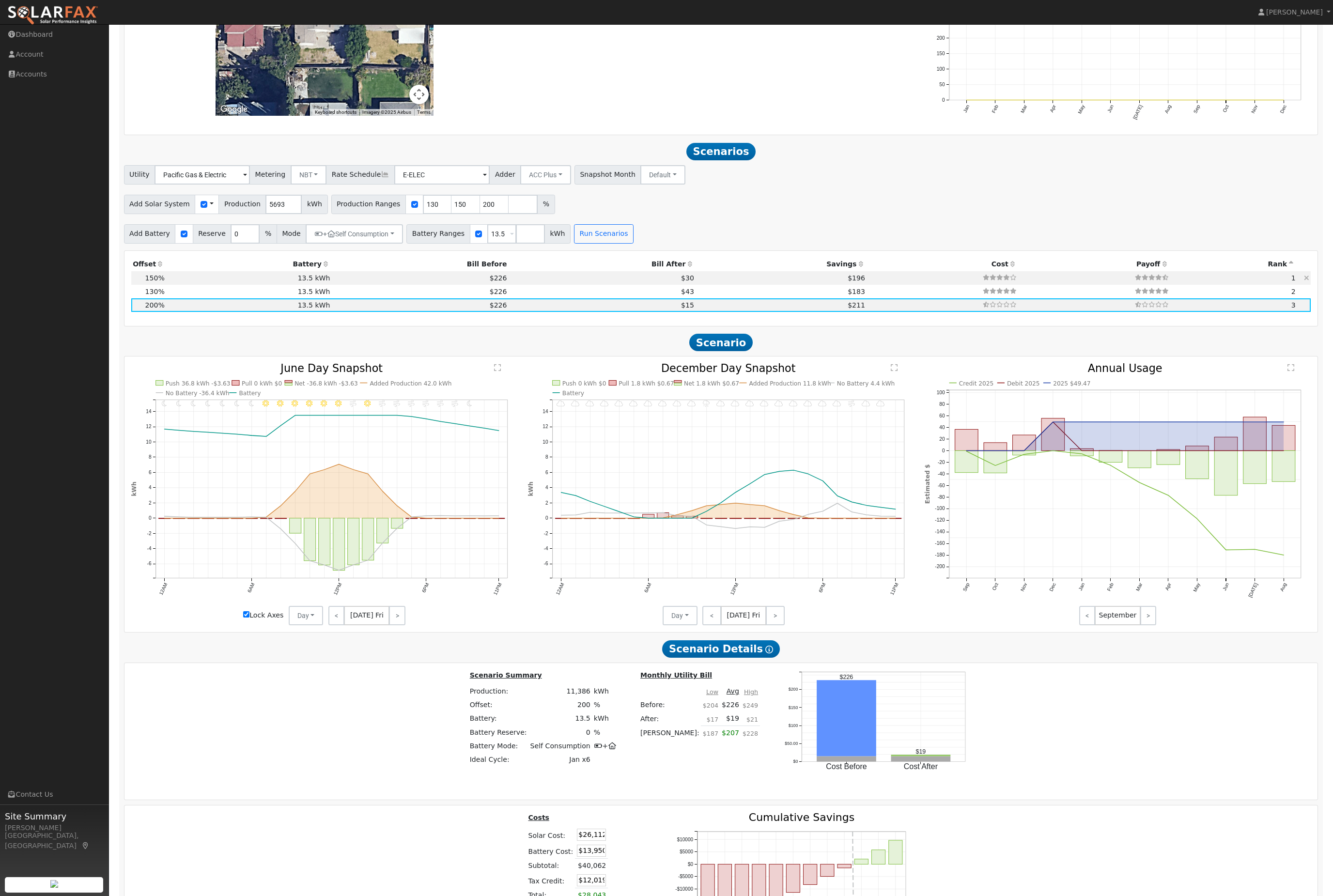
click at [696, 285] on td "$196" at bounding box center [781, 278] width 171 height 13
type input "5.7"
type input "$19,585"
type input "$10,061"
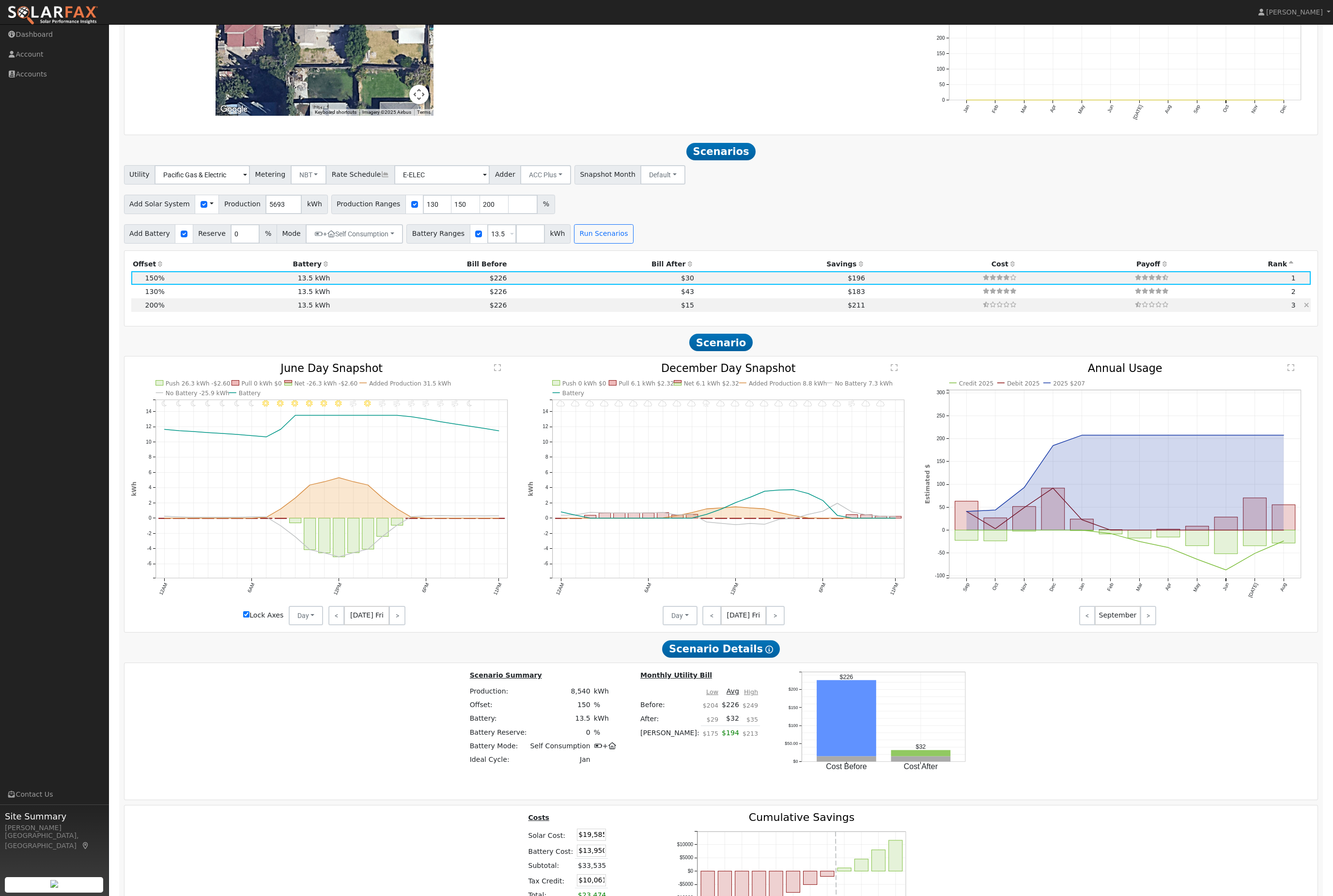
click at [526, 312] on td "$15" at bounding box center [602, 305] width 187 height 13
type input "7.6"
type input "$26,112"
type input "$12,019"
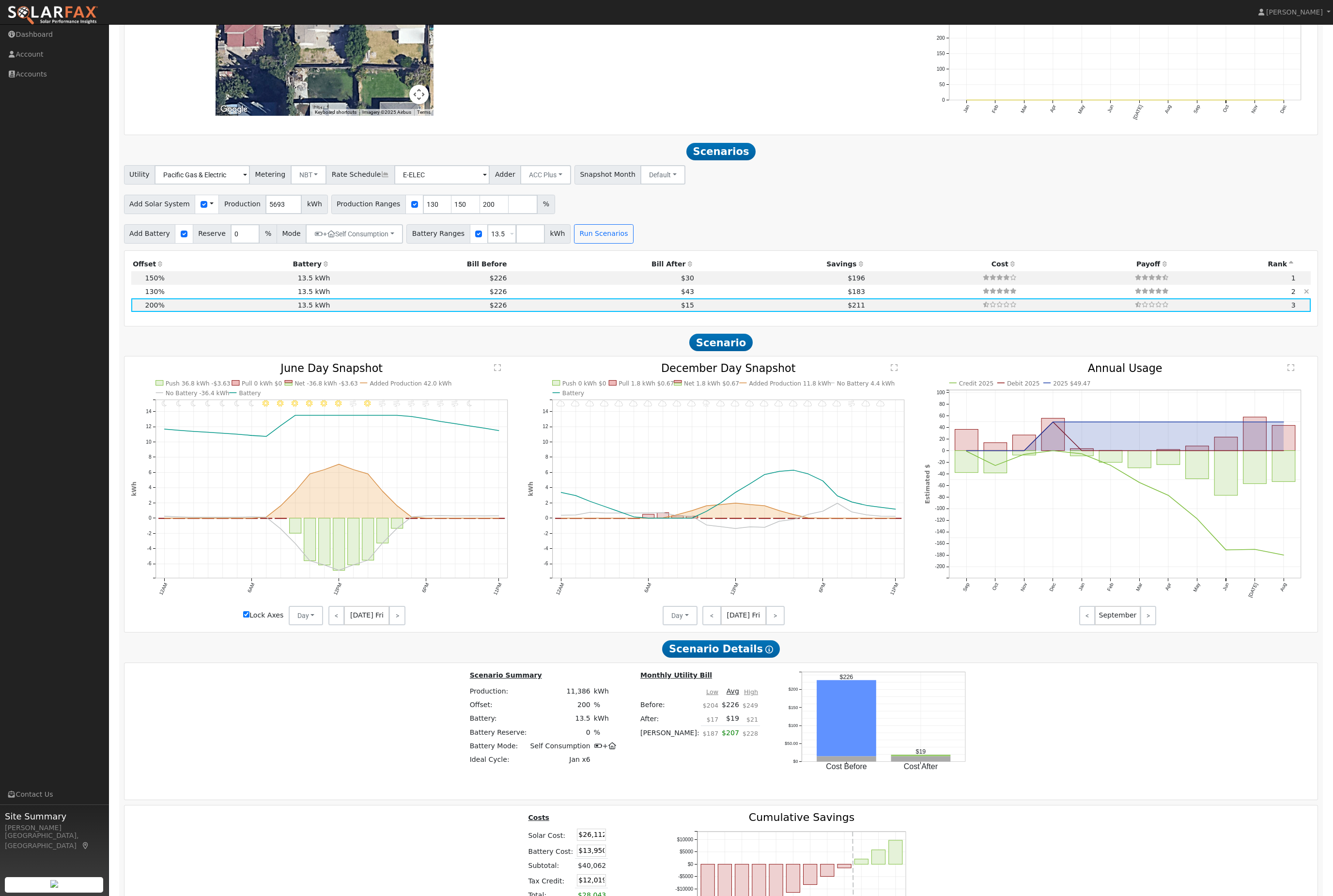
click at [516, 299] on td "$43" at bounding box center [602, 291] width 187 height 13
type input "4.9"
type input "$16,973"
type input "$9,277"
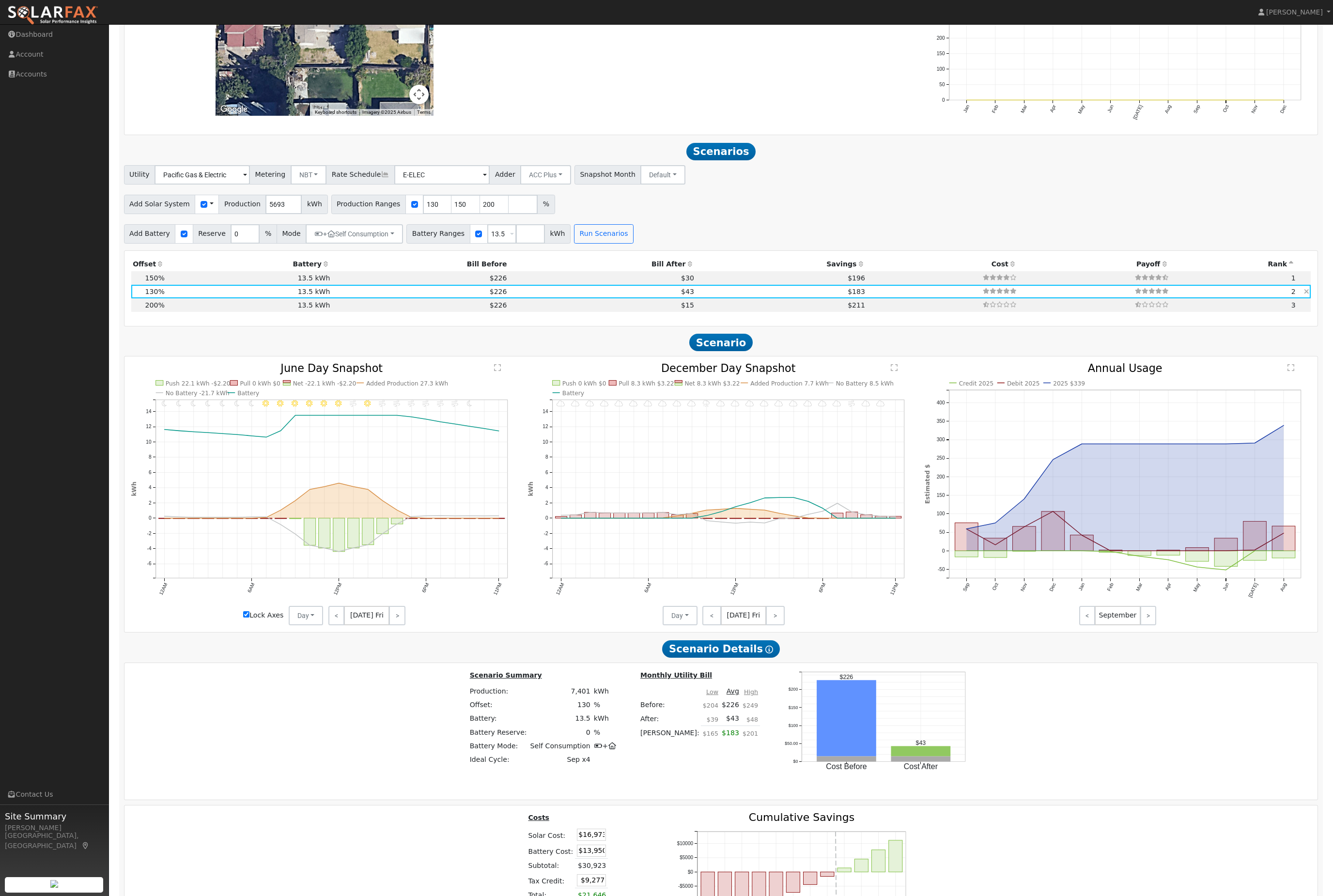
click at [343, 299] on td "$226" at bounding box center [420, 291] width 177 height 13
click at [326, 312] on td "13.5 kWh" at bounding box center [249, 305] width 166 height 13
type input "7.6"
type input "$26,112"
type input "$12,019"
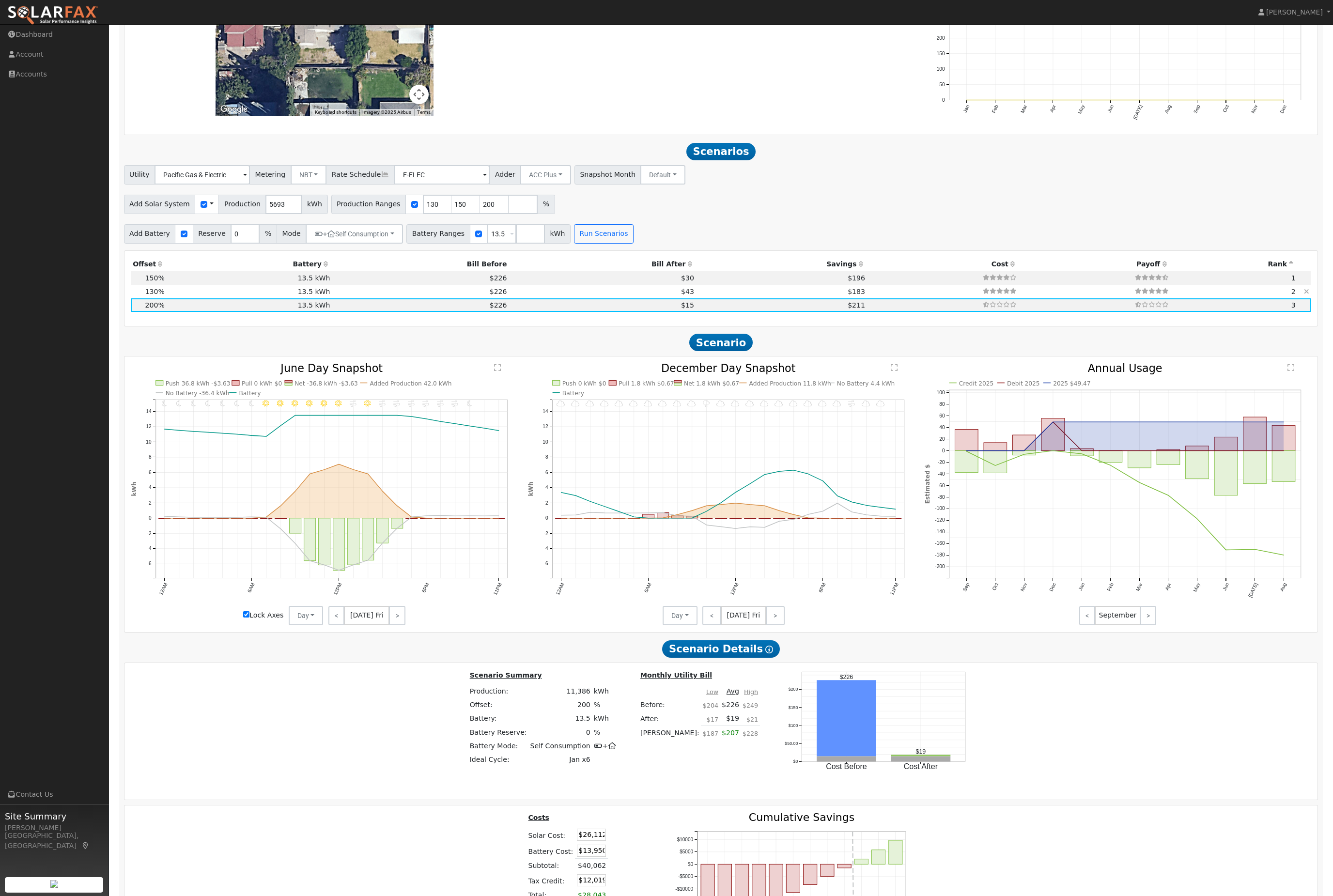
click at [302, 299] on td "13.5 kWh" at bounding box center [249, 291] width 166 height 13
type input "4.9"
type input "$16,973"
type input "$9,277"
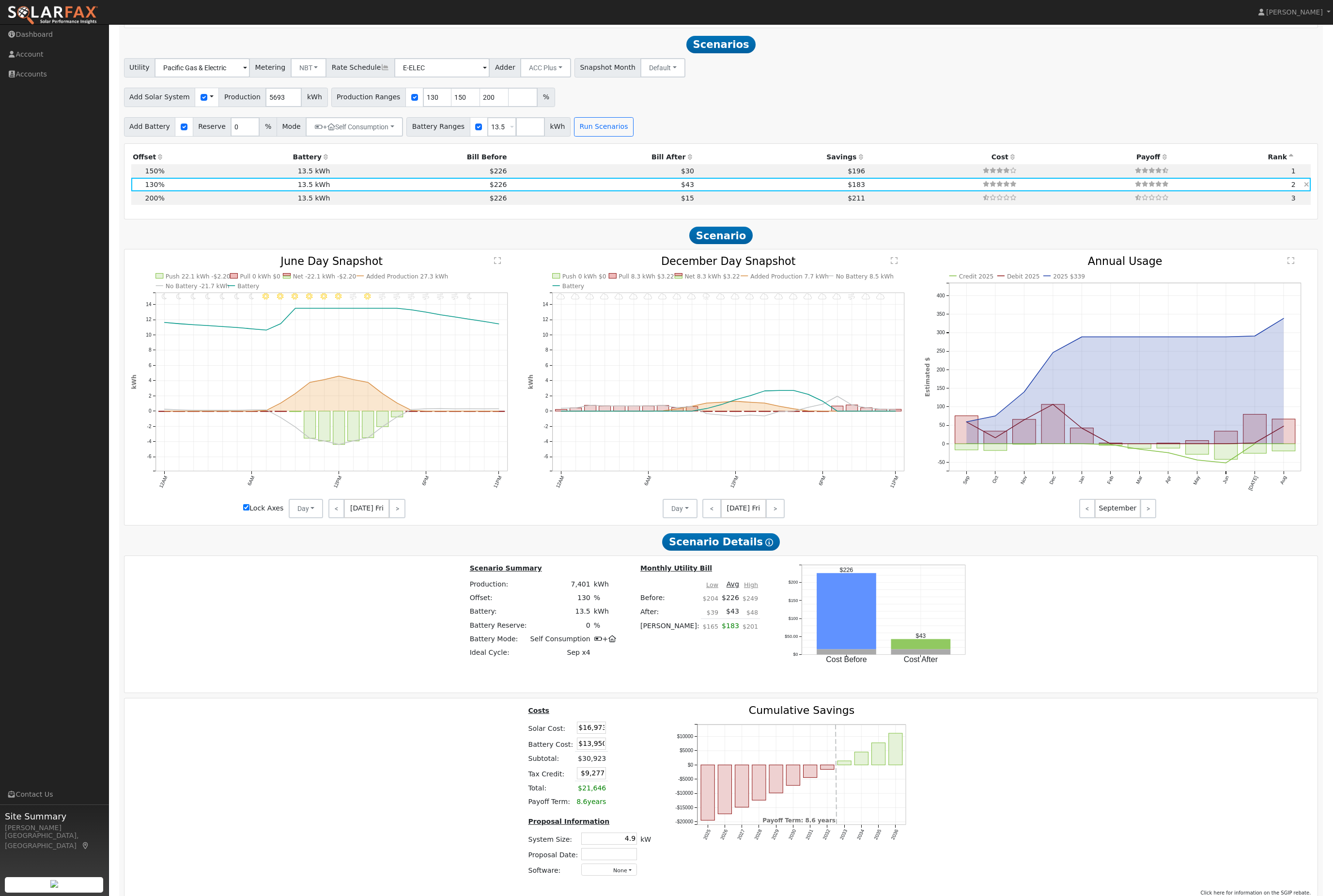
scroll to position [1026, 0]
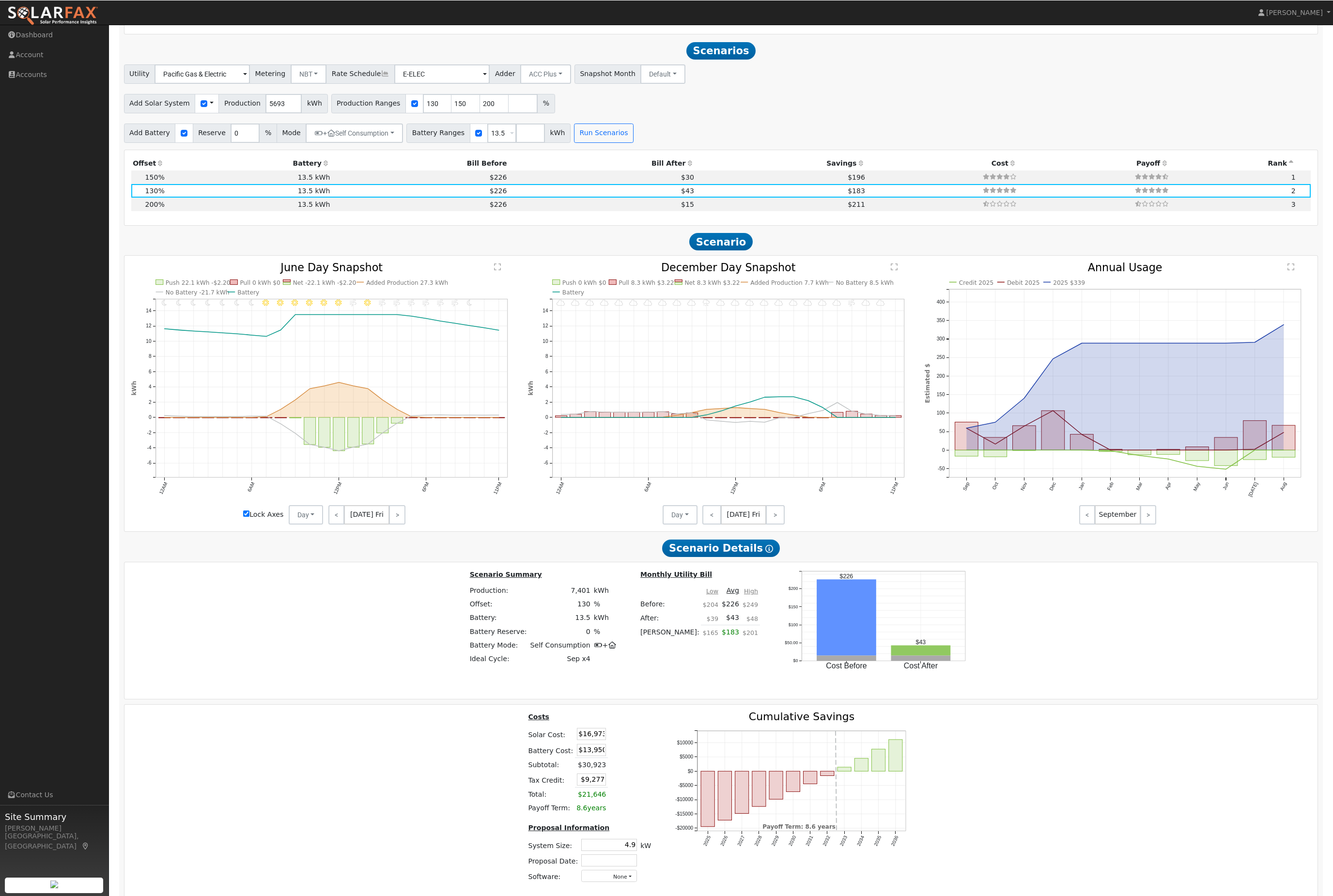
click at [1265, 520] on icon "Credit 2025 Debit 2025 2025 $339 Sep Oct Nov Dec Jan Feb Mar Apr May Jun Jul Au…" at bounding box center [1118, 391] width 387 height 258
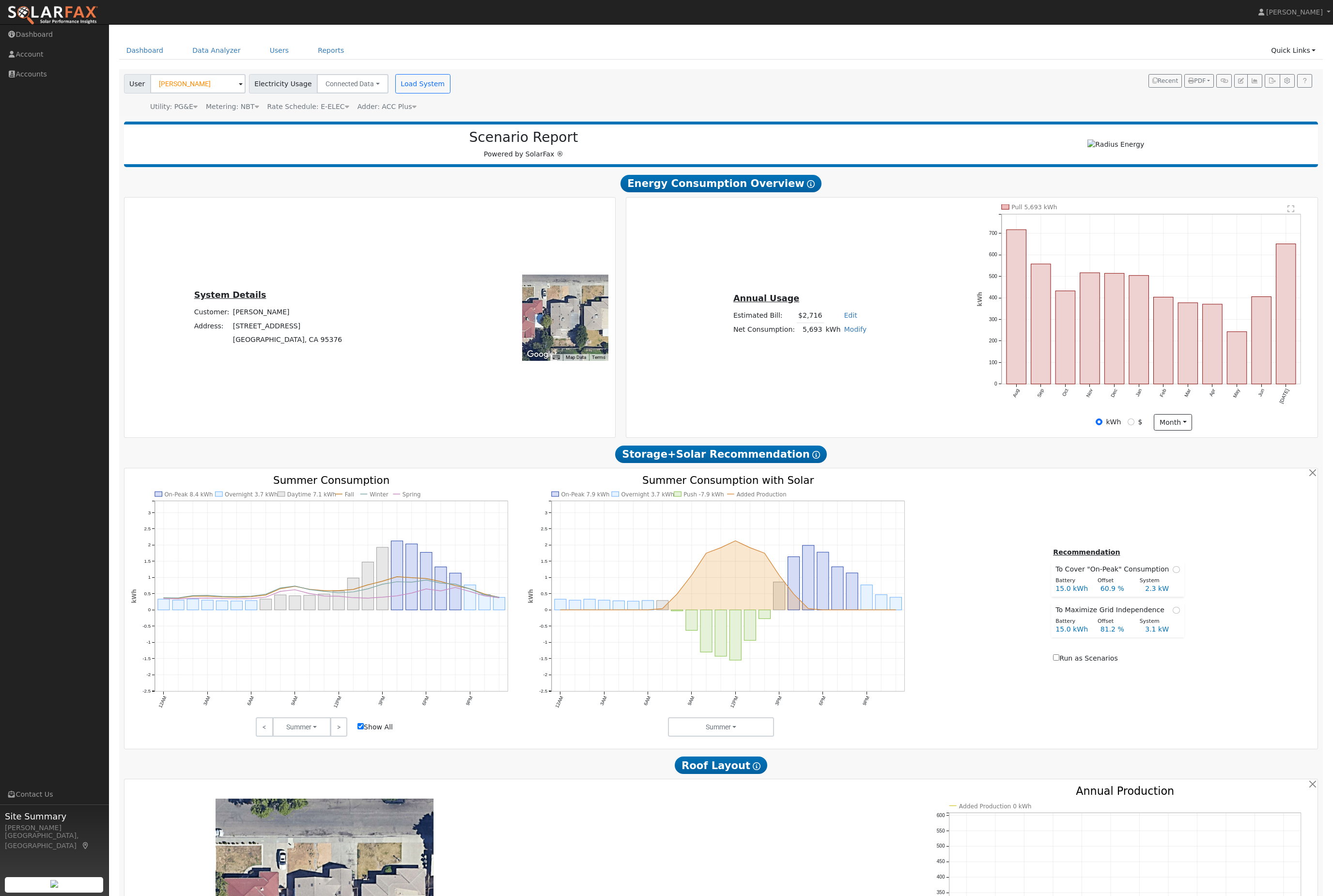
scroll to position [0, 0]
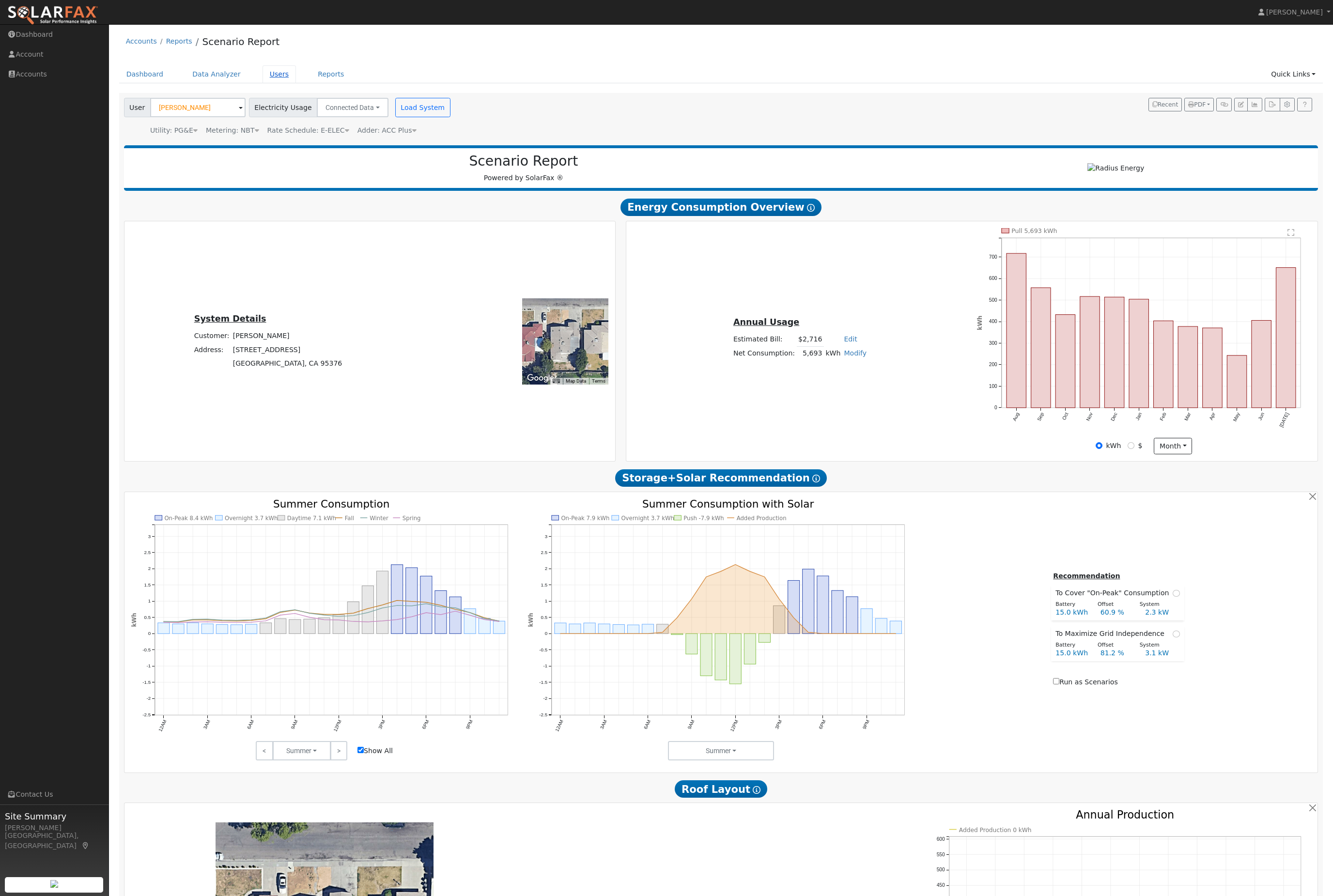
click at [297, 83] on link "Users" at bounding box center [279, 74] width 34 height 18
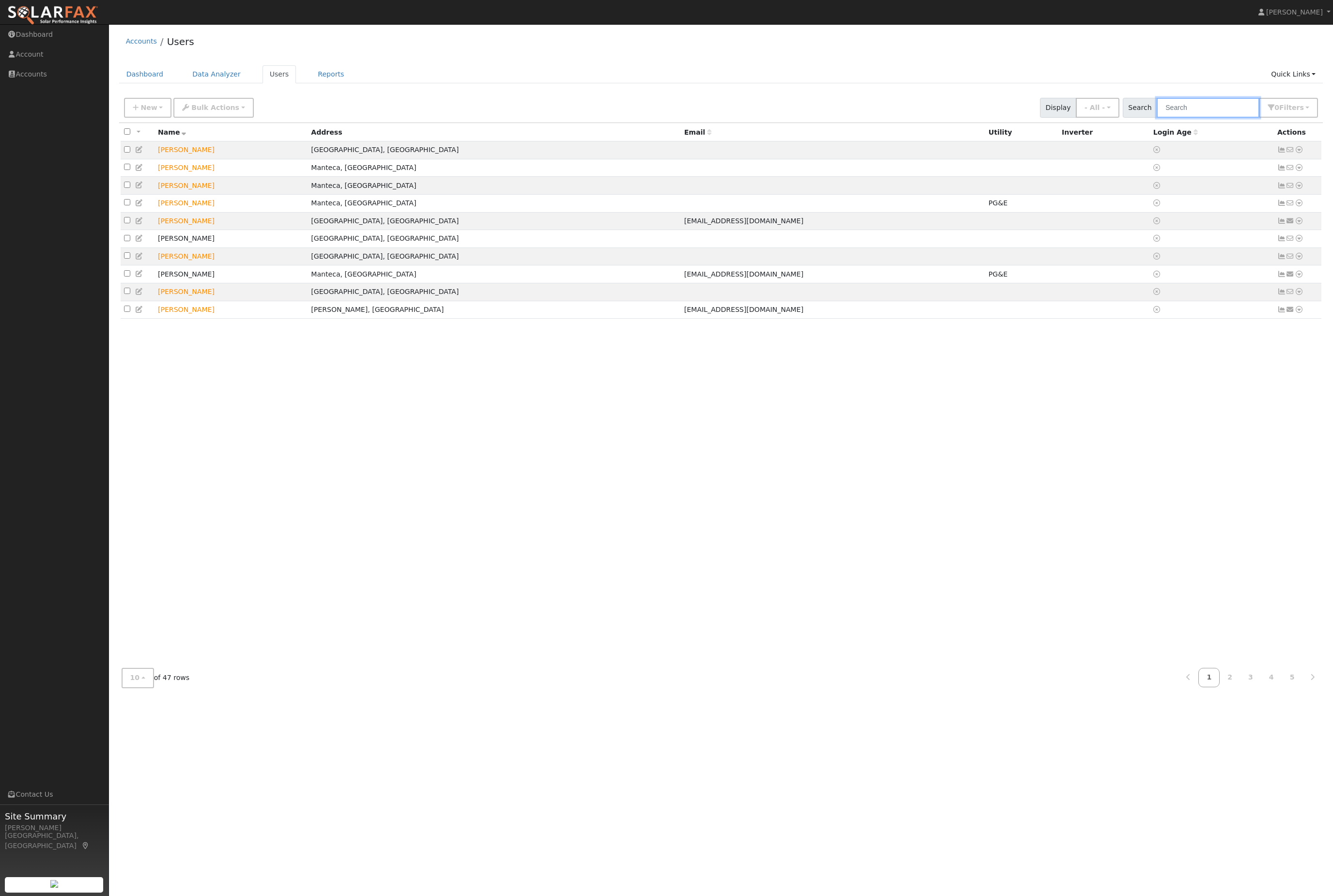
click at [1206, 118] on input "text" at bounding box center [1208, 108] width 103 height 20
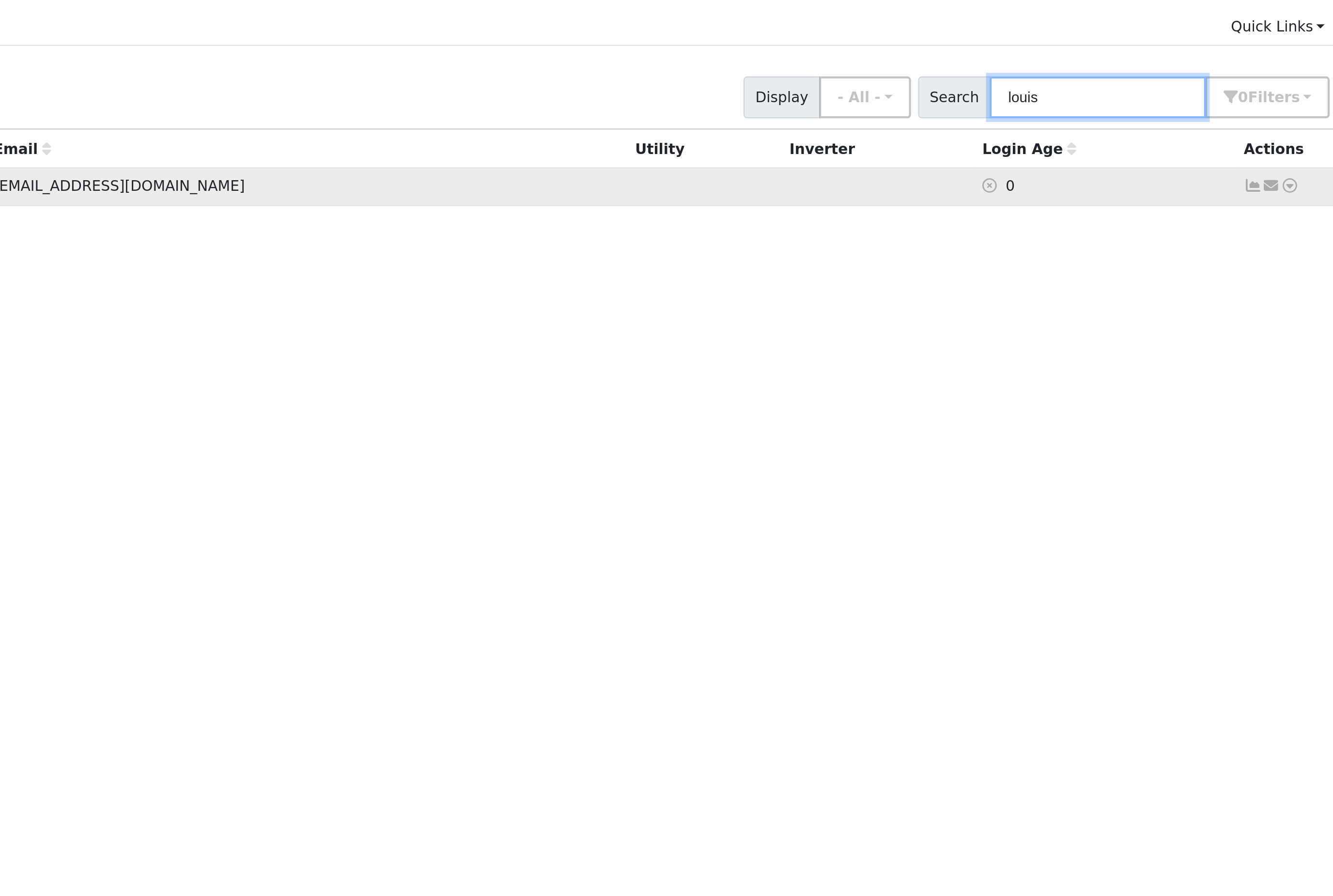
type input "louis"
click at [1295, 146] on icon at bounding box center [1299, 150] width 9 height 7
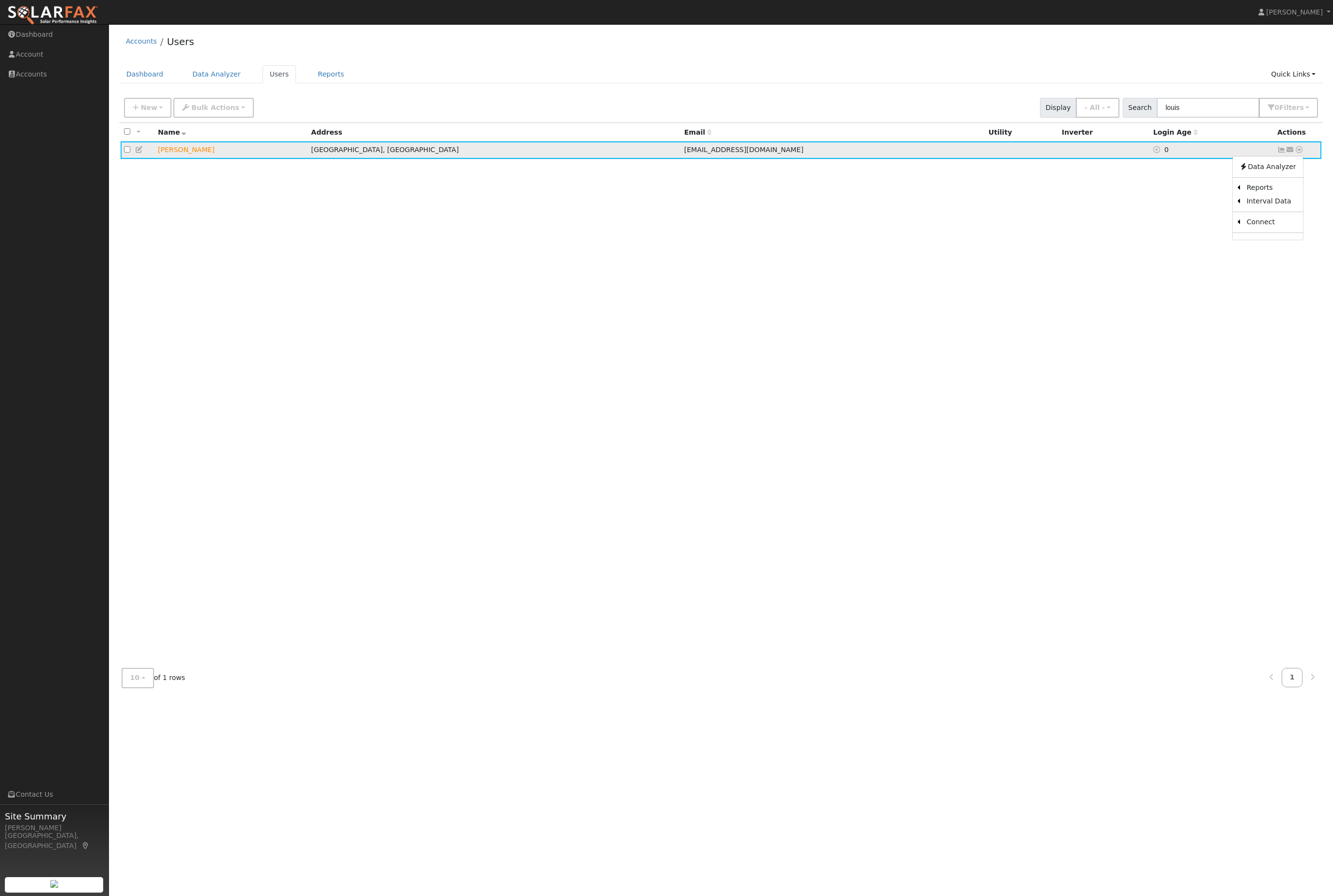
click at [142, 153] on icon at bounding box center [139, 150] width 9 height 7
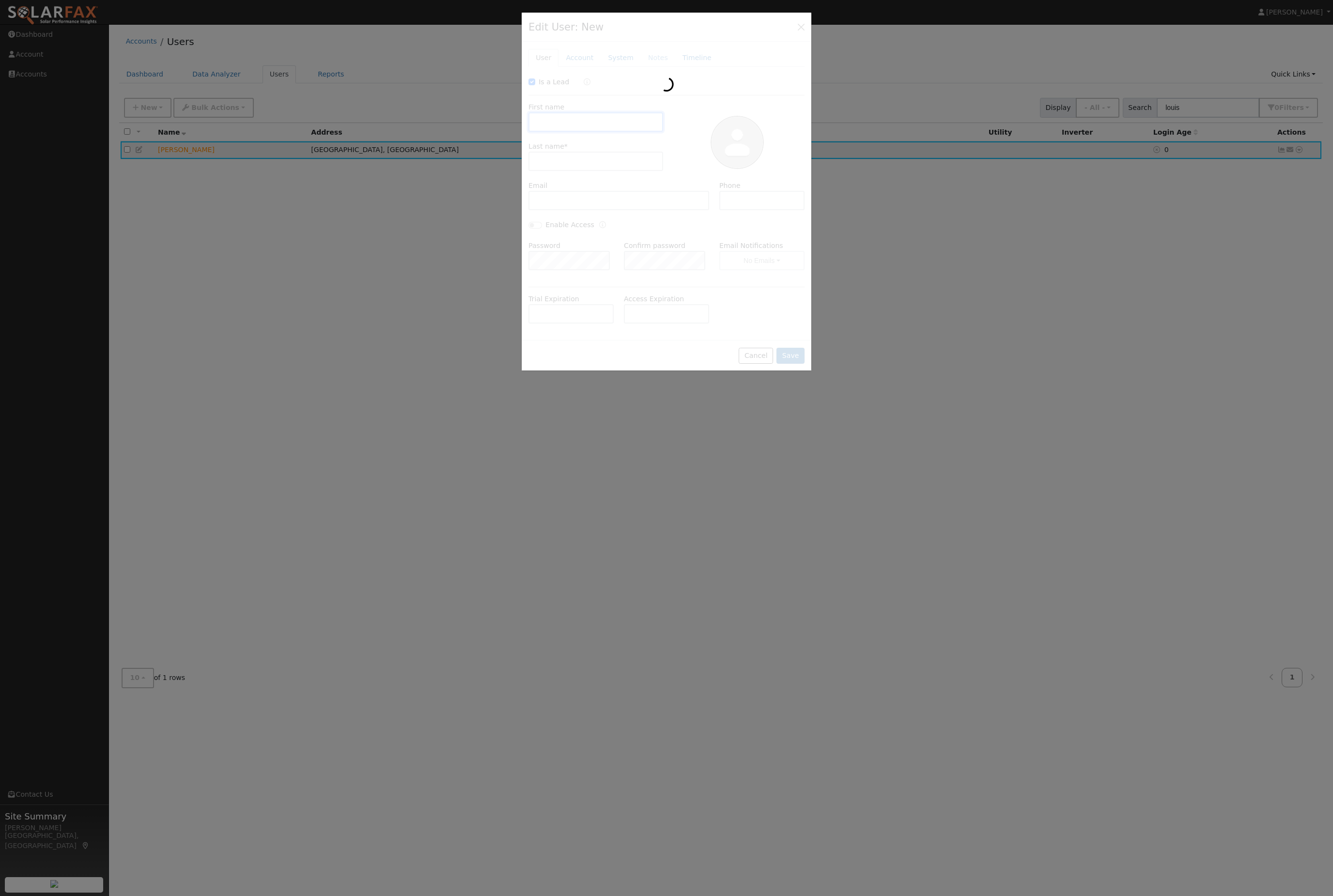
checkbox input "true"
type input "[PERSON_NAME]"
type input "[EMAIL_ADDRESS][DOMAIN_NAME]"
